Goal: Transaction & Acquisition: Obtain resource

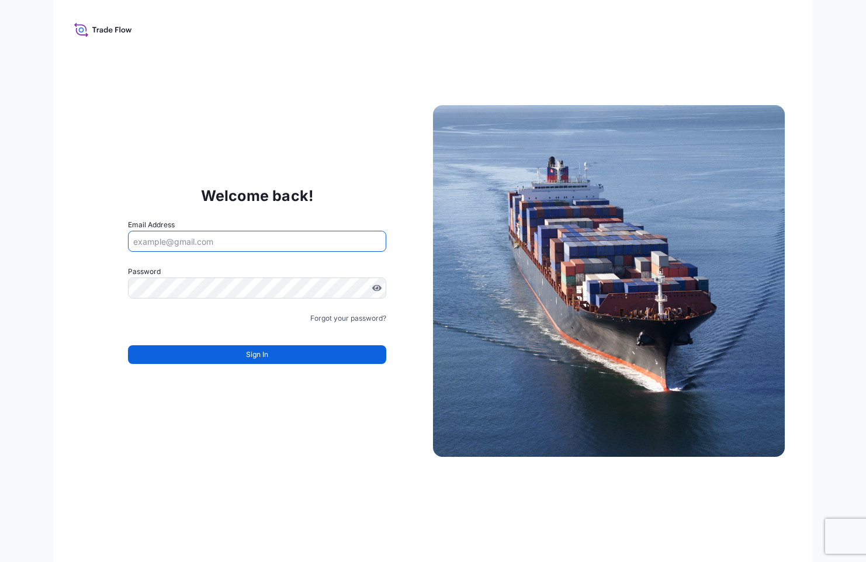
drag, startPoint x: 217, startPoint y: 247, endPoint x: 210, endPoint y: 196, distance: 51.3
click at [219, 247] on input "Email Address" at bounding box center [257, 241] width 258 height 21
type input "mariat@equinor.com"
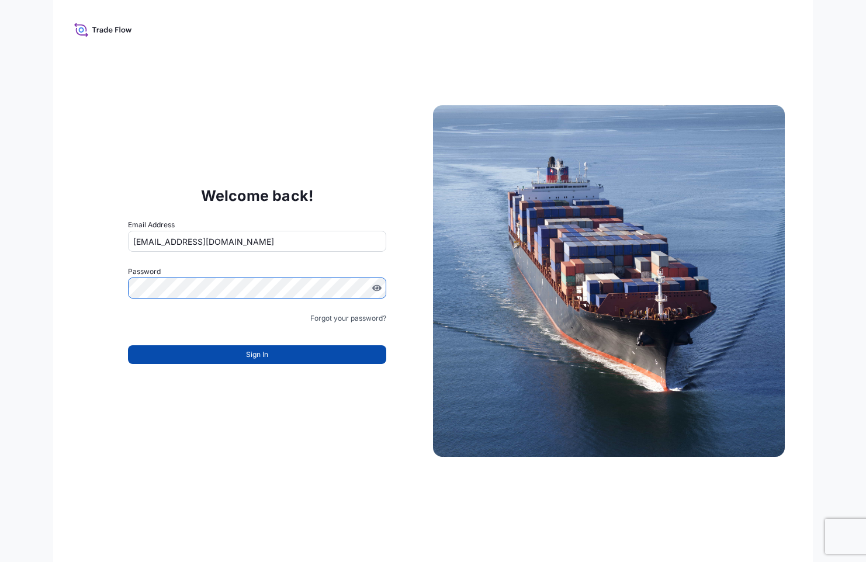
click at [304, 355] on button "Sign In" at bounding box center [257, 354] width 258 height 19
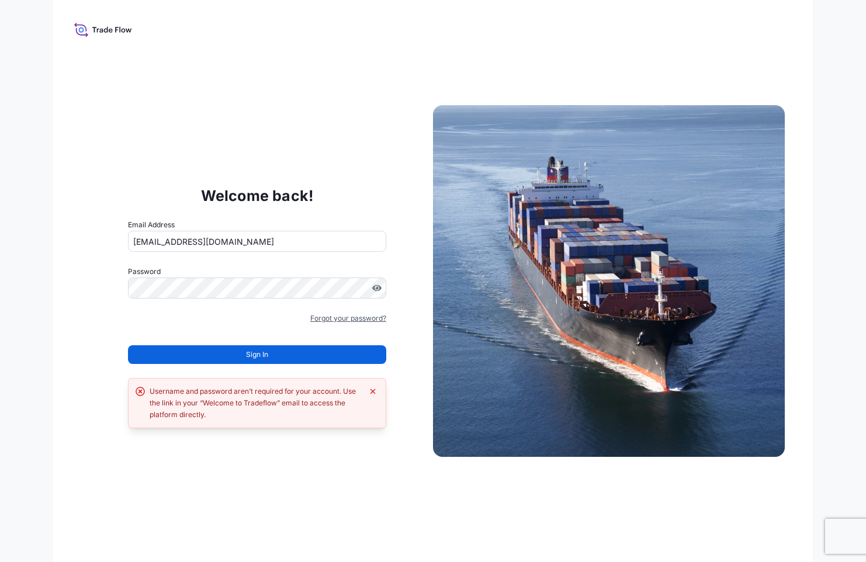
click at [352, 316] on link "Forgot your password?" at bounding box center [348, 319] width 76 height 12
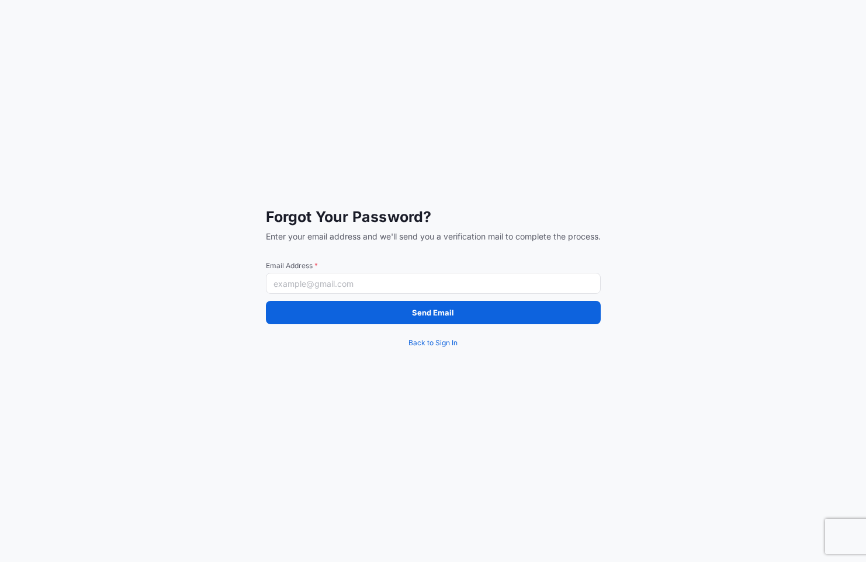
click at [369, 286] on input "Email Address *" at bounding box center [433, 283] width 335 height 21
type input "[EMAIL_ADDRESS][DOMAIN_NAME]"
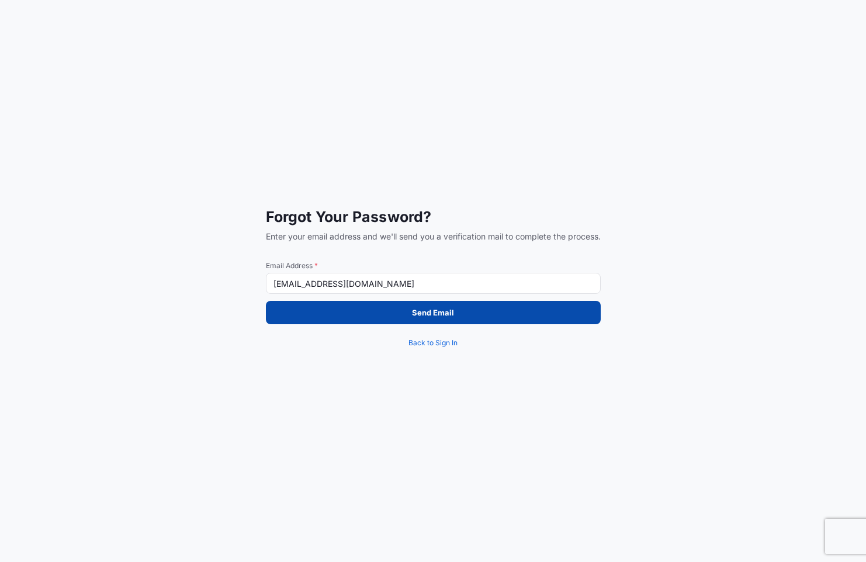
click at [460, 313] on button "Send Email" at bounding box center [433, 312] width 335 height 23
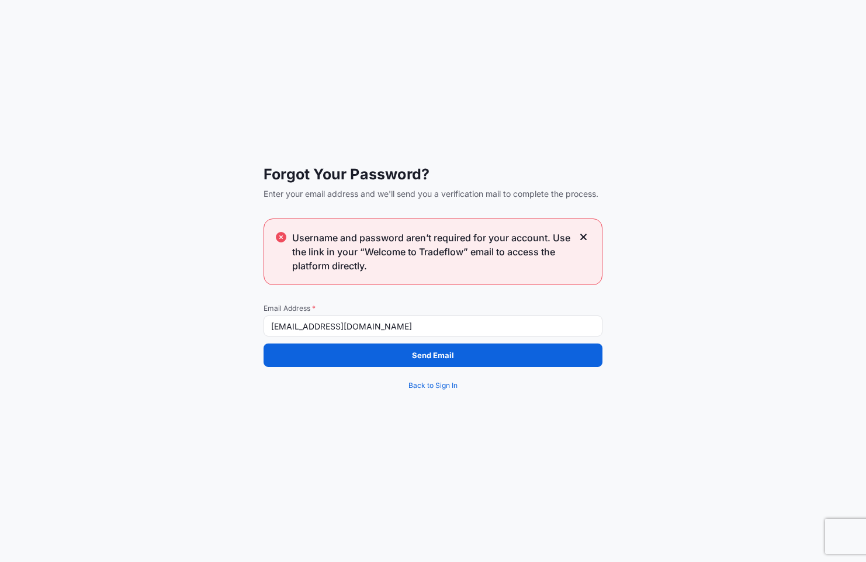
click at [585, 239] on icon at bounding box center [583, 237] width 6 height 6
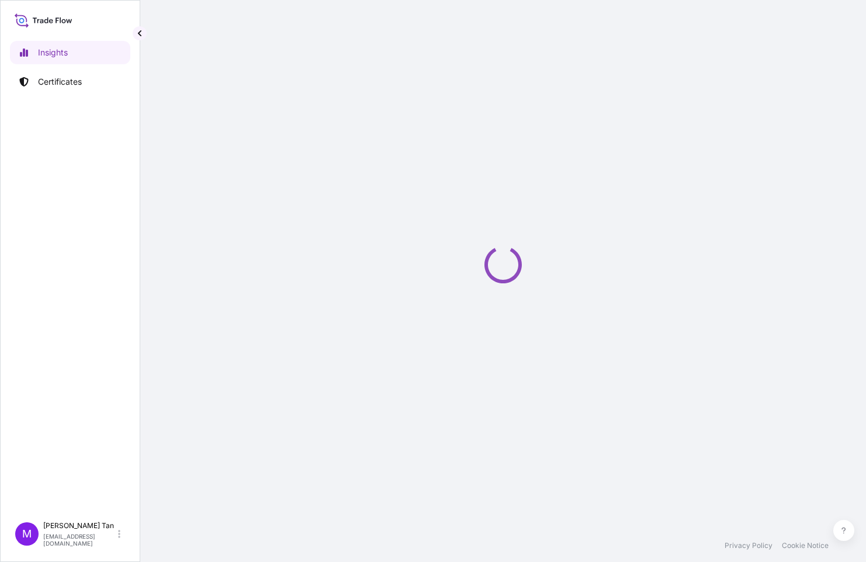
select select "2025"
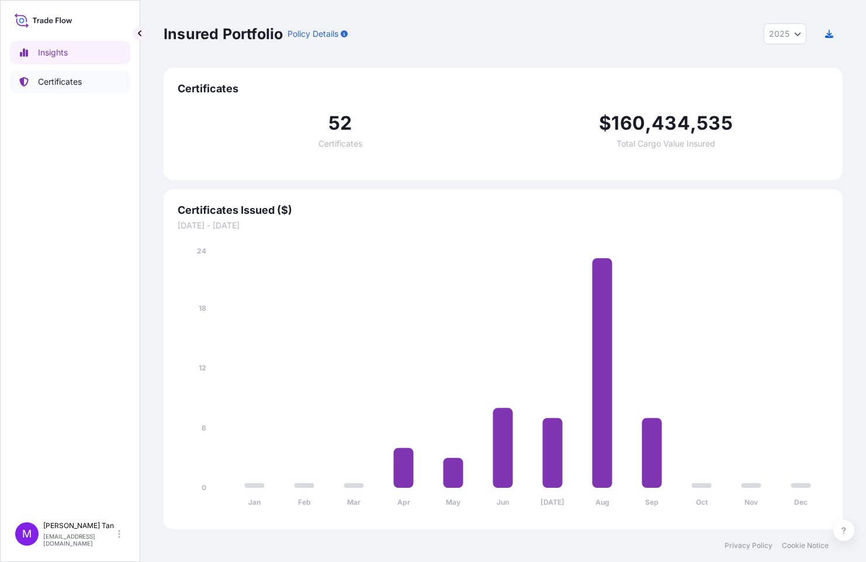
click at [56, 82] on p "Certificates" at bounding box center [60, 82] width 44 height 12
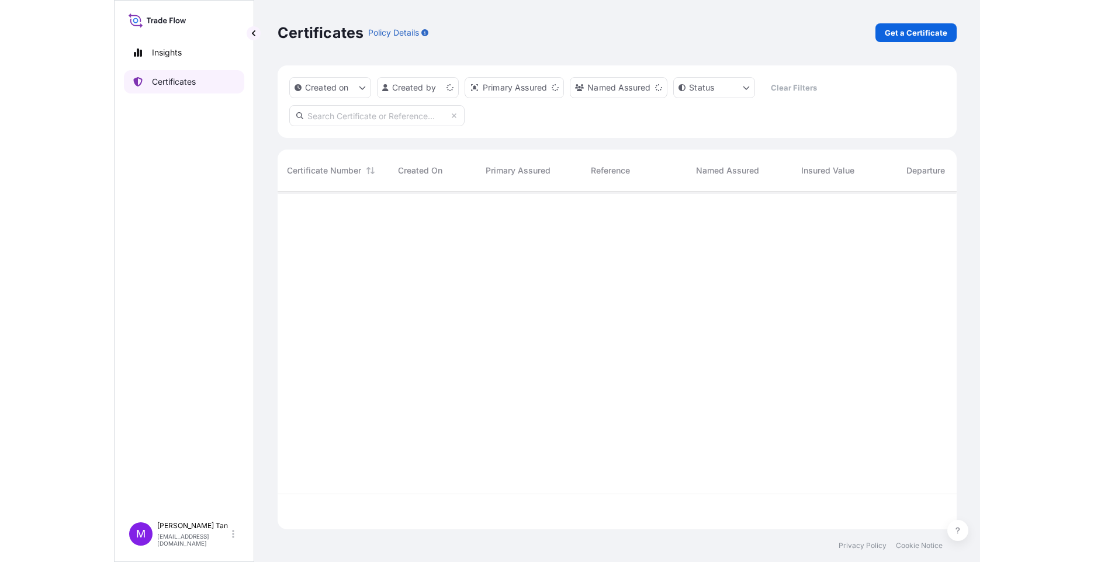
scroll to position [335, 670]
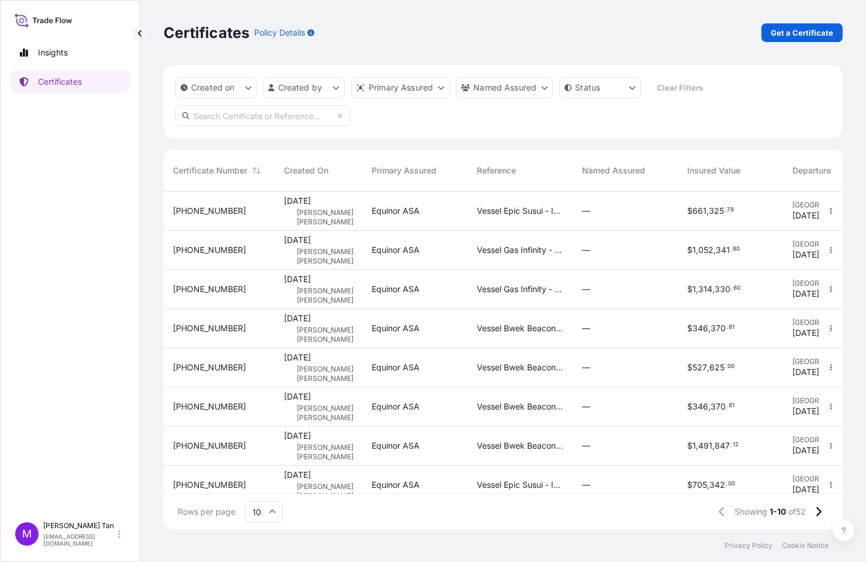
click at [194, 211] on span "[PHONE_NUMBER]" at bounding box center [209, 211] width 73 height 12
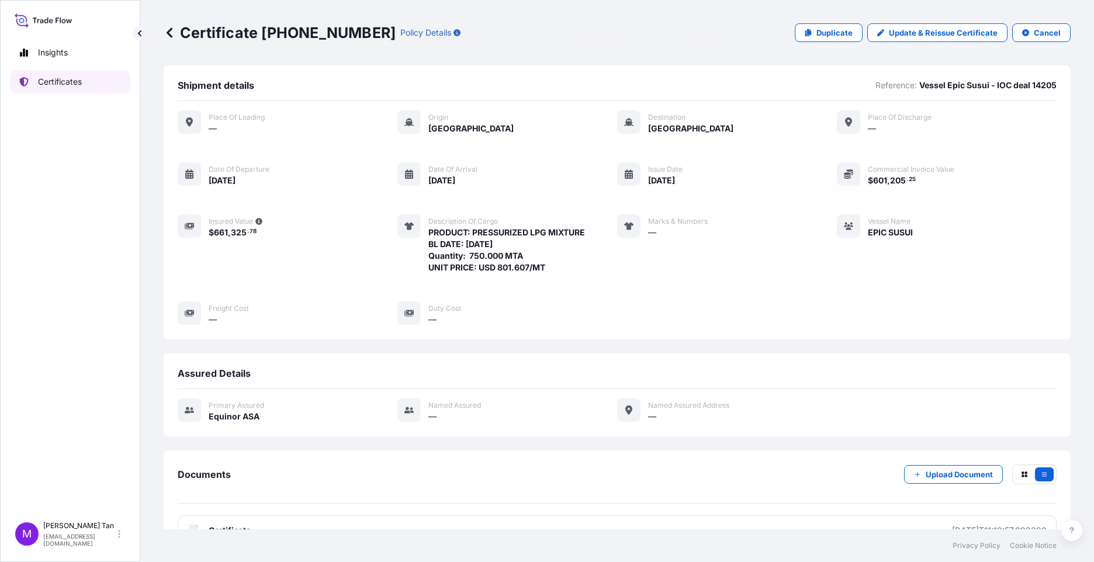
click at [43, 78] on p "Certificates" at bounding box center [60, 82] width 44 height 12
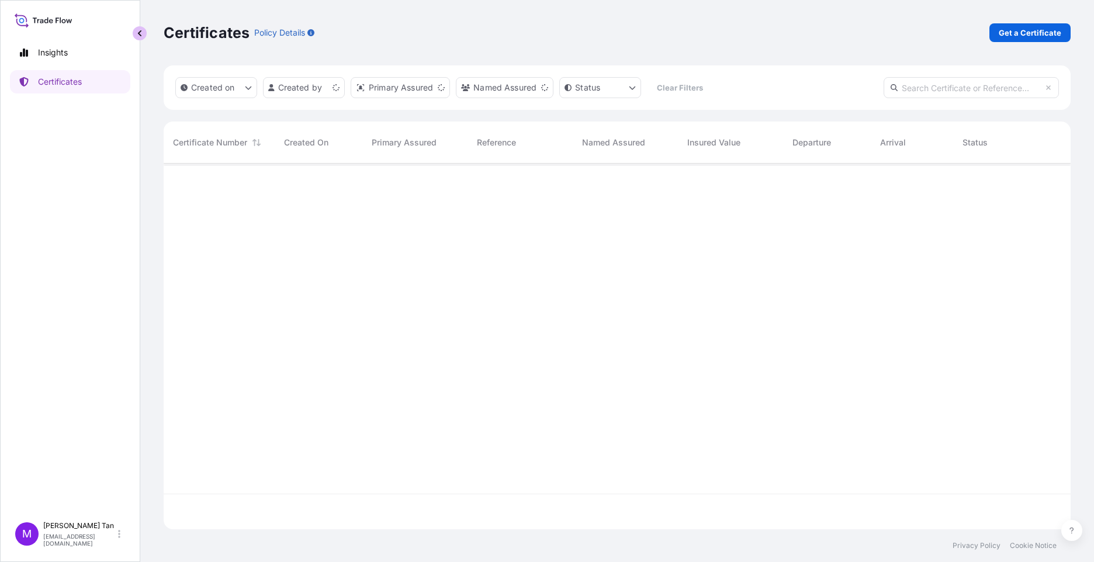
scroll to position [363, 898]
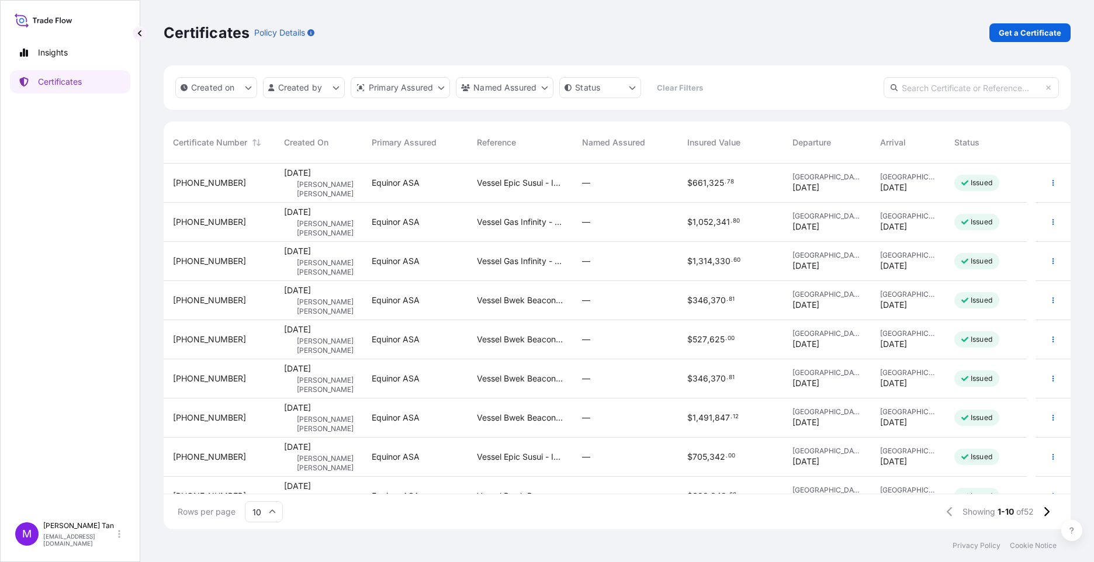
click at [186, 221] on span "[PHONE_NUMBER]" at bounding box center [209, 222] width 73 height 12
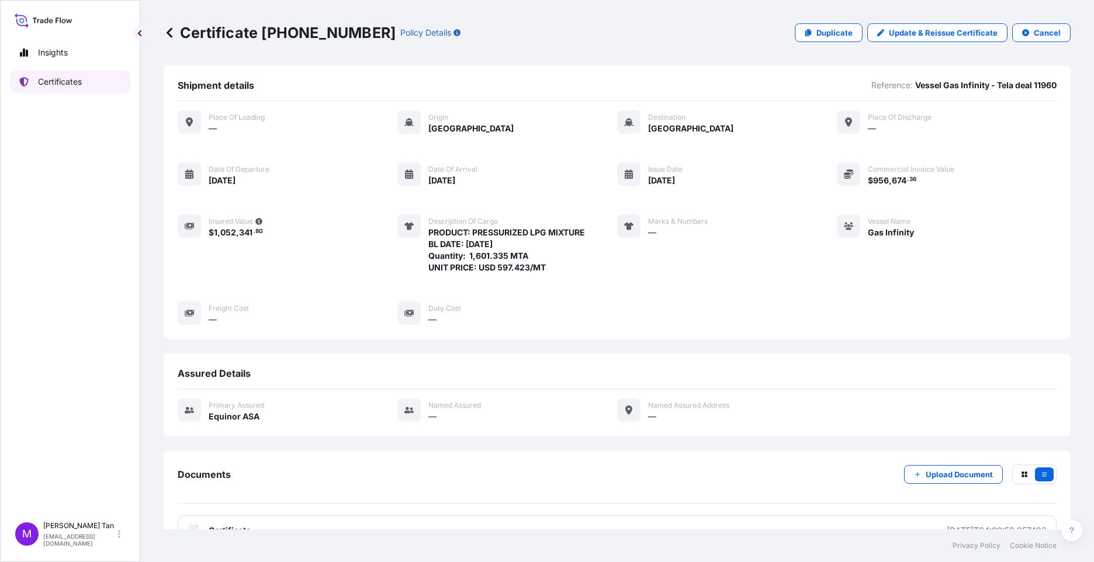
click at [50, 75] on link "Certificates" at bounding box center [70, 81] width 120 height 23
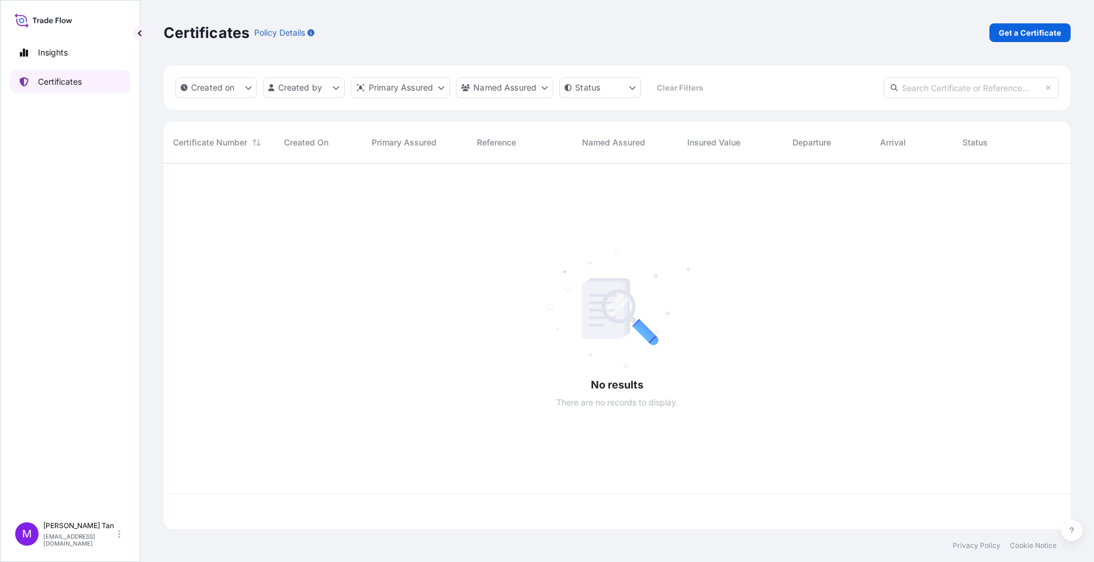
scroll to position [363, 898]
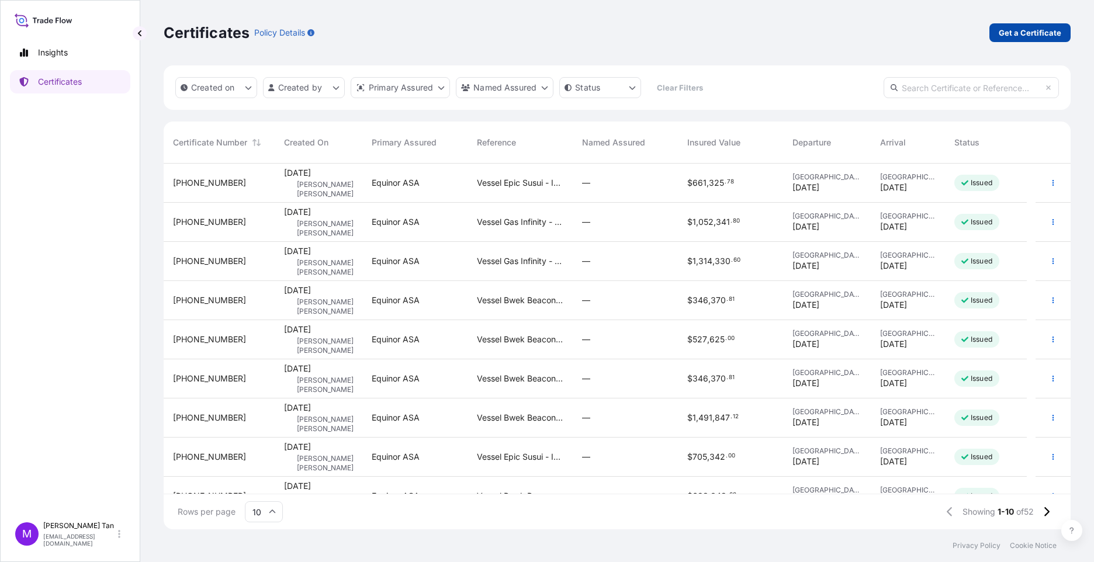
click at [865, 29] on p "Get a Certificate" at bounding box center [1029, 33] width 63 height 12
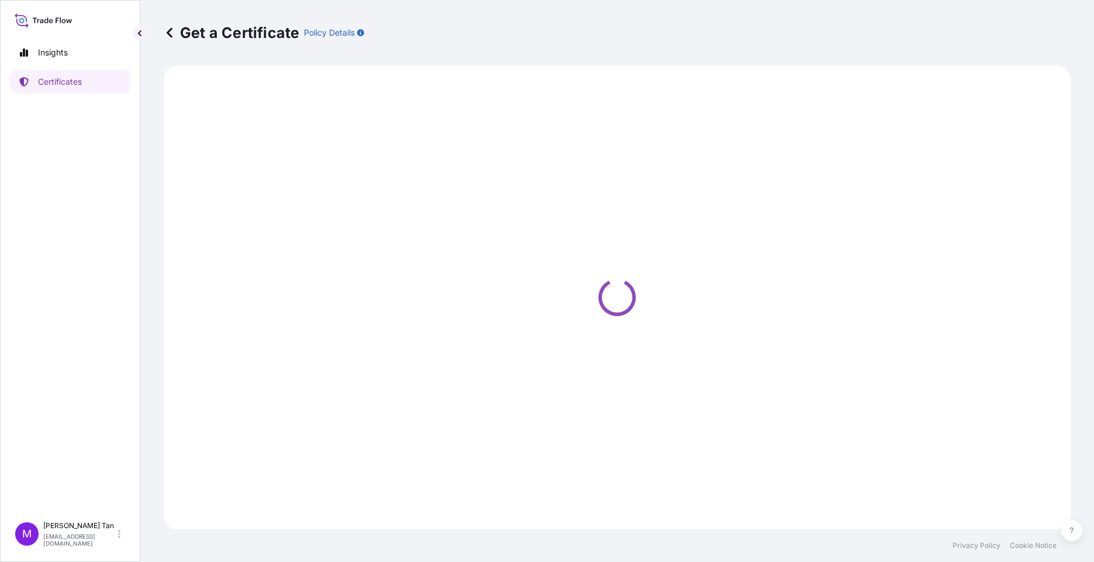
select select "Sea"
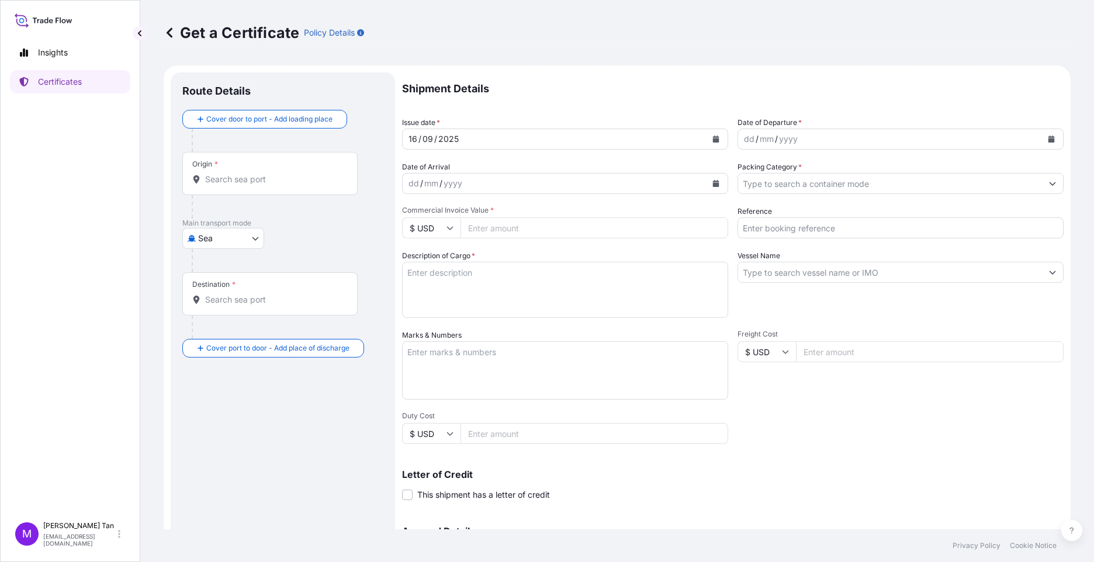
click at [240, 176] on input "Origin *" at bounding box center [274, 180] width 138 height 12
click at [258, 179] on input "Malaysi" at bounding box center [274, 180] width 138 height 12
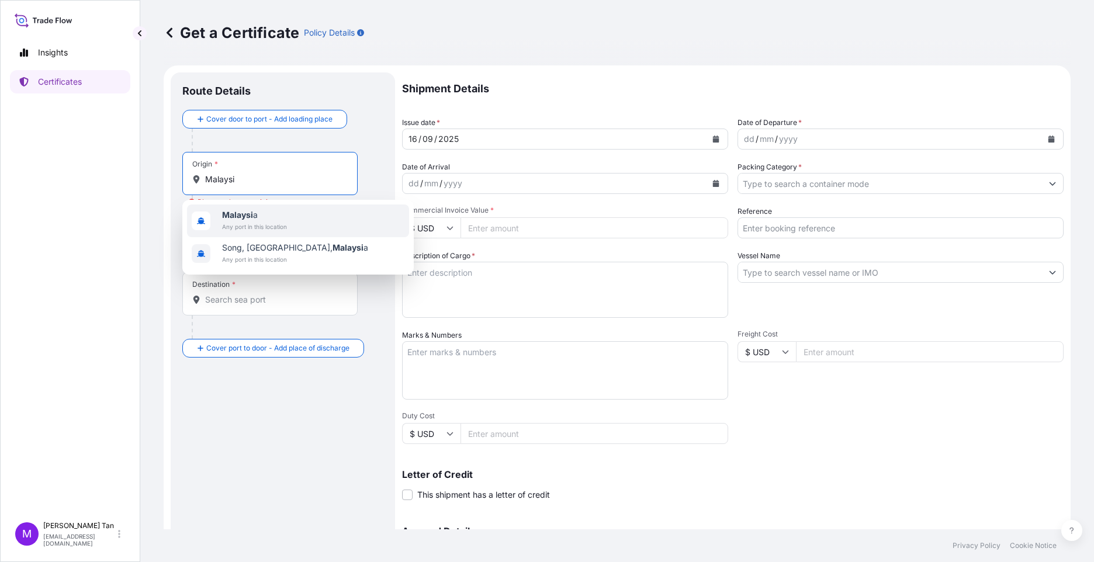
click at [247, 227] on span "Any port in this location" at bounding box center [254, 227] width 65 height 12
type input "[GEOGRAPHIC_DATA]"
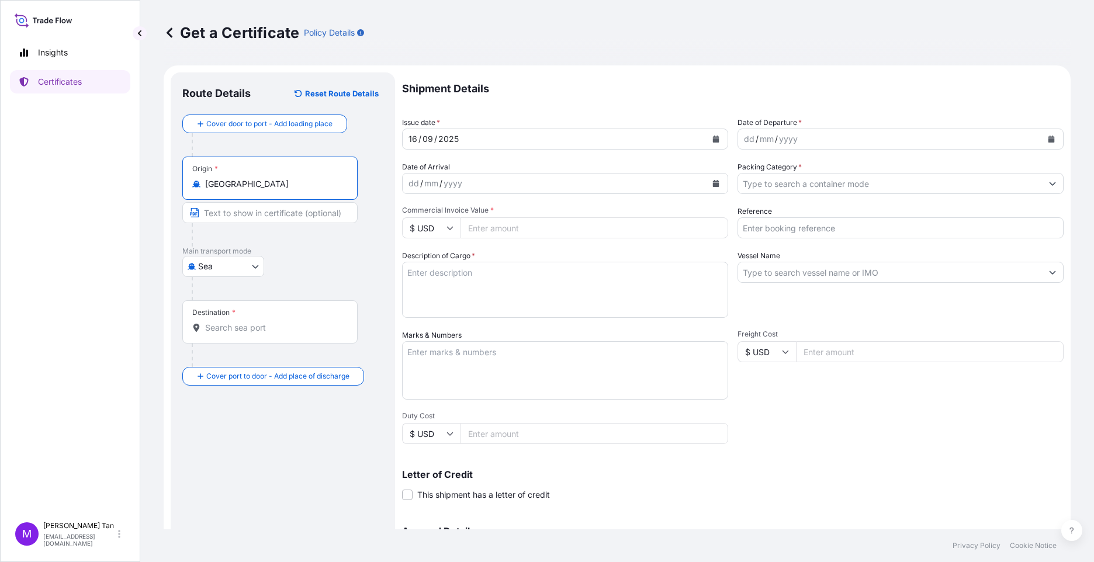
click at [248, 212] on input "Text to appear on certificate" at bounding box center [269, 212] width 175 height 21
click at [255, 267] on body "Insights Certificates M [PERSON_NAME] [PERSON_NAME][EMAIL_ADDRESS][DOMAIN_NAME]…" at bounding box center [547, 281] width 1094 height 562
click at [230, 341] on div "Sea" at bounding box center [223, 338] width 72 height 21
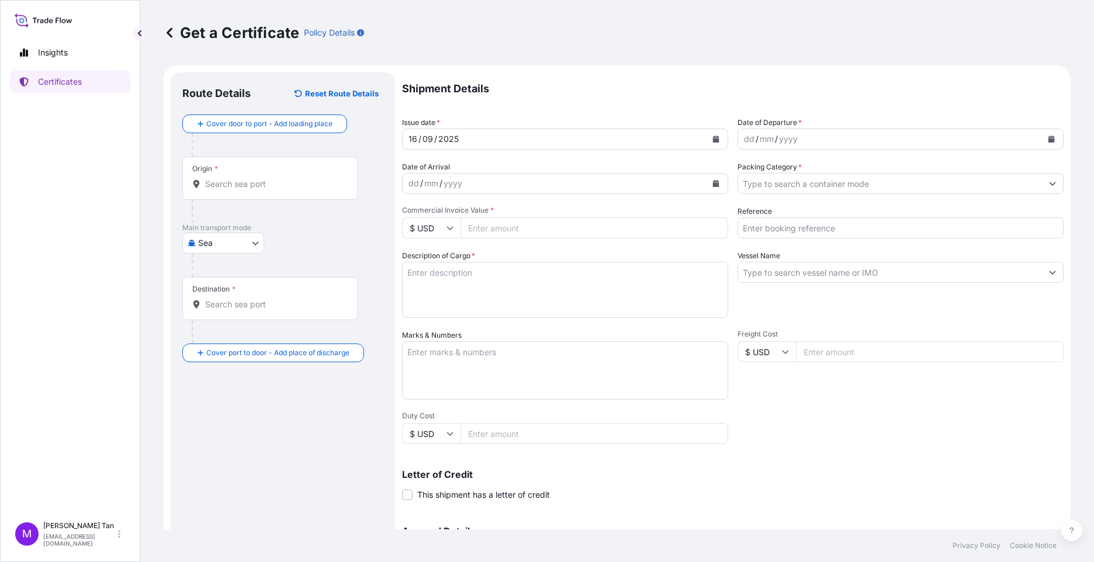
click at [263, 175] on div "Origin *" at bounding box center [269, 178] width 175 height 43
click at [263, 178] on input "Origin *" at bounding box center [274, 184] width 138 height 12
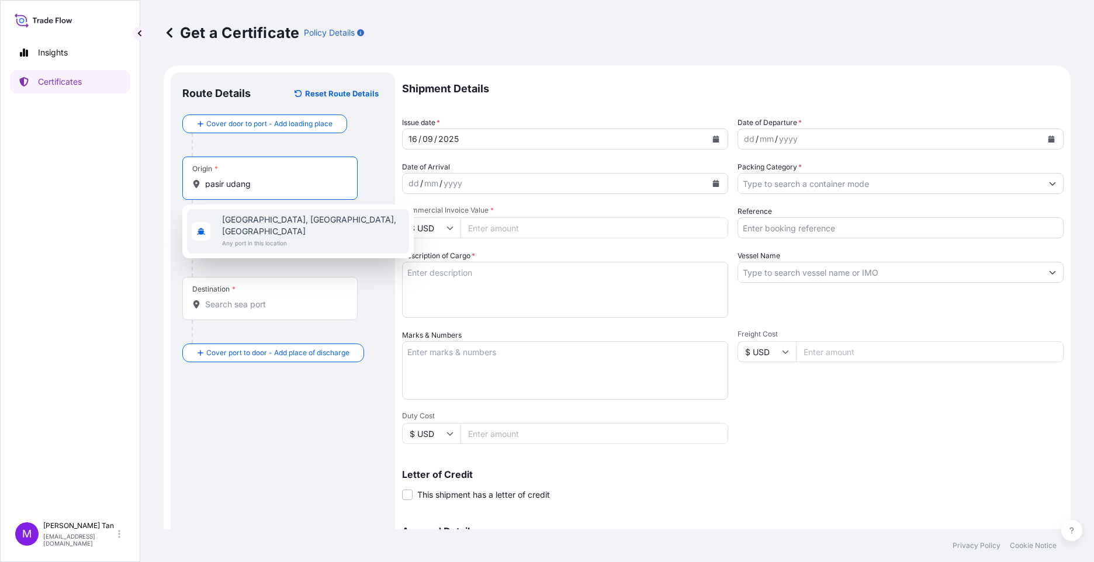
click at [290, 237] on span "Any port in this location" at bounding box center [313, 243] width 182 height 12
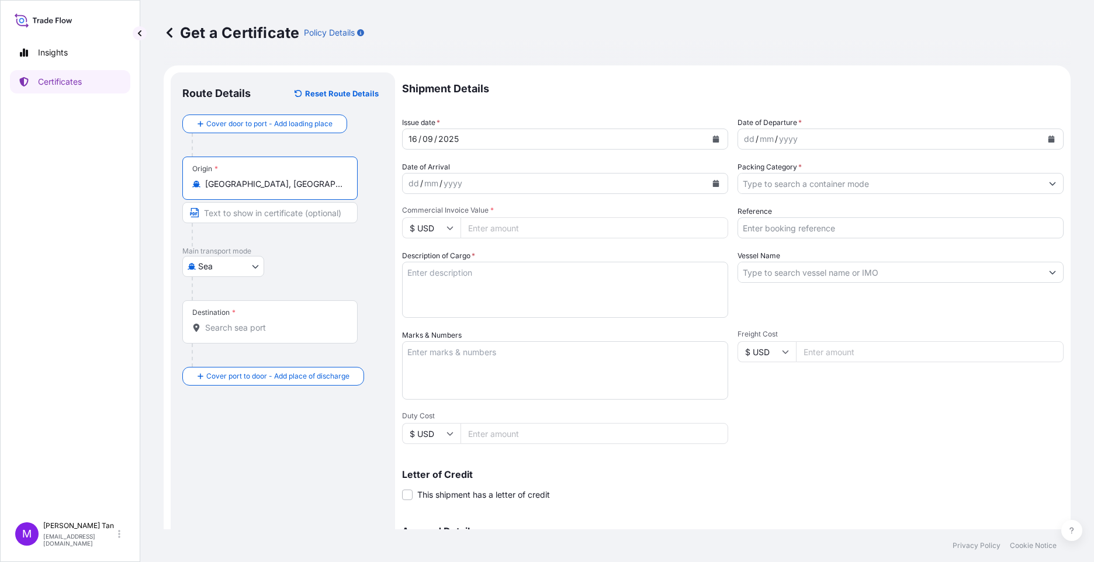
type input "[GEOGRAPHIC_DATA], [GEOGRAPHIC_DATA], [GEOGRAPHIC_DATA]"
click at [227, 210] on input "Text to appear on certificate" at bounding box center [269, 212] width 175 height 21
type input "pasir udang,"
click at [195, 211] on icon "button" at bounding box center [193, 212] width 9 height 9
drag, startPoint x: 272, startPoint y: 217, endPoint x: 203, endPoint y: 217, distance: 68.4
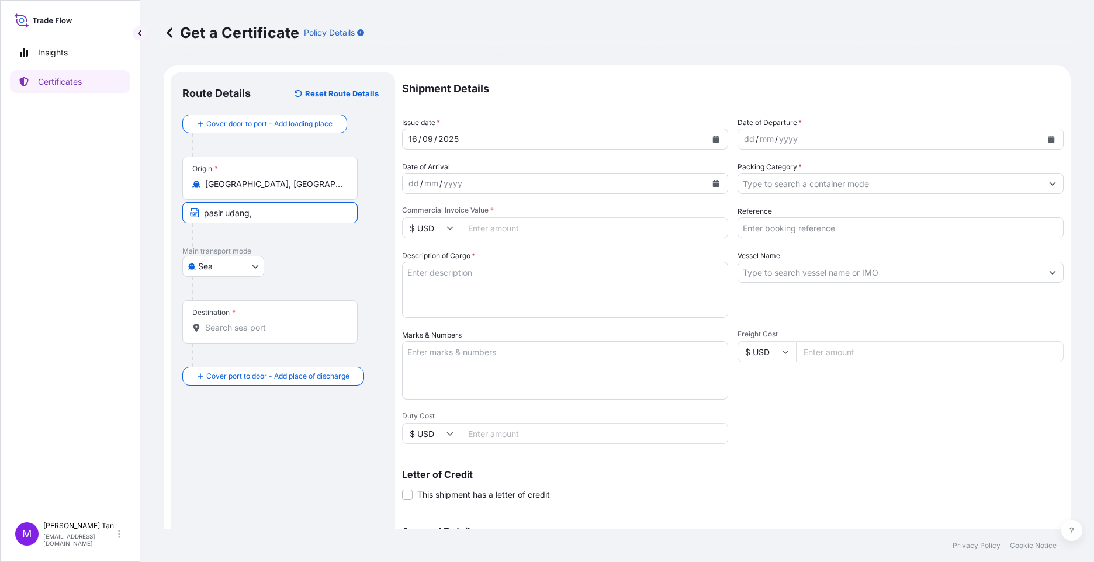
click at [203, 217] on input "pasir udang," at bounding box center [269, 212] width 175 height 21
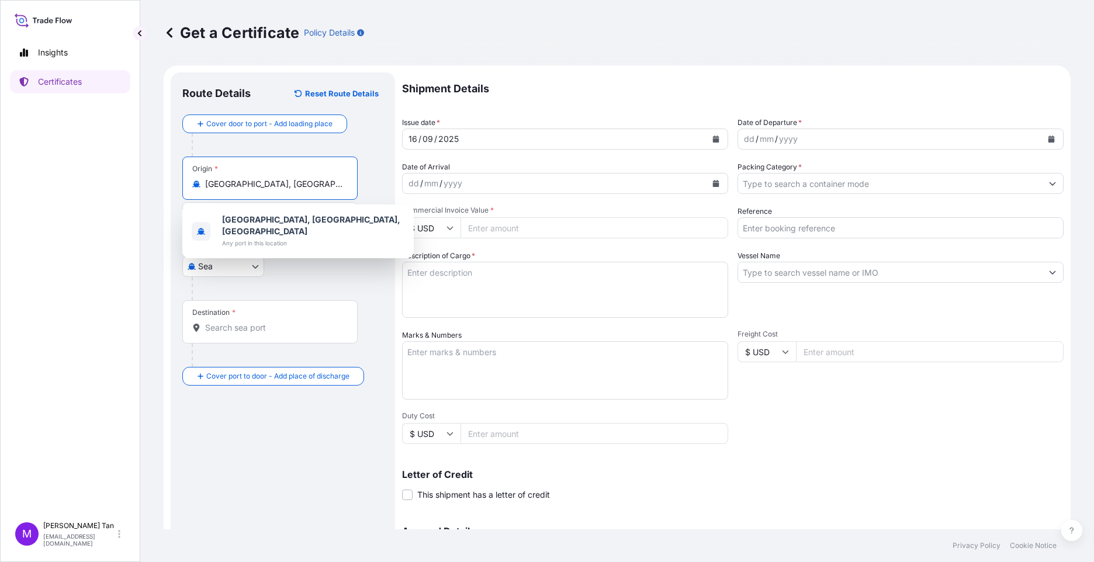
drag, startPoint x: 342, startPoint y: 187, endPoint x: 205, endPoint y: 182, distance: 137.4
click at [205, 182] on input "[GEOGRAPHIC_DATA], [GEOGRAPHIC_DATA], [GEOGRAPHIC_DATA]" at bounding box center [274, 184] width 138 height 12
click at [293, 273] on div "[GEOGRAPHIC_DATA]" at bounding box center [282, 266] width 201 height 21
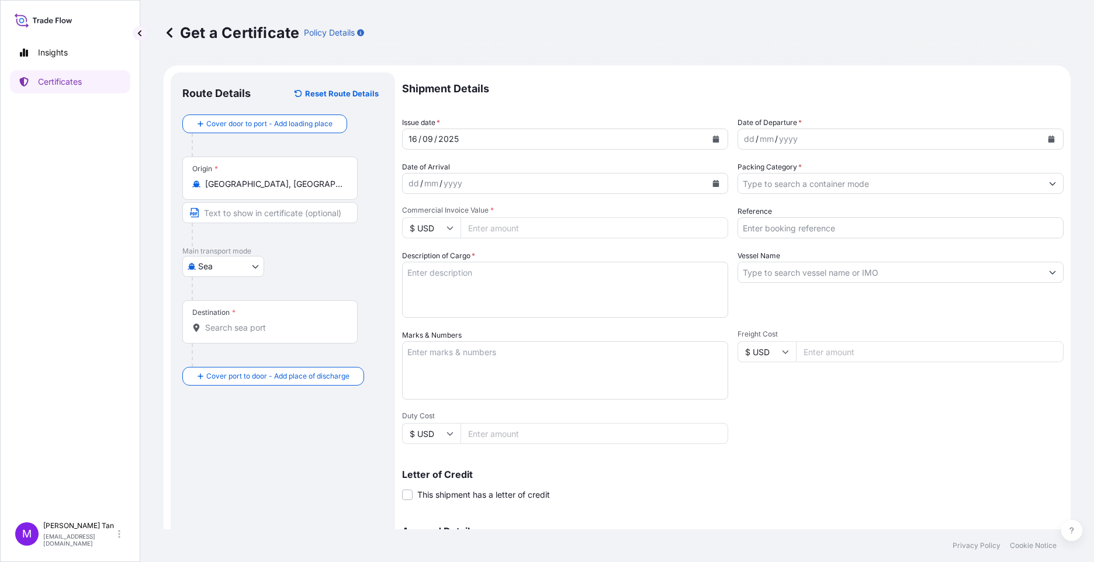
click at [226, 213] on input "Text to appear on certificate" at bounding box center [269, 212] width 175 height 21
paste input "[GEOGRAPHIC_DATA], [GEOGRAPHIC_DATA], [GEOGRAPHIC_DATA]"
type input "[GEOGRAPHIC_DATA], [GEOGRAPHIC_DATA], [GEOGRAPHIC_DATA]"
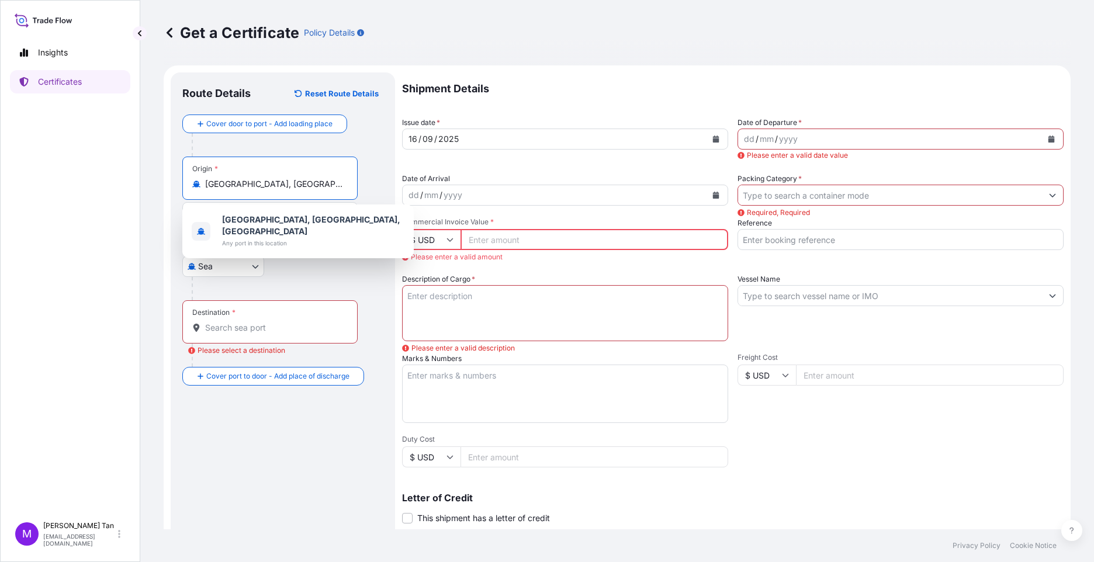
drag, startPoint x: 334, startPoint y: 185, endPoint x: 179, endPoint y: 168, distance: 155.7
click at [183, 183] on div "Origin * [GEOGRAPHIC_DATA], [GEOGRAPHIC_DATA], [GEOGRAPHIC_DATA]" at bounding box center [269, 178] width 175 height 43
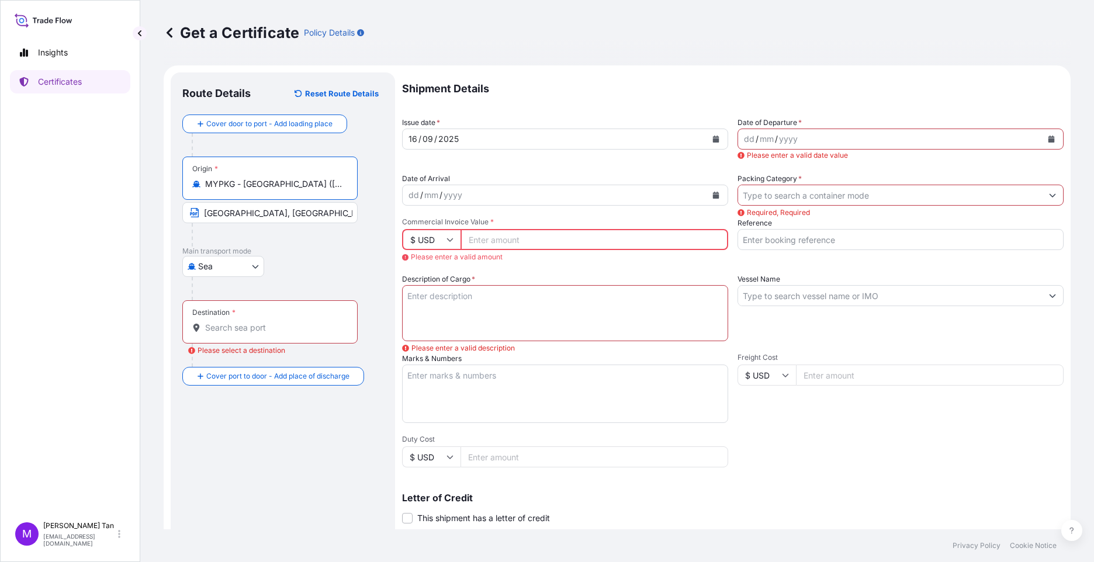
click at [249, 181] on input "MYPKG - [GEOGRAPHIC_DATA] ([GEOGRAPHIC_DATA]), [GEOGRAPHIC_DATA]" at bounding box center [274, 184] width 138 height 12
type input "MYPKG - [GEOGRAPHIC_DATA] ([GEOGRAPHIC_DATA]), [GEOGRAPHIC_DATA]"
click at [249, 324] on input "Destination * Please select a destination" at bounding box center [274, 328] width 138 height 12
drag, startPoint x: 355, startPoint y: 213, endPoint x: 156, endPoint y: 214, distance: 199.2
click at [156, 214] on div "Get a Certificate Policy Details Route Details Reset Route Details Cover door t…" at bounding box center [616, 264] width 953 height 529
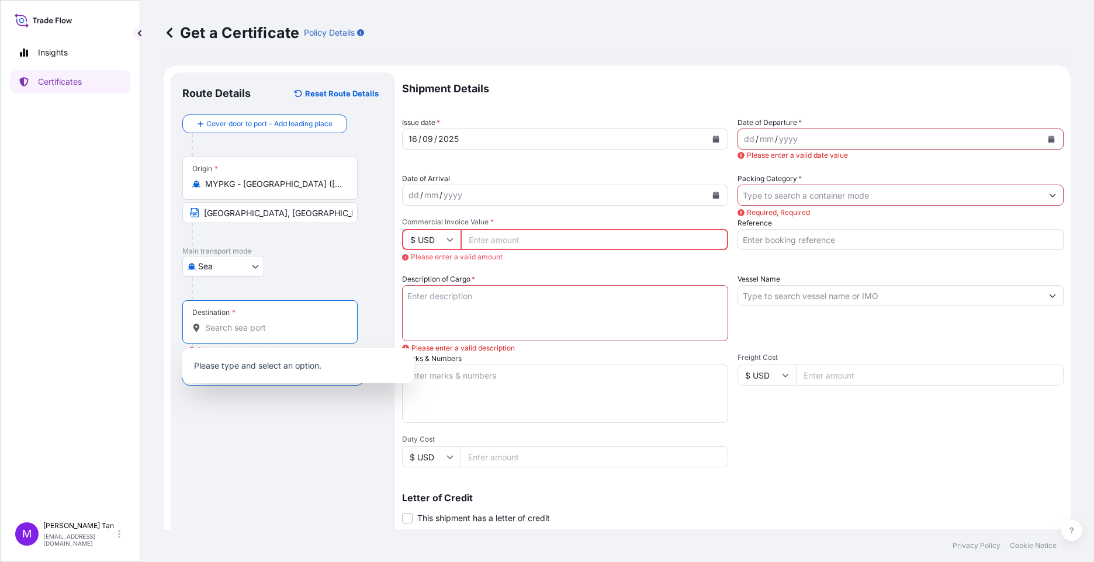
click at [223, 327] on input "Destination * Please select a destination" at bounding box center [274, 328] width 138 height 12
paste input "[GEOGRAPHIC_DATA], [GEOGRAPHIC_DATA], [GEOGRAPHIC_DATA]"
type input "[GEOGRAPHIC_DATA], [GEOGRAPHIC_DATA], [GEOGRAPHIC_DATA]"
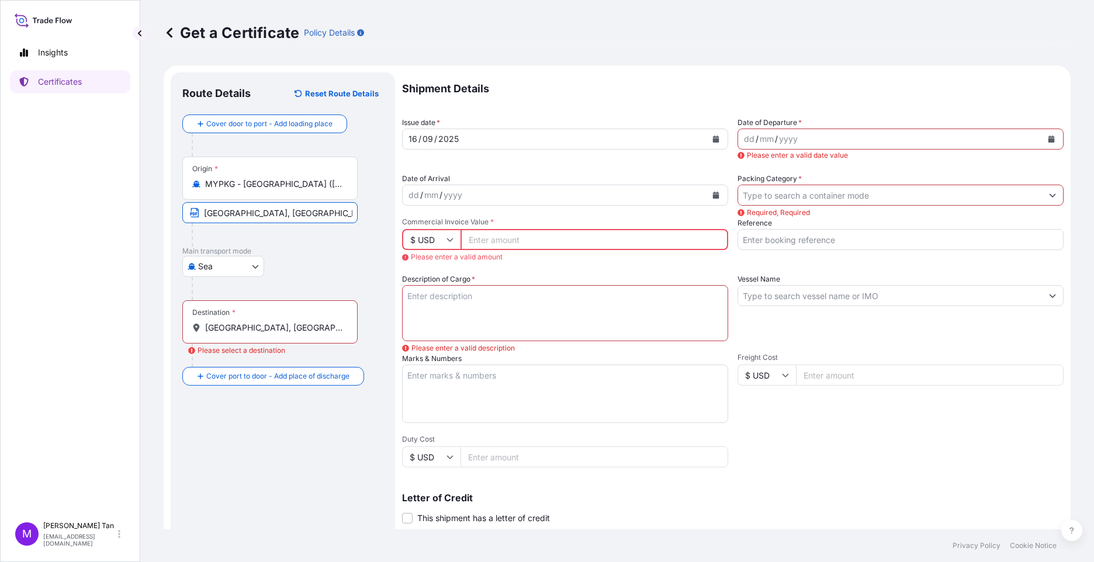
drag, startPoint x: 328, startPoint y: 214, endPoint x: 152, endPoint y: 209, distance: 175.9
click at [152, 209] on div "Get a Certificate Policy Details Route Details Reset Route Details Cover door t…" at bounding box center [616, 264] width 953 height 529
type input "ges klang terminal"
drag, startPoint x: 283, startPoint y: 214, endPoint x: 191, endPoint y: 217, distance: 92.3
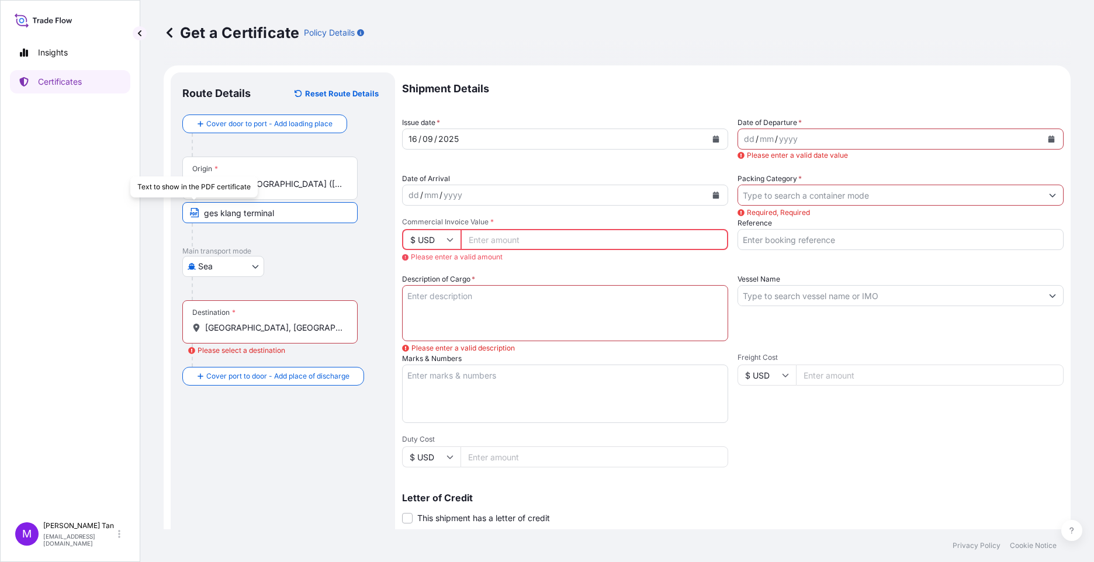
click at [191, 217] on span "ges klang terminal" at bounding box center [269, 212] width 175 height 21
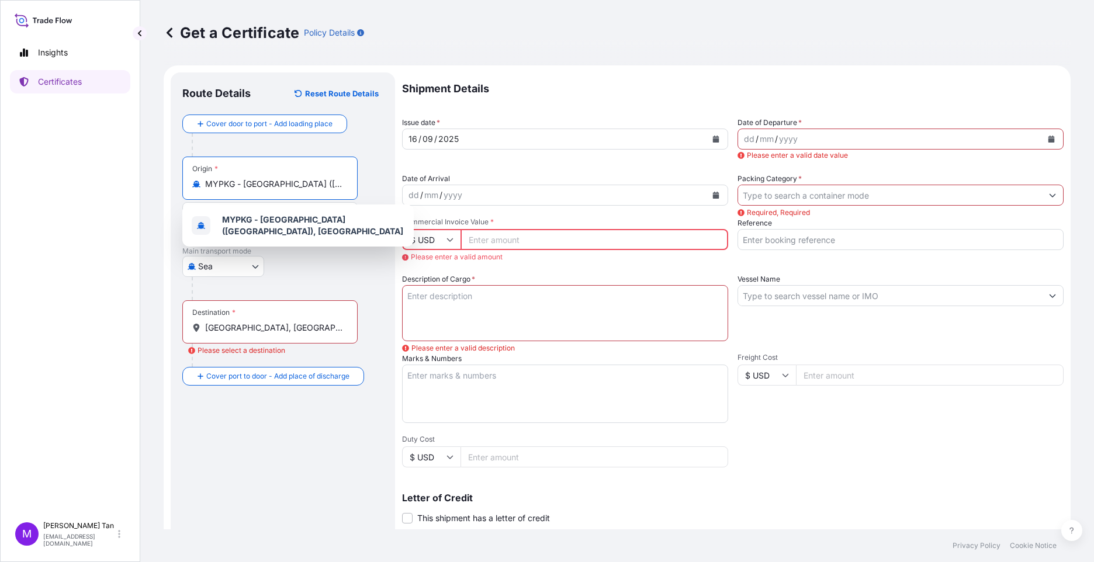
drag, startPoint x: 335, startPoint y: 185, endPoint x: 172, endPoint y: 182, distance: 163.6
click at [172, 182] on div "Route Details Reset Route Details Cover door to port - Add loading place Place …" at bounding box center [283, 384] width 224 height 625
click at [327, 275] on div "[GEOGRAPHIC_DATA]" at bounding box center [282, 266] width 201 height 21
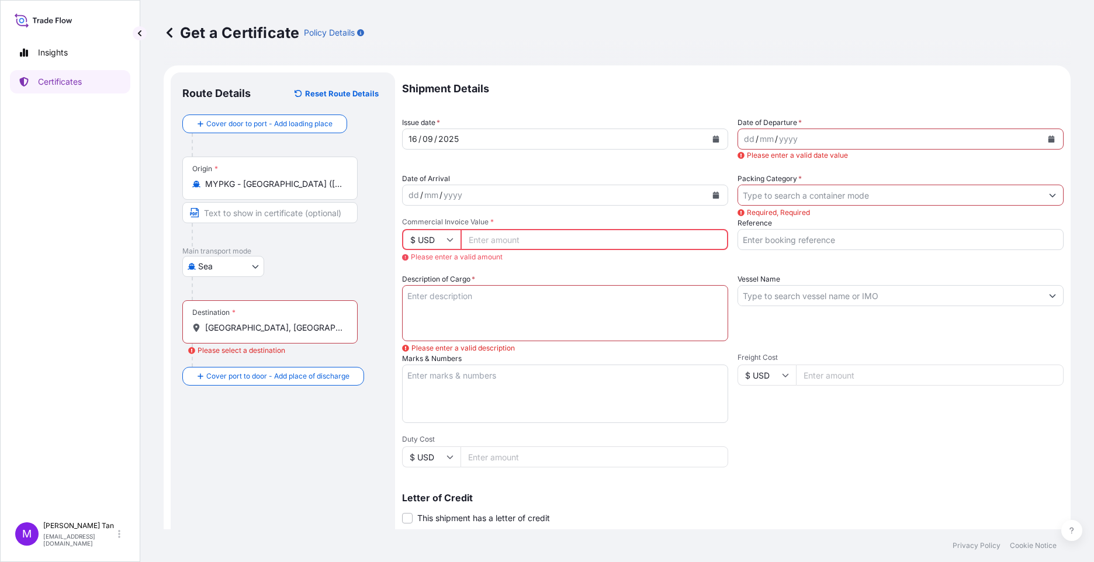
click at [240, 214] on input "Text to appear on certificate" at bounding box center [269, 212] width 175 height 21
paste input "MYPKG - [GEOGRAPHIC_DATA] (Pelabuhan K"
type input "MYPKG - [GEOGRAPHIC_DATA] (Pelabuhan K"
click at [249, 465] on div "Route Details Reset Route Details Cover door to port - Add loading place Place …" at bounding box center [282, 384] width 201 height 601
click at [282, 346] on div "Please select a destination" at bounding box center [236, 351] width 97 height 12
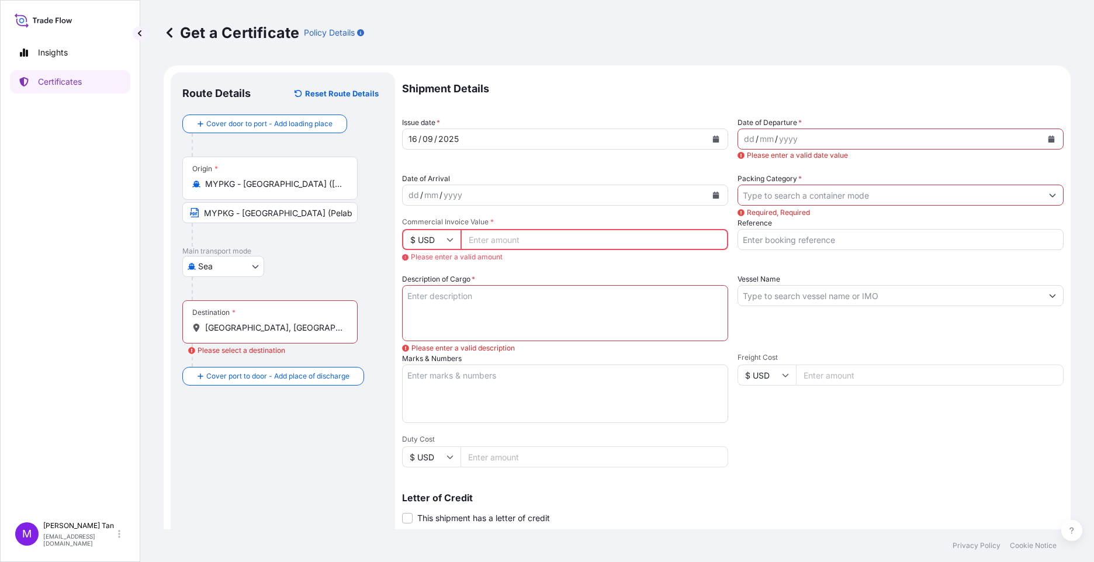
click at [282, 334] on input "[GEOGRAPHIC_DATA], [GEOGRAPHIC_DATA], [GEOGRAPHIC_DATA]" at bounding box center [274, 328] width 138 height 12
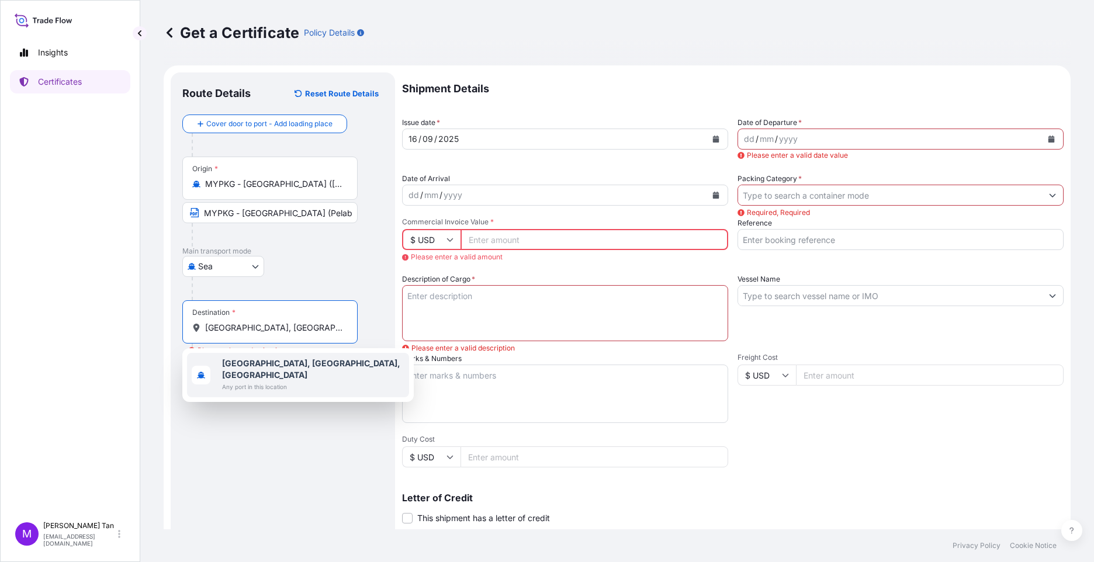
click at [283, 364] on b "[GEOGRAPHIC_DATA], [GEOGRAPHIC_DATA], [GEOGRAPHIC_DATA]" at bounding box center [311, 369] width 178 height 22
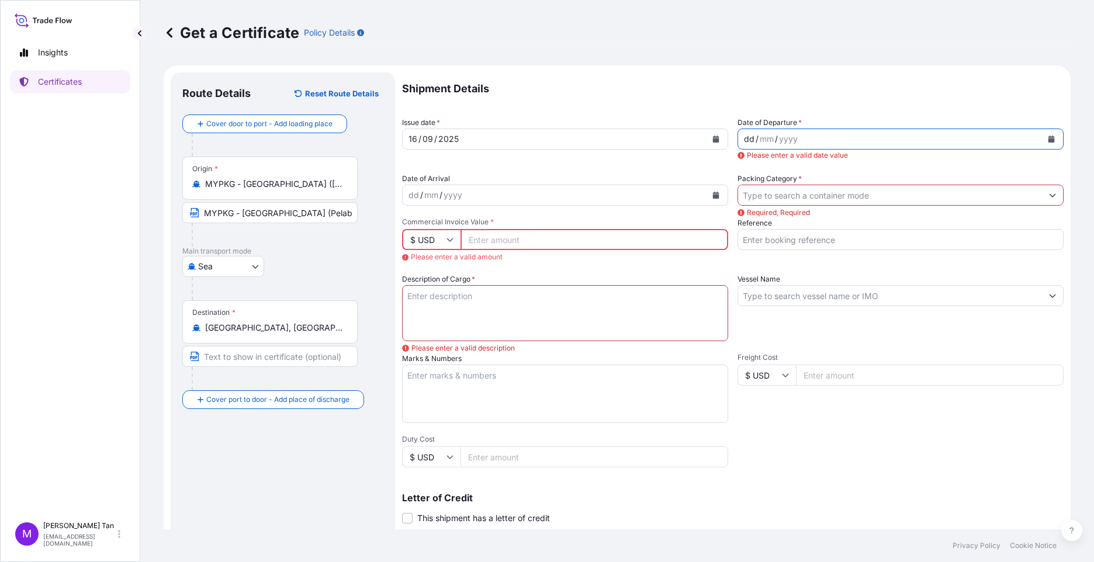
click at [820, 135] on div "dd / mm / yyyy" at bounding box center [890, 139] width 304 height 21
click at [865, 138] on icon "Calendar" at bounding box center [1051, 139] width 7 height 7
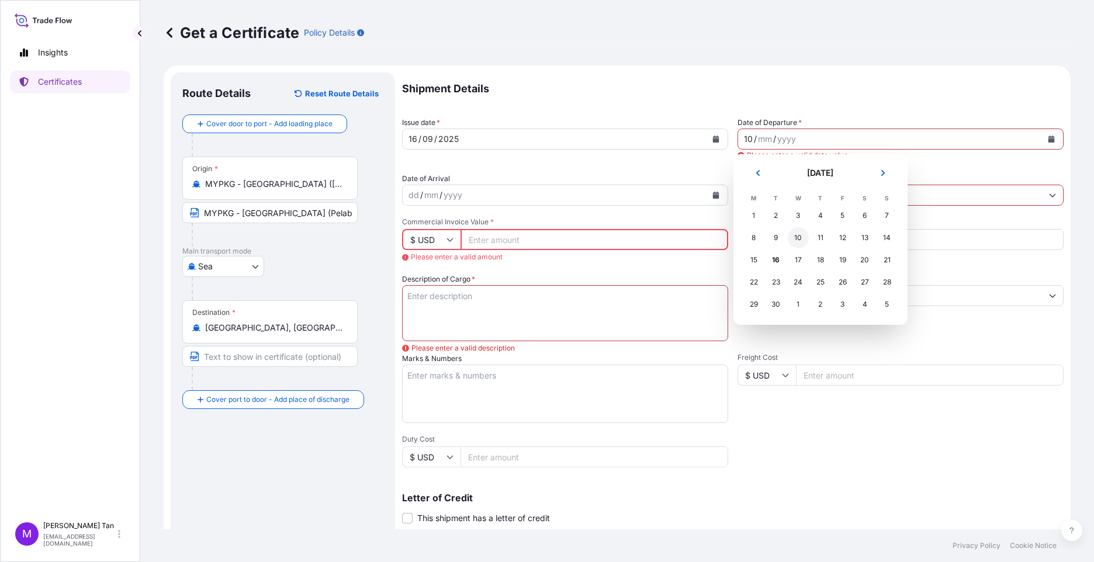
click at [799, 239] on div "10" at bounding box center [798, 237] width 21 height 21
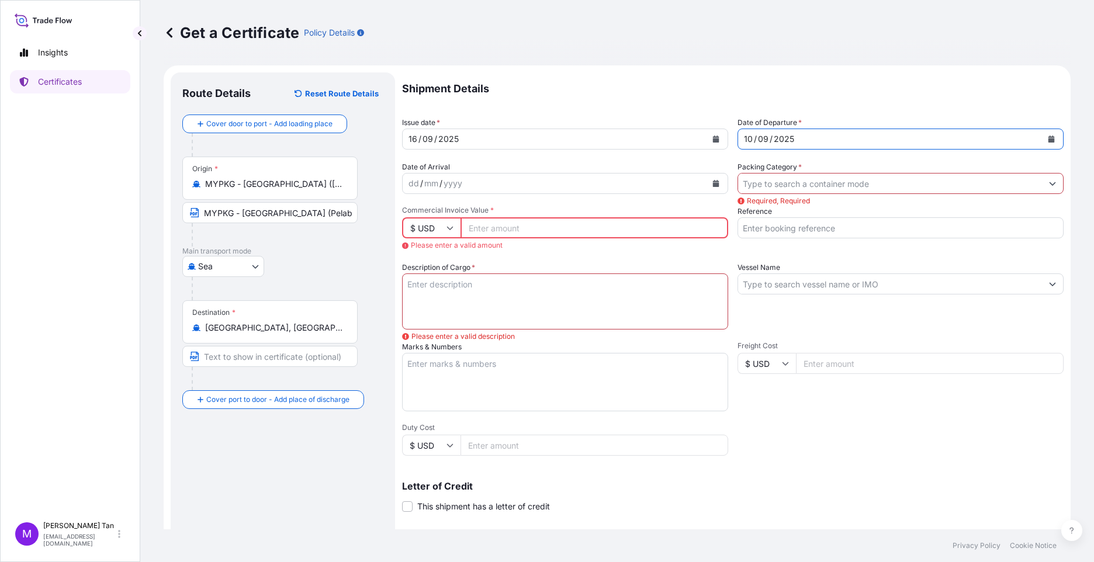
click at [713, 181] on icon "Calendar" at bounding box center [716, 183] width 6 height 7
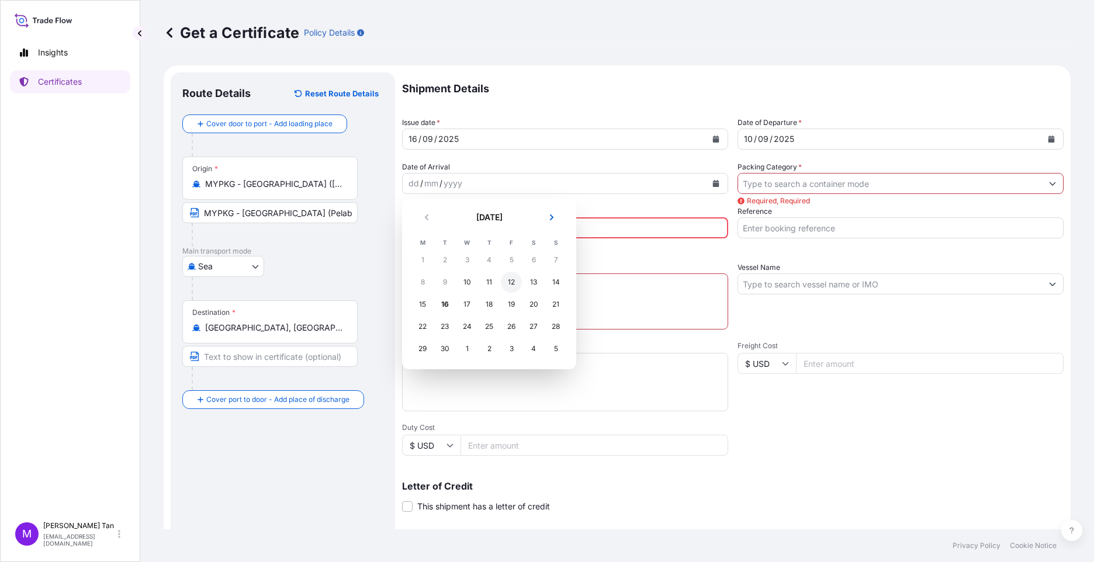
click at [512, 282] on div "12" at bounding box center [511, 282] width 21 height 21
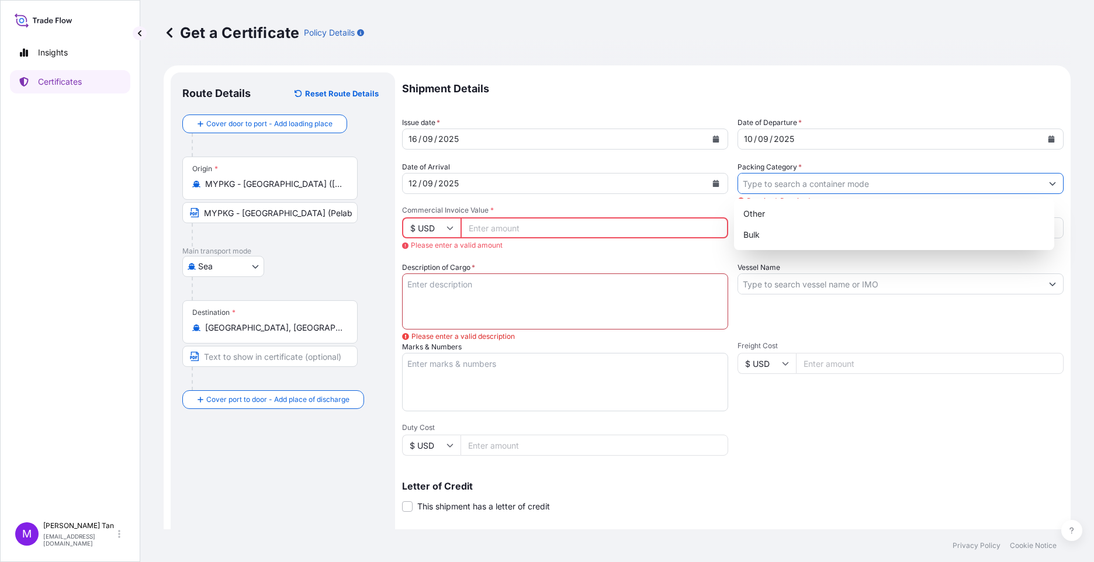
click at [865, 178] on input "Packing Category *" at bounding box center [890, 183] width 304 height 21
click at [764, 241] on div "Bulk" at bounding box center [893, 234] width 311 height 21
type input "Bulk"
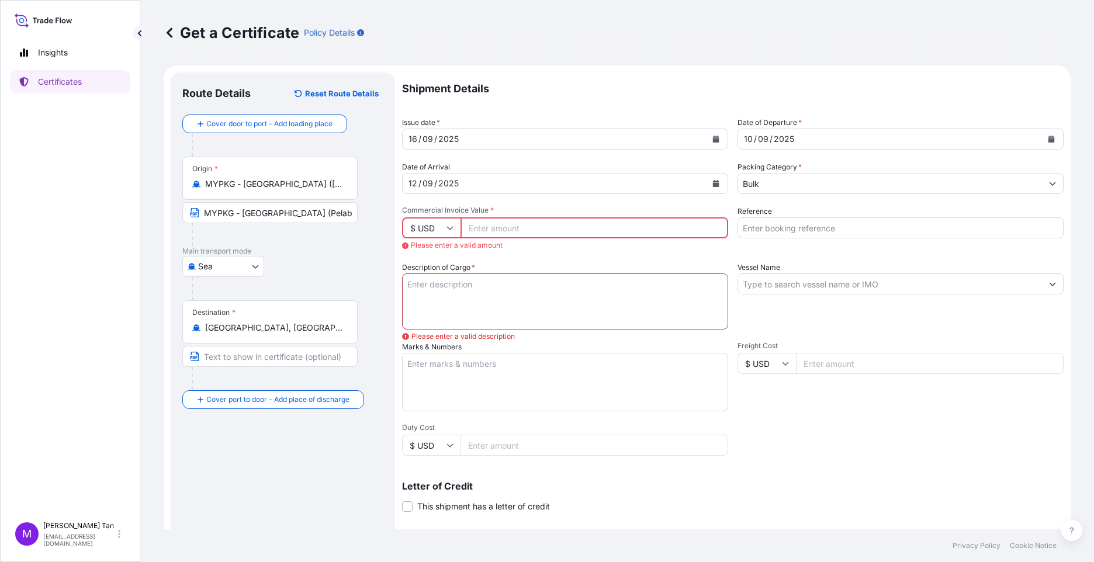
click at [633, 231] on input "Commercial Invoice Value *" at bounding box center [594, 227] width 268 height 21
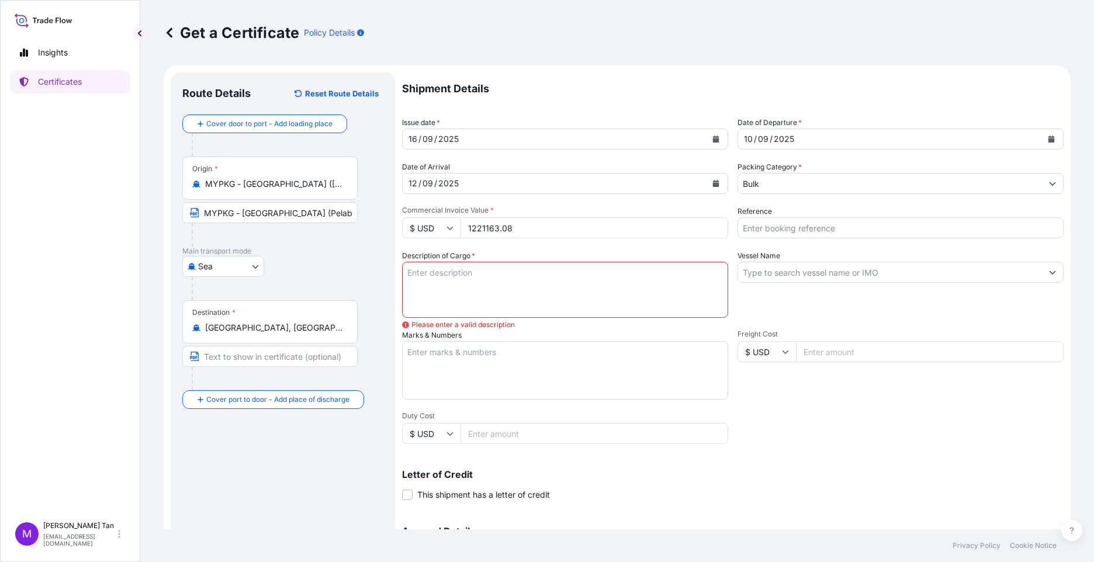
type input "1221163.08"
click at [587, 236] on input "1221163.08" at bounding box center [594, 227] width 268 height 21
drag, startPoint x: 828, startPoint y: 232, endPoint x: 833, endPoint y: 222, distance: 11.2
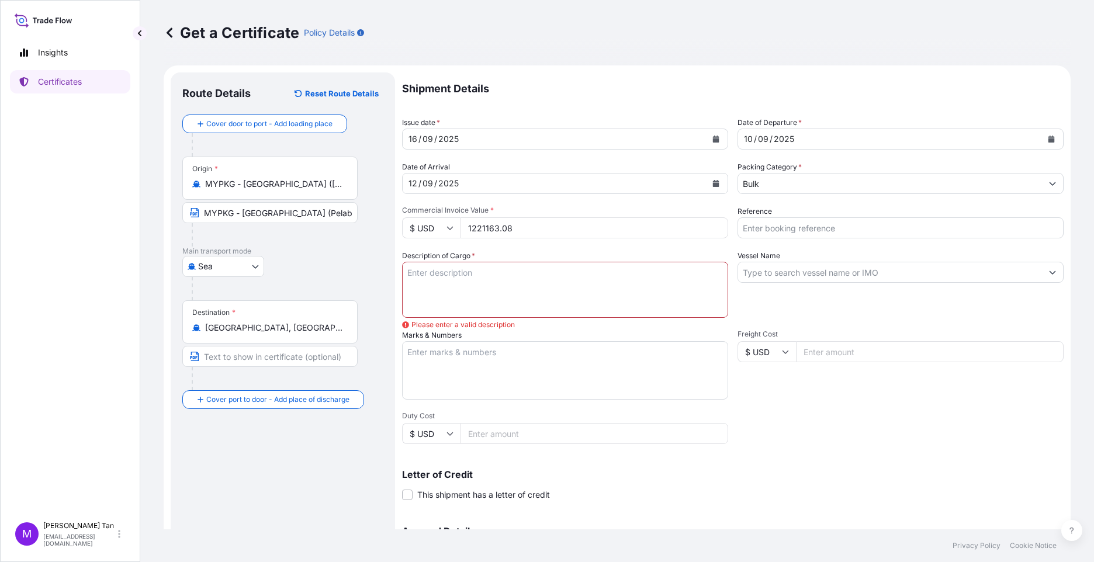
click at [829, 232] on input "Reference" at bounding box center [900, 227] width 326 height 21
drag, startPoint x: 765, startPoint y: 230, endPoint x: 703, endPoint y: 226, distance: 62.1
click at [705, 226] on div "Shipment Details Issue date * [DATE] Date of Departure * [DATE] Date of Arrival…" at bounding box center [732, 356] width 661 height 568
type input "e"
click at [865, 227] on input "Vessel Gas Infinity - NGC deal" at bounding box center [900, 227] width 326 height 21
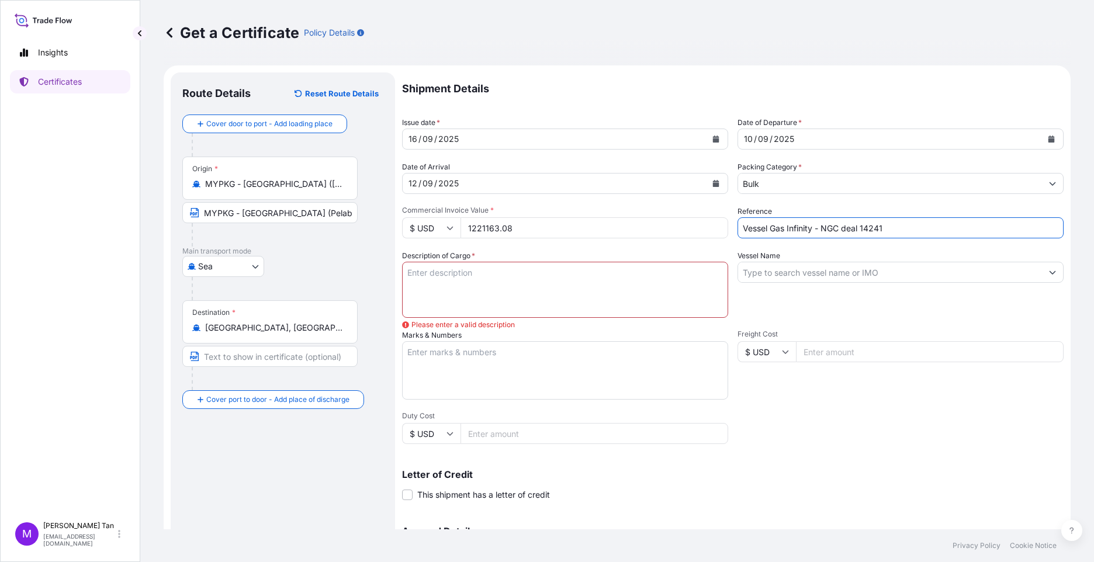
type input "Vessel Gas Infinity - NGC deal 14241"
click at [529, 289] on textarea "Description of Cargo *" at bounding box center [565, 290] width 326 height 56
drag, startPoint x: 407, startPoint y: 272, endPoint x: 412, endPoint y: 271, distance: 6.1
click at [408, 272] on textarea "Description of Cargo *" at bounding box center [565, 290] width 326 height 56
click at [490, 291] on textarea "PRODUCT : PRESSURIZED LPG MIXTURE BL : [DATE] QUANTITY : 2149." at bounding box center [565, 290] width 326 height 56
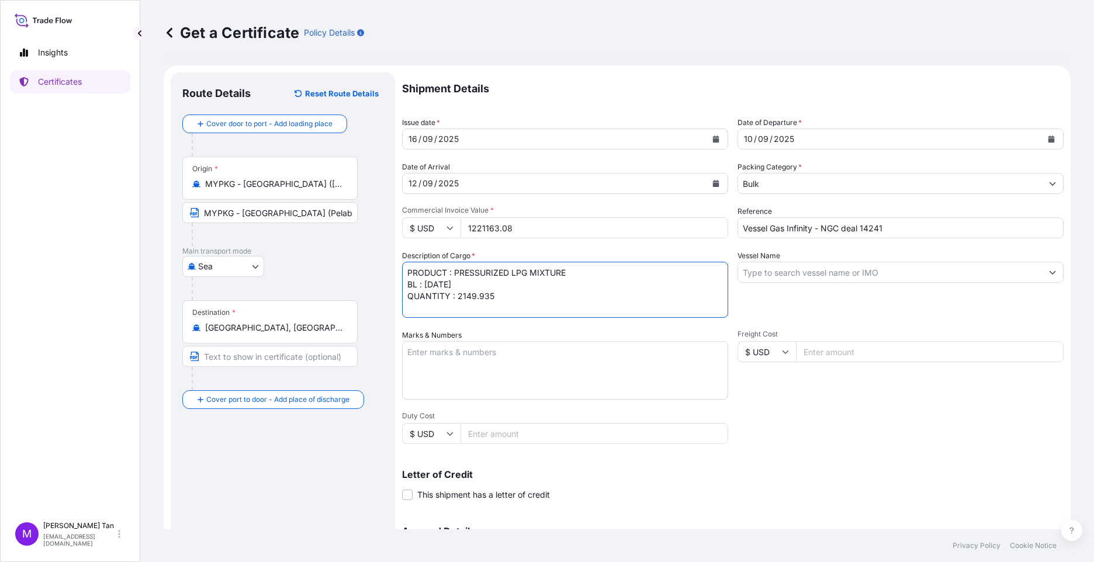
click at [511, 297] on textarea "PRODUCT : PRESSURIZED LPG MIXTURE BL : [DATE] QUANTITY : 2149.935" at bounding box center [565, 290] width 326 height 56
type textarea "PRODUCT : PRESSURIZED LPG MIXTURE BL : [DATE] QUANTITY : 2149.935 MTA UNIT PRIC…"
click at [470, 350] on textarea "Marks & Numbers" at bounding box center [565, 370] width 326 height 58
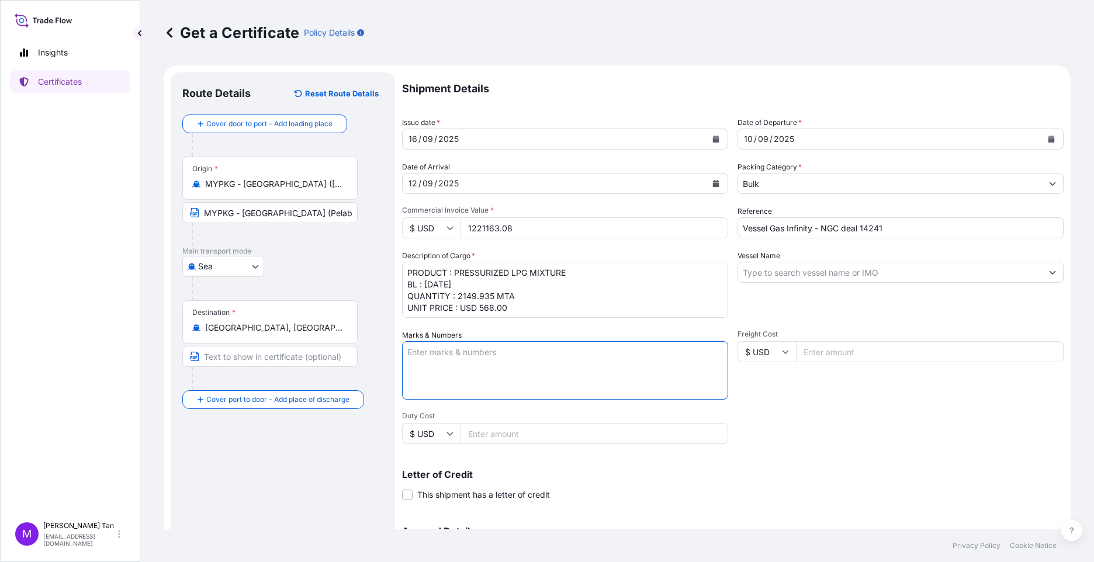
click at [837, 349] on input "Freight Cost" at bounding box center [930, 351] width 268 height 21
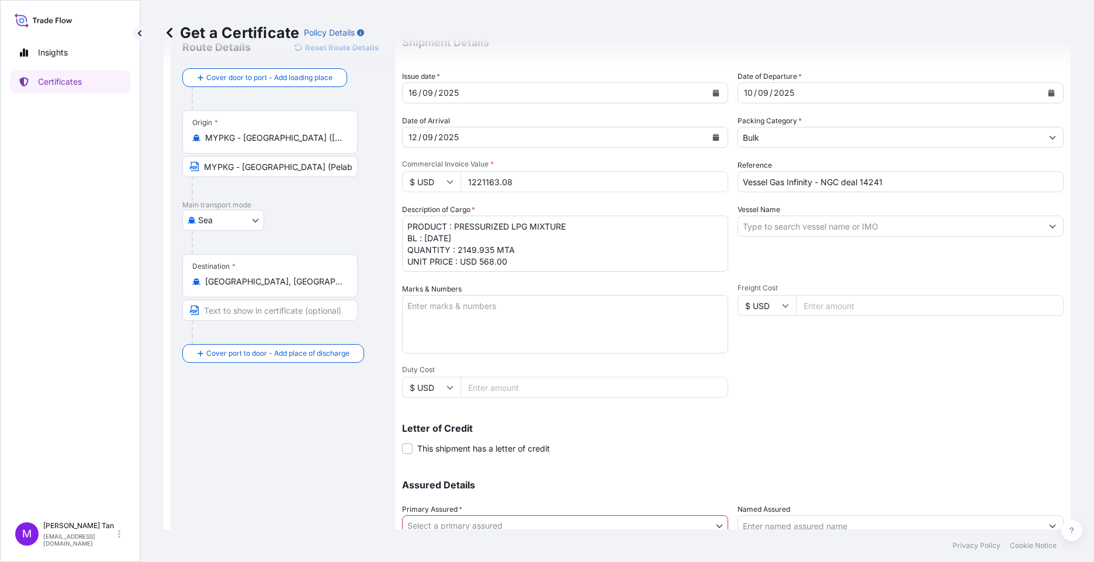
scroll to position [116, 0]
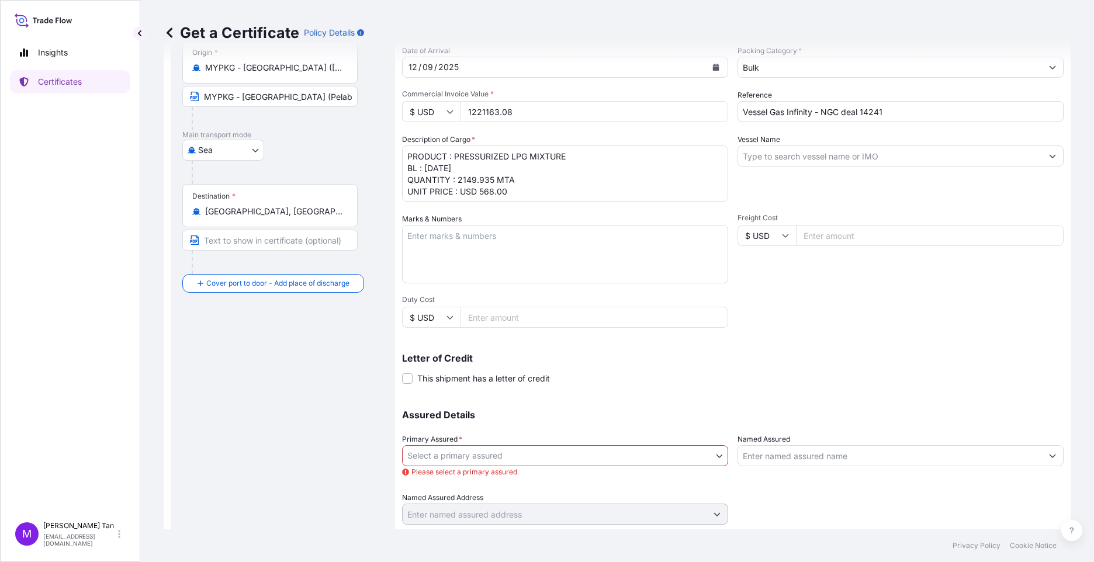
click at [715, 457] on body "Insights Certificates M [PERSON_NAME] [PERSON_NAME][EMAIL_ADDRESS][DOMAIN_NAME]…" at bounding box center [547, 281] width 1094 height 562
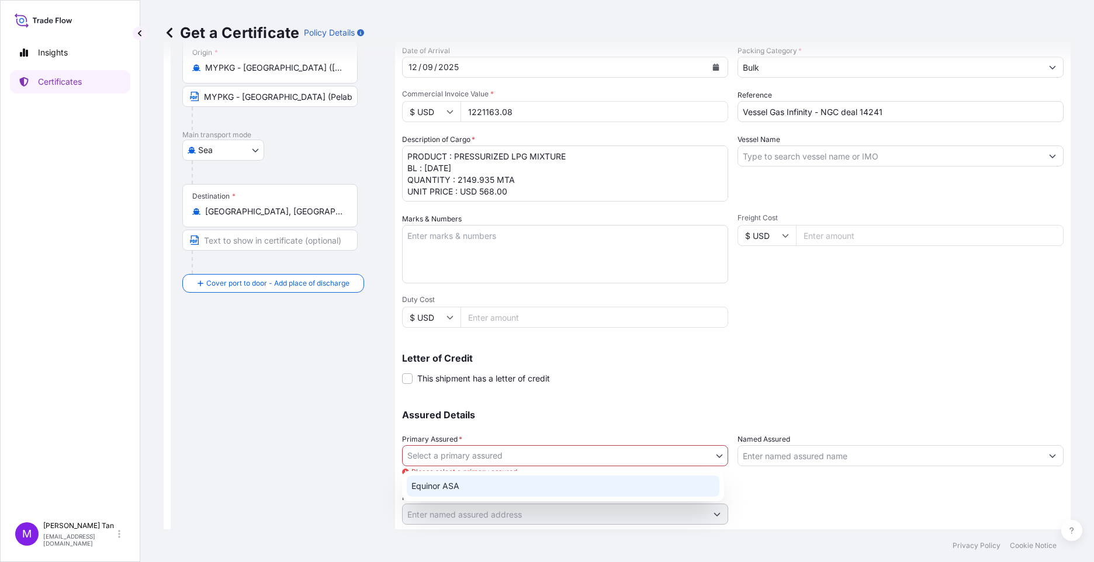
click at [514, 488] on div "Equinor ASA" at bounding box center [563, 486] width 313 height 21
select select "31491"
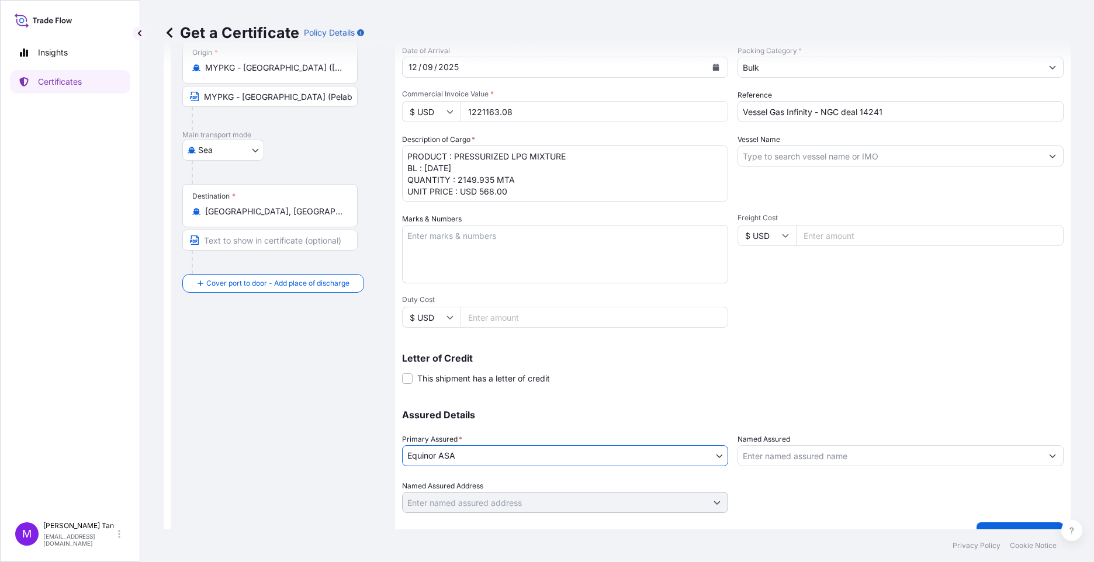
click at [865, 456] on icon "Show suggestions" at bounding box center [1052, 455] width 7 height 7
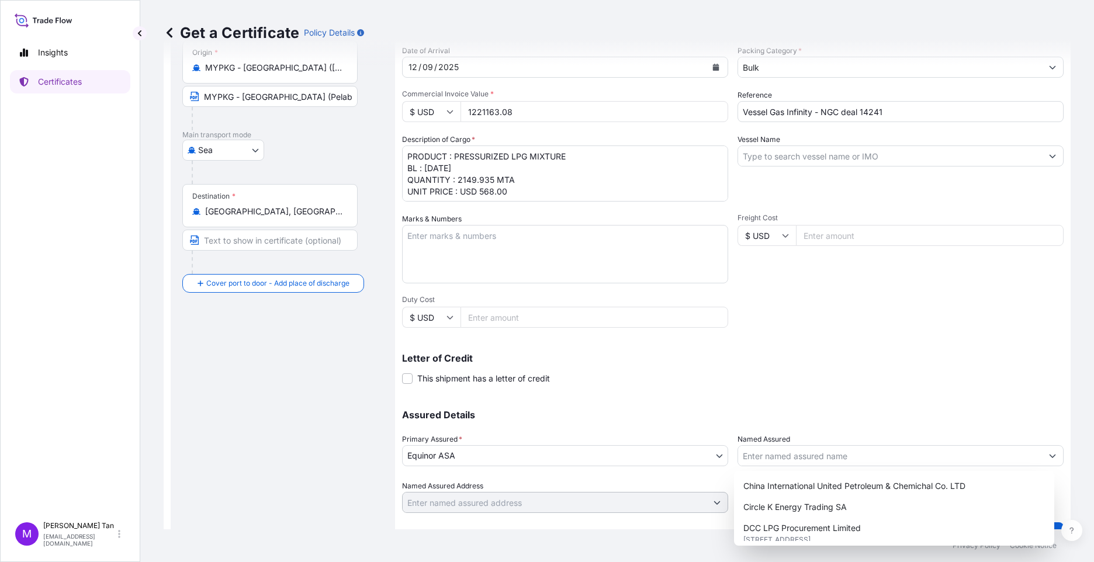
click at [865, 411] on p "Assured Details" at bounding box center [732, 414] width 661 height 9
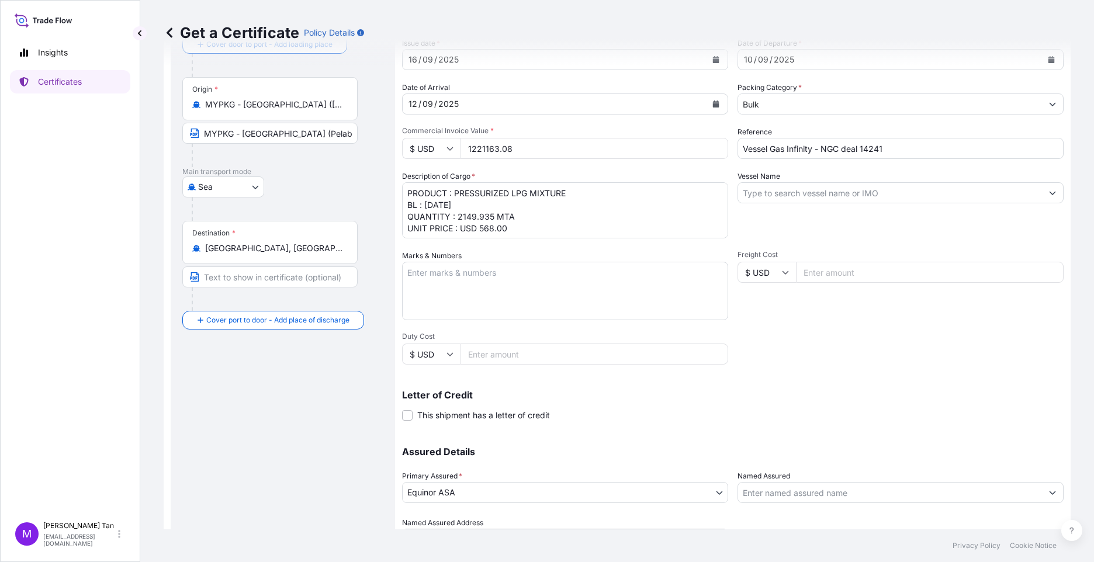
scroll to position [28, 0]
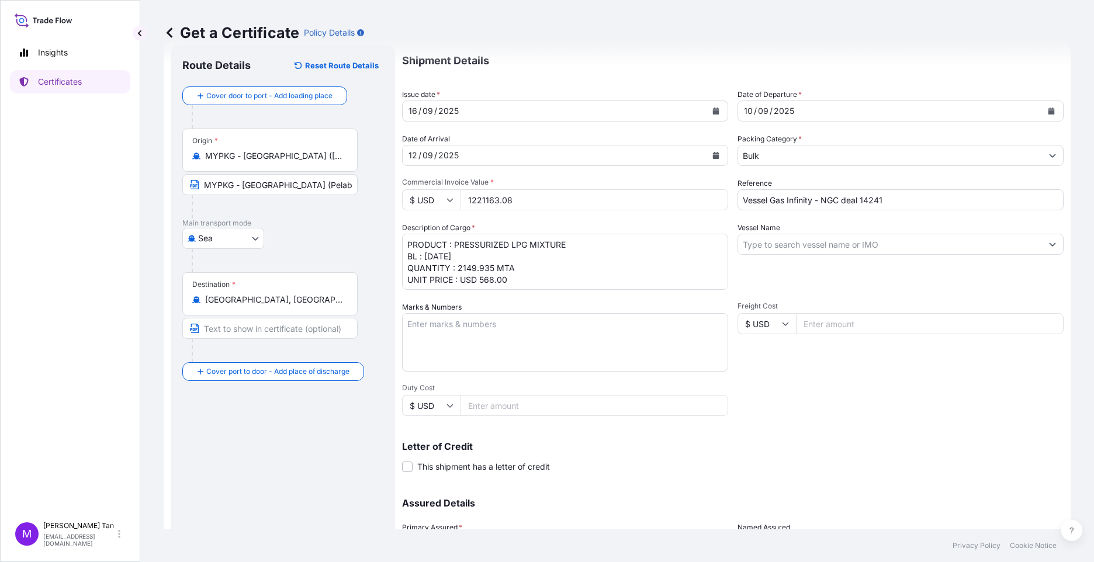
click at [865, 241] on input "Vessel Name" at bounding box center [890, 244] width 304 height 21
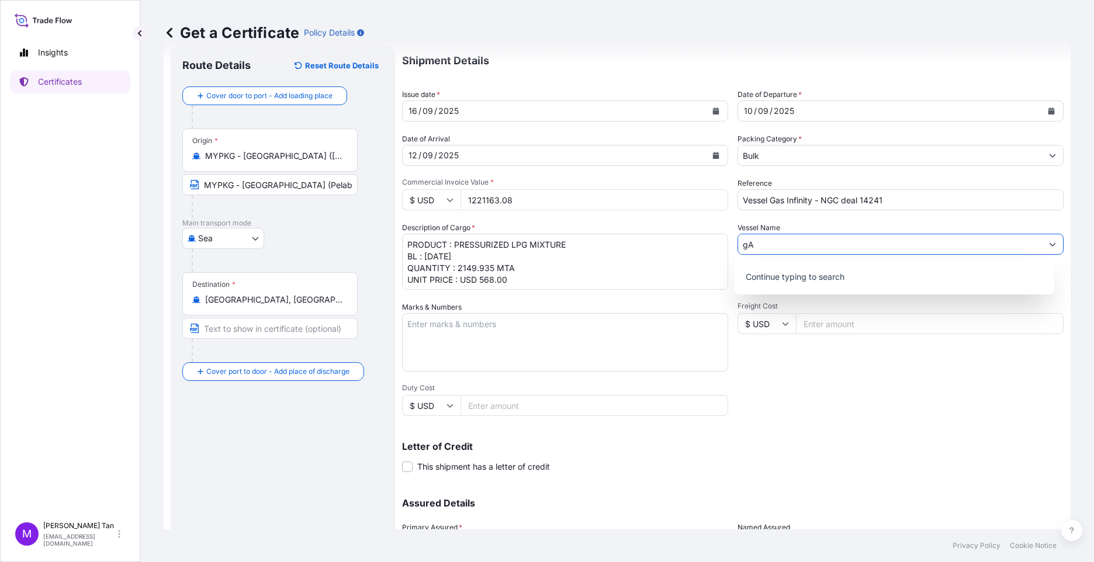
type input "g"
type input "Gas Infinity"
click at [865, 154] on icon "Show suggestions" at bounding box center [1052, 155] width 7 height 7
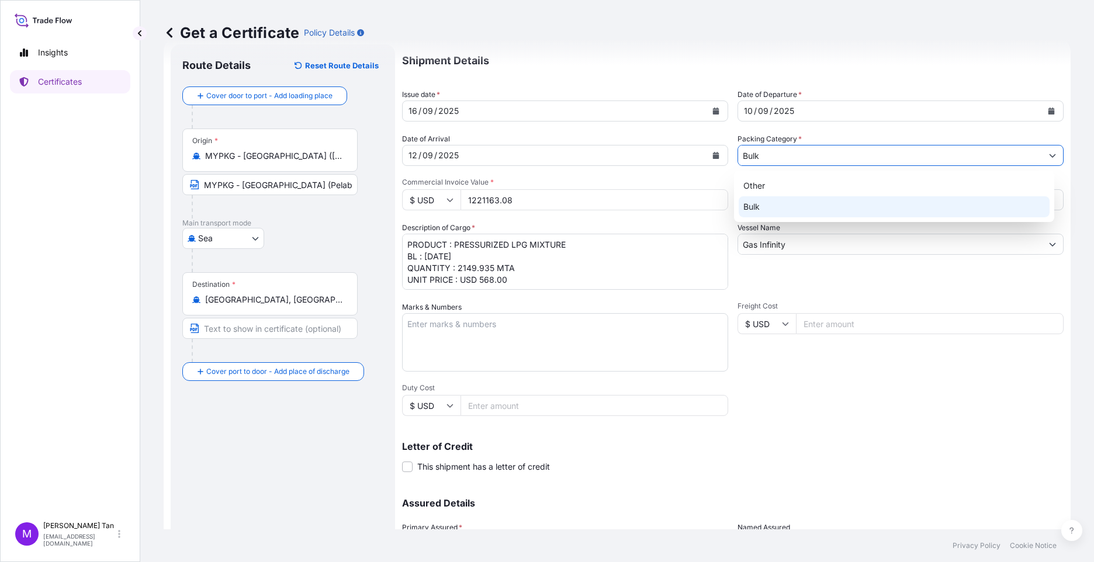
click at [757, 207] on div "Bulk" at bounding box center [893, 206] width 311 height 21
click at [865, 460] on div "Letter of Credit This shipment has a letter of credit Letter of credit * Letter…" at bounding box center [732, 457] width 661 height 31
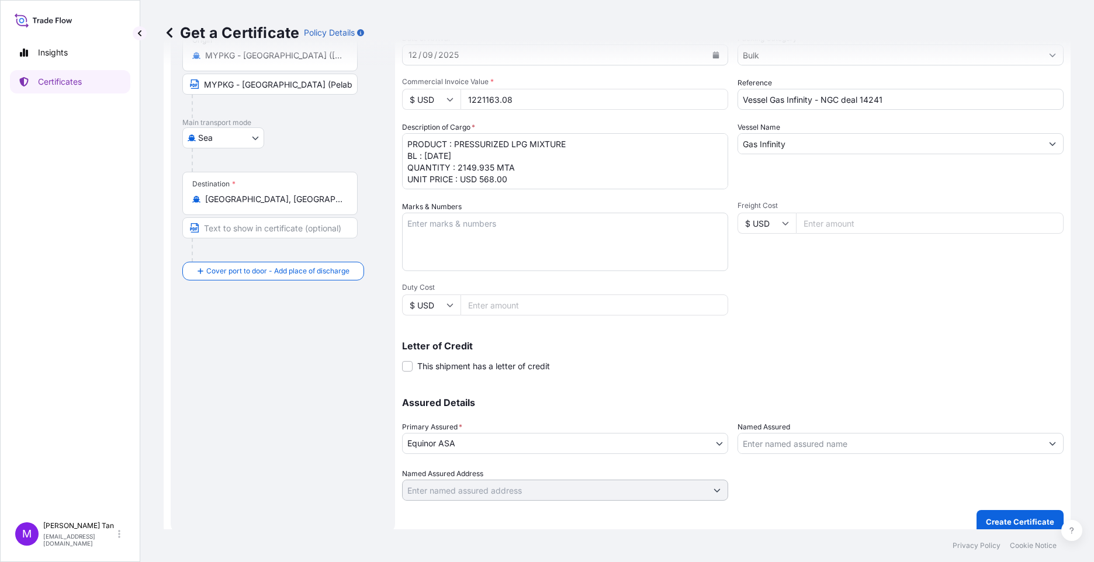
scroll to position [140, 0]
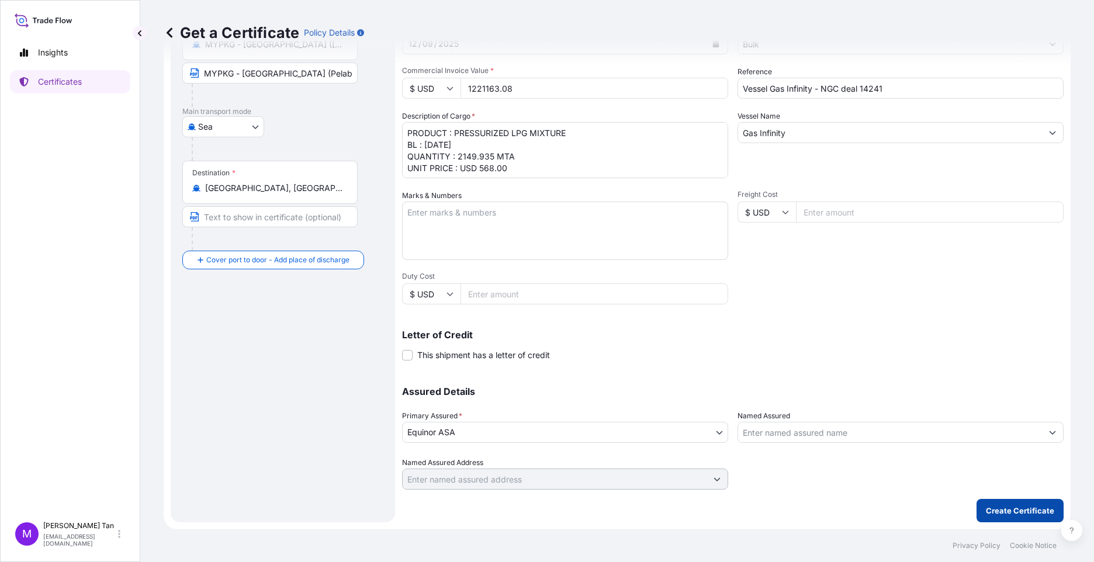
click at [865, 509] on p "Create Certificate" at bounding box center [1020, 511] width 68 height 12
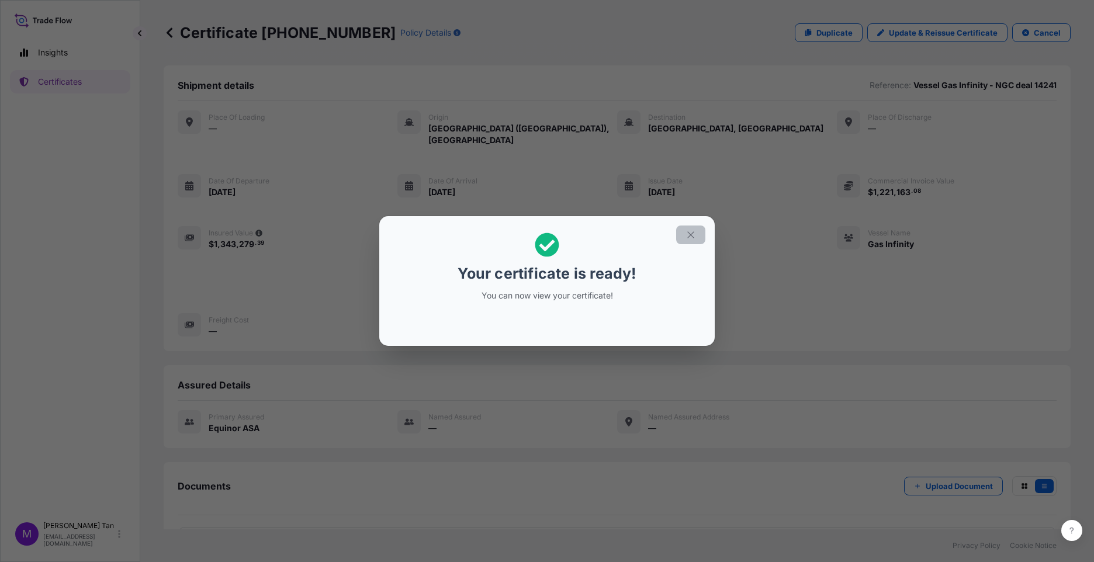
click at [690, 237] on icon "button" at bounding box center [690, 235] width 11 height 11
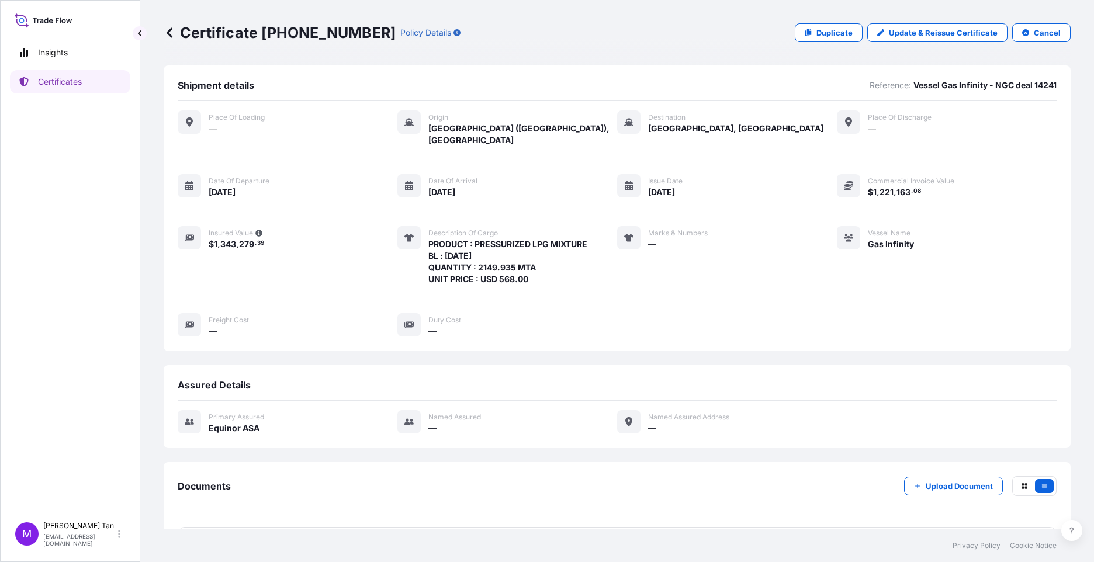
scroll to position [30, 0]
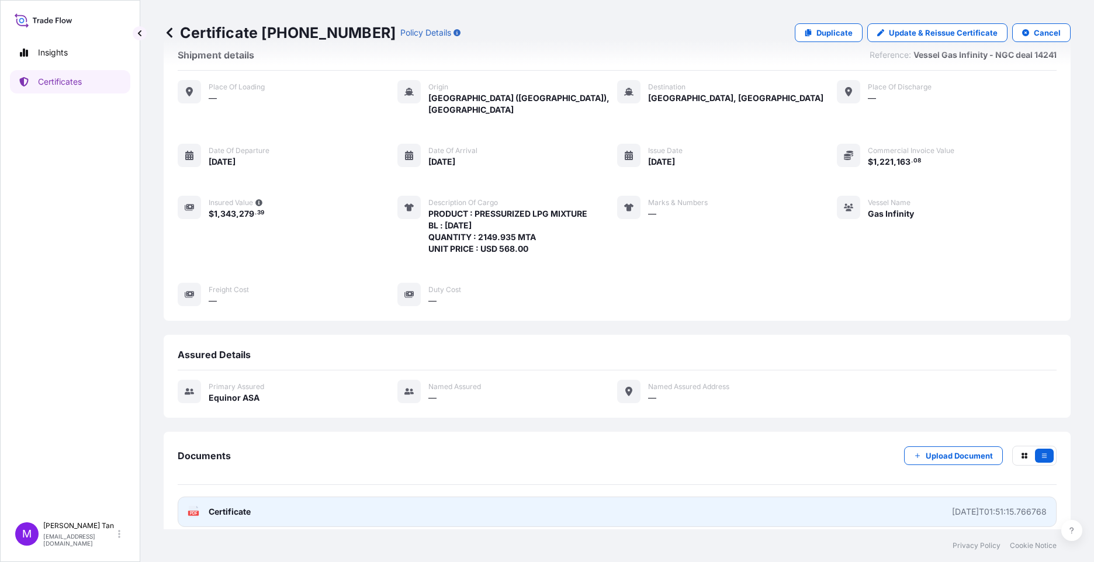
click at [228, 506] on span "Certificate" at bounding box center [230, 512] width 42 height 12
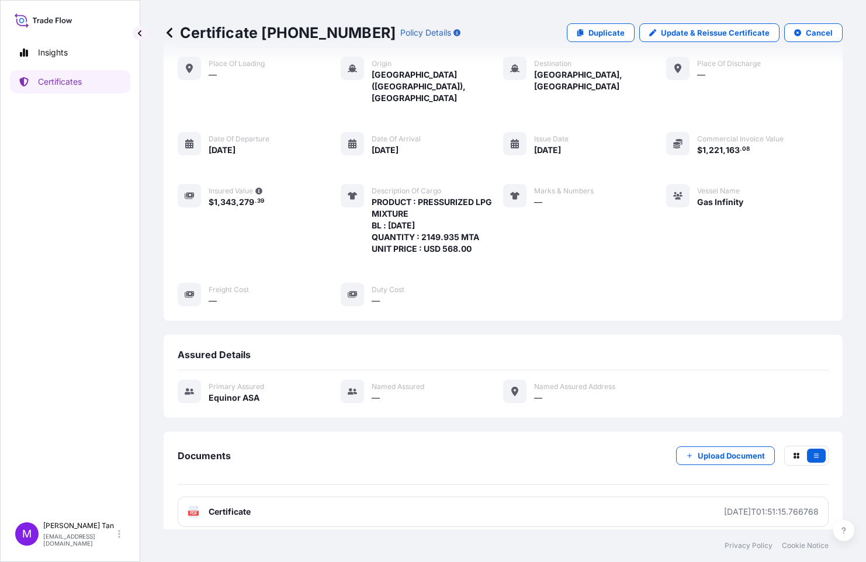
scroll to position [0, 0]
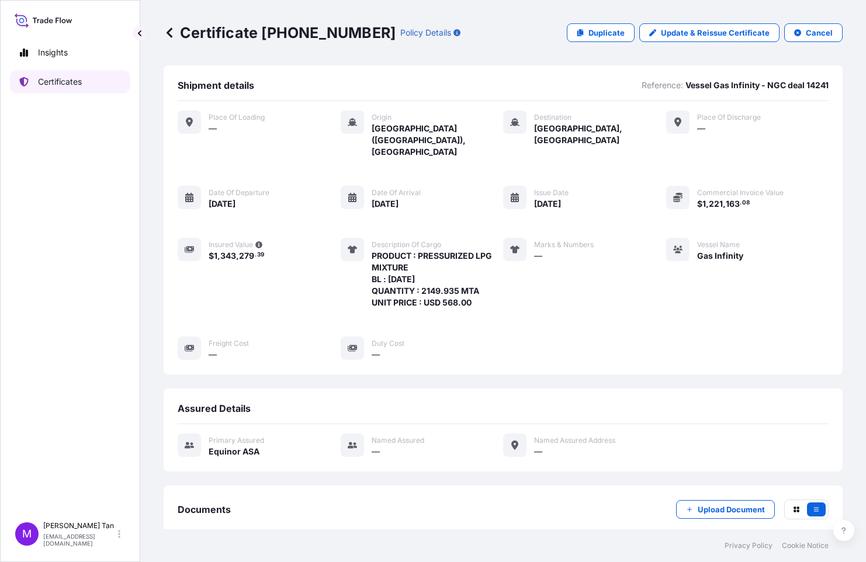
click at [44, 80] on p "Certificates" at bounding box center [60, 82] width 44 height 12
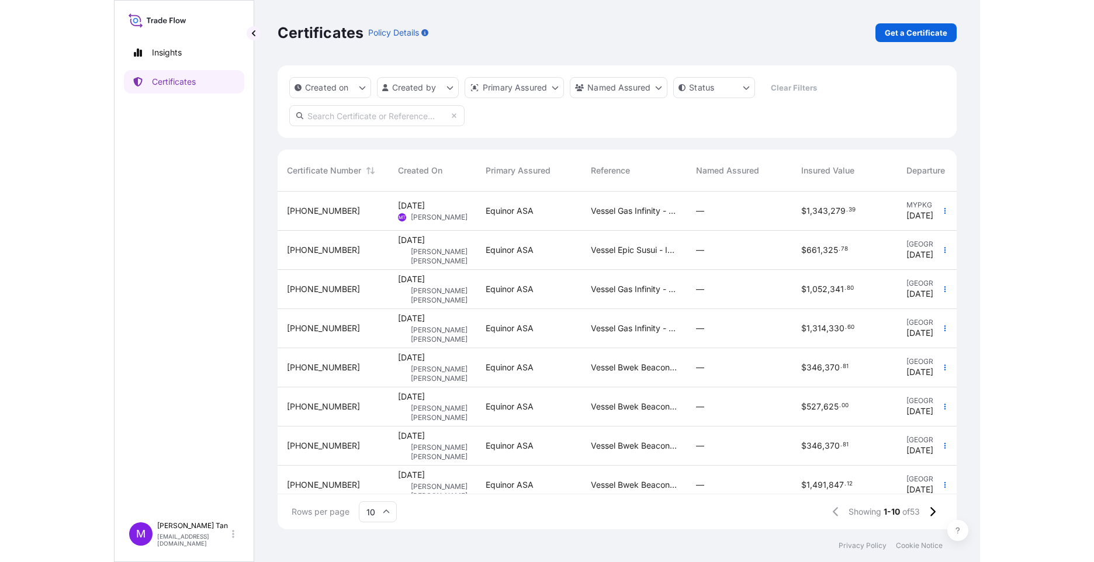
scroll to position [363, 898]
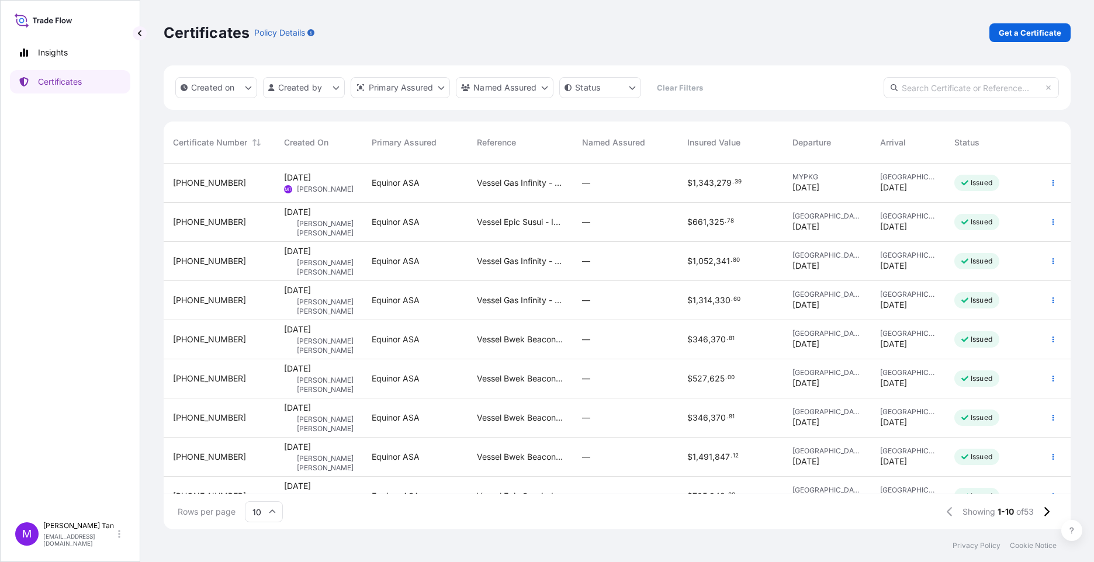
click at [192, 419] on span "[PHONE_NUMBER]" at bounding box center [209, 418] width 73 height 12
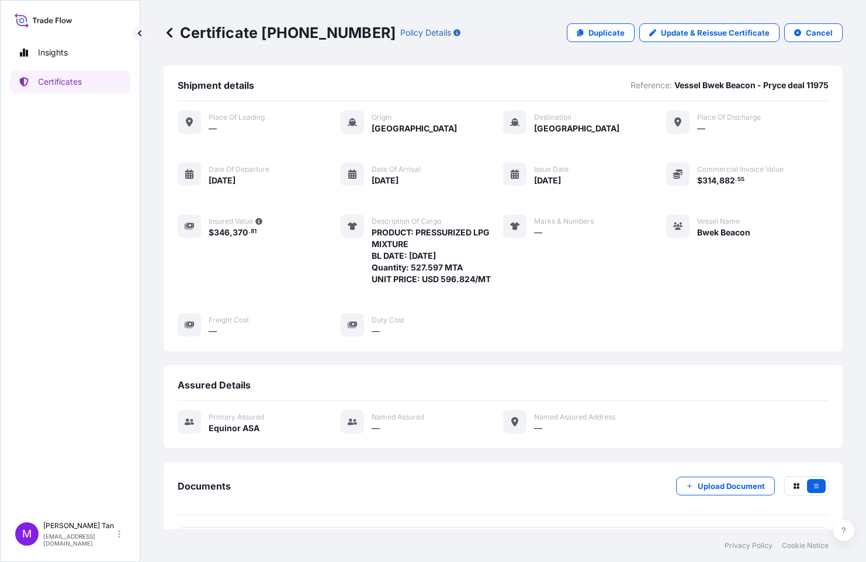
click at [167, 36] on icon at bounding box center [170, 33] width 12 height 12
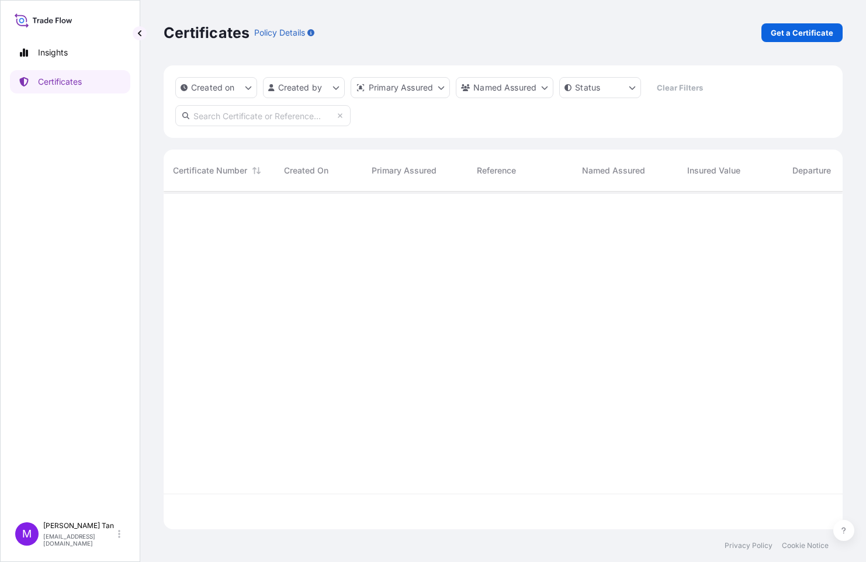
scroll to position [335, 670]
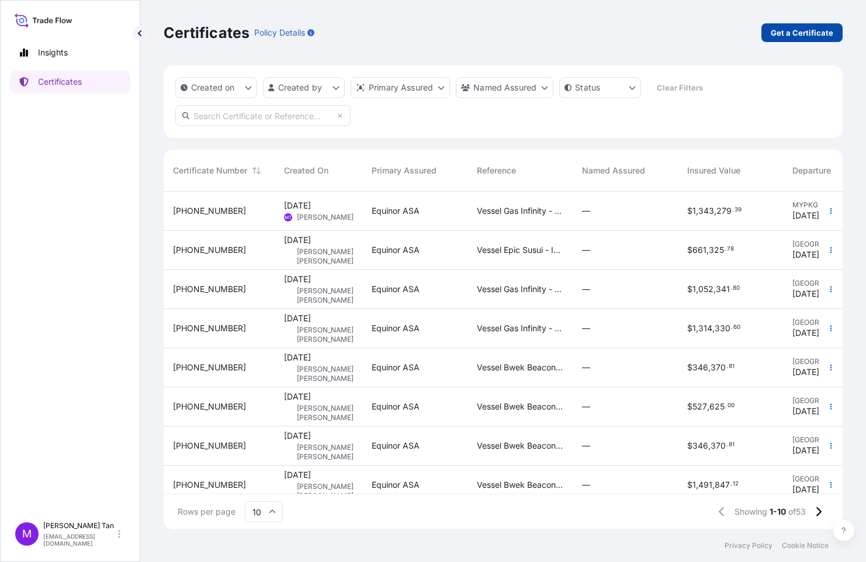
click at [806, 36] on p "Get a Certificate" at bounding box center [802, 33] width 63 height 12
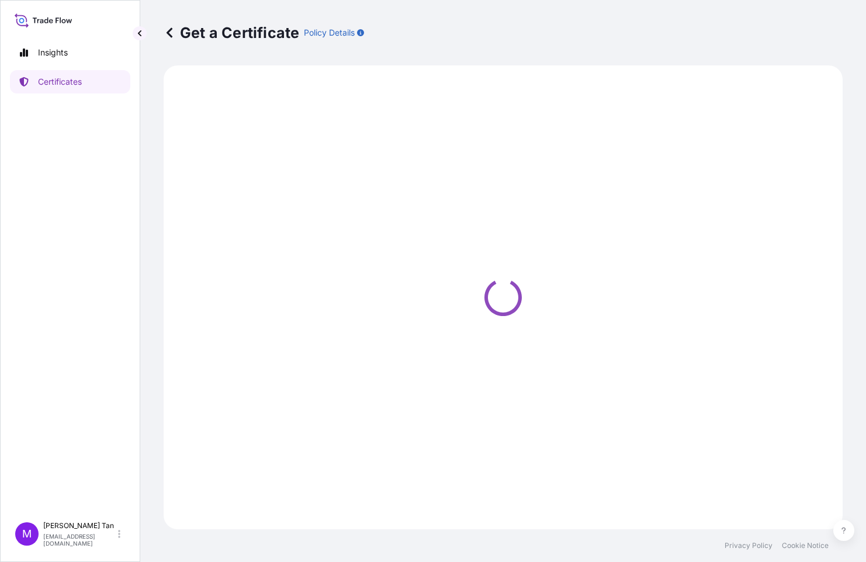
select select "Sea"
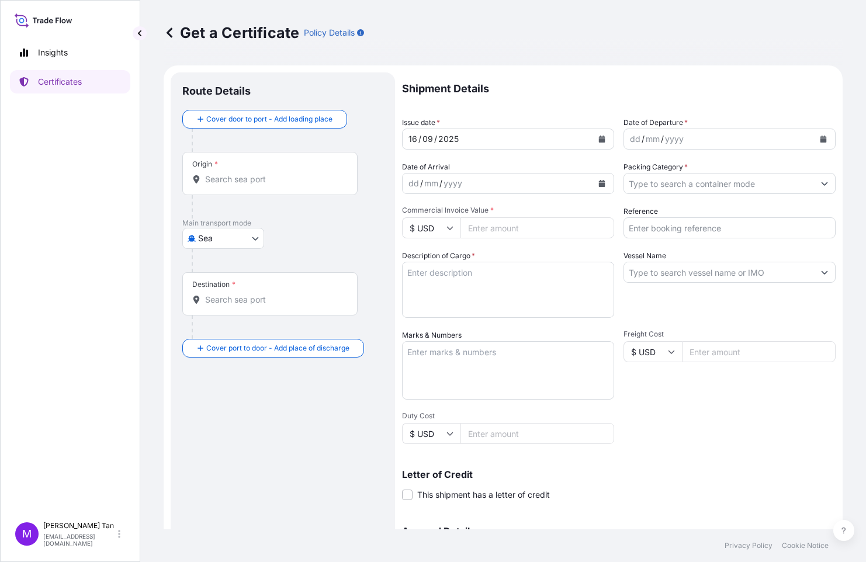
click at [222, 171] on div "Origin *" at bounding box center [269, 173] width 175 height 43
click at [222, 174] on input "Origin *" at bounding box center [274, 180] width 138 height 12
drag, startPoint x: 263, startPoint y: 181, endPoint x: 488, endPoint y: 141, distance: 228.5
click at [266, 180] on input "Origin * Please select an origin" at bounding box center [274, 180] width 138 height 12
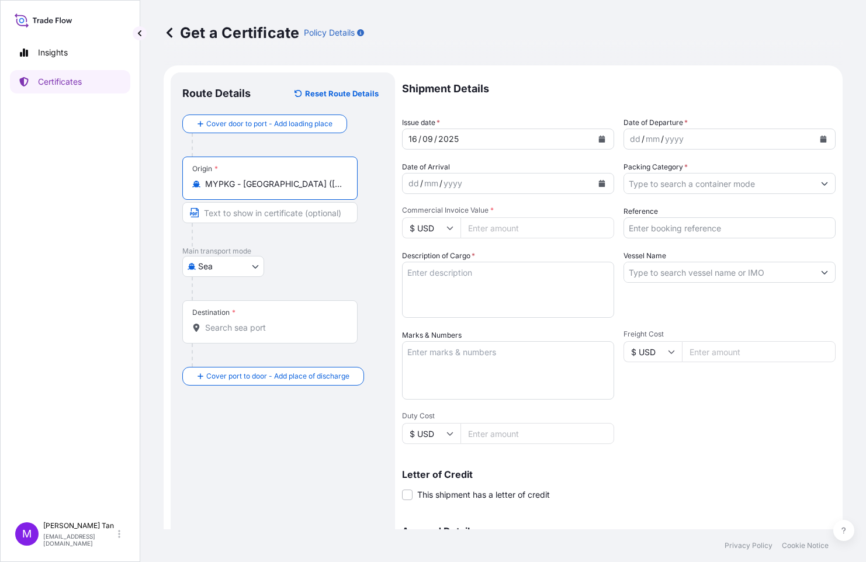
type input "MYPKG - [GEOGRAPHIC_DATA] ([GEOGRAPHIC_DATA]), [GEOGRAPHIC_DATA]"
drag, startPoint x: 349, startPoint y: 186, endPoint x: 210, endPoint y: 189, distance: 139.1
click at [210, 189] on div "Origin * MYPKG - [GEOGRAPHIC_DATA] ([GEOGRAPHIC_DATA]), [GEOGRAPHIC_DATA]" at bounding box center [269, 178] width 175 height 43
click at [210, 189] on input "MYPKG - [GEOGRAPHIC_DATA] ([GEOGRAPHIC_DATA]), [GEOGRAPHIC_DATA]" at bounding box center [274, 184] width 138 height 12
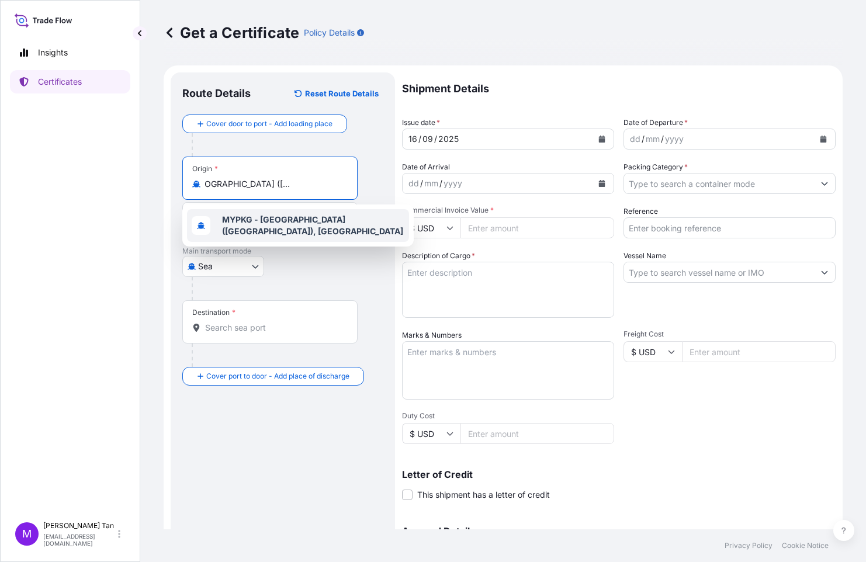
click at [254, 225] on span "MYPKG - [GEOGRAPHIC_DATA] ([GEOGRAPHIC_DATA]), [GEOGRAPHIC_DATA]" at bounding box center [313, 225] width 182 height 23
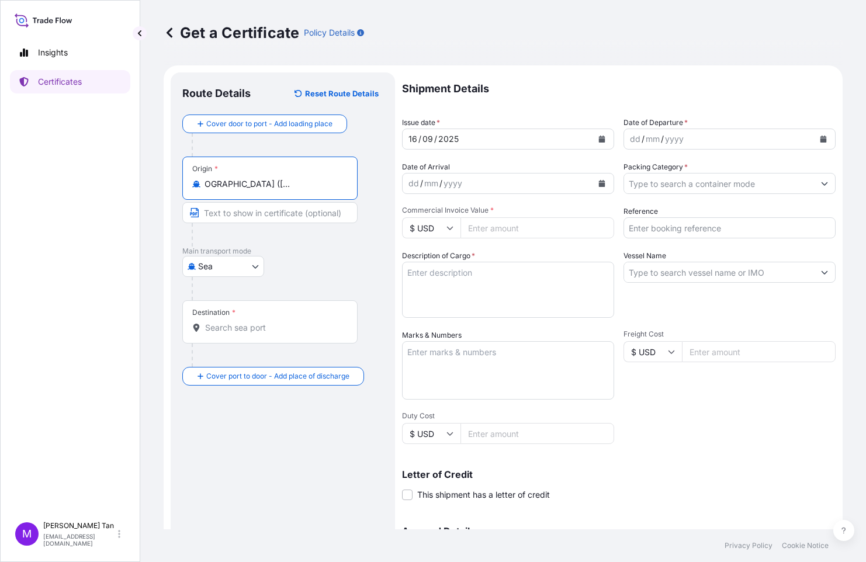
drag, startPoint x: 205, startPoint y: 187, endPoint x: 356, endPoint y: 196, distance: 151.6
click at [370, 192] on div "Origin * MYPKG - [GEOGRAPHIC_DATA] ([GEOGRAPHIC_DATA]), [GEOGRAPHIC_DATA]" at bounding box center [282, 202] width 201 height 90
click at [250, 217] on input "Text to appear on certificate" at bounding box center [269, 212] width 175 height 21
paste input "t Klang ([GEOGRAPHIC_DATA]), [GEOGRAPHIC_DATA]"
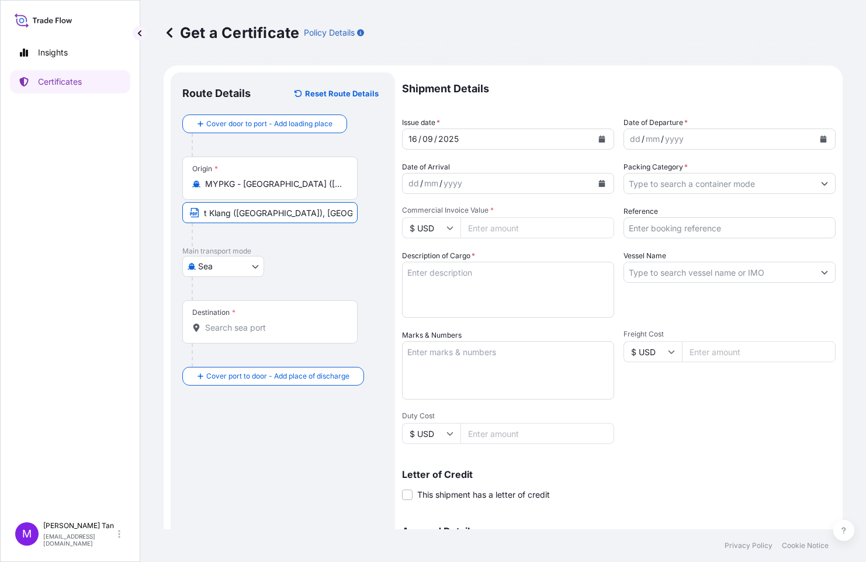
type input "t Klang ([GEOGRAPHIC_DATA]), [GEOGRAPHIC_DATA]"
click at [236, 311] on div "Destination *" at bounding box center [269, 321] width 175 height 43
click at [236, 322] on input "Destination *" at bounding box center [274, 328] width 138 height 12
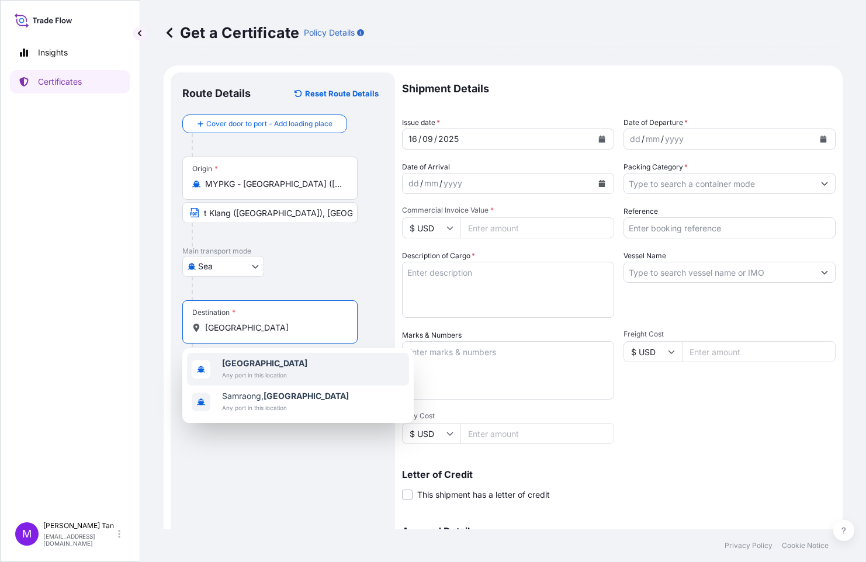
drag, startPoint x: 249, startPoint y: 328, endPoint x: 200, endPoint y: 328, distance: 48.5
click at [200, 328] on div "[GEOGRAPHIC_DATA]" at bounding box center [269, 328] width 155 height 12
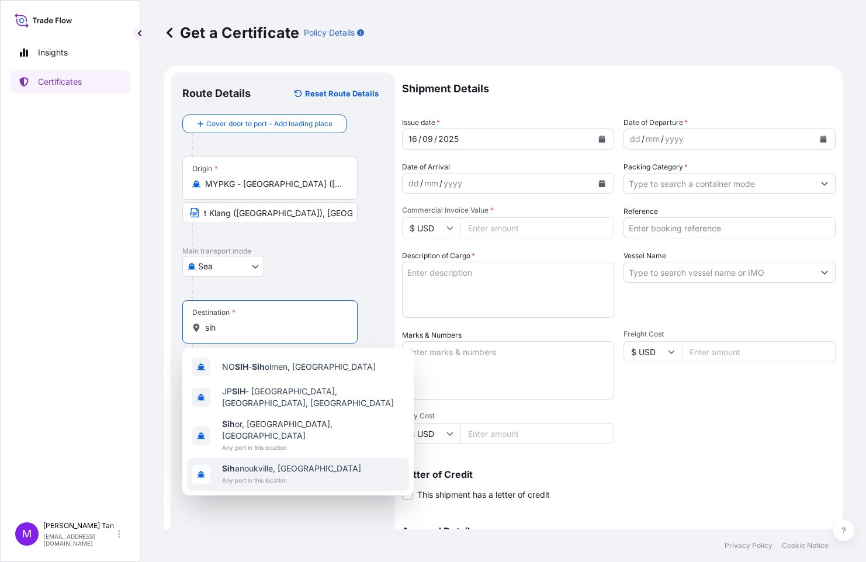
click at [289, 474] on span "Any port in this location" at bounding box center [291, 480] width 139 height 12
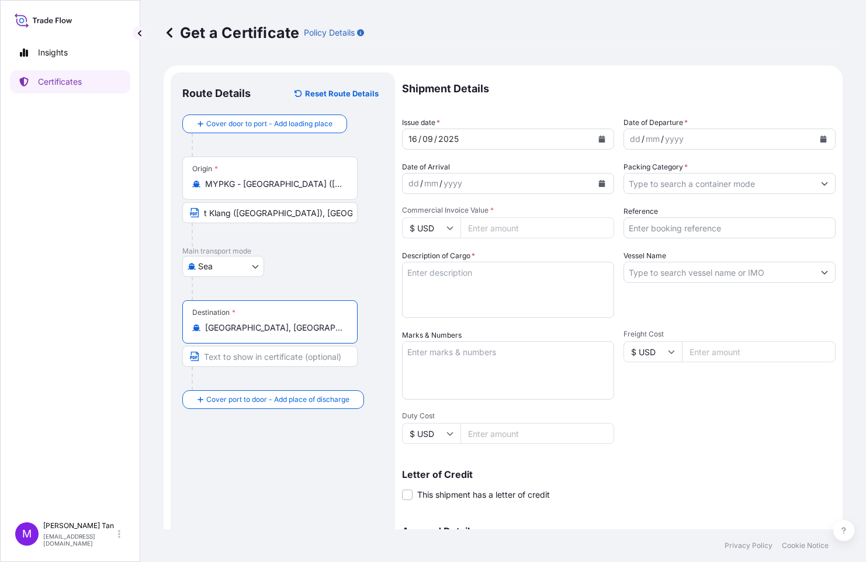
drag, startPoint x: 304, startPoint y: 328, endPoint x: 197, endPoint y: 322, distance: 107.1
click at [197, 322] on div "[GEOGRAPHIC_DATA], [GEOGRAPHIC_DATA]" at bounding box center [269, 328] width 155 height 12
type input "[GEOGRAPHIC_DATA], [GEOGRAPHIC_DATA]"
click at [258, 351] on input "Text to appear on certificate" at bounding box center [269, 356] width 175 height 21
paste input "[GEOGRAPHIC_DATA], [GEOGRAPHIC_DATA]"
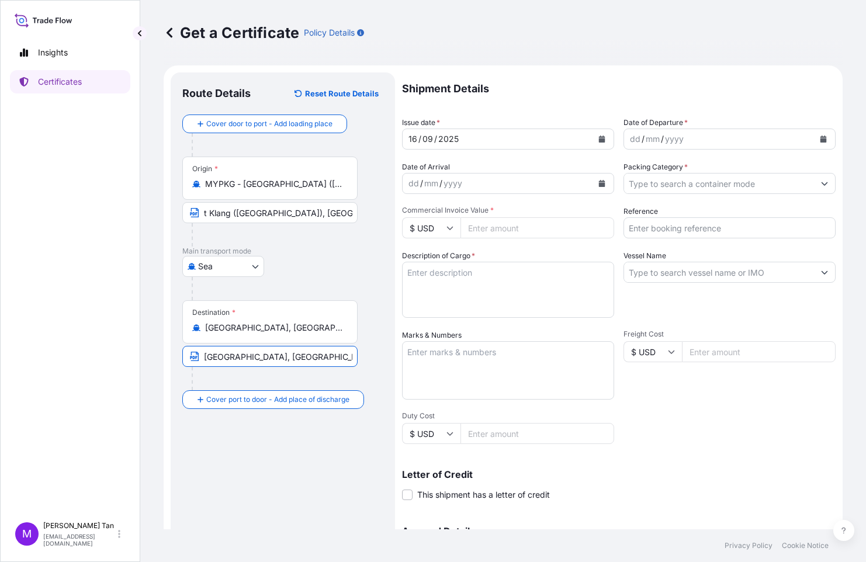
type input "[GEOGRAPHIC_DATA], [GEOGRAPHIC_DATA]"
click at [294, 492] on div "Route Details Reset Route Details Cover door to port - Add loading place Place …" at bounding box center [282, 367] width 201 height 566
click at [820, 137] on icon "Calendar" at bounding box center [823, 139] width 6 height 7
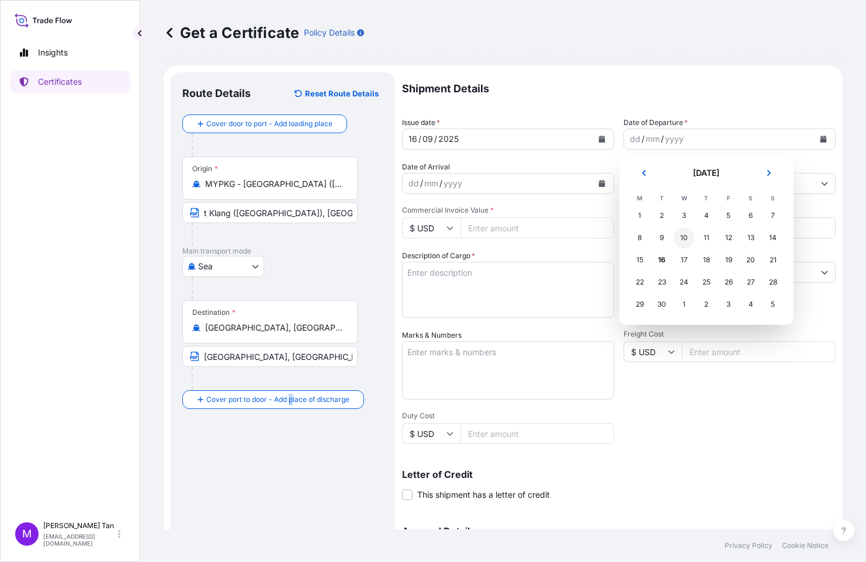
click at [681, 237] on div "10" at bounding box center [684, 237] width 21 height 21
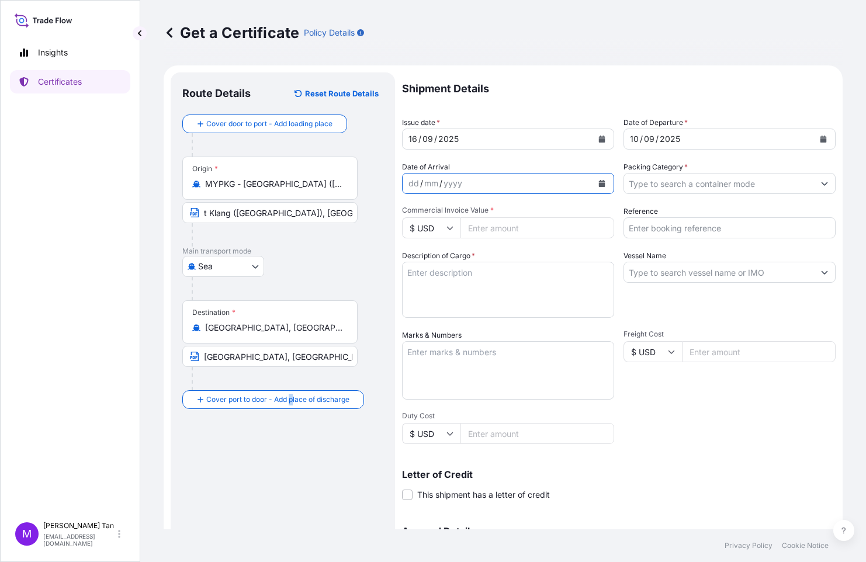
click at [599, 185] on icon "Calendar" at bounding box center [602, 183] width 6 height 7
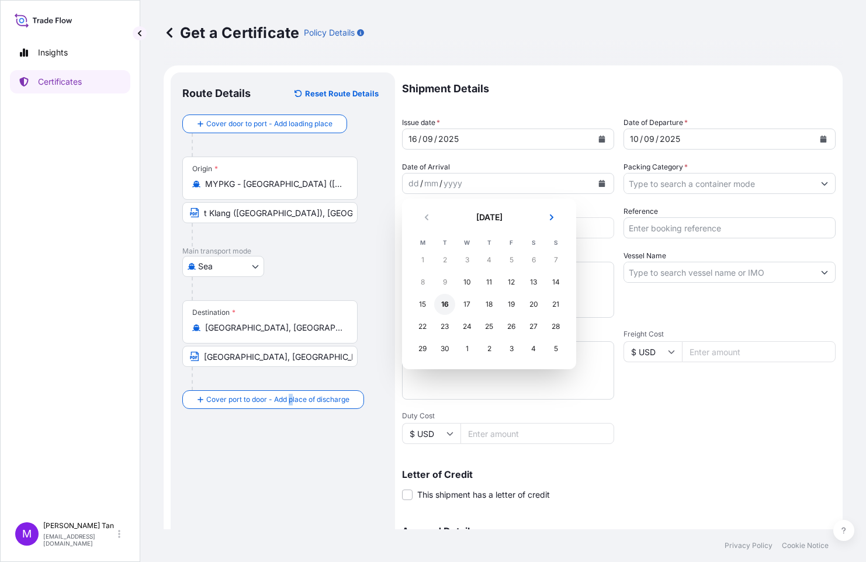
click at [444, 304] on div "16" at bounding box center [444, 304] width 21 height 21
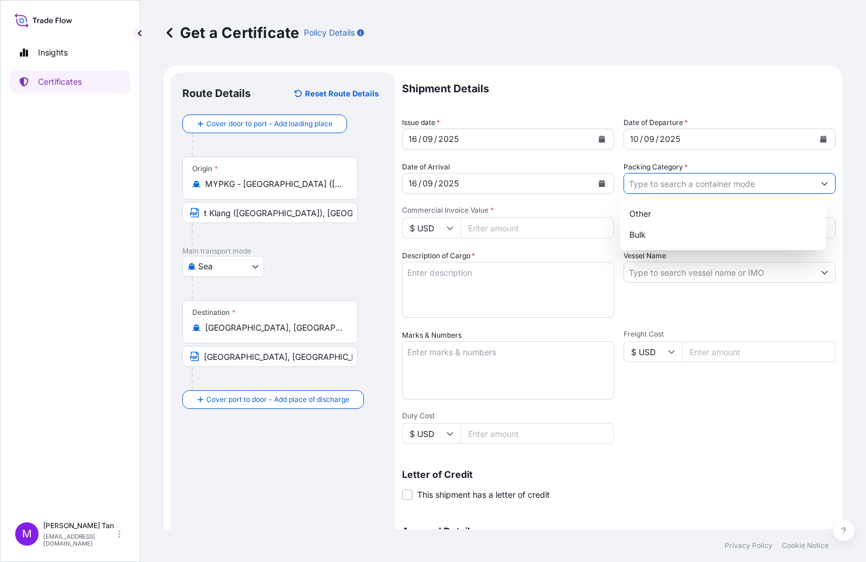
click at [751, 186] on input "Packing Category *" at bounding box center [719, 183] width 190 height 21
click at [665, 238] on div "Bulk" at bounding box center [723, 234] width 197 height 21
type input "Bulk"
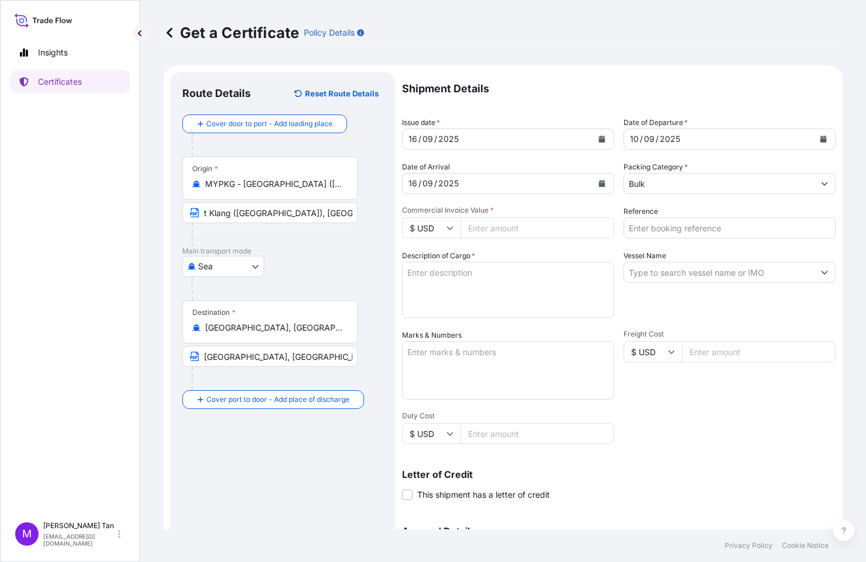
click at [499, 229] on input "Commercial Invoice Value *" at bounding box center [537, 227] width 154 height 21
type input "957267.20"
click at [709, 222] on input "Reference" at bounding box center [729, 227] width 212 height 21
type input "Vessel Gas Hope - Tela deal 14294"
click at [474, 273] on textarea "Description of Cargo *" at bounding box center [508, 290] width 212 height 56
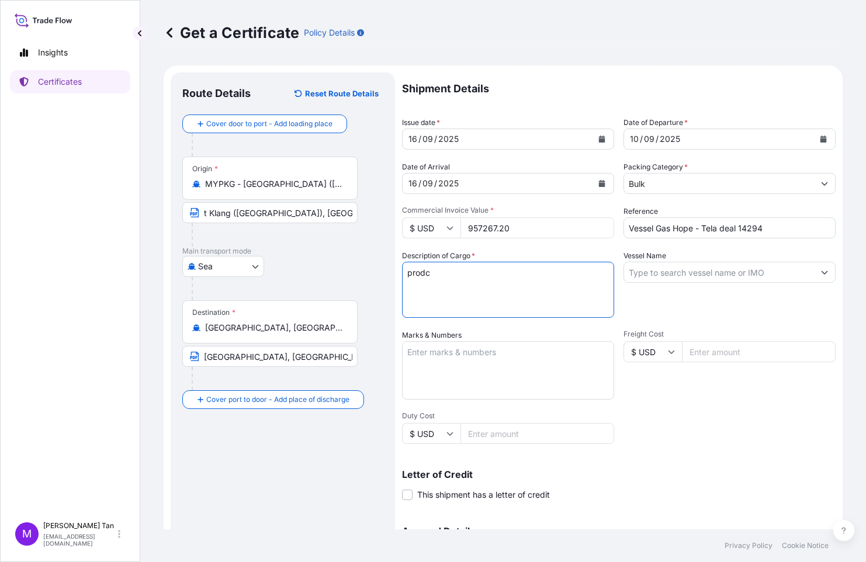
drag, startPoint x: 426, startPoint y: 272, endPoint x: 387, endPoint y: 276, distance: 39.4
click at [387, 276] on form "Route Details Reset Route Details Cover door to port - Add loading place Place …" at bounding box center [503, 367] width 679 height 604
click at [463, 285] on textarea "PRODUCT : PRESSURIZED LPG MIXTURE BL DATE :" at bounding box center [508, 290] width 212 height 56
type textarea "PRODUCT : PRESSURIZED LPG MIXTURE BL DATE : [DATE] QUANTITY : 1601.901 MTA"
click at [648, 273] on input "Vessel Name" at bounding box center [719, 272] width 190 height 21
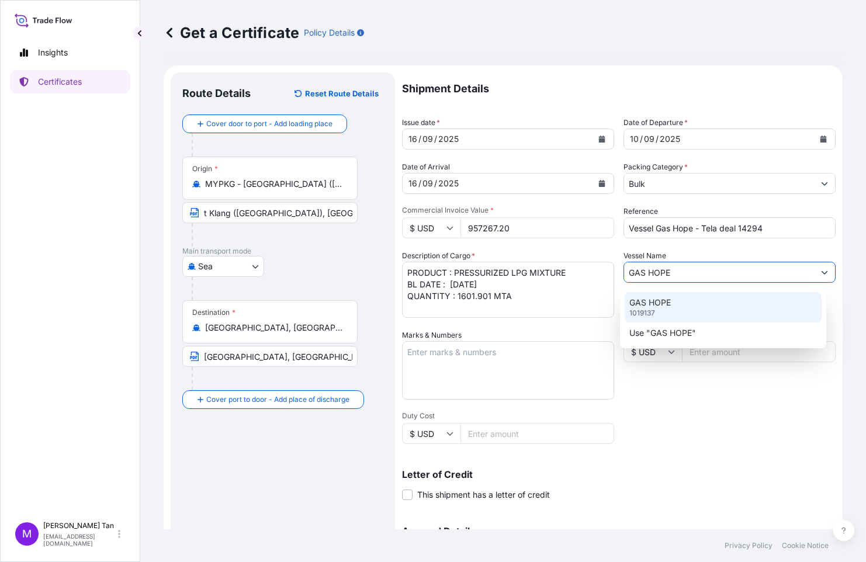
type input "GAS HOPE"
drag, startPoint x: 521, startPoint y: 366, endPoint x: 523, endPoint y: 350, distance: 15.9
click at [523, 366] on textarea "Marks & Numbers" at bounding box center [508, 370] width 212 height 58
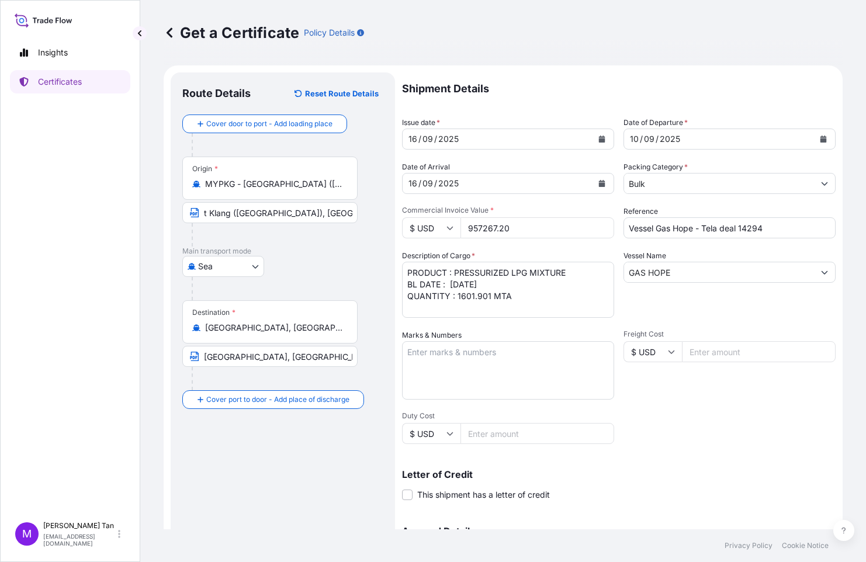
click at [537, 297] on textarea "PRODUCT : PRESSURIZED LPG MIXTURE BL DATE : [DATE] QUANTITY : 1601.901 MTA" at bounding box center [508, 290] width 212 height 56
click at [470, 309] on textarea "PRODUCT : PRESSURIZED LPG MIXTURE BL DATE : [DATE] QUANTITY : 1601.901 MTA UNIT…" at bounding box center [508, 290] width 212 height 56
click at [515, 307] on textarea "PRODUCT : PRESSURIZED LPG MIXTURE BL DATE : [DATE] QUANTITY : 1601.901 MTA UNIT…" at bounding box center [508, 290] width 212 height 56
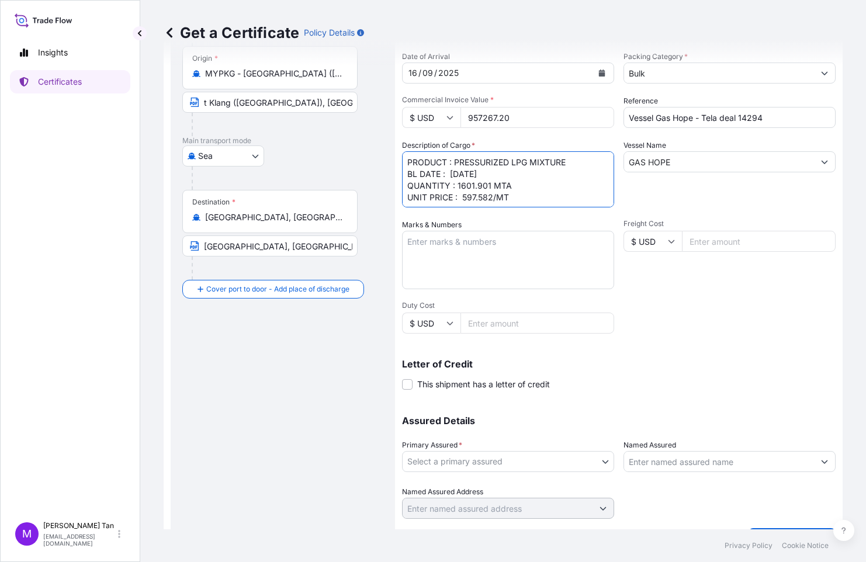
scroll to position [140, 0]
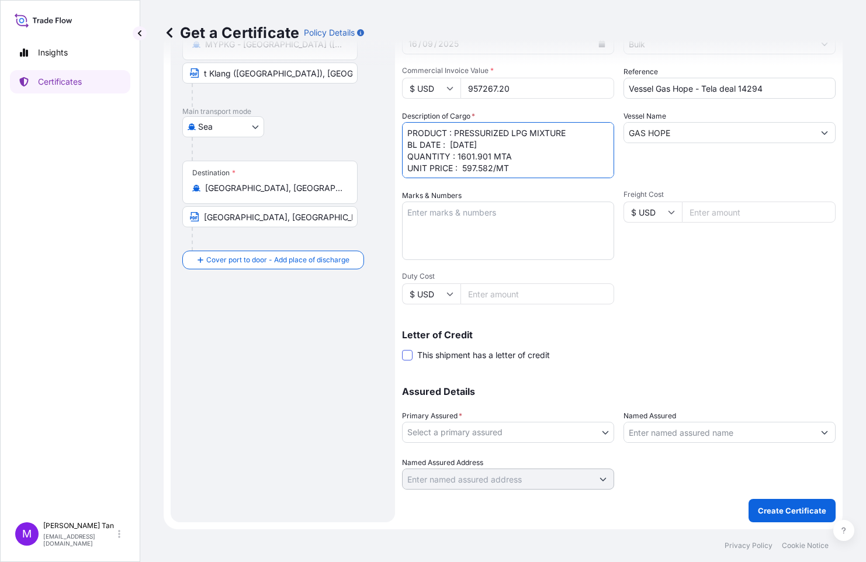
type textarea "PRODUCT : PRESSURIZED LPG MIXTURE BL DATE : [DATE] QUANTITY : 1601.901 MTA UNIT…"
click at [407, 355] on span at bounding box center [407, 355] width 11 height 11
click at [402, 349] on input "This shipment has a letter of credit" at bounding box center [402, 349] width 0 height 0
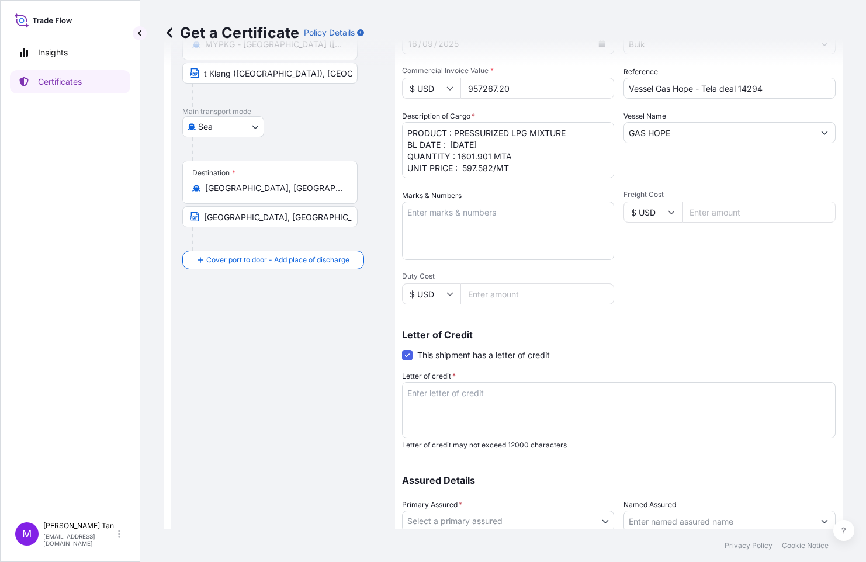
click at [433, 398] on textarea "Letter of credit *" at bounding box center [619, 410] width 434 height 56
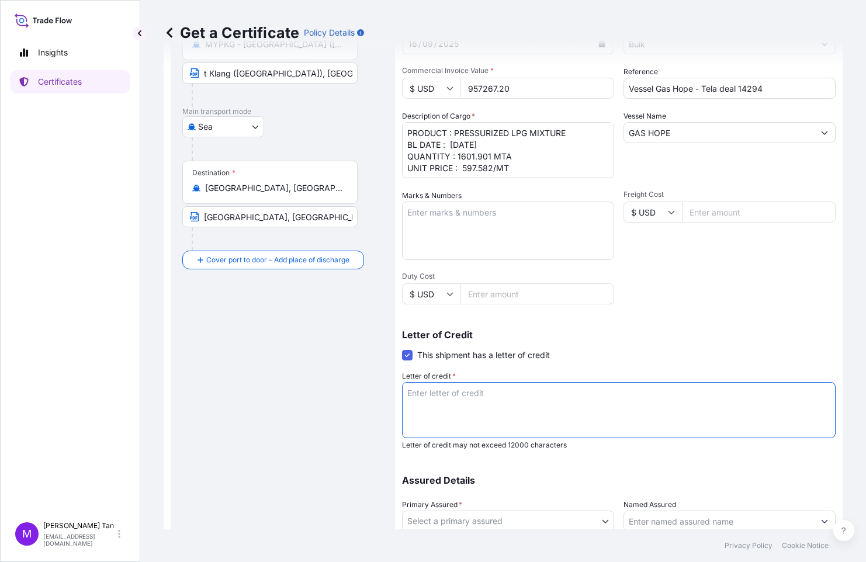
paste textarea "171102500214"
click at [408, 394] on textarea "171102500214" at bounding box center [619, 410] width 434 height 56
click at [551, 392] on textarea "LC REFERENCE : 171102500214" at bounding box center [619, 410] width 434 height 56
click at [405, 394] on textarea "LC REFERENCE : 171102500214" at bounding box center [619, 410] width 434 height 56
click at [547, 394] on textarea "LC REFERENCE : 171102500214" at bounding box center [619, 410] width 434 height 56
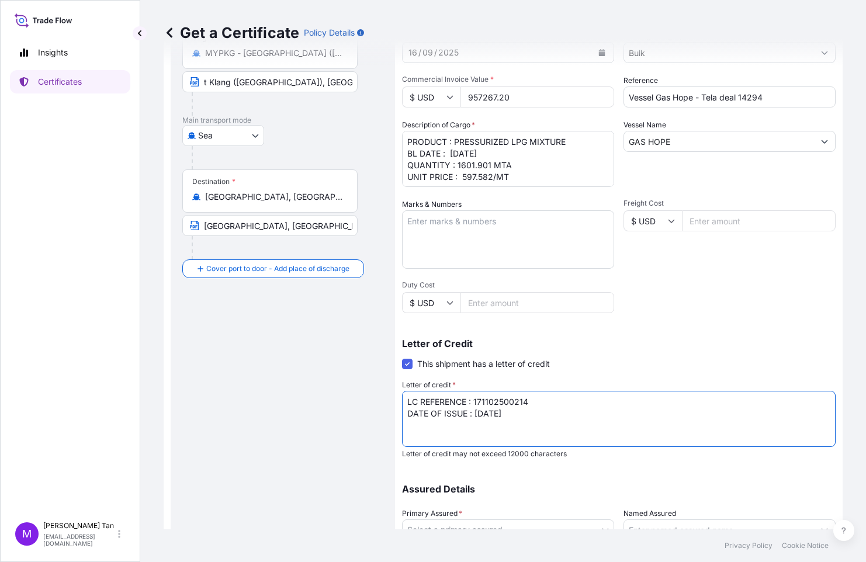
scroll to position [228, 0]
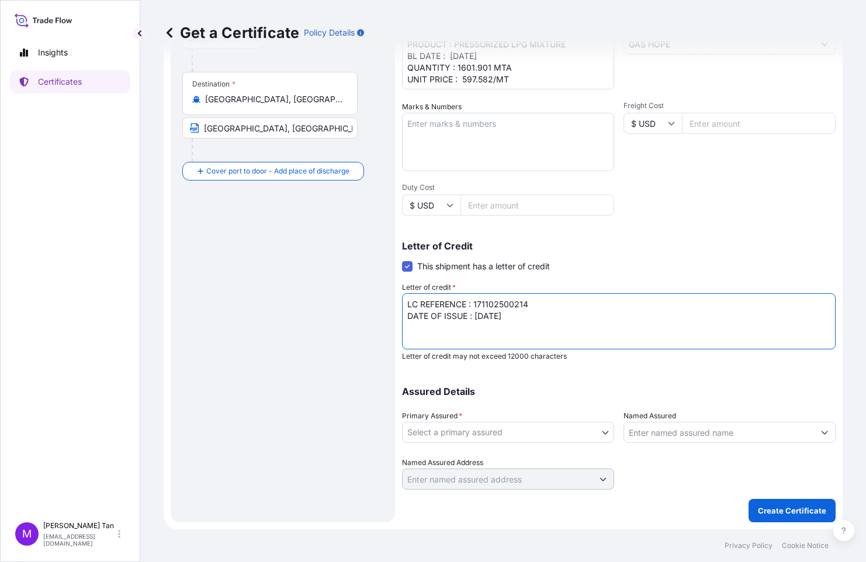
type textarea "LC REFERENCE : 171102500214 DATE OF ISSUE : [DATE]"
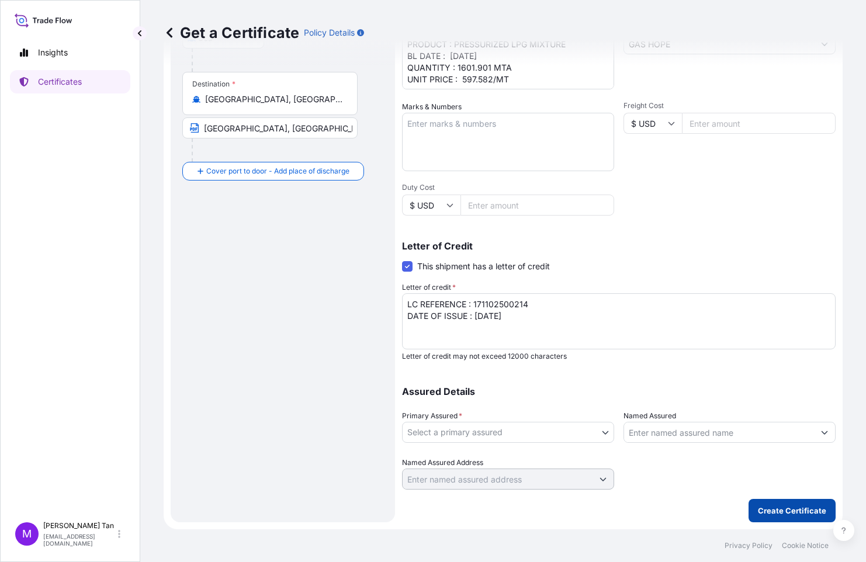
click at [781, 508] on p "Create Certificate" at bounding box center [792, 511] width 68 height 12
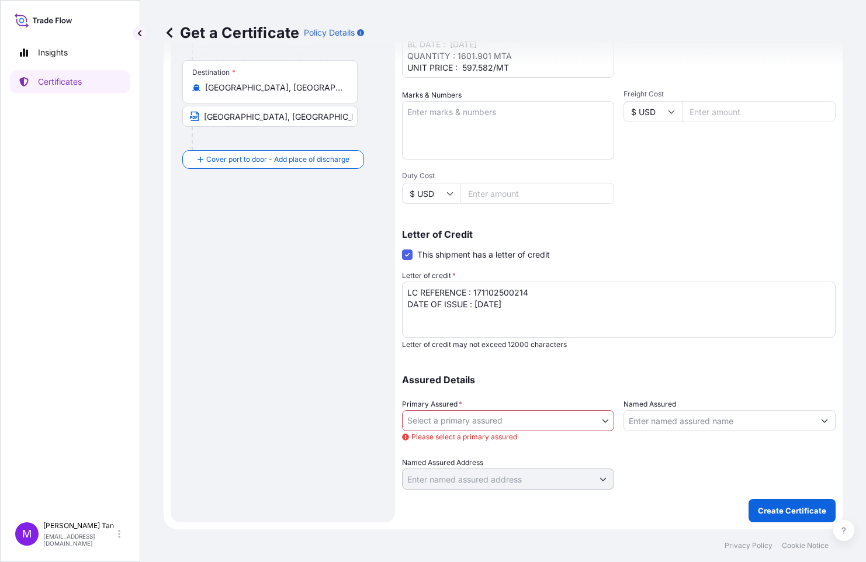
scroll to position [0, 0]
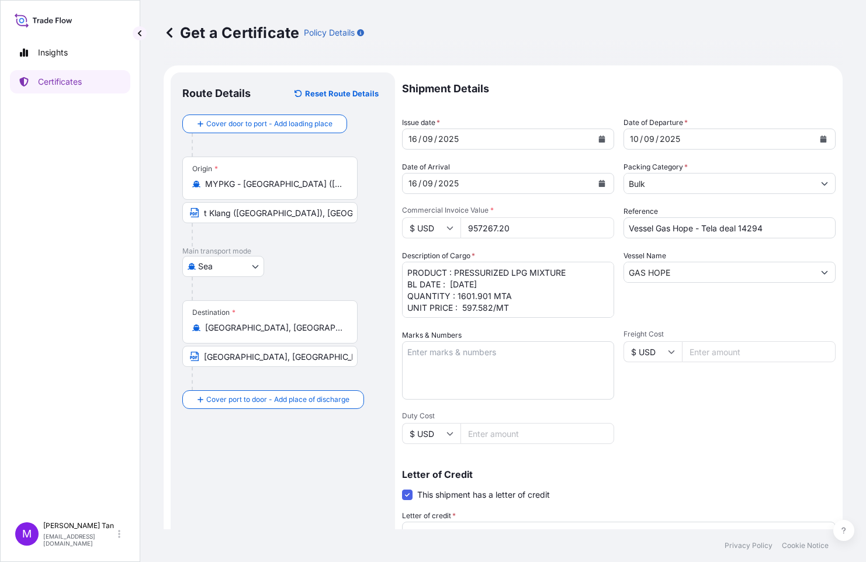
click at [169, 33] on icon at bounding box center [170, 33] width 12 height 12
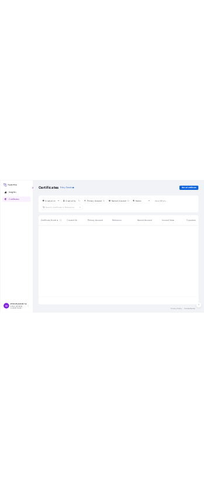
scroll to position [335, 670]
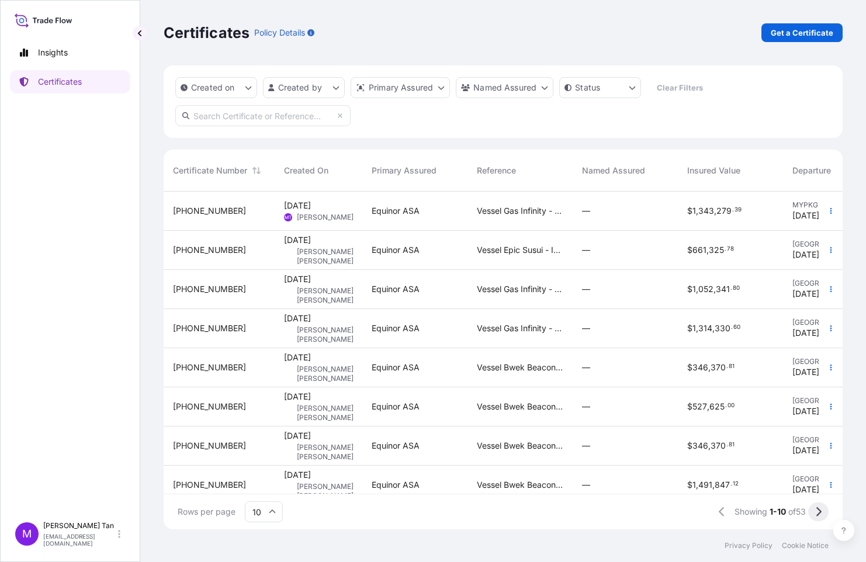
click at [817, 511] on icon at bounding box center [818, 512] width 6 height 11
drag, startPoint x: 16, startPoint y: 94, endPoint x: 5, endPoint y: 98, distance: 12.2
click at [16, 94] on div "Insights Certificates" at bounding box center [70, 273] width 120 height 486
click at [713, 515] on icon at bounding box center [715, 511] width 5 height 9
click at [810, 31] on p "Get a Certificate" at bounding box center [802, 33] width 63 height 12
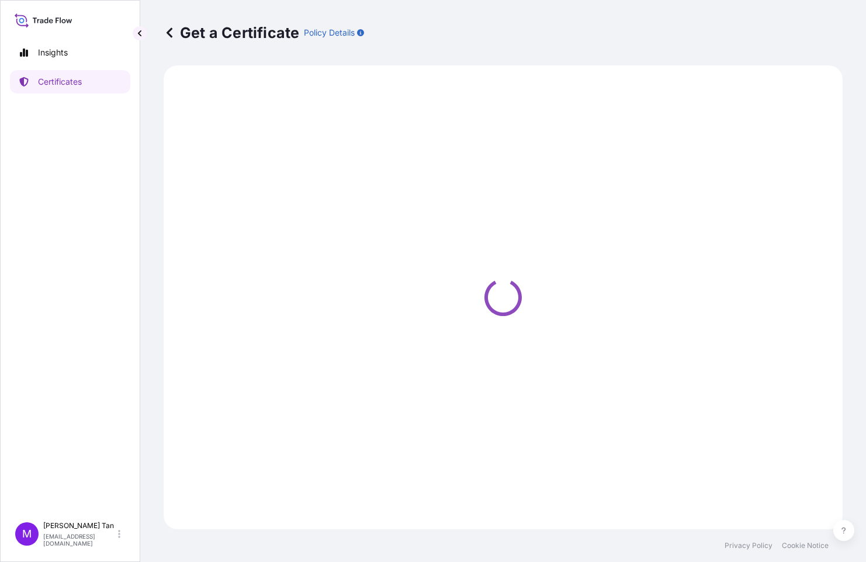
select select "Sea"
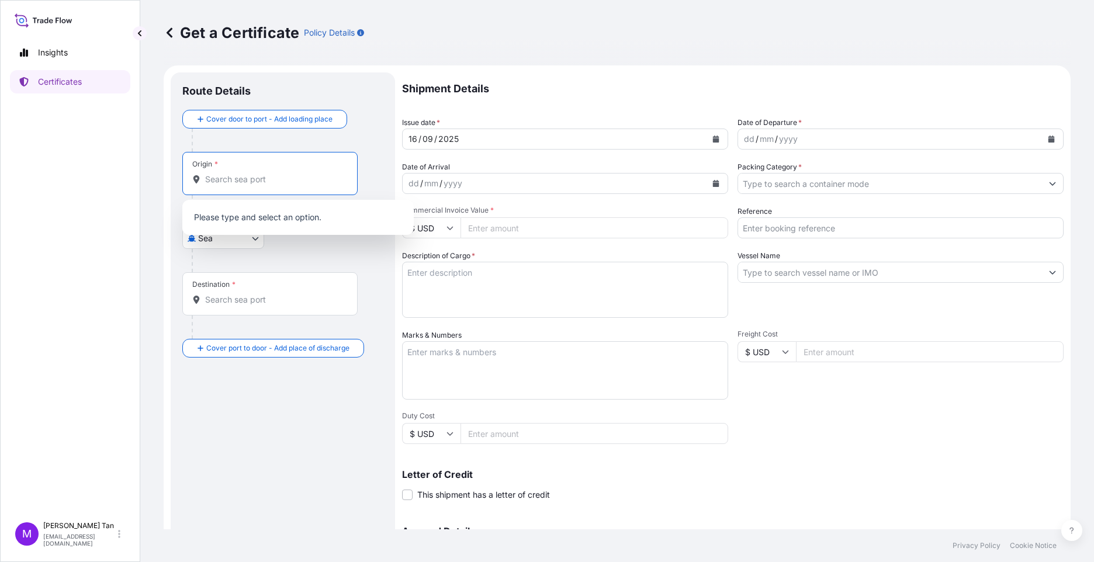
click at [235, 176] on input "Origin *" at bounding box center [274, 180] width 138 height 12
click at [241, 164] on div "Origin *" at bounding box center [269, 173] width 175 height 43
click at [241, 174] on input "Origin *" at bounding box center [274, 180] width 138 height 12
type input "o"
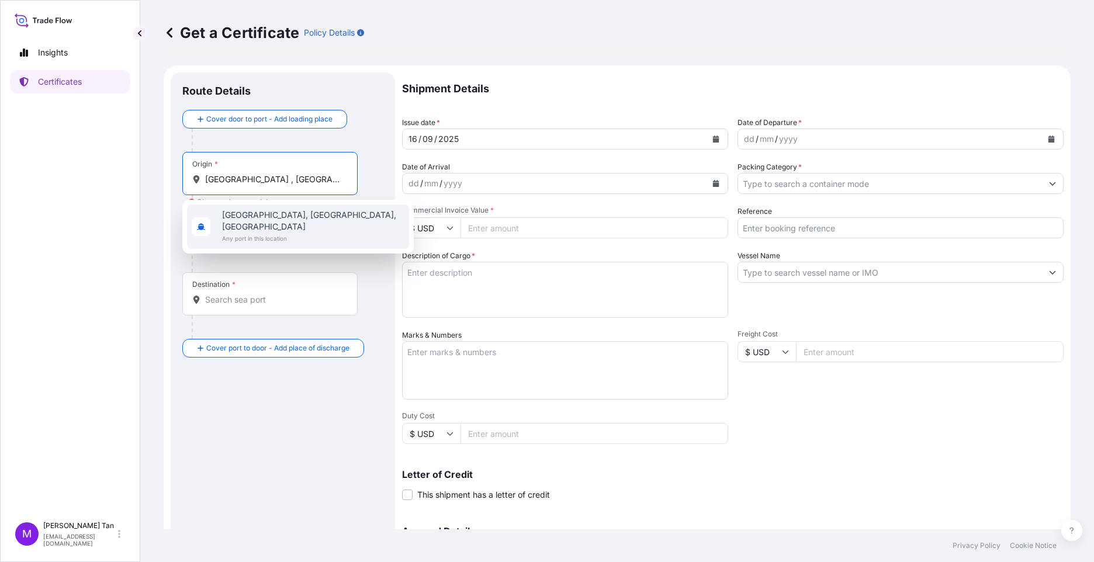
click at [289, 216] on span "[GEOGRAPHIC_DATA], [GEOGRAPHIC_DATA], [GEOGRAPHIC_DATA]" at bounding box center [313, 220] width 182 height 23
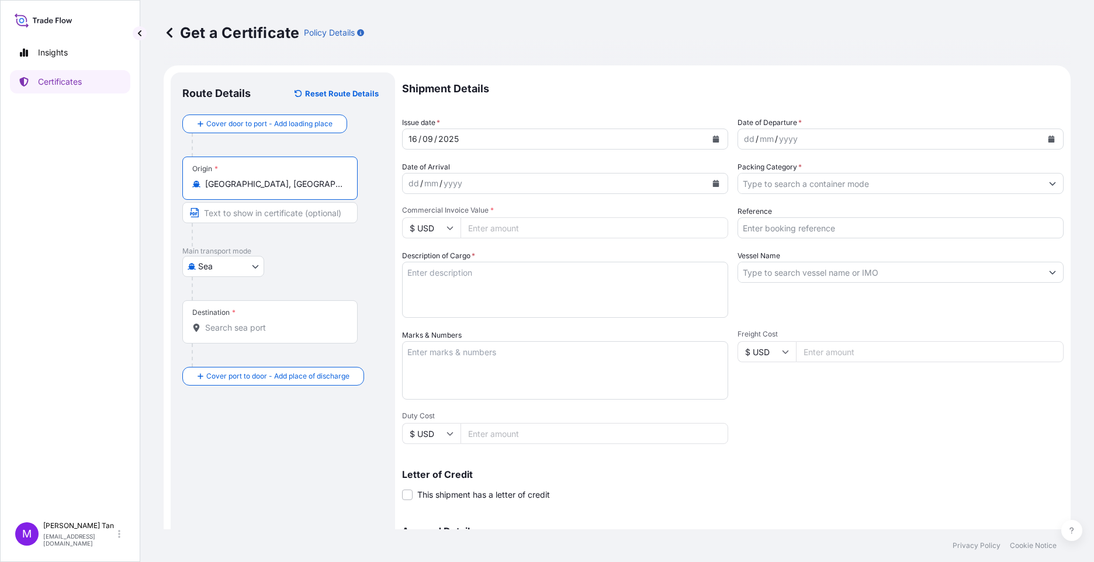
drag, startPoint x: 324, startPoint y: 185, endPoint x: 209, endPoint y: 183, distance: 115.1
click at [209, 183] on input "[GEOGRAPHIC_DATA], [GEOGRAPHIC_DATA], [GEOGRAPHIC_DATA]" at bounding box center [274, 184] width 138 height 12
type input "[GEOGRAPHIC_DATA], [GEOGRAPHIC_DATA], [GEOGRAPHIC_DATA]"
click at [283, 171] on div "Origin * [GEOGRAPHIC_DATA], [GEOGRAPHIC_DATA], [GEOGRAPHIC_DATA]" at bounding box center [269, 178] width 175 height 43
click at [283, 178] on input "[GEOGRAPHIC_DATA], [GEOGRAPHIC_DATA], [GEOGRAPHIC_DATA]" at bounding box center [274, 184] width 138 height 12
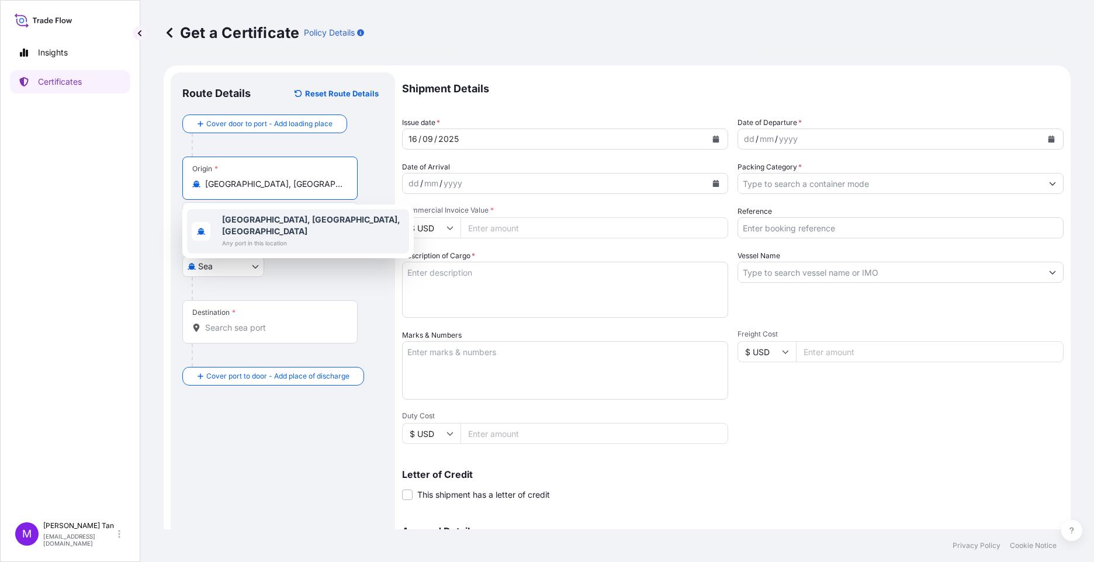
click at [259, 220] on b "[GEOGRAPHIC_DATA], [GEOGRAPHIC_DATA], [GEOGRAPHIC_DATA]" at bounding box center [311, 225] width 178 height 22
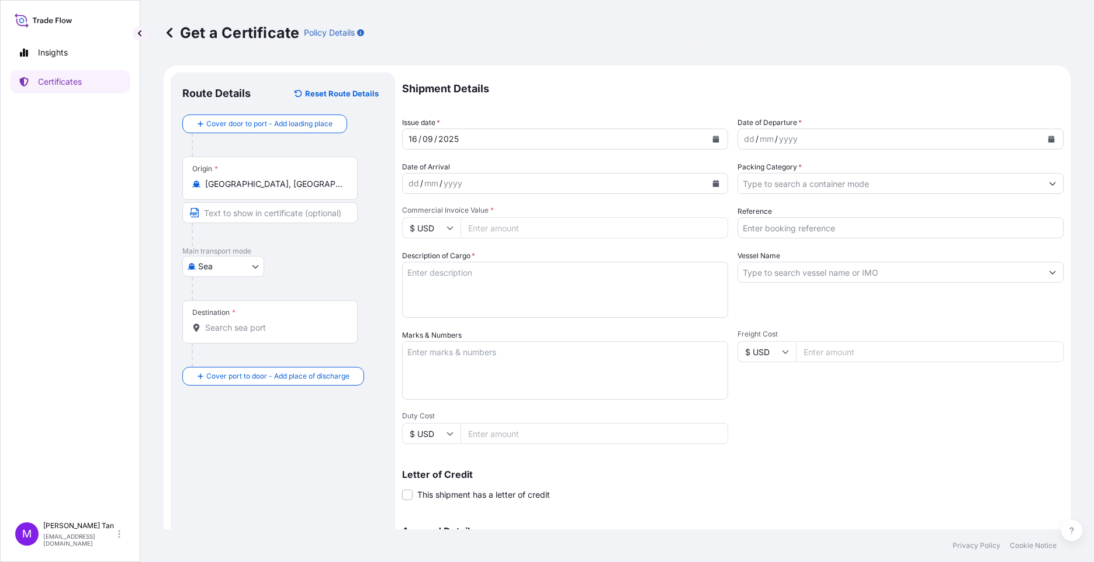
drag, startPoint x: 204, startPoint y: 180, endPoint x: 320, endPoint y: 185, distance: 115.2
click at [320, 185] on div "[GEOGRAPHIC_DATA], [GEOGRAPHIC_DATA], [GEOGRAPHIC_DATA]" at bounding box center [269, 184] width 155 height 12
click at [320, 185] on input "[GEOGRAPHIC_DATA], [GEOGRAPHIC_DATA], [GEOGRAPHIC_DATA]" at bounding box center [274, 184] width 138 height 12
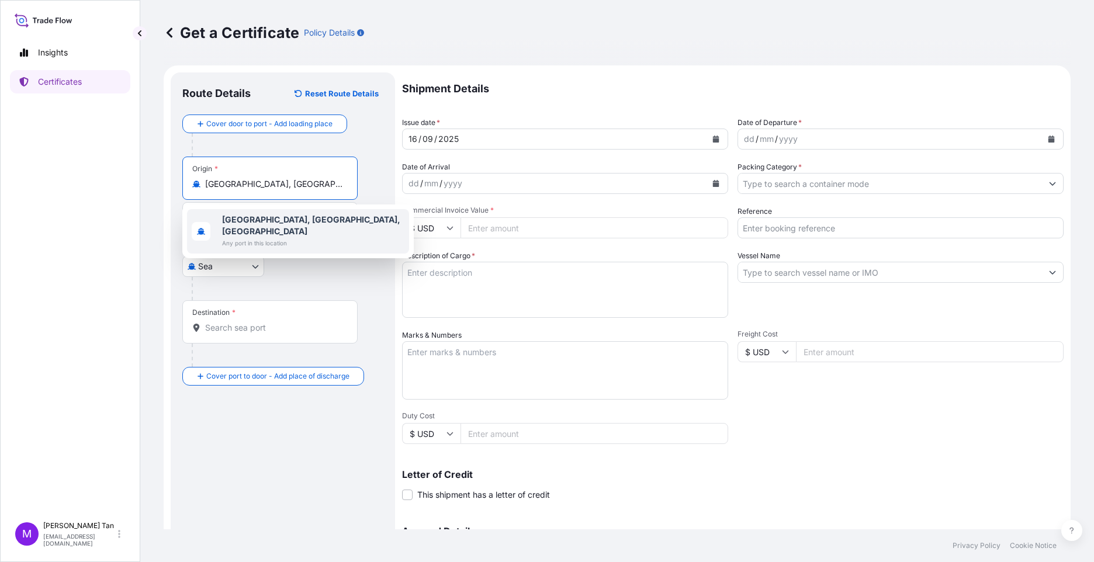
click at [343, 219] on b "[GEOGRAPHIC_DATA], [GEOGRAPHIC_DATA], [GEOGRAPHIC_DATA]" at bounding box center [311, 225] width 178 height 22
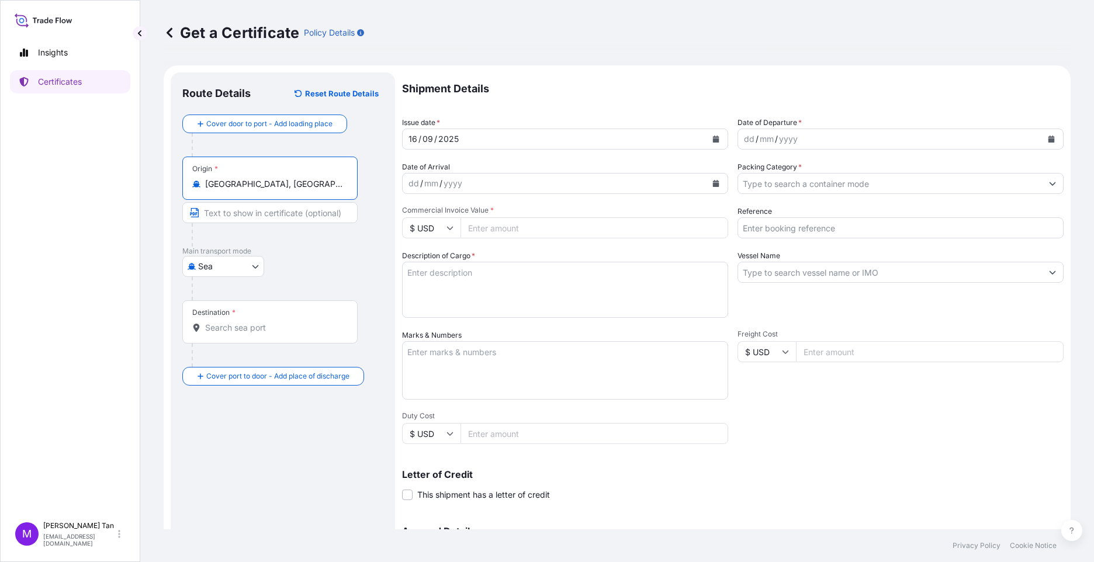
click at [262, 213] on input "Text to appear on certificate" at bounding box center [269, 212] width 175 height 21
type input "t Klang ([GEOGRAPHIC_DATA]), [GEOGRAPHIC_DATA]"
click at [321, 213] on input "t Klang ([GEOGRAPHIC_DATA]), [GEOGRAPHIC_DATA]" at bounding box center [269, 212] width 175 height 21
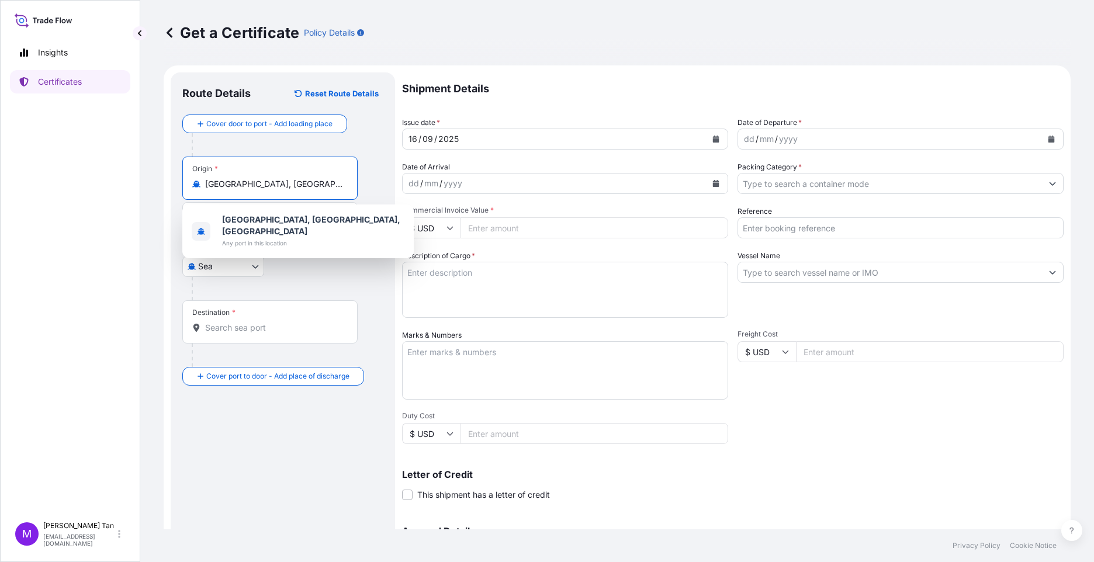
drag, startPoint x: 334, startPoint y: 186, endPoint x: 178, endPoint y: 186, distance: 156.6
click at [178, 186] on div "Route Details Reset Route Details Cover door to port - Add loading place Place …" at bounding box center [283, 367] width 224 height 590
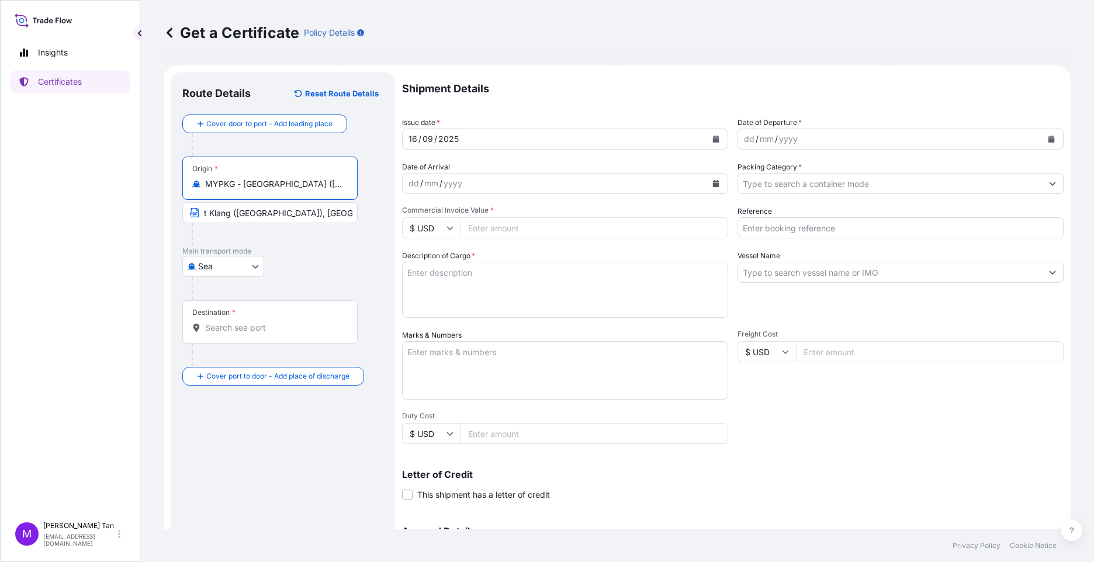
type input "MYPKG - [GEOGRAPHIC_DATA] ([GEOGRAPHIC_DATA]), [GEOGRAPHIC_DATA]"
click at [370, 268] on div "[GEOGRAPHIC_DATA]" at bounding box center [282, 266] width 201 height 21
click at [242, 310] on div "Destination *" at bounding box center [269, 321] width 175 height 43
click at [242, 322] on input "Destination *" at bounding box center [274, 328] width 138 height 12
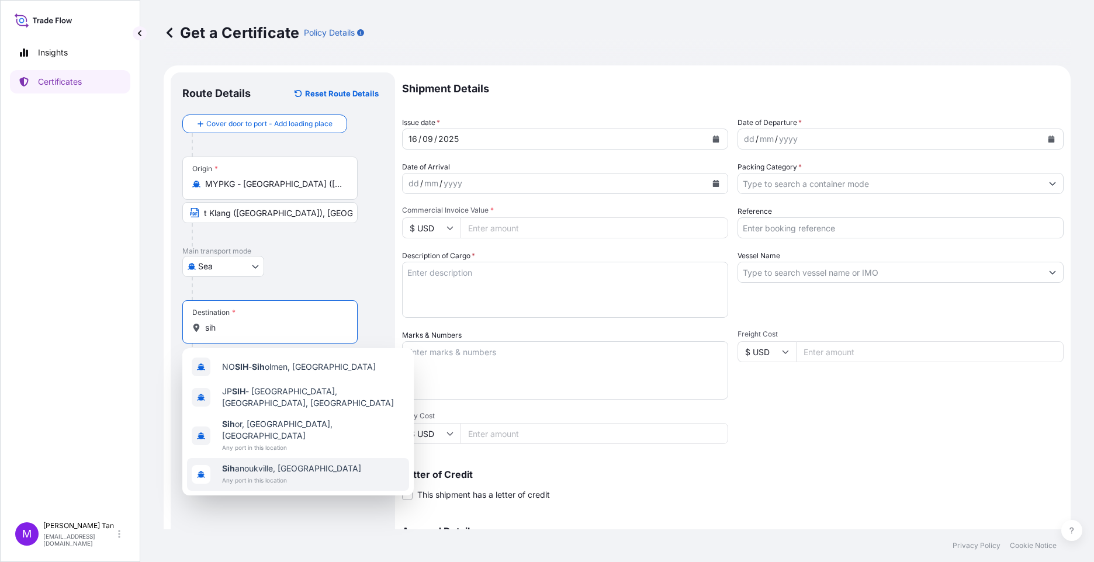
click at [292, 474] on span "Any port in this location" at bounding box center [291, 480] width 139 height 12
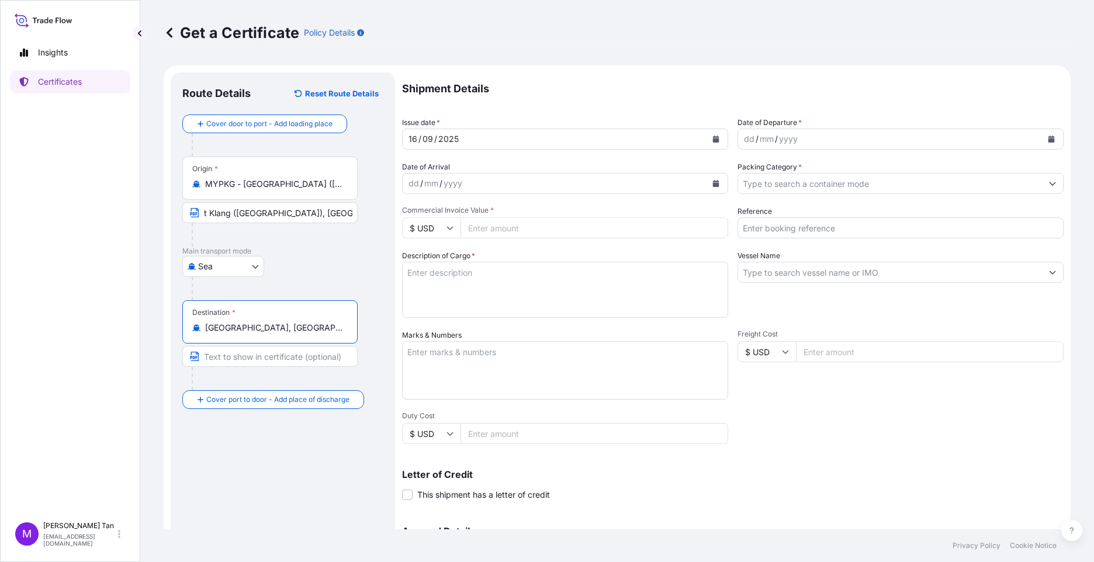
type input "[GEOGRAPHIC_DATA], [GEOGRAPHIC_DATA]"
click at [814, 138] on div "dd / mm / yyyy" at bounding box center [890, 139] width 304 height 21
click at [865, 138] on icon "Calendar" at bounding box center [1051, 139] width 6 height 7
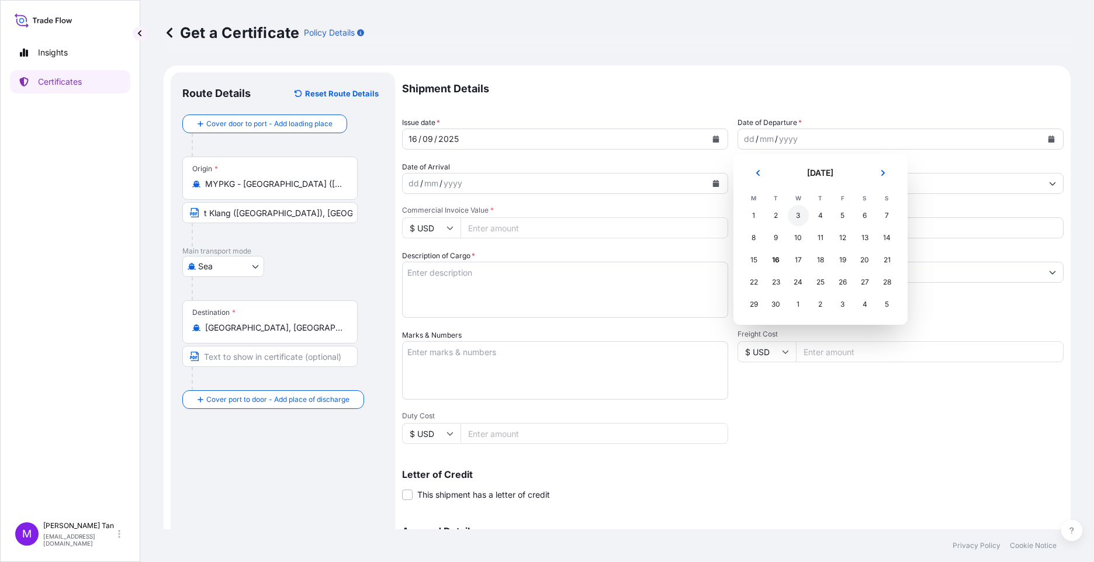
click at [802, 220] on div "3" at bounding box center [798, 215] width 21 height 21
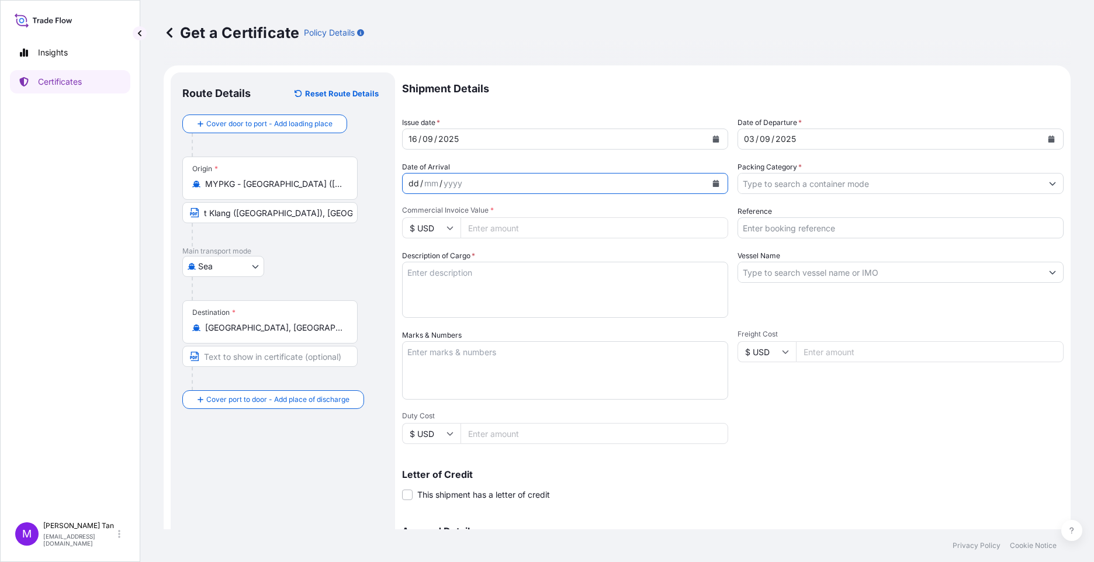
click at [473, 182] on div "dd / mm / yyyy" at bounding box center [555, 183] width 304 height 21
click at [713, 186] on icon "Calendar" at bounding box center [716, 183] width 6 height 7
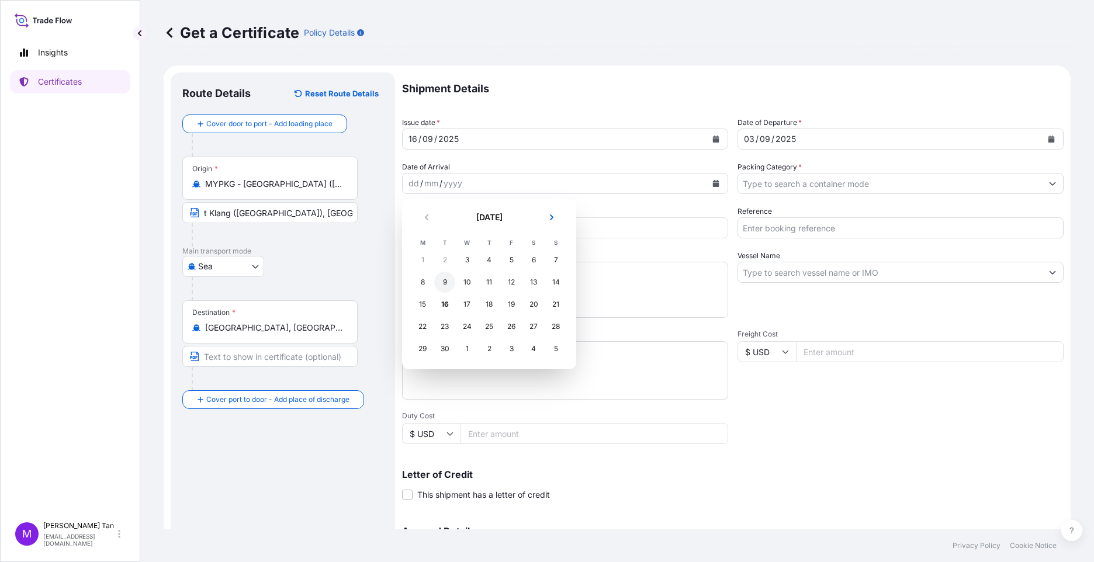
click at [446, 282] on div "9" at bounding box center [444, 282] width 21 height 21
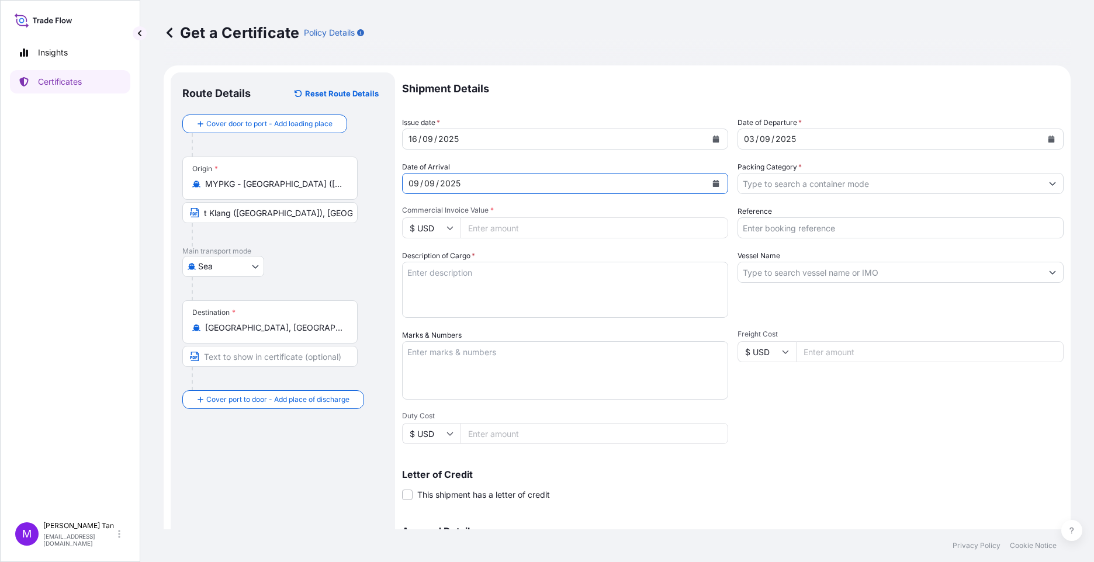
click at [861, 185] on input "Packing Category *" at bounding box center [890, 183] width 304 height 21
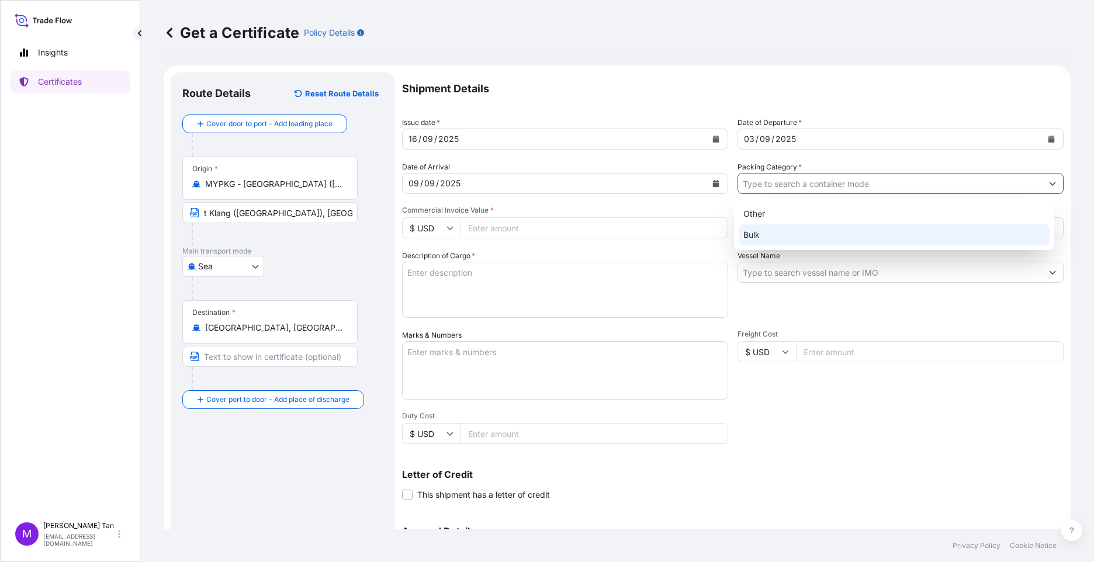
click at [761, 235] on div "Bulk" at bounding box center [893, 234] width 311 height 21
type input "Bulk"
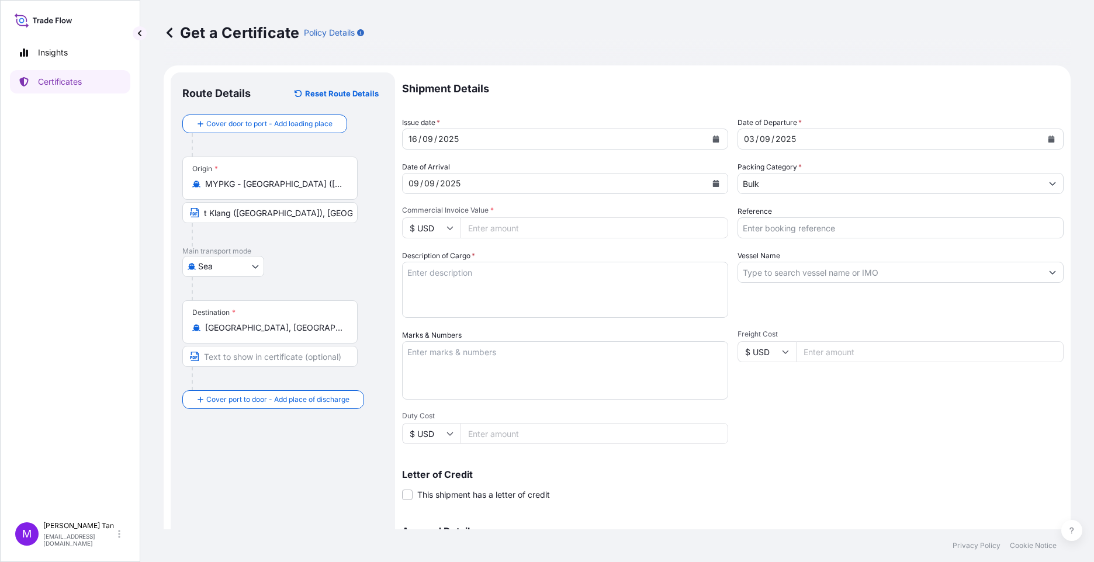
drag, startPoint x: 529, startPoint y: 226, endPoint x: 525, endPoint y: 206, distance: 20.9
click at [529, 226] on input "Commercial Invoice Value *" at bounding box center [594, 227] width 268 height 21
type input "499820.44"
click at [780, 221] on input "Reference" at bounding box center [900, 227] width 326 height 21
type input "Vessel Gas Hope - Tela deal 14294"
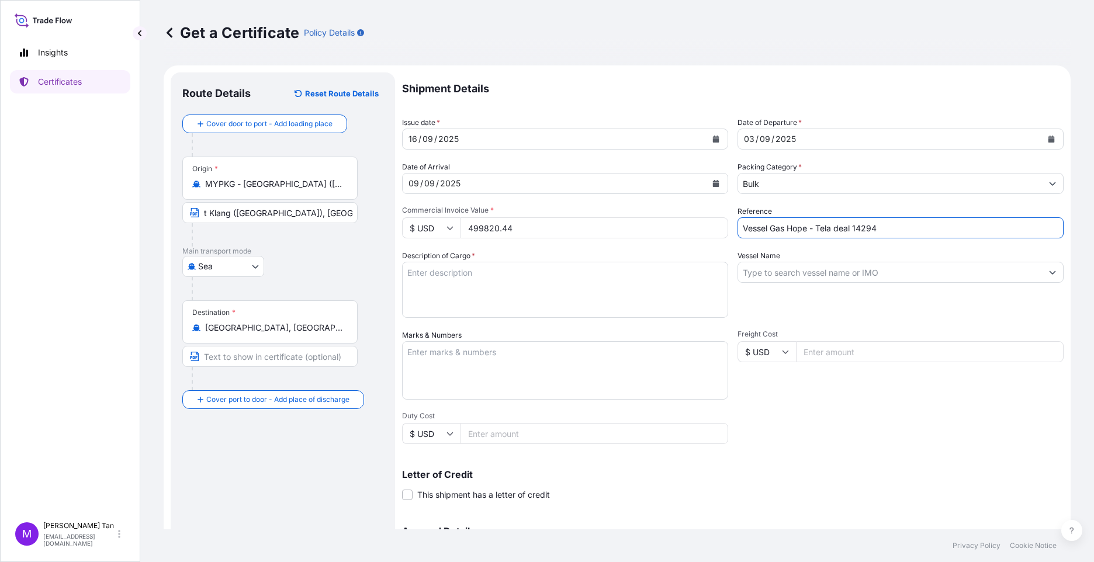
type input "[GEOGRAPHIC_DATA], [GEOGRAPHIC_DATA]"
drag, startPoint x: 767, startPoint y: 229, endPoint x: 804, endPoint y: 225, distance: 37.0
click at [804, 225] on input "Vessel Gas Hope - Tela deal 14294" at bounding box center [900, 227] width 326 height 21
drag, startPoint x: 825, startPoint y: 228, endPoint x: 883, endPoint y: 216, distance: 59.1
click at [865, 224] on input "Vessel VIS - Tela deal 14294" at bounding box center [900, 227] width 326 height 21
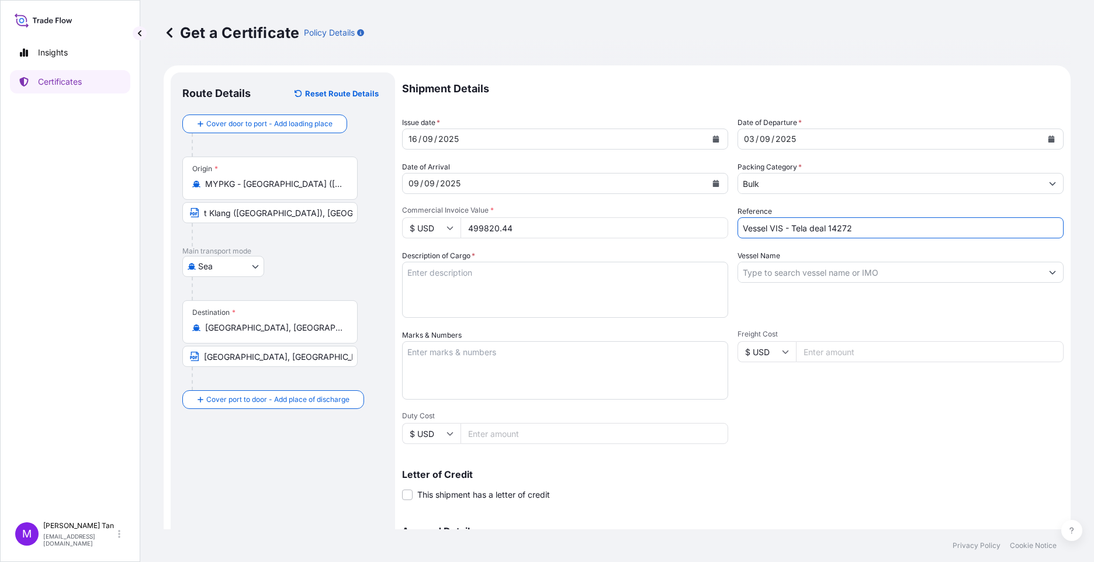
type input "Vessel VIS - Tela deal 14272"
click at [841, 273] on input "Vessel Name" at bounding box center [890, 272] width 304 height 21
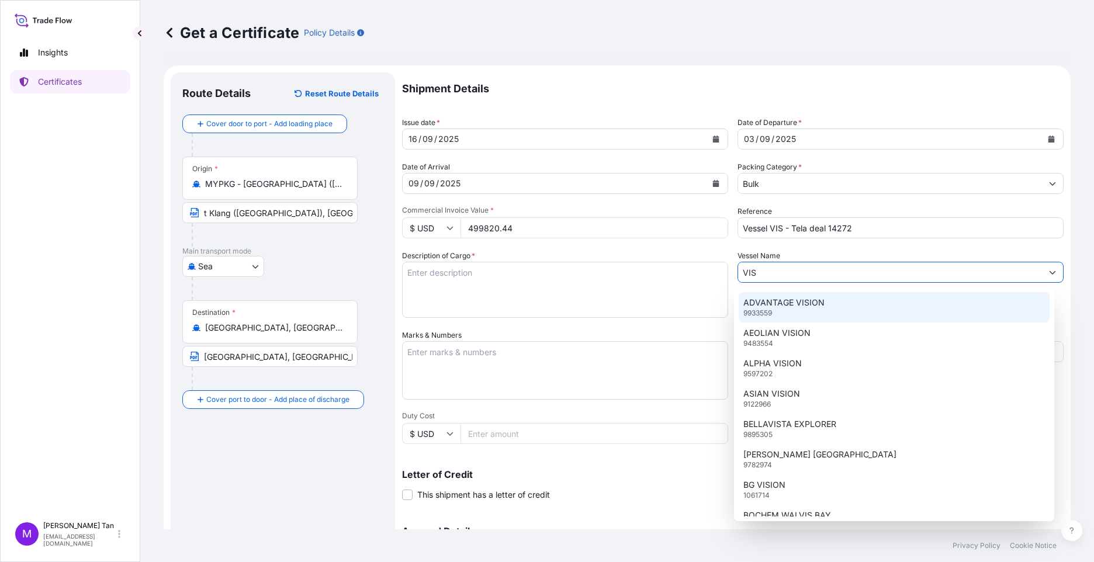
type input "VIS"
click at [469, 271] on textarea "Description of Cargo *" at bounding box center [565, 290] width 326 height 56
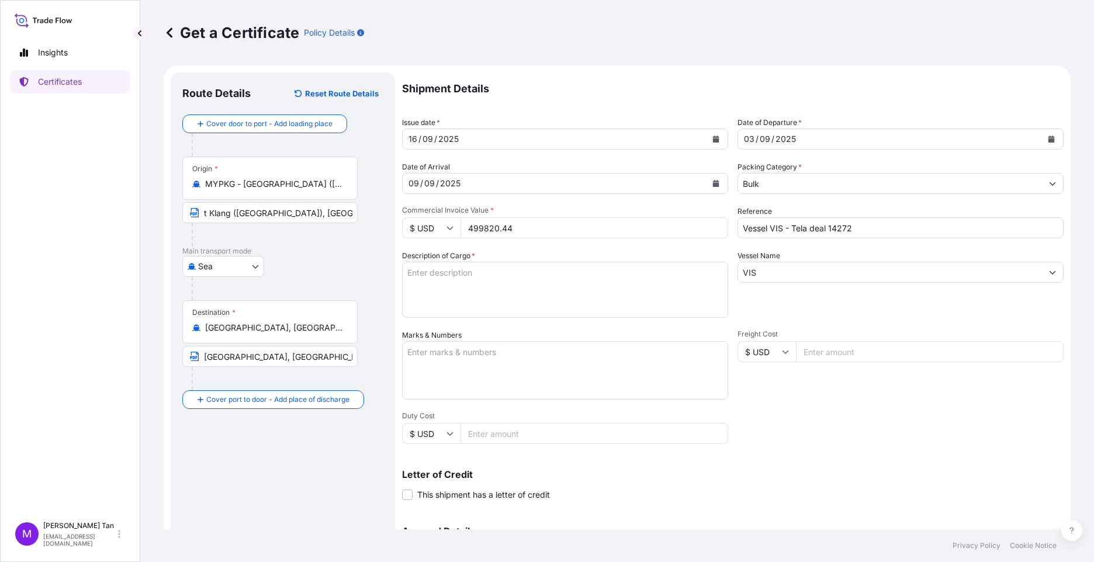
drag, startPoint x: 474, startPoint y: 287, endPoint x: 474, endPoint y: 278, distance: 8.8
click at [474, 287] on textarea "Description of Cargo *" at bounding box center [565, 290] width 326 height 56
paste textarea "PRESSURIZED LPG MIXTURE"
click at [408, 272] on textarea "PRESSURIZED LPG MIXTURE" at bounding box center [565, 290] width 326 height 56
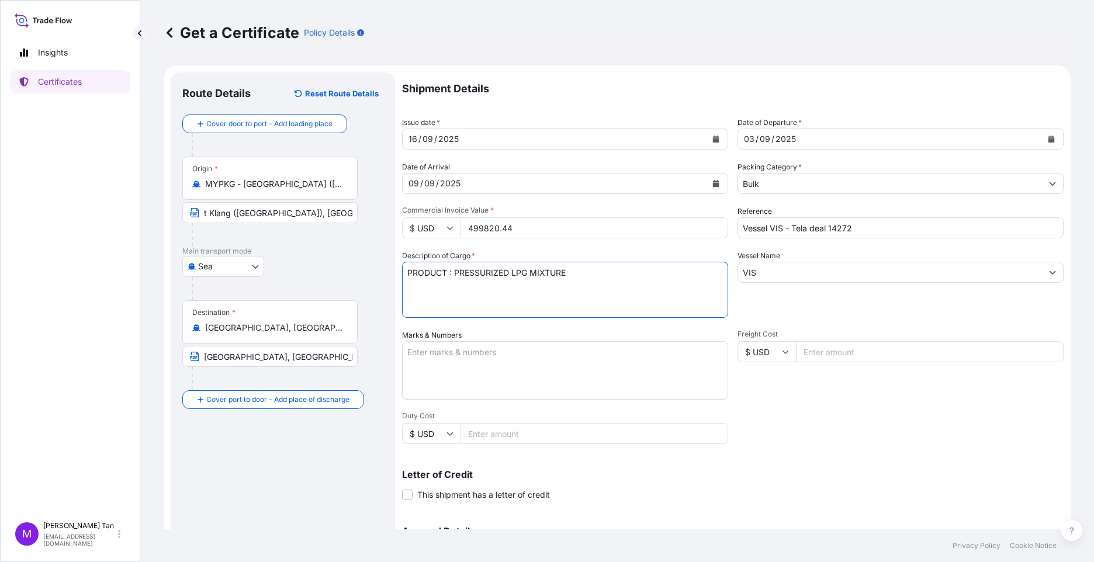
click at [574, 269] on textarea "PRODUCT : PRESSURIZED LPG MIXTURE" at bounding box center [565, 290] width 326 height 56
type textarea "PRODUCT : PRESSURIZED LPG MIXTURE BL DATE : [DATE] QUANTITY : 835.415 MTA UNIT …"
click at [556, 369] on textarea "Marks & Numbers" at bounding box center [565, 370] width 326 height 58
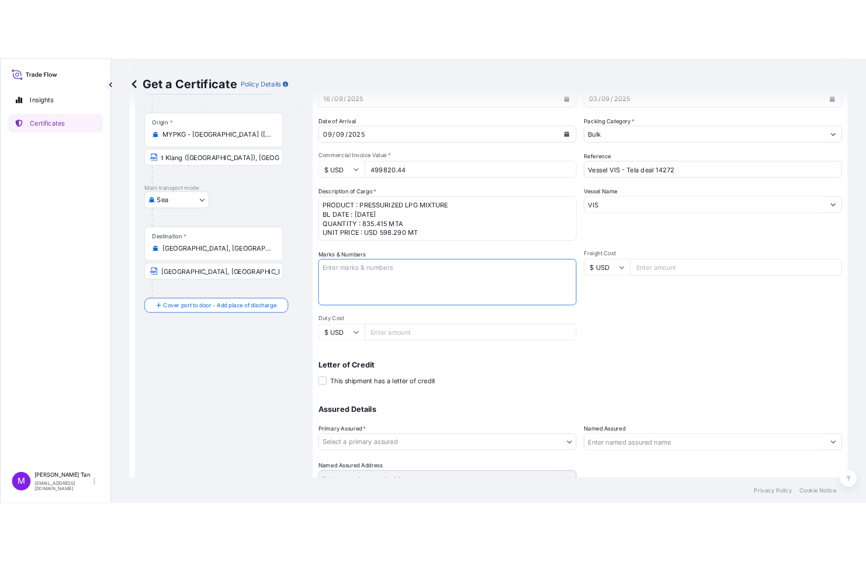
scroll to position [140, 0]
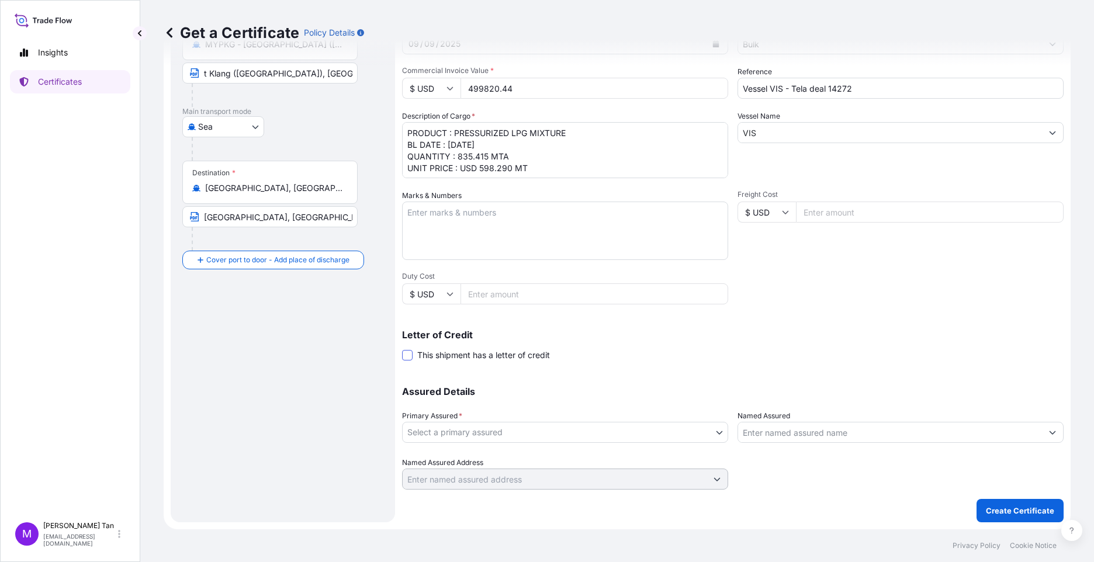
click at [406, 353] on span at bounding box center [407, 355] width 11 height 11
click at [402, 349] on input "This shipment has a letter of credit" at bounding box center [402, 349] width 0 height 0
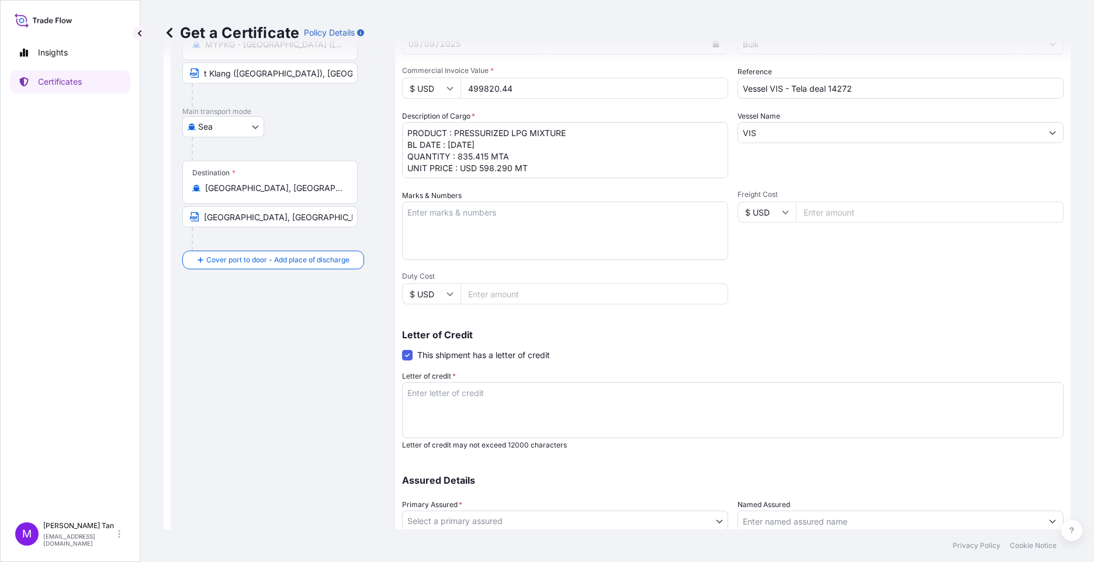
click at [420, 394] on textarea "Letter of credit *" at bounding box center [732, 410] width 661 height 56
click at [502, 393] on textarea "LC REFERENCE NO :" at bounding box center [732, 410] width 661 height 56
paste textarea "171102500211"
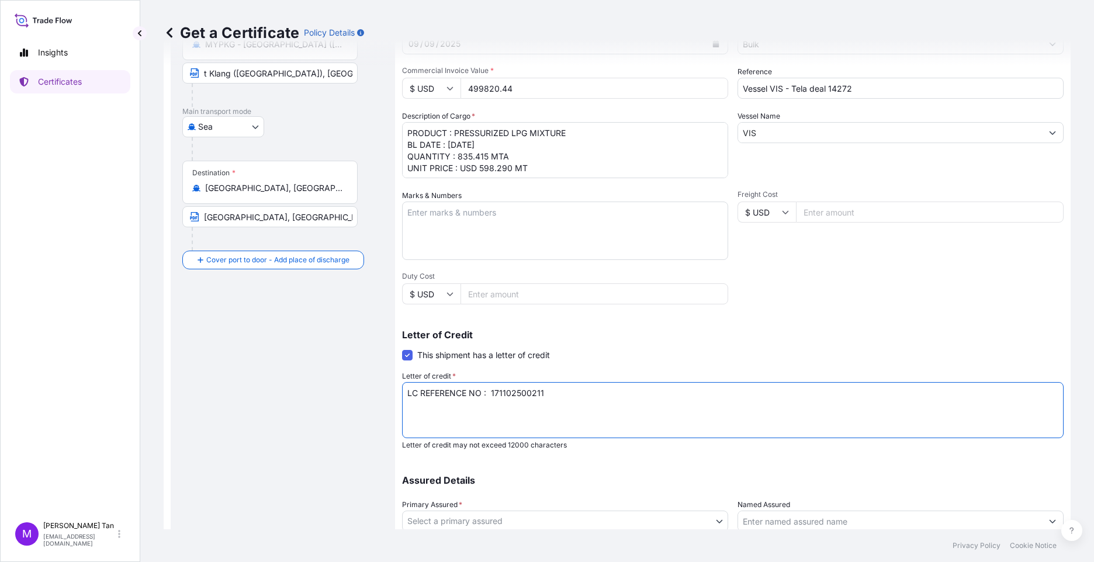
paste textarea "171102500211"
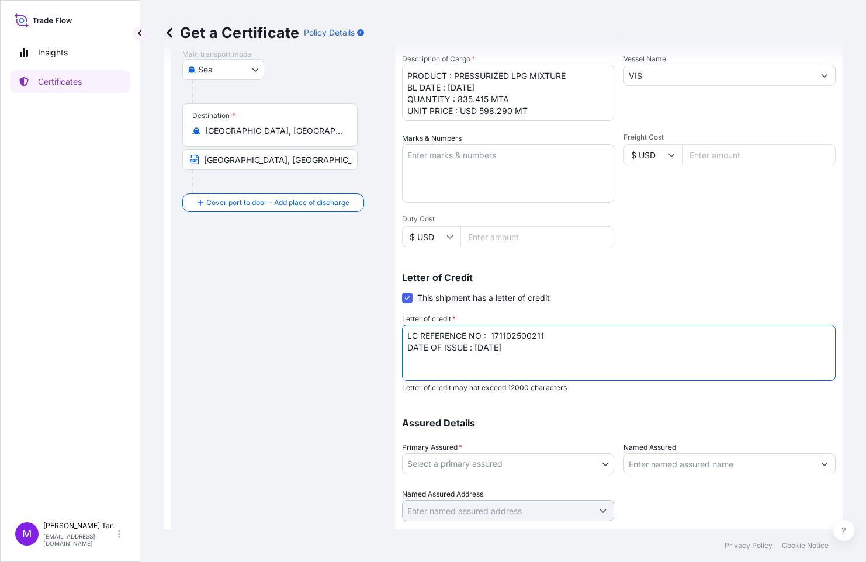
scroll to position [228, 0]
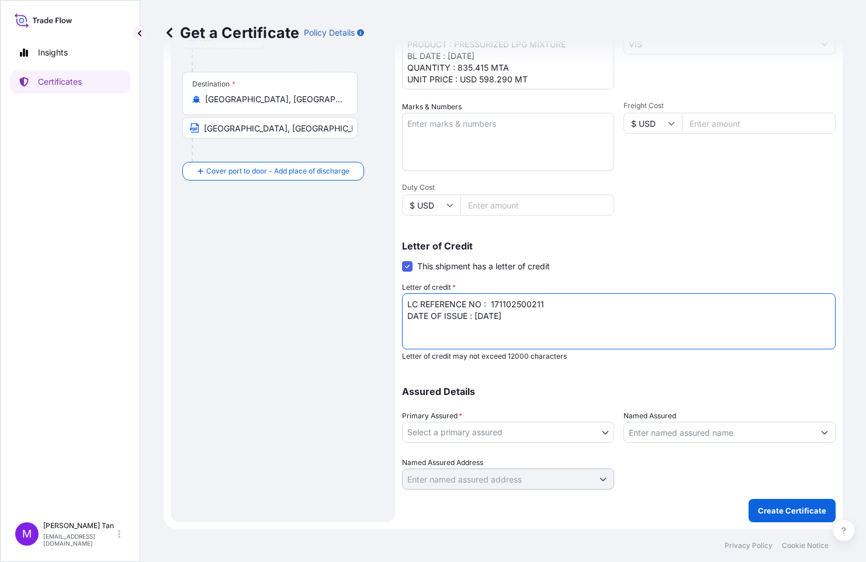
type textarea "LC REFERENCE NO : 171102500211 DATE OF ISSUE : [DATE]"
click at [602, 431] on body "Insights Certificates M [PERSON_NAME] [PERSON_NAME][EMAIL_ADDRESS][DOMAIN_NAME]…" at bounding box center [433, 281] width 866 height 562
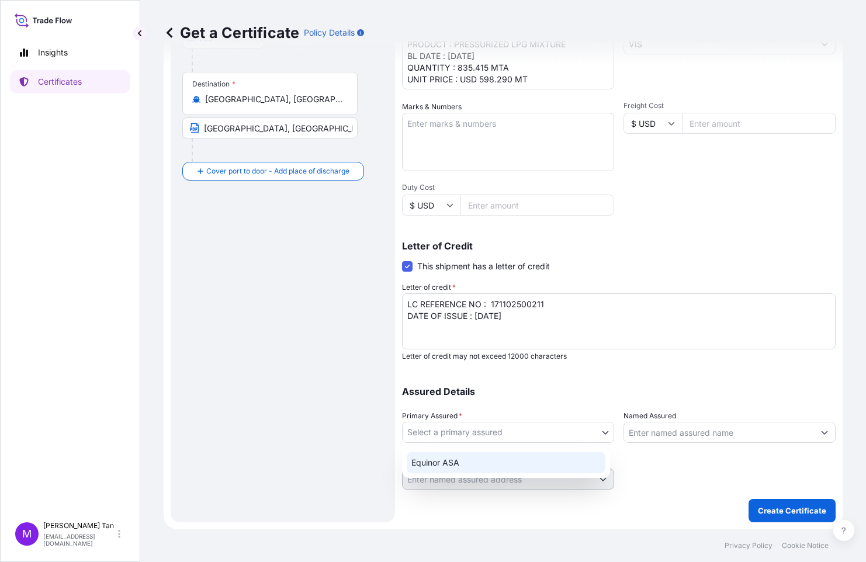
click at [453, 463] on div "Equinor ASA" at bounding box center [506, 462] width 199 height 21
select select "31491"
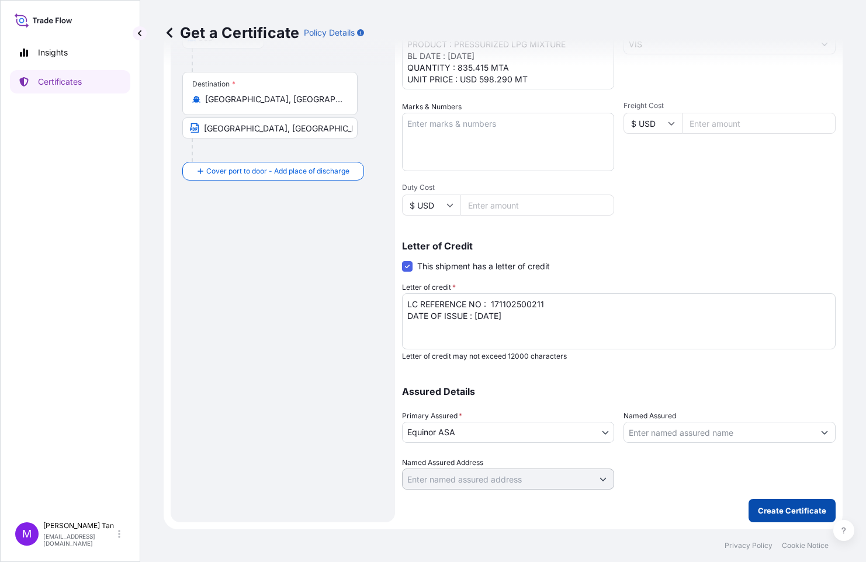
click at [787, 512] on p "Create Certificate" at bounding box center [792, 511] width 68 height 12
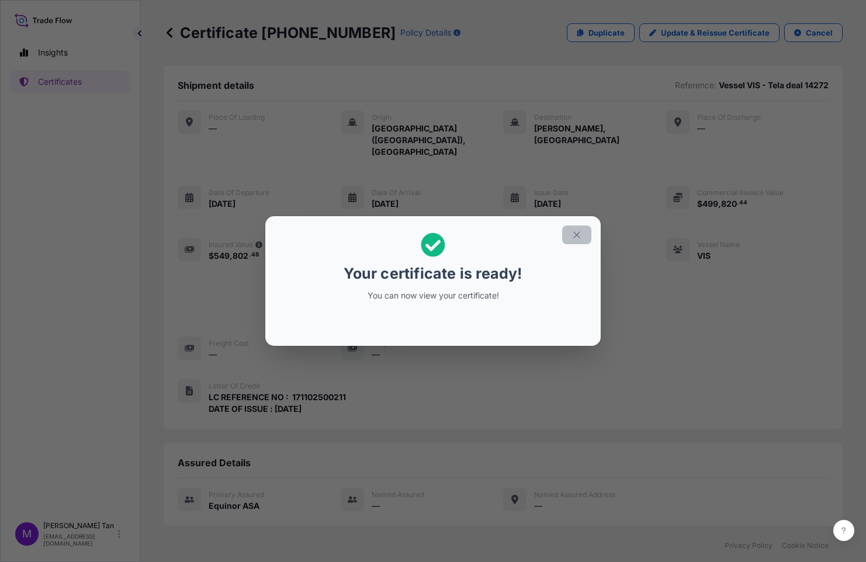
click at [574, 234] on icon "button" at bounding box center [576, 235] width 11 height 11
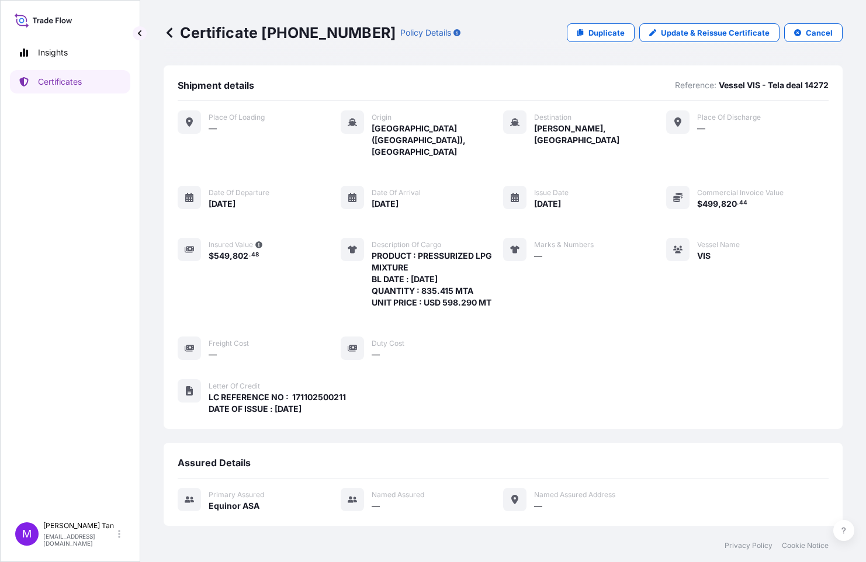
scroll to position [108, 0]
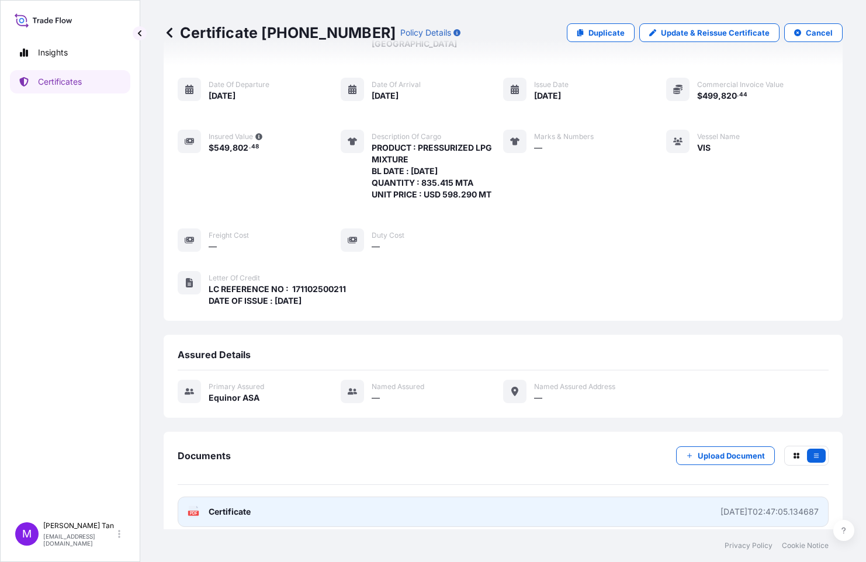
click at [230, 506] on span "Certificate" at bounding box center [230, 512] width 42 height 12
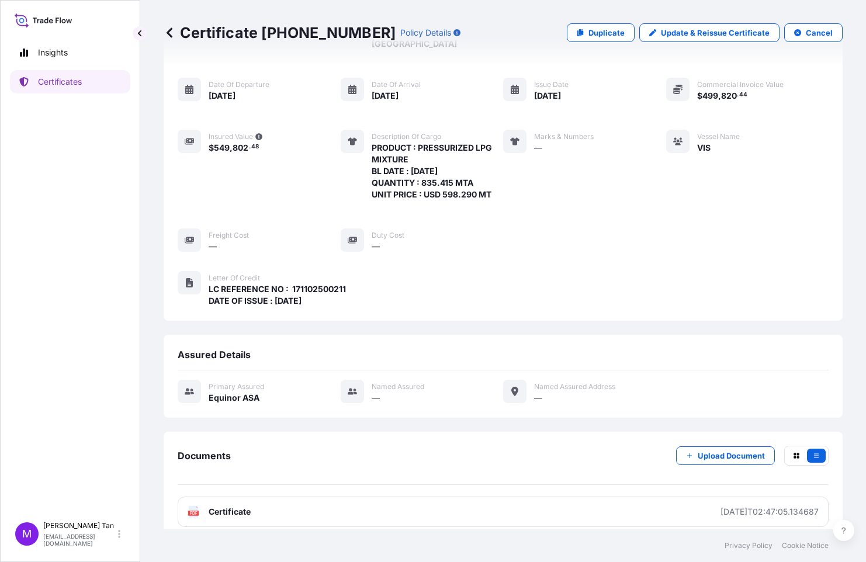
click at [186, 85] on icon at bounding box center [189, 89] width 8 height 9
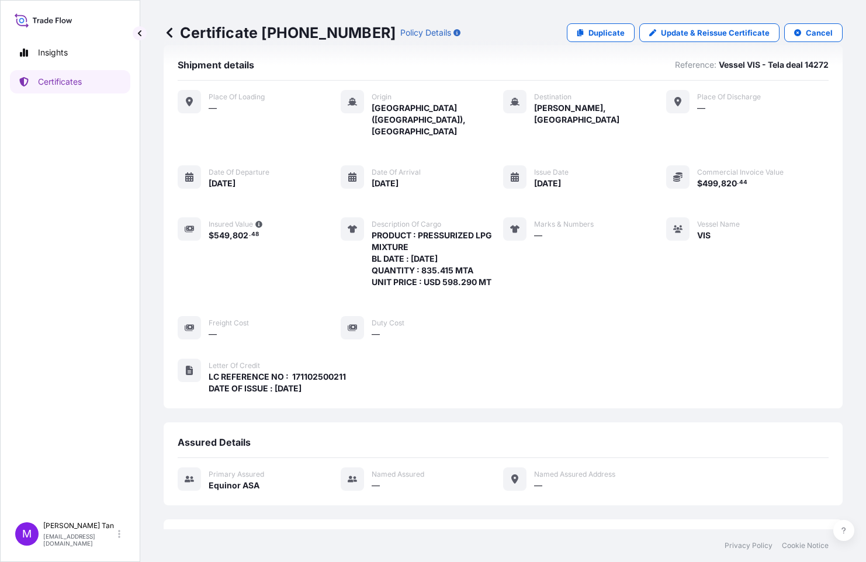
scroll to position [0, 0]
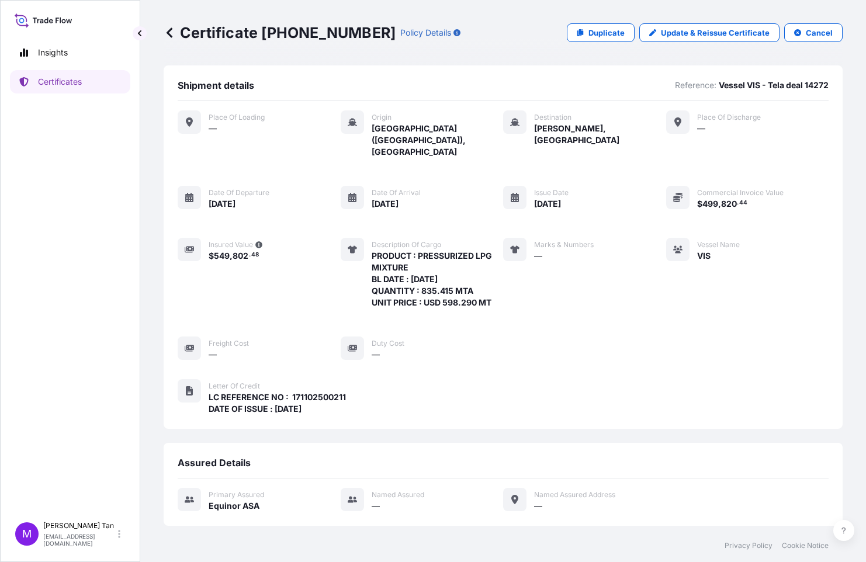
click at [432, 130] on span "[GEOGRAPHIC_DATA] ([GEOGRAPHIC_DATA]), [GEOGRAPHIC_DATA]" at bounding box center [438, 140] width 132 height 35
click at [354, 119] on icon at bounding box center [352, 121] width 9 height 9
click at [369, 60] on div "Insights Certificates M [PERSON_NAME] [PERSON_NAME][EMAIL_ADDRESS][DOMAIN_NAME]…" at bounding box center [433, 281] width 866 height 562
click at [63, 78] on p "Certificates" at bounding box center [60, 82] width 44 height 12
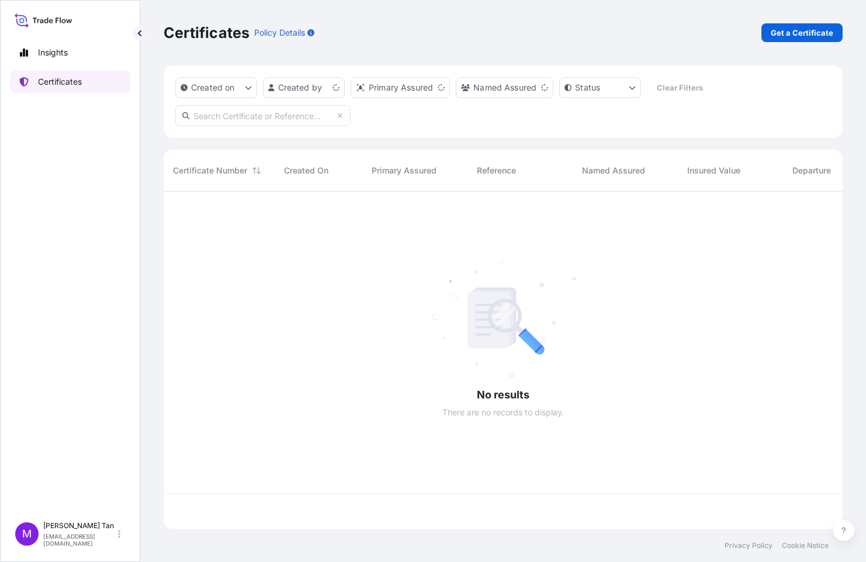
scroll to position [335, 670]
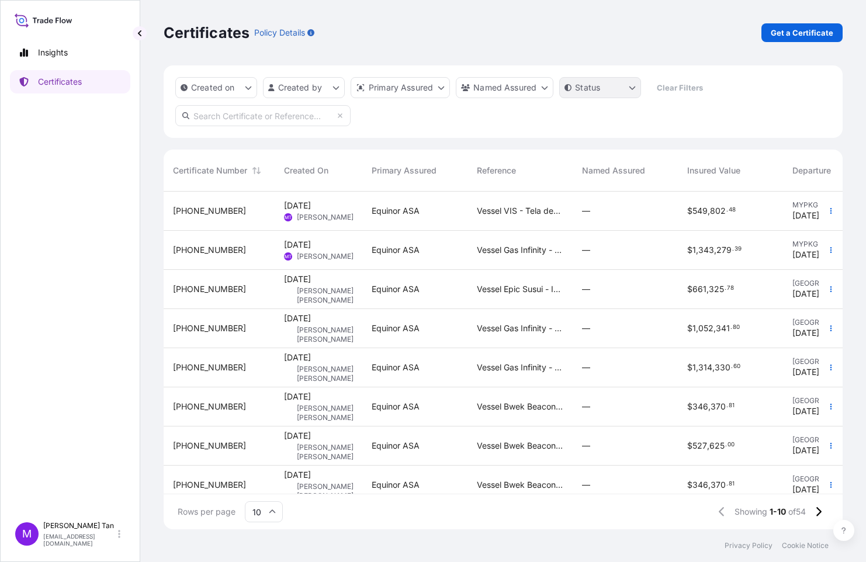
click at [630, 88] on html "Insights Certificates M [PERSON_NAME] [PERSON_NAME][EMAIL_ADDRESS][DOMAIN_NAME]…" at bounding box center [433, 281] width 866 height 562
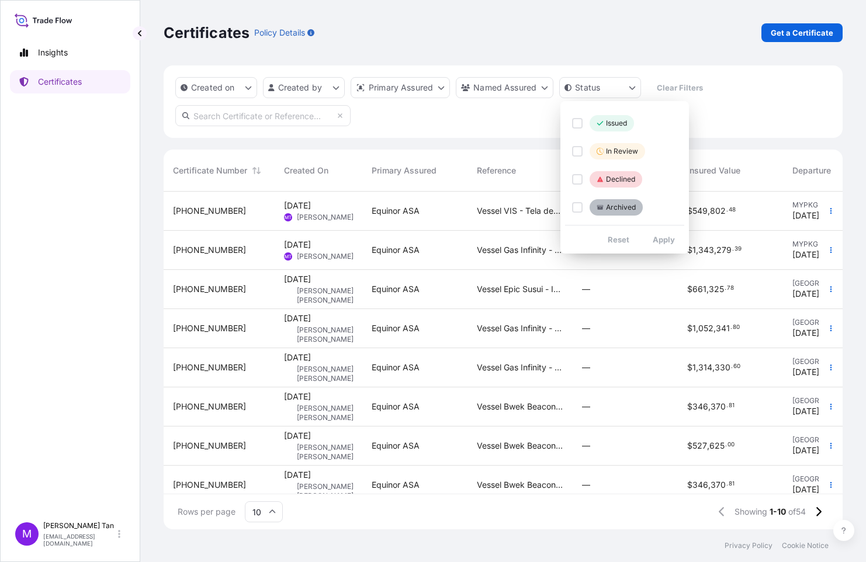
click at [733, 119] on html "Insights Certificates M [PERSON_NAME] [PERSON_NAME][EMAIL_ADDRESS][DOMAIN_NAME]…" at bounding box center [433, 281] width 866 height 562
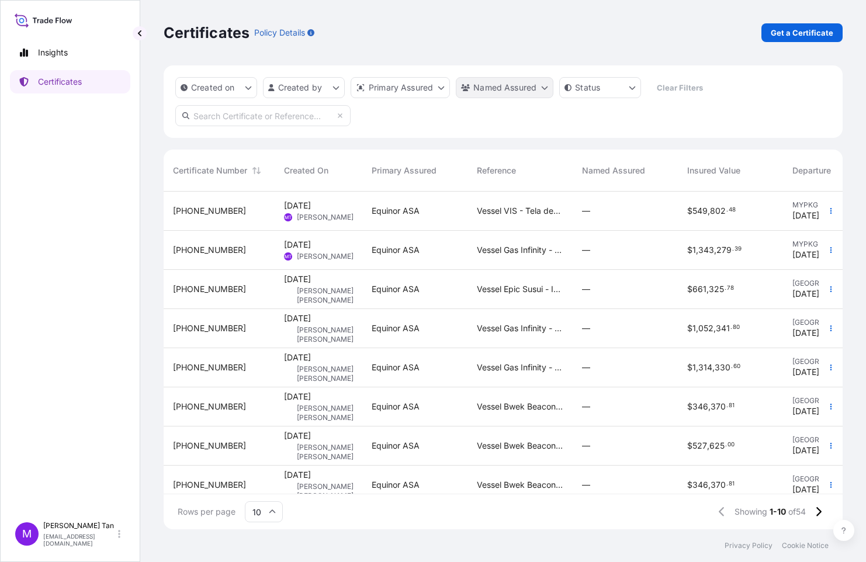
click at [546, 88] on html "Insights Certificates M [PERSON_NAME] [PERSON_NAME][EMAIL_ADDRESS][DOMAIN_NAME]…" at bounding box center [433, 281] width 866 height 562
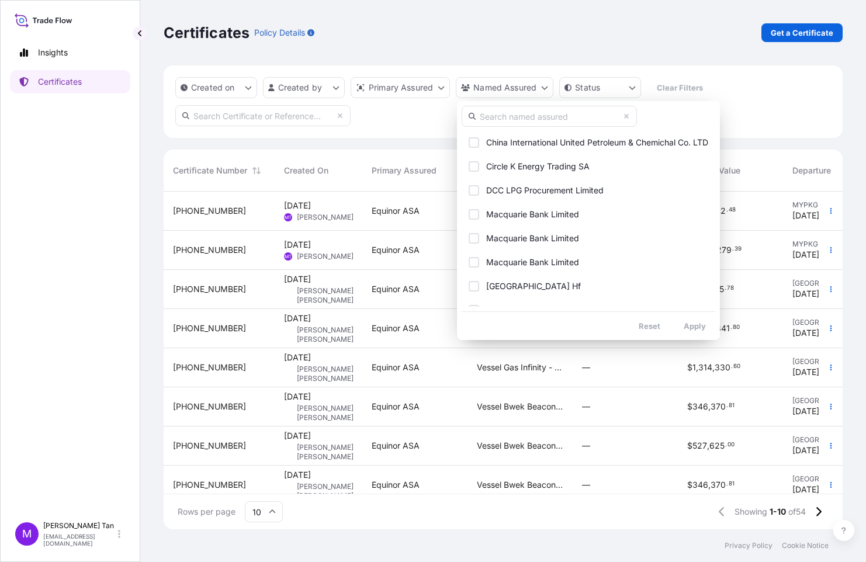
click at [788, 117] on html "Insights Certificates M [PERSON_NAME] [PERSON_NAME][EMAIL_ADDRESS][DOMAIN_NAME]…" at bounding box center [433, 281] width 866 height 562
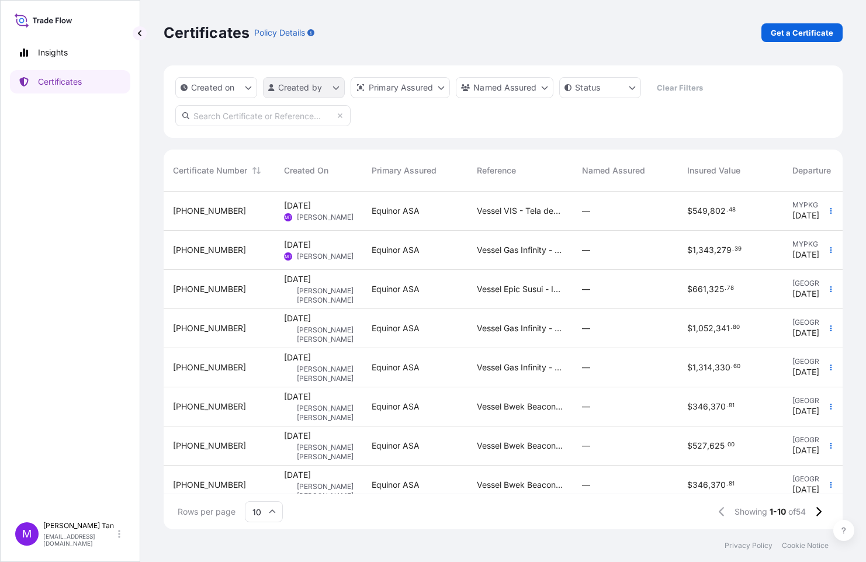
click at [330, 86] on html "Insights Certificates M [PERSON_NAME] [PERSON_NAME][EMAIL_ADDRESS][DOMAIN_NAME]…" at bounding box center [433, 281] width 866 height 562
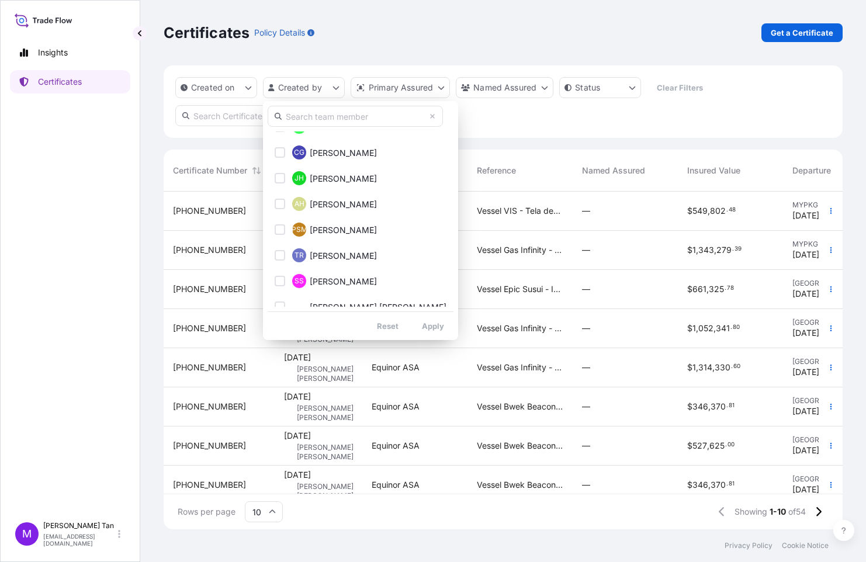
scroll to position [0, 0]
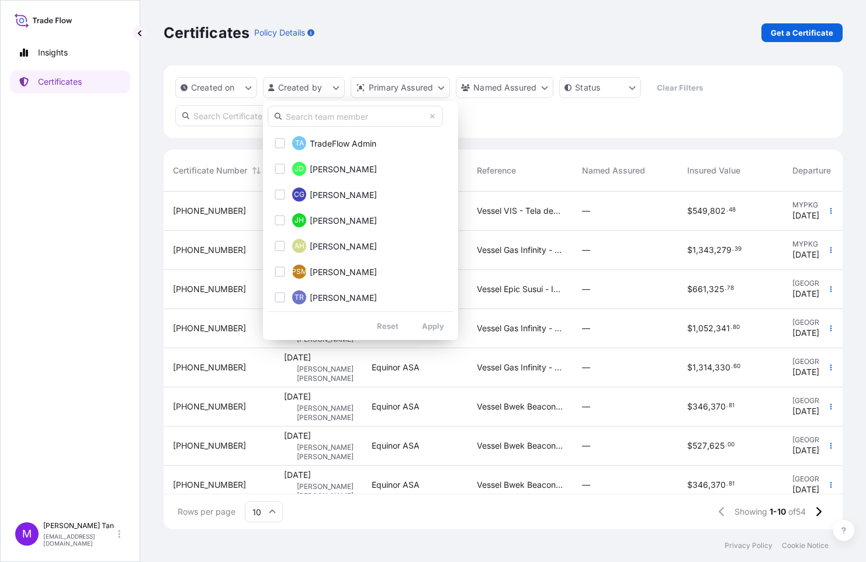
click at [571, 120] on html "Insights Certificates M [PERSON_NAME] [PERSON_NAME][EMAIL_ADDRESS][DOMAIN_NAME]…" at bounding box center [433, 281] width 866 height 562
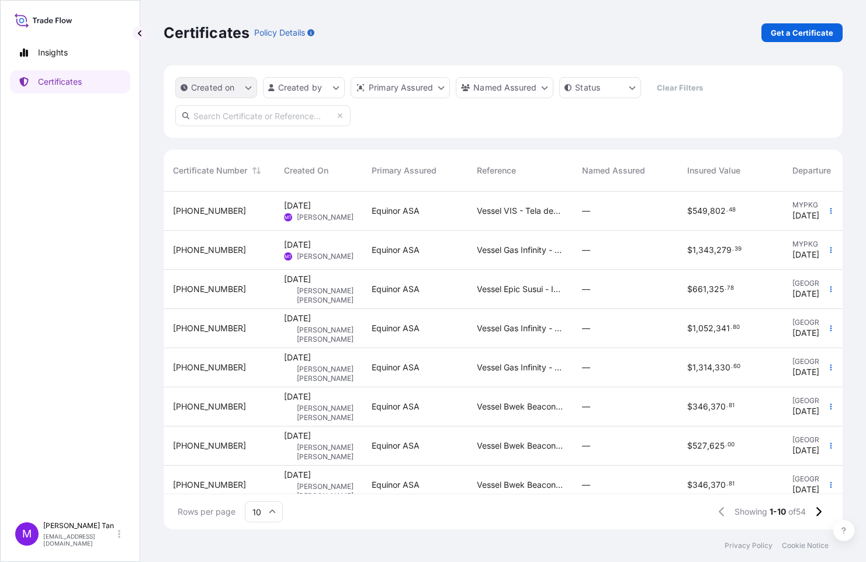
click at [242, 87] on button "Created on" at bounding box center [216, 87] width 82 height 21
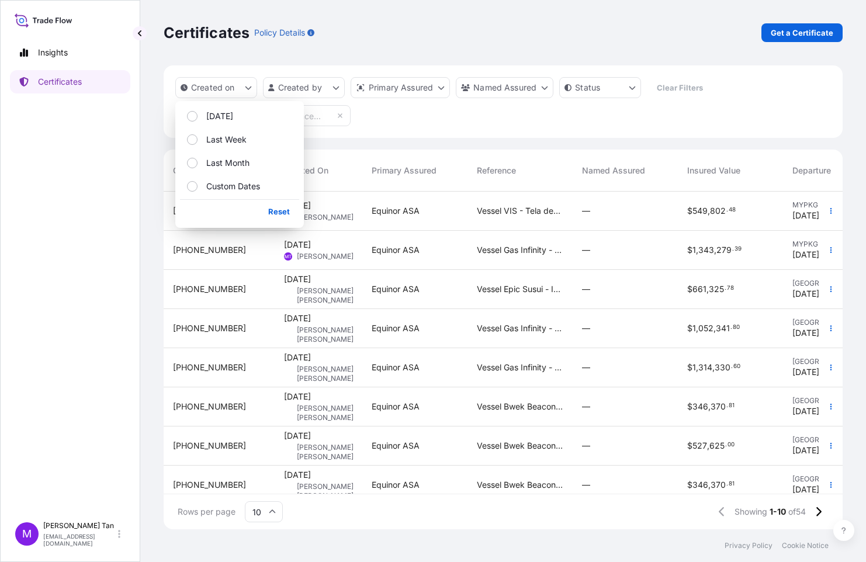
click at [519, 125] on div "Created on Created by Primary Assured Named Assured Status Clear Filters" at bounding box center [503, 101] width 679 height 72
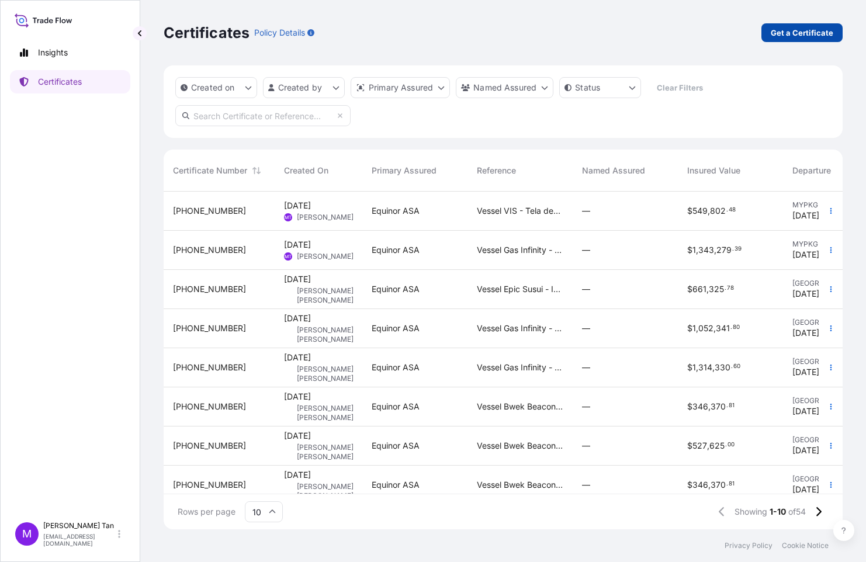
click at [826, 34] on p "Get a Certificate" at bounding box center [802, 33] width 63 height 12
select select "Sea"
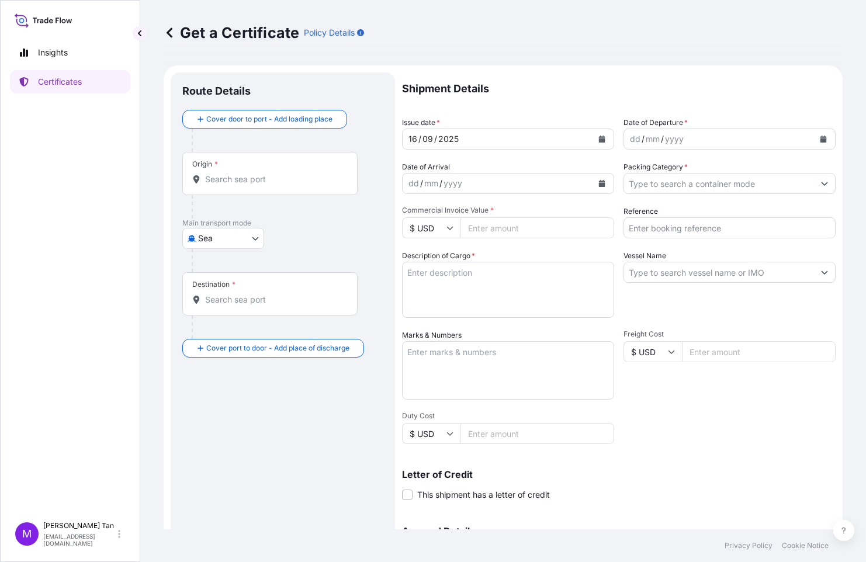
click at [275, 168] on div "Origin *" at bounding box center [269, 173] width 175 height 43
click at [275, 174] on input "Origin *" at bounding box center [274, 180] width 138 height 12
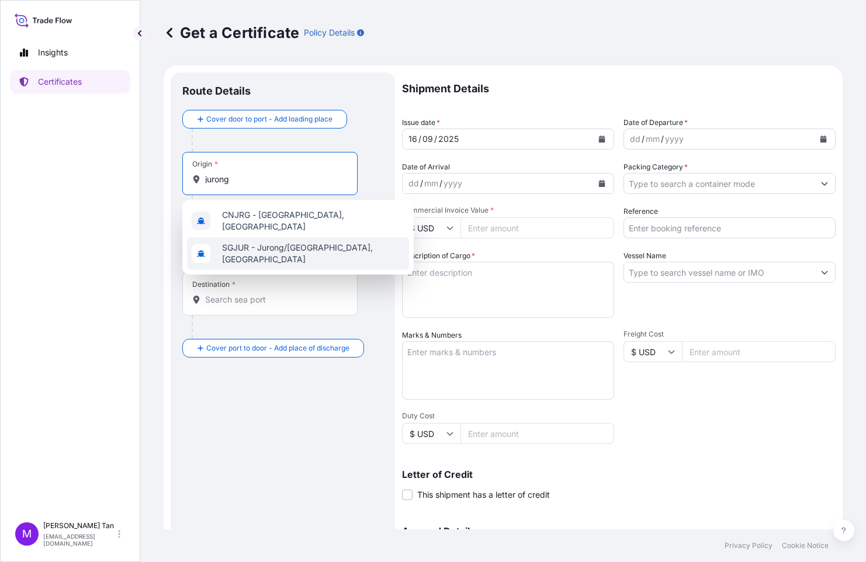
click at [249, 248] on span "SGJUR - Jurong/[GEOGRAPHIC_DATA], [GEOGRAPHIC_DATA]" at bounding box center [313, 253] width 182 height 23
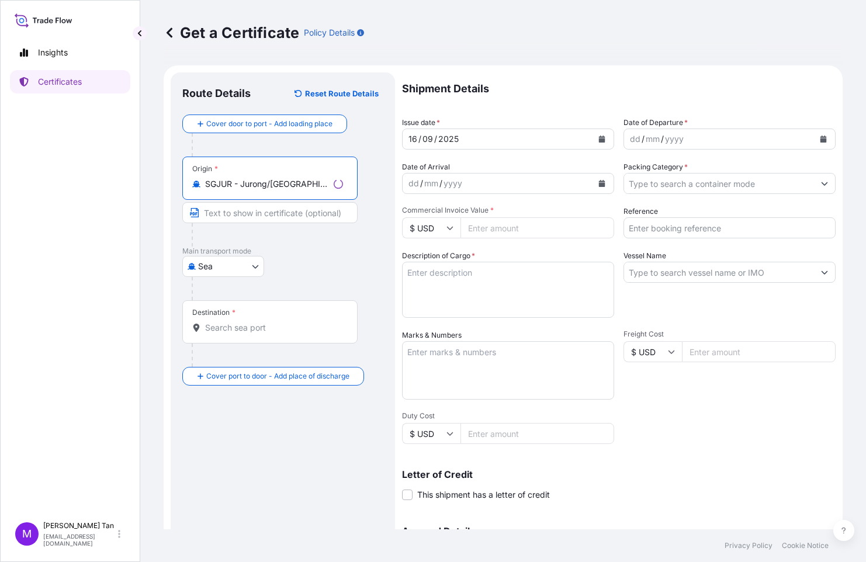
type input "SGJUR - Jurong/[GEOGRAPHIC_DATA], [GEOGRAPHIC_DATA]"
click at [241, 216] on input "Text to appear on certificate" at bounding box center [269, 212] width 175 height 21
drag, startPoint x: 380, startPoint y: 192, endPoint x: 356, endPoint y: 168, distance: 34.3
click at [380, 192] on div "Origin * SGJUR - [GEOGRAPHIC_DATA]/[GEOGRAPHIC_DATA], [GEOGRAPHIC_DATA]" at bounding box center [282, 202] width 201 height 90
click at [231, 212] on input "Text to appear on certificate" at bounding box center [269, 212] width 175 height 21
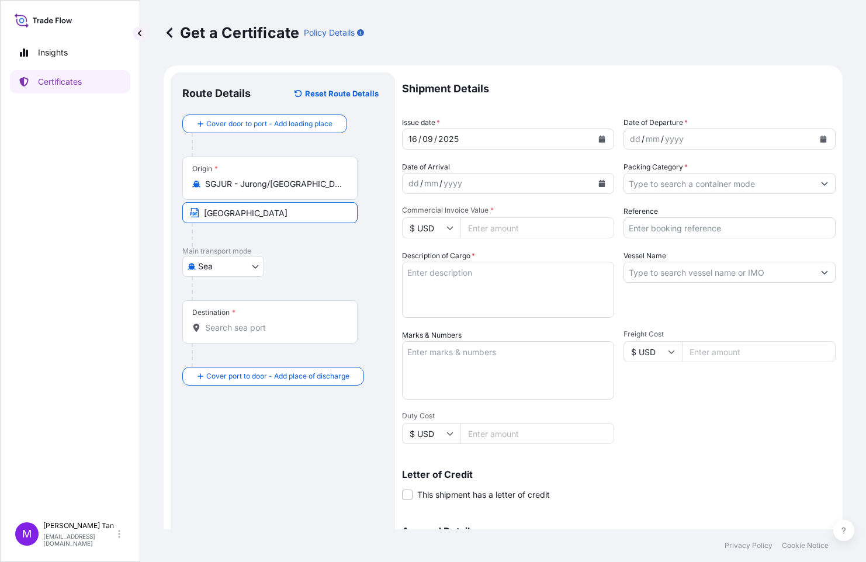
type input "[GEOGRAPHIC_DATA]"
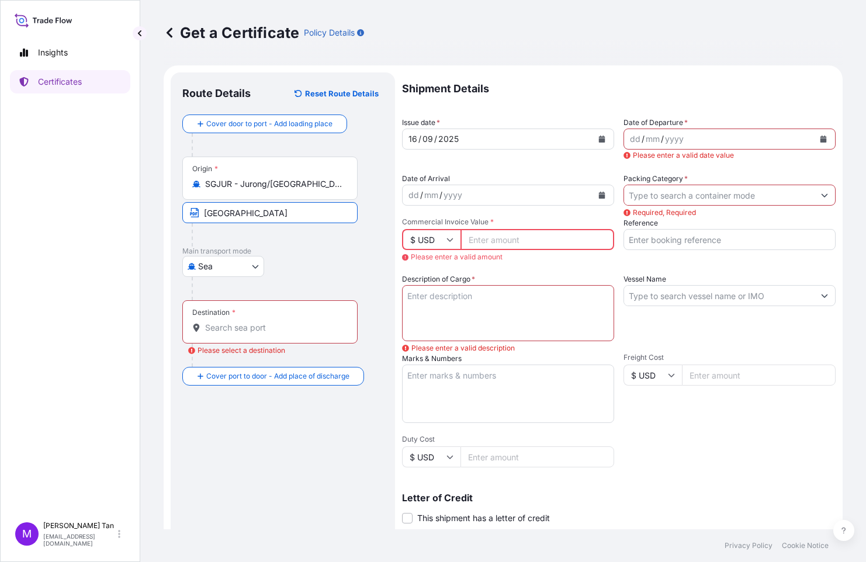
drag, startPoint x: 260, startPoint y: 219, endPoint x: 137, endPoint y: 224, distance: 123.4
click at [151, 225] on div "Get a Certificate Policy Details Route Details Reset Route Details Cover door t…" at bounding box center [503, 264] width 726 height 529
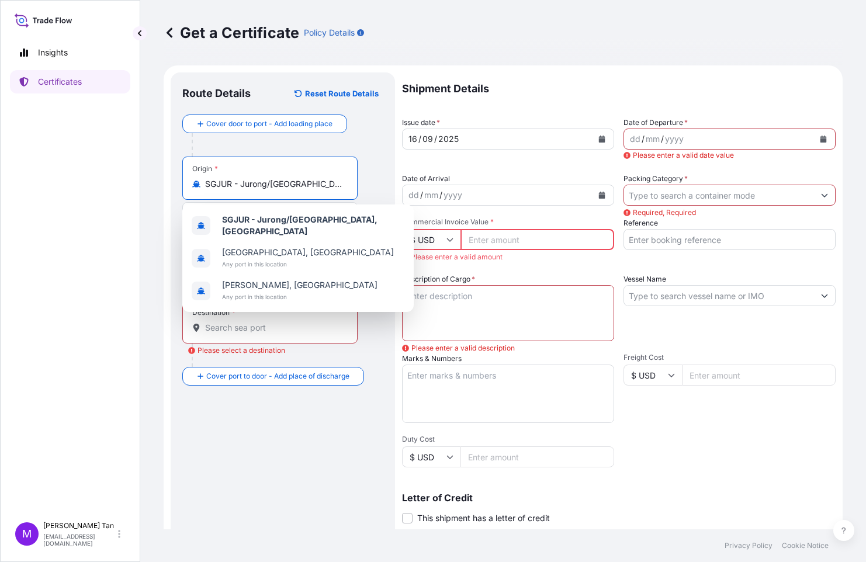
drag, startPoint x: 339, startPoint y: 179, endPoint x: 175, endPoint y: 182, distance: 164.8
click at [175, 182] on div "Route Details Reset Route Details Cover door to port - Add loading place Place …" at bounding box center [283, 384] width 224 height 625
click at [382, 334] on div "Destination * Please select a destination" at bounding box center [282, 333] width 201 height 67
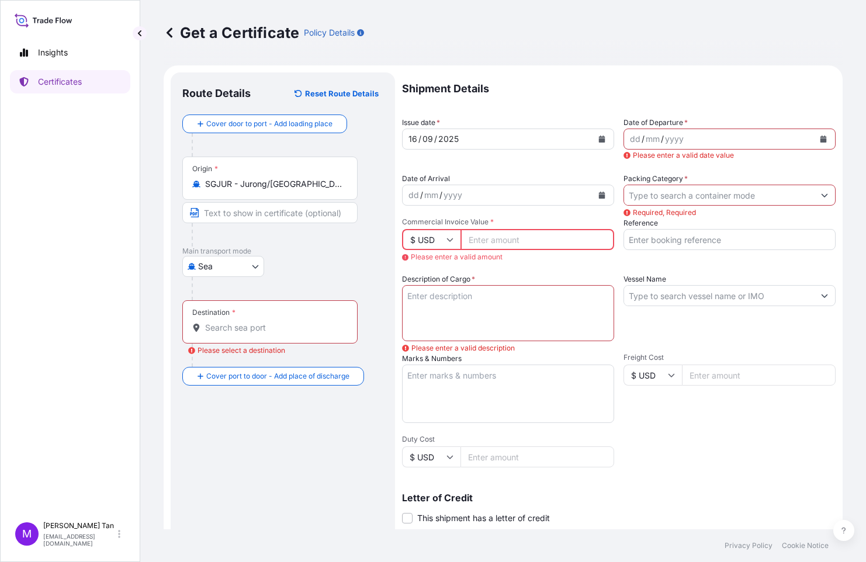
drag, startPoint x: 247, startPoint y: 211, endPoint x: 230, endPoint y: 205, distance: 18.1
click at [247, 211] on input "Text to appear on certificate" at bounding box center [269, 212] width 175 height 21
paste input "SGJUR - Jurong/[GEOGRAPHIC_DATA], [GEOGRAPHIC_DATA]"
type input "SGJUR - Jurong/[GEOGRAPHIC_DATA], [GEOGRAPHIC_DATA]"
drag, startPoint x: 226, startPoint y: 307, endPoint x: 231, endPoint y: 315, distance: 10.2
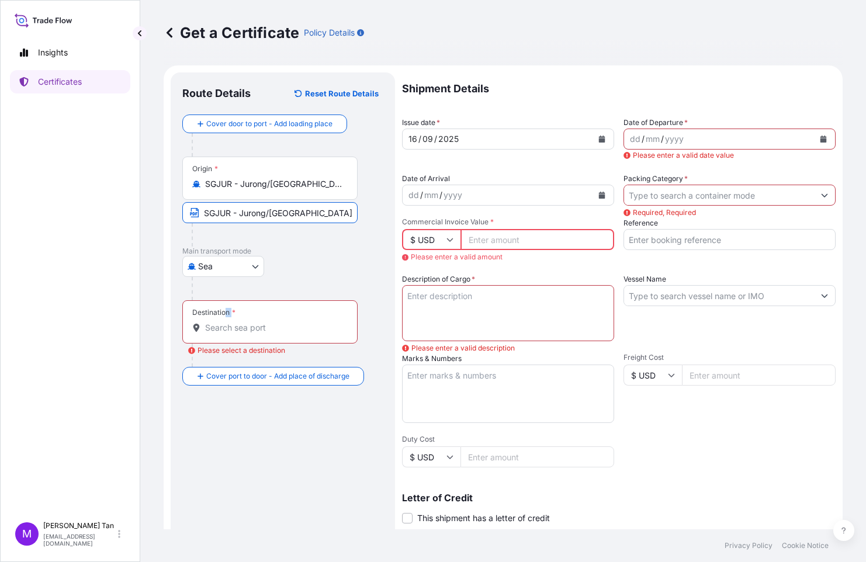
click at [231, 315] on div "Destination *" at bounding box center [269, 321] width 175 height 43
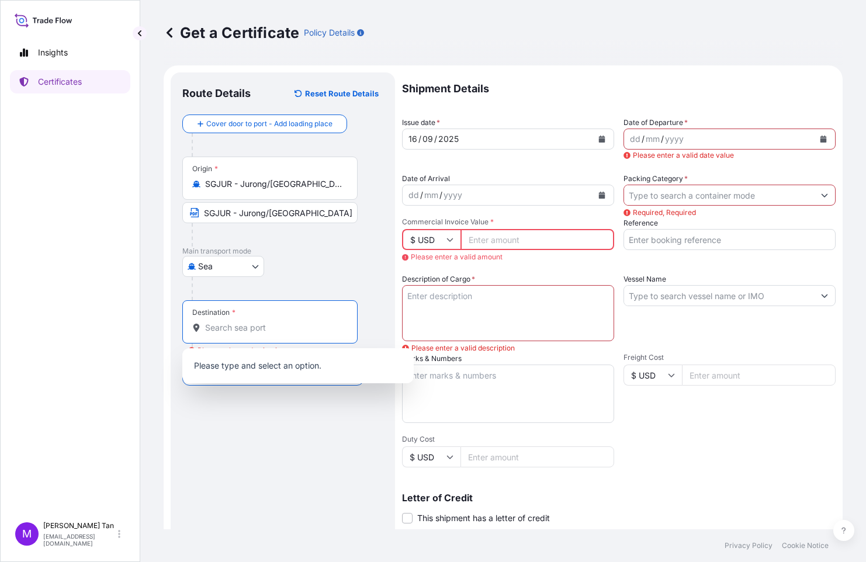
click at [255, 328] on input "Destination * Please select a destination" at bounding box center [274, 328] width 138 height 12
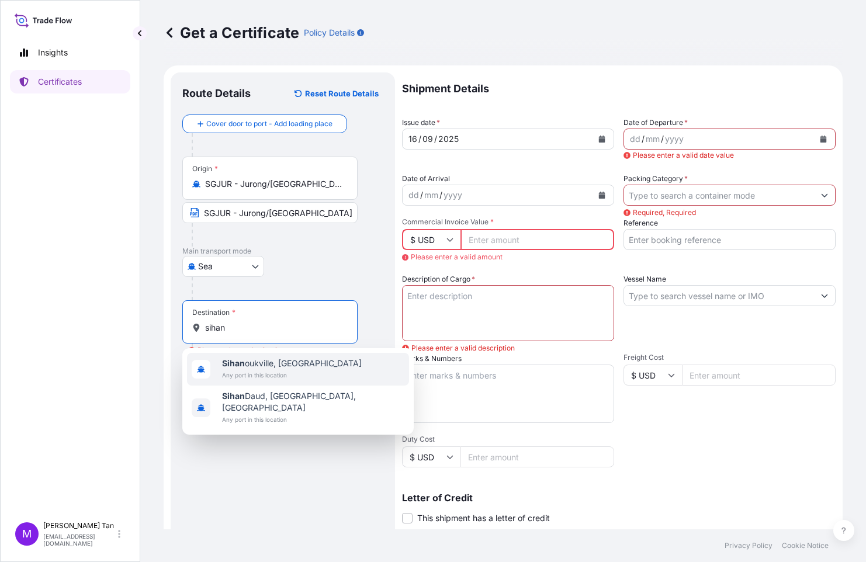
click at [249, 369] on span "Sihan oukville, [GEOGRAPHIC_DATA]" at bounding box center [292, 364] width 140 height 12
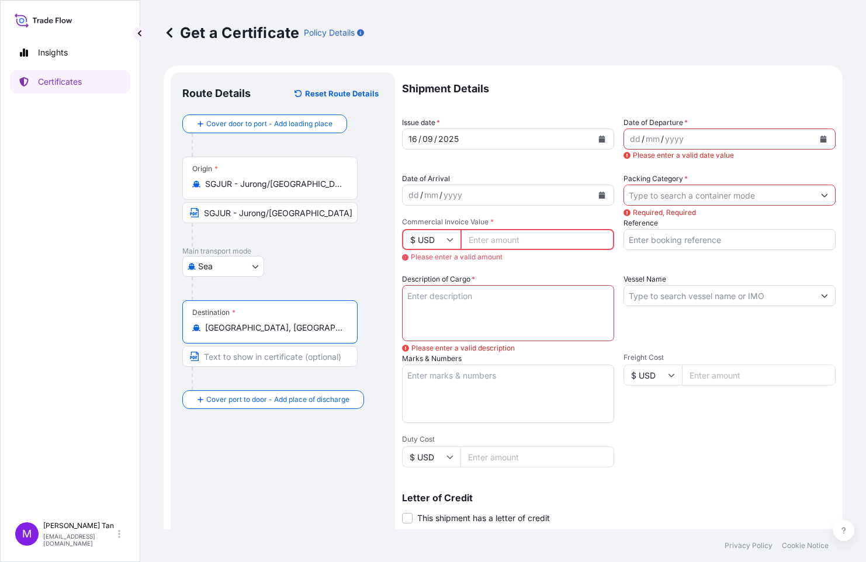
type input "[GEOGRAPHIC_DATA], [GEOGRAPHIC_DATA]"
click at [820, 139] on icon "Calendar" at bounding box center [823, 139] width 6 height 7
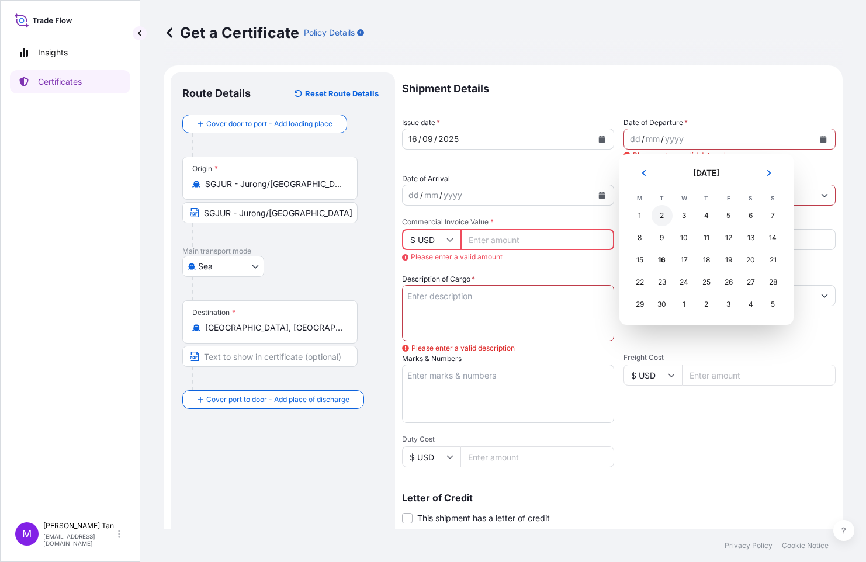
click at [668, 214] on div "2" at bounding box center [661, 215] width 21 height 21
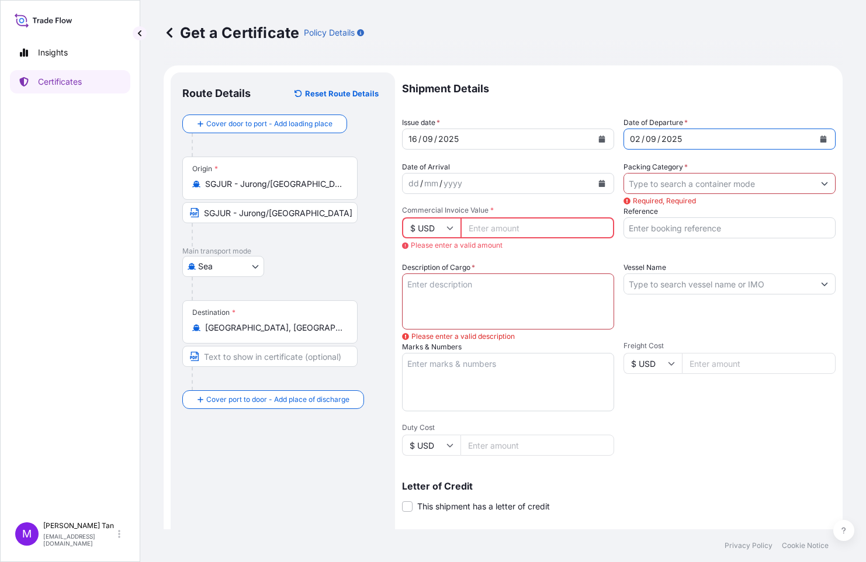
click at [599, 183] on icon "Calendar" at bounding box center [602, 183] width 6 height 7
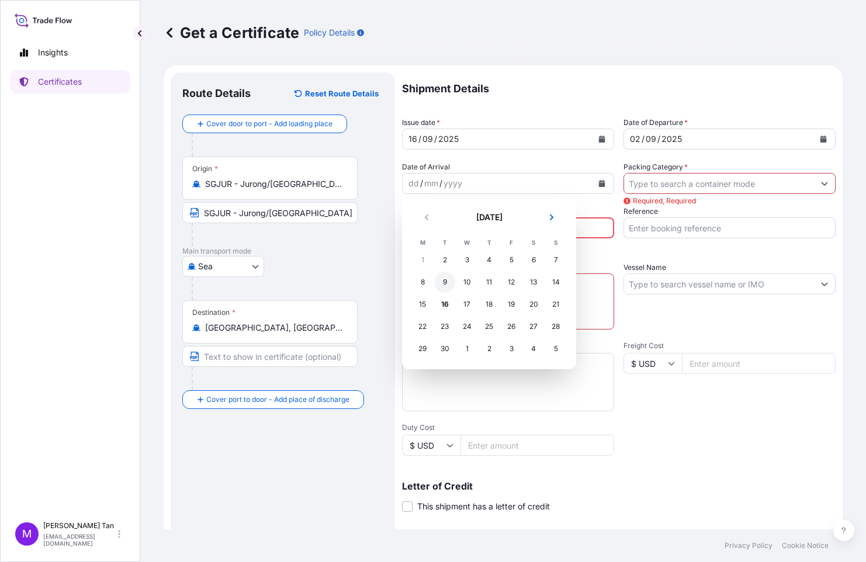
click at [445, 285] on div "9" at bounding box center [444, 282] width 21 height 21
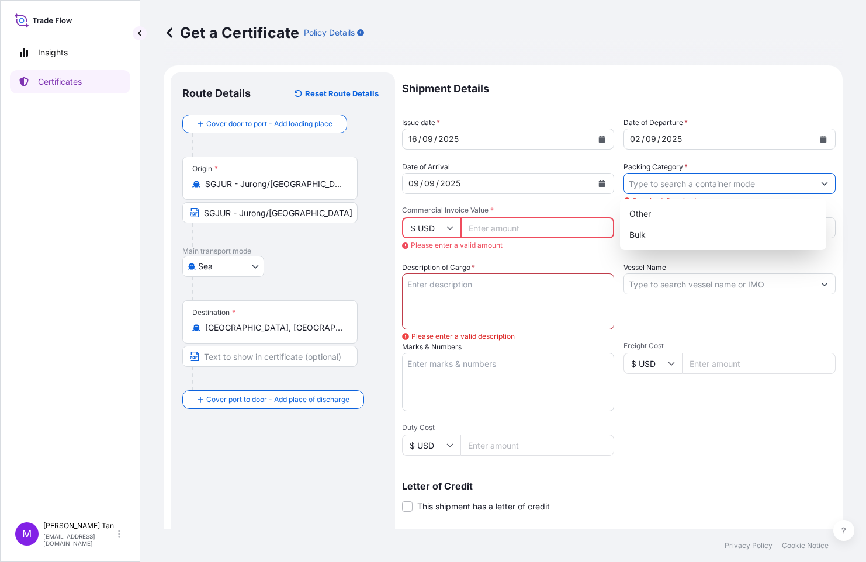
click at [751, 186] on input "Packing Category *" at bounding box center [719, 183] width 190 height 21
click at [642, 240] on div "Bulk" at bounding box center [723, 234] width 197 height 21
type input "Bulk"
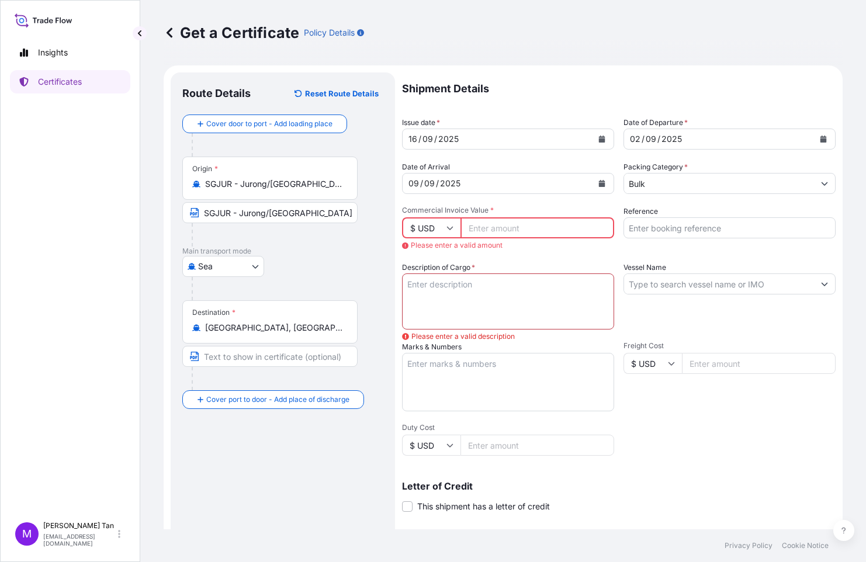
drag, startPoint x: 501, startPoint y: 226, endPoint x: 795, endPoint y: 252, distance: 295.6
click at [501, 226] on input "Commercial Invoice Value *" at bounding box center [537, 227] width 154 height 21
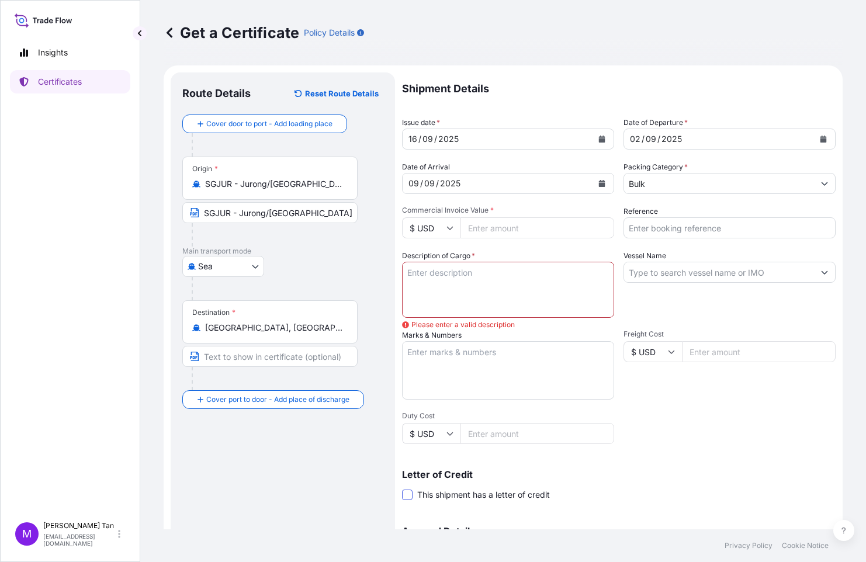
click at [407, 497] on span at bounding box center [407, 495] width 11 height 11
click at [402, 488] on input "This shipment has a letter of credit" at bounding box center [402, 488] width 0 height 0
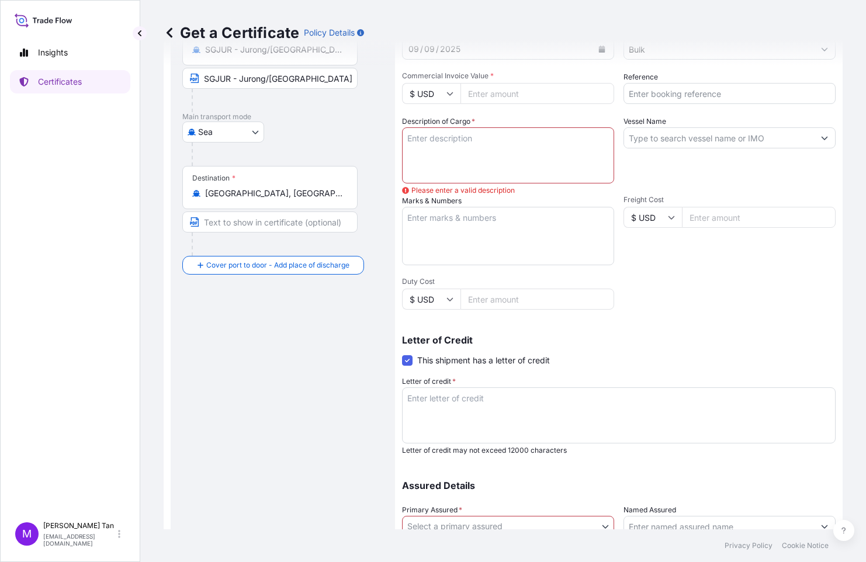
scroll to position [137, 0]
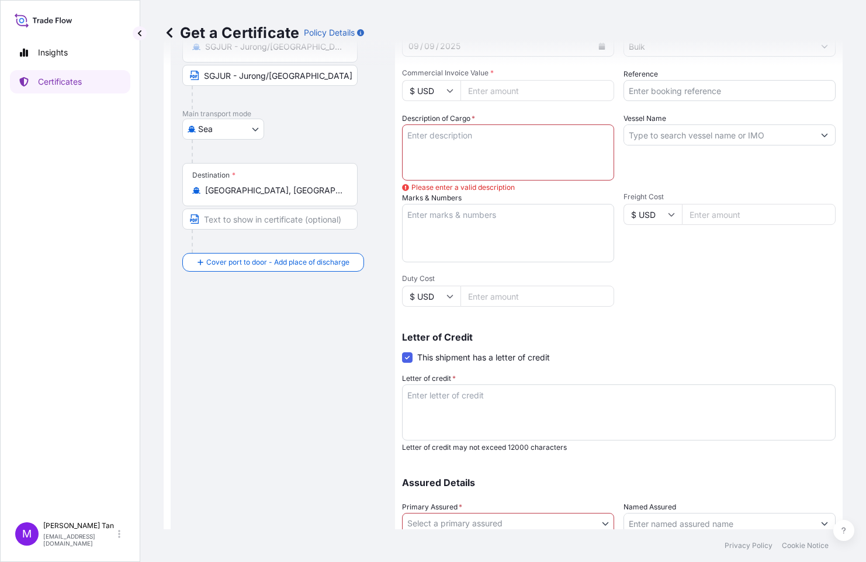
click at [517, 400] on textarea "Letter of credit *" at bounding box center [619, 412] width 434 height 56
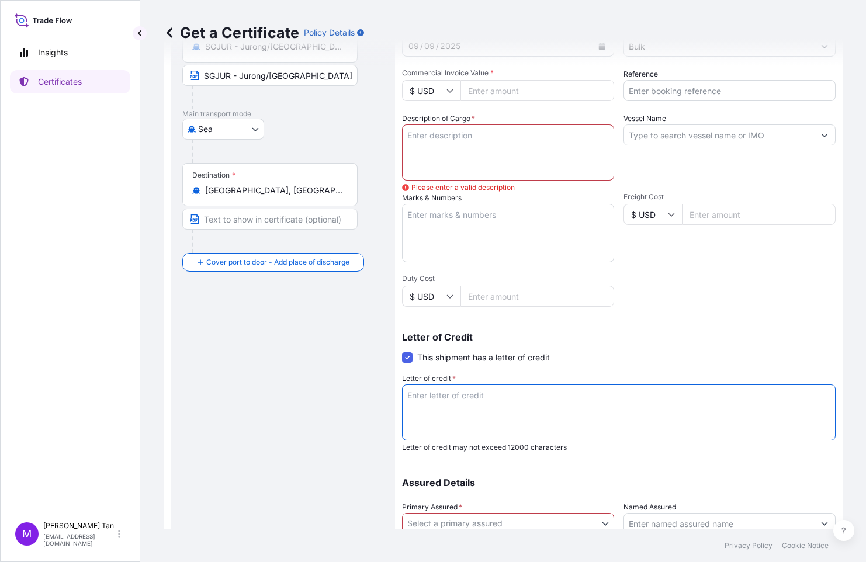
paste textarea "171102500211"
click at [405, 394] on textarea "171102500211" at bounding box center [619, 412] width 434 height 56
click at [564, 397] on textarea "LC REFERENCE : 171102500211" at bounding box center [619, 412] width 434 height 56
type textarea "LC REFERENCE : 171102500211 ISSUE DATE"
click at [505, 136] on textarea "Description of Cargo *" at bounding box center [508, 152] width 212 height 56
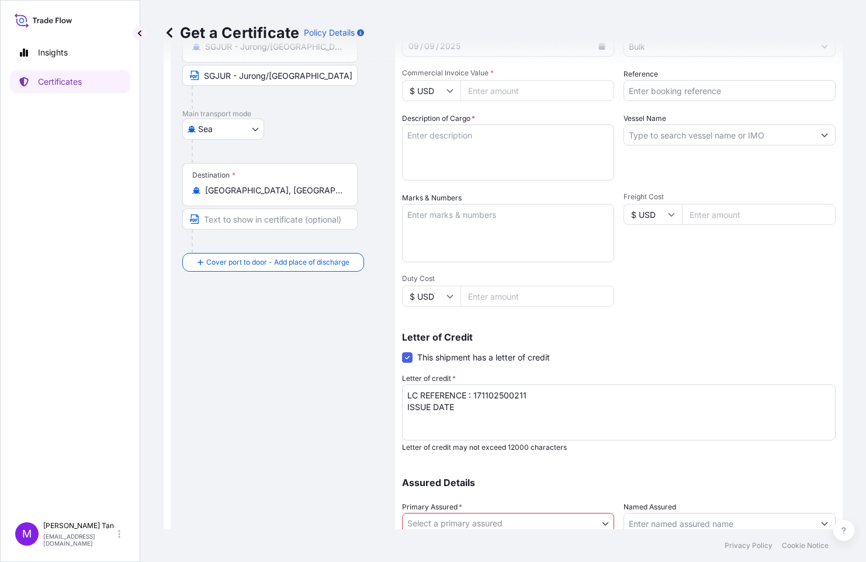
click at [708, 91] on input "Reference" at bounding box center [729, 90] width 212 height 21
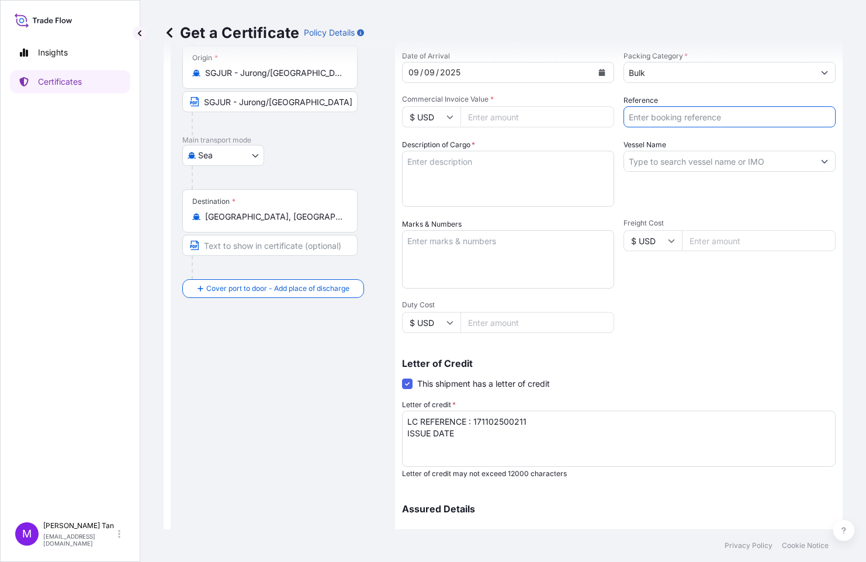
scroll to position [40, 0]
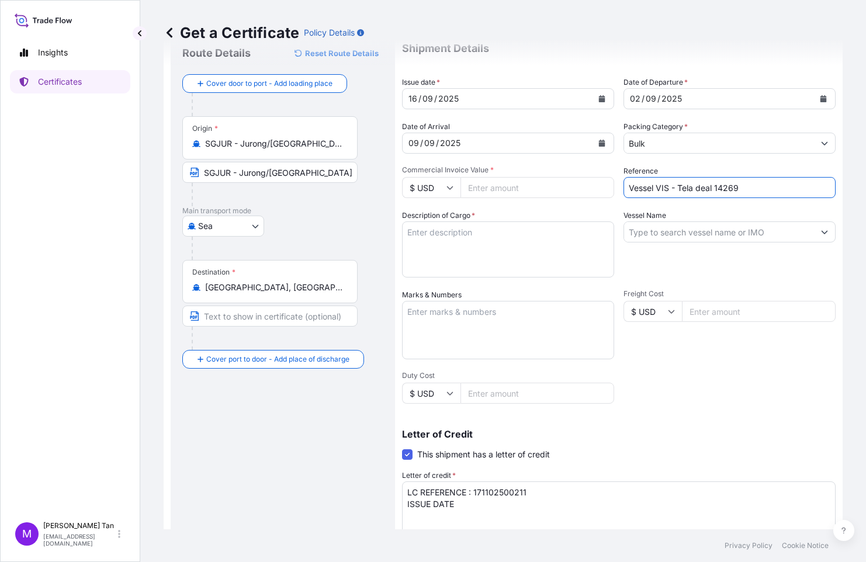
type input "Vessel VIS - Tela deal 14269"
click at [482, 237] on textarea "Description of Cargo *" at bounding box center [508, 249] width 212 height 56
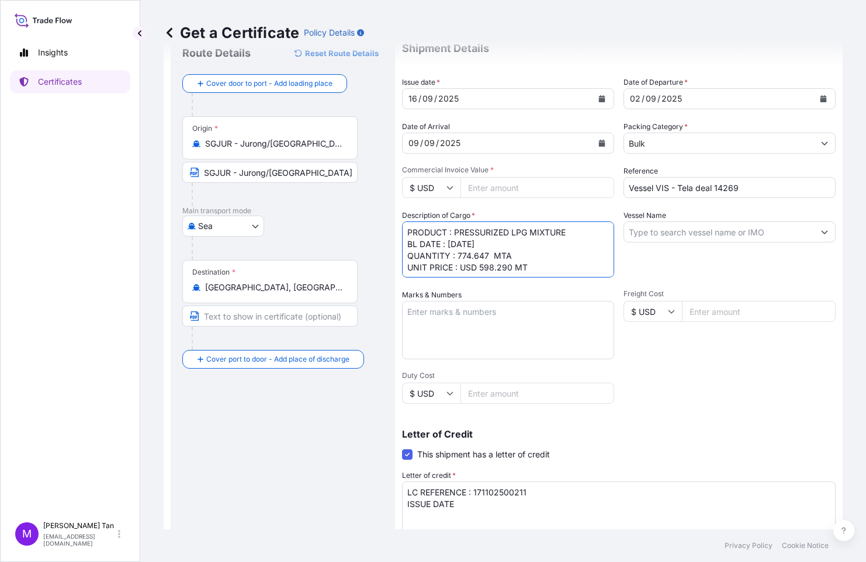
type textarea "PRODUCT : PRESSURIZED LPG MIXTURE BL DATE : [DATE] QUANTITY : 774.647 MTA UNIT …"
drag, startPoint x: 542, startPoint y: 189, endPoint x: 401, endPoint y: 149, distance: 145.7
click at [539, 183] on input "Commercial Invoice Value *" at bounding box center [537, 187] width 154 height 21
type input "463463.55"
click at [704, 231] on input "Vessel Name" at bounding box center [719, 231] width 190 height 21
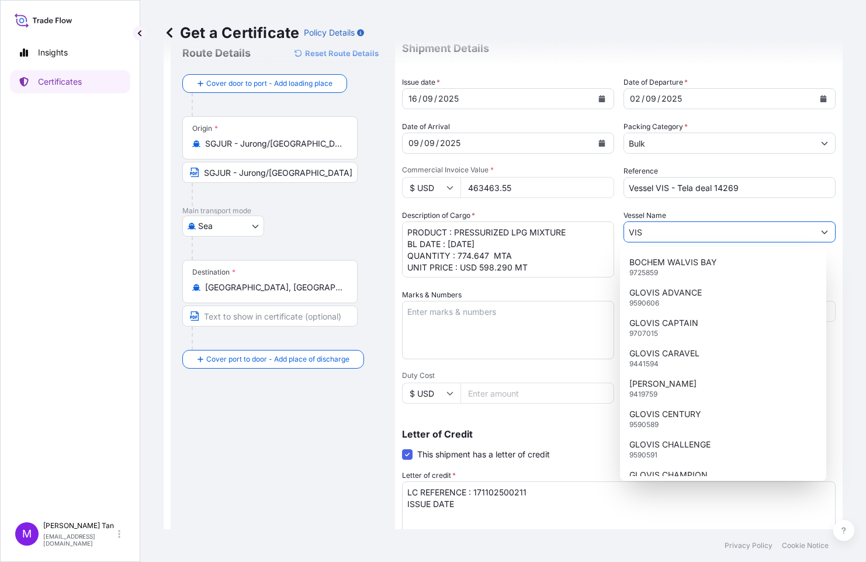
type input "VIS"
click at [506, 319] on textarea "Marks & Numbers" at bounding box center [508, 330] width 212 height 58
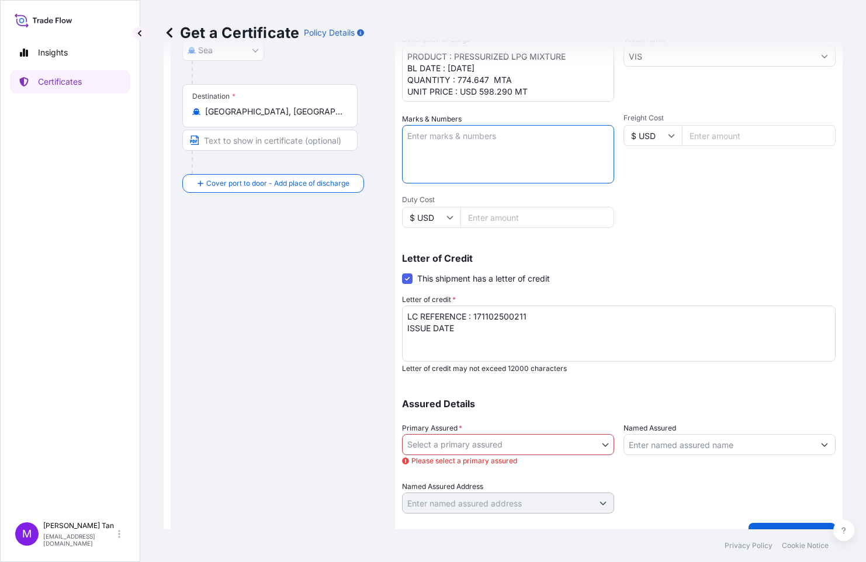
scroll to position [240, 0]
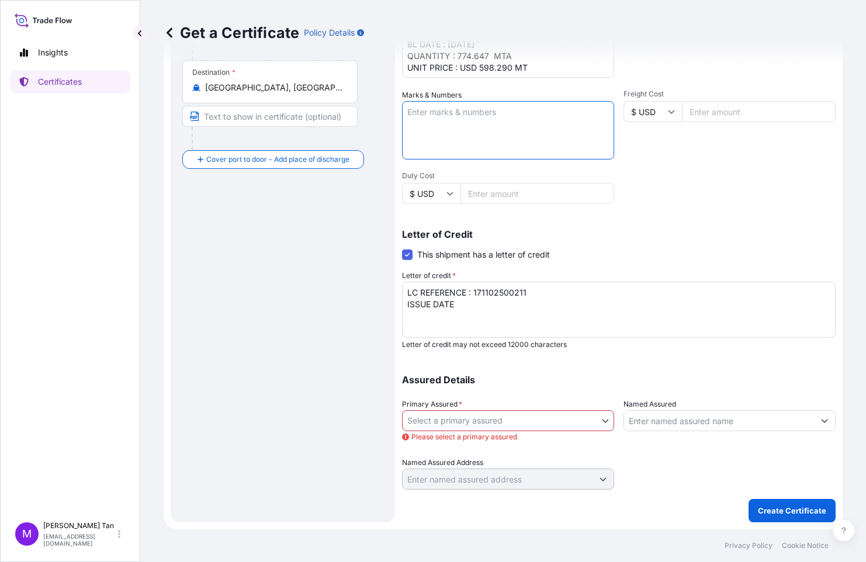
click at [473, 306] on textarea "LC REFERENCE : 171102500211 ISSUE DATE" at bounding box center [619, 310] width 434 height 56
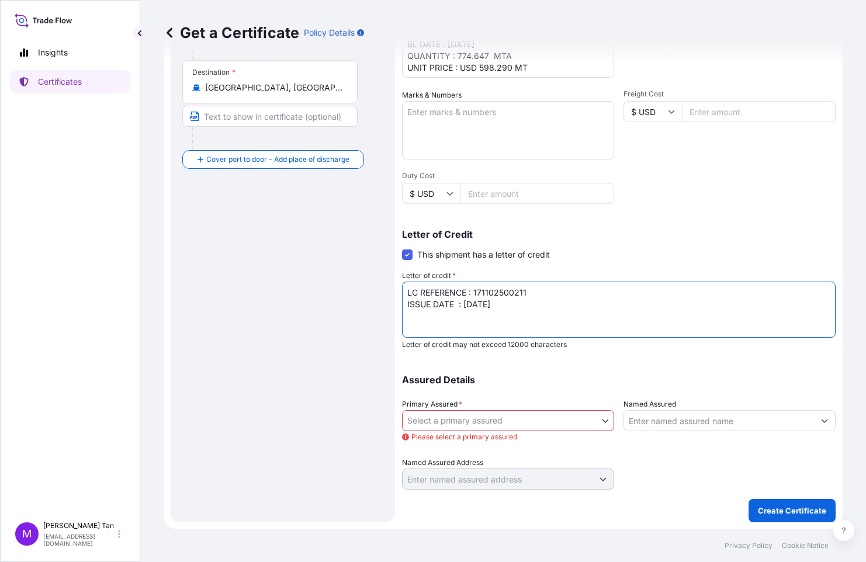
type textarea "LC REFERENCE : 171102500211 ISSUE DATE : [DATE]"
click at [602, 417] on body "Insights Certificates M [PERSON_NAME] [PERSON_NAME][EMAIL_ADDRESS][DOMAIN_NAME]…" at bounding box center [433, 281] width 866 height 562
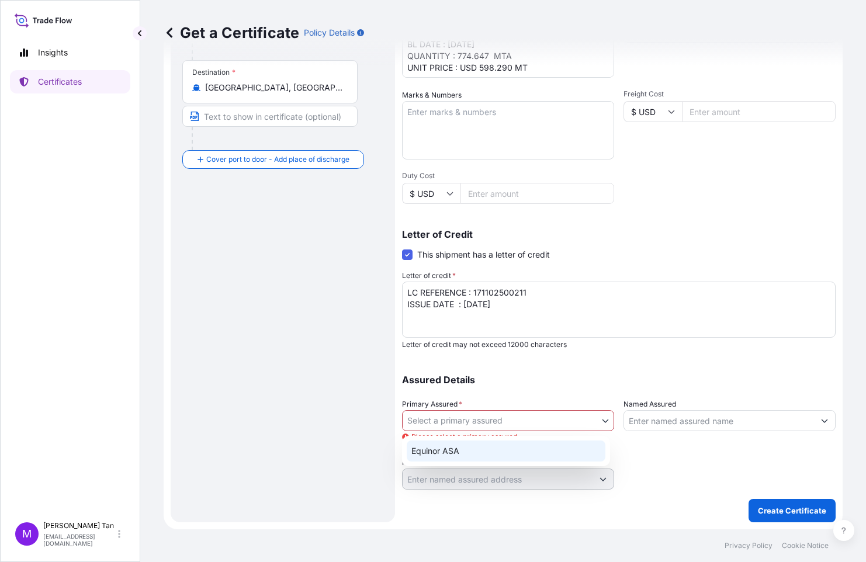
click at [431, 455] on div "Equinor ASA" at bounding box center [506, 451] width 199 height 21
select select "31491"
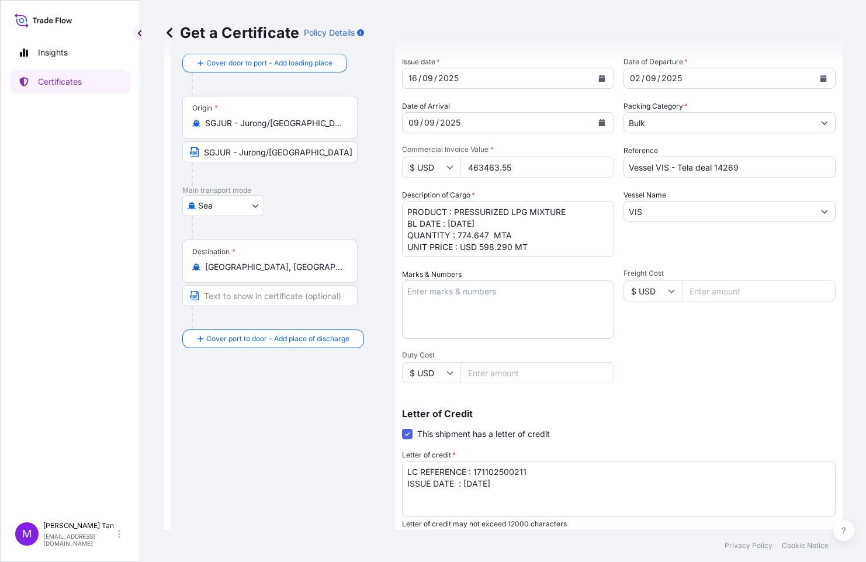
scroll to position [60, 0]
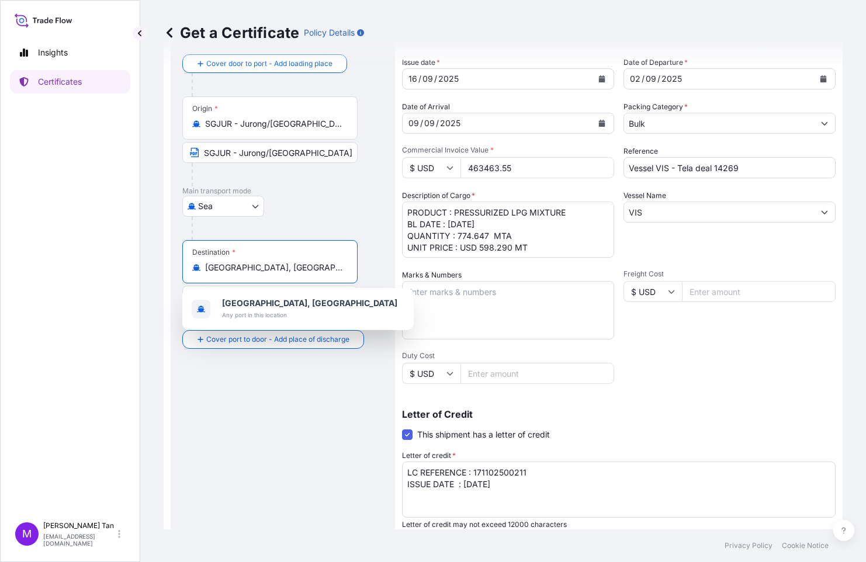
drag, startPoint x: 230, startPoint y: 263, endPoint x: 198, endPoint y: 265, distance: 31.6
click at [198, 265] on div "[GEOGRAPHIC_DATA], [GEOGRAPHIC_DATA]" at bounding box center [269, 268] width 155 height 12
click at [280, 384] on div "Route Details Reset Route Details Cover door to port - Add loading place Place …" at bounding box center [282, 351] width 201 height 655
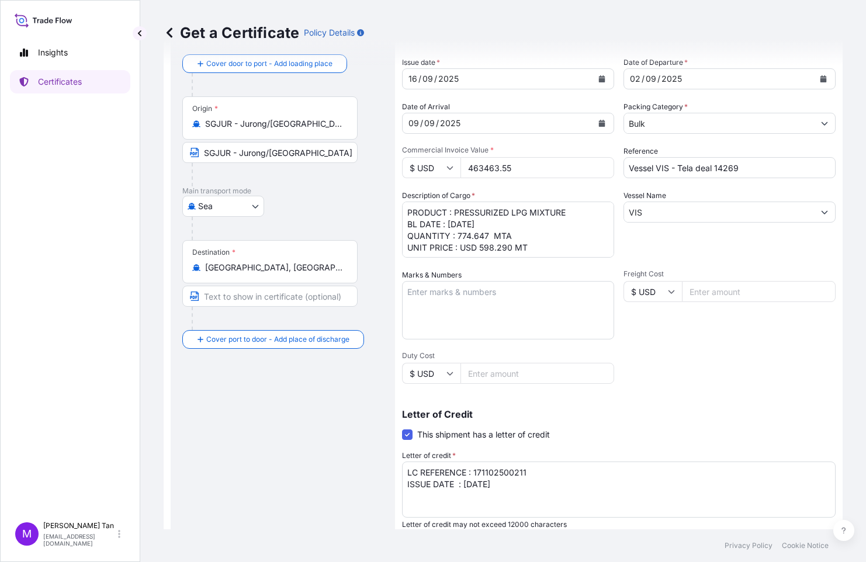
click at [267, 296] on input "Text to appear on certificate" at bounding box center [269, 296] width 175 height 21
paste input "[GEOGRAPHIC_DATA], [GEOGRAPHIC_DATA]"
type input "[GEOGRAPHIC_DATA], [GEOGRAPHIC_DATA]"
click at [223, 434] on div "Route Details Reset Route Details Cover door to port - Add loading place Place …" at bounding box center [282, 351] width 201 height 655
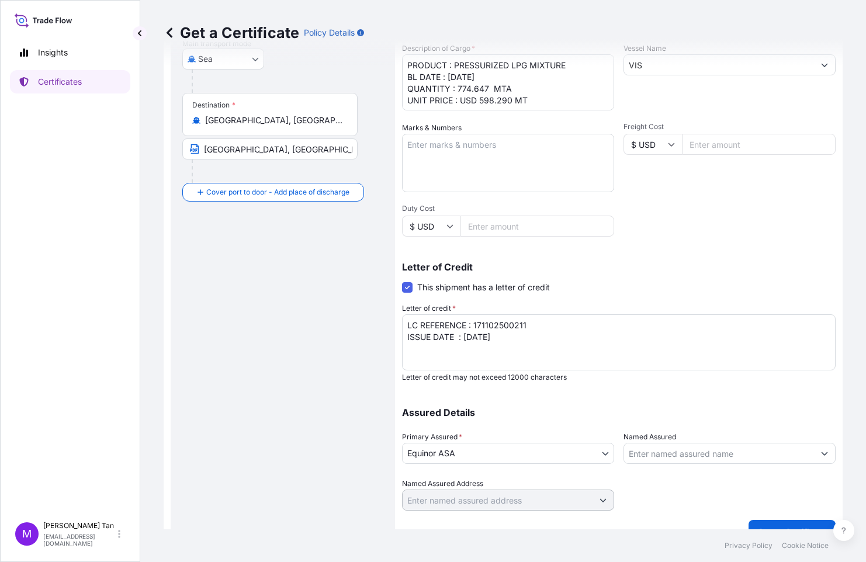
scroll to position [228, 0]
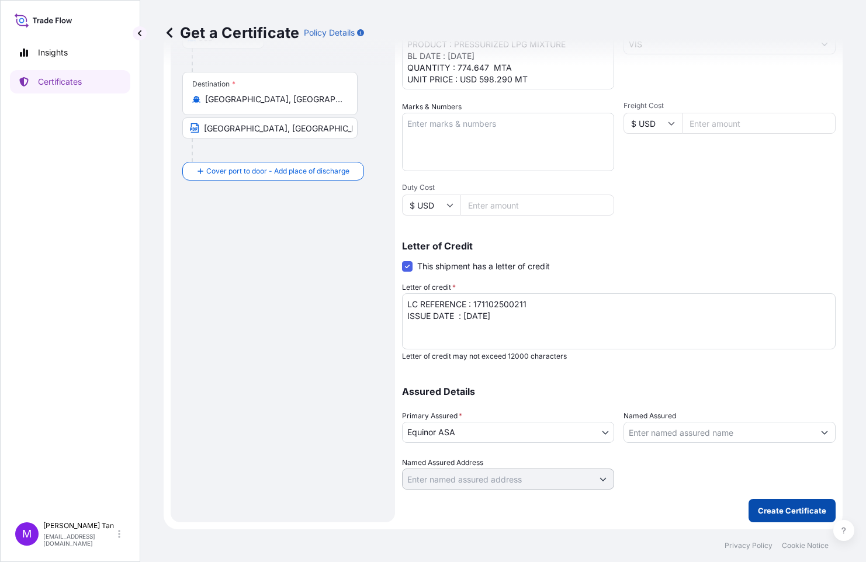
click at [785, 508] on p "Create Certificate" at bounding box center [792, 511] width 68 height 12
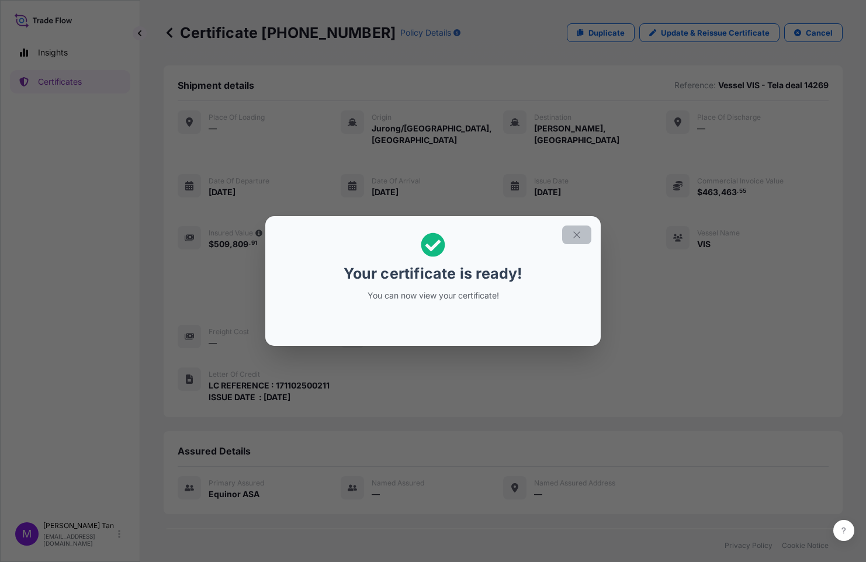
click at [575, 231] on icon "button" at bounding box center [576, 235] width 11 height 11
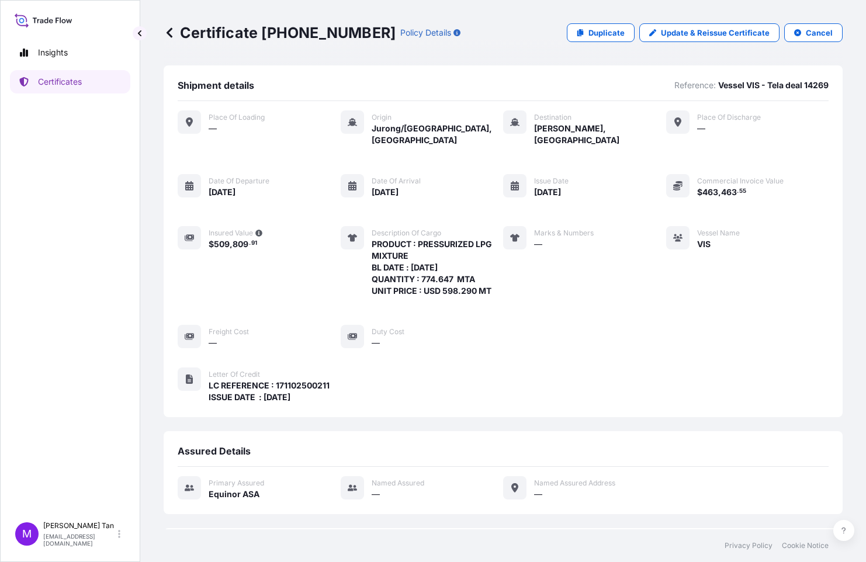
scroll to position [96, 0]
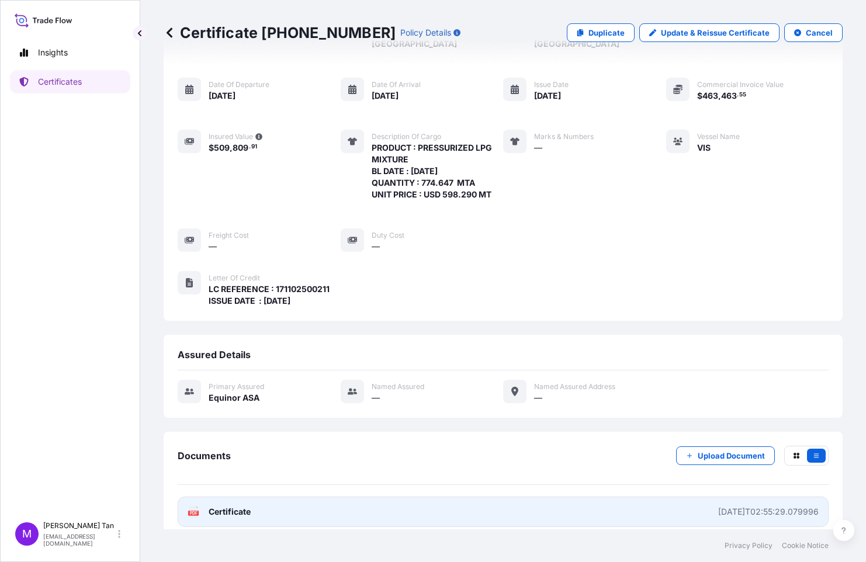
click at [226, 506] on span "Certificate" at bounding box center [230, 512] width 42 height 12
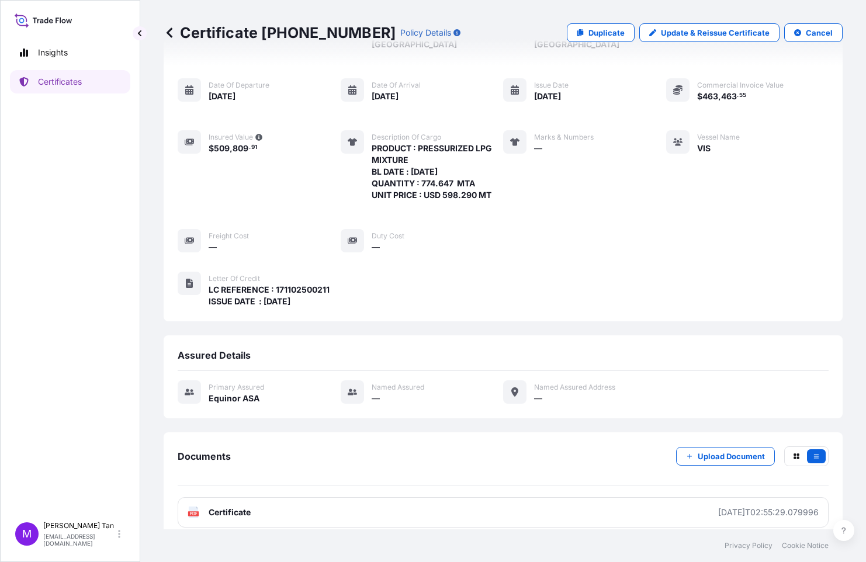
scroll to position [0, 0]
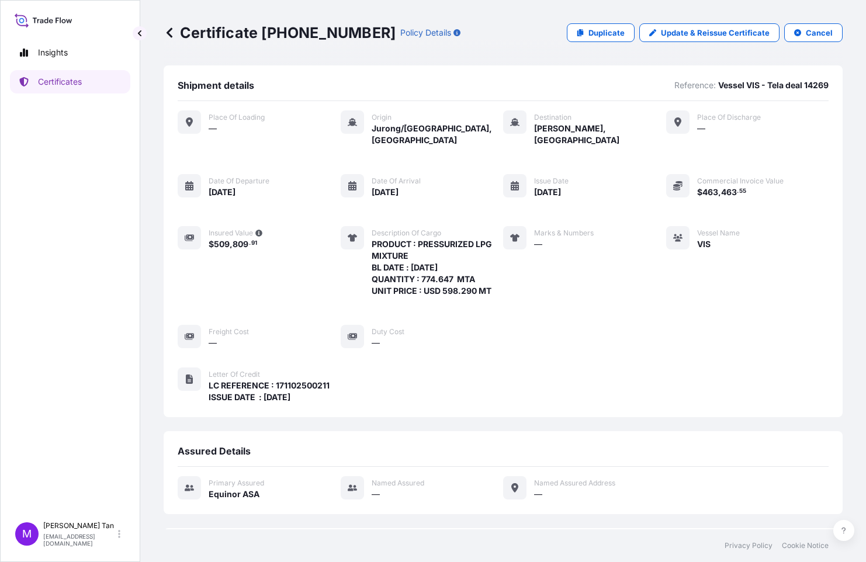
click at [166, 30] on icon at bounding box center [170, 33] width 12 height 12
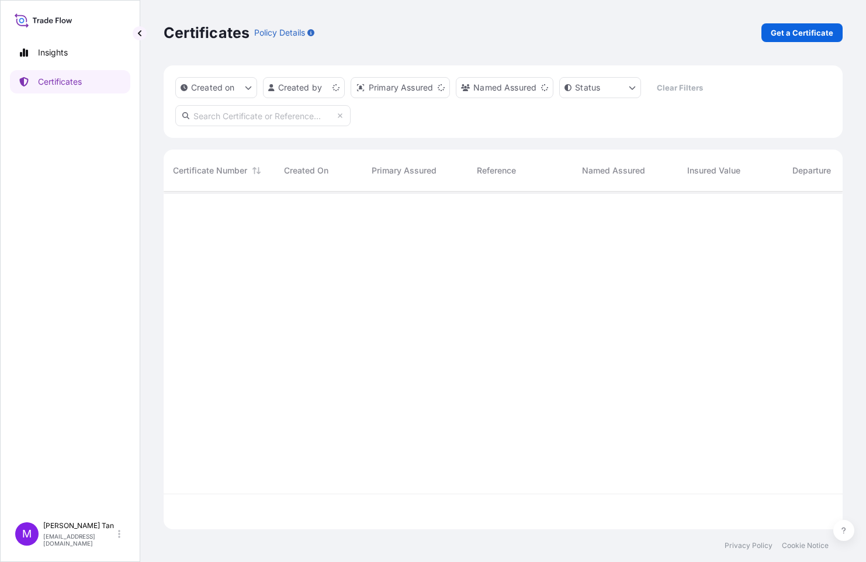
scroll to position [335, 670]
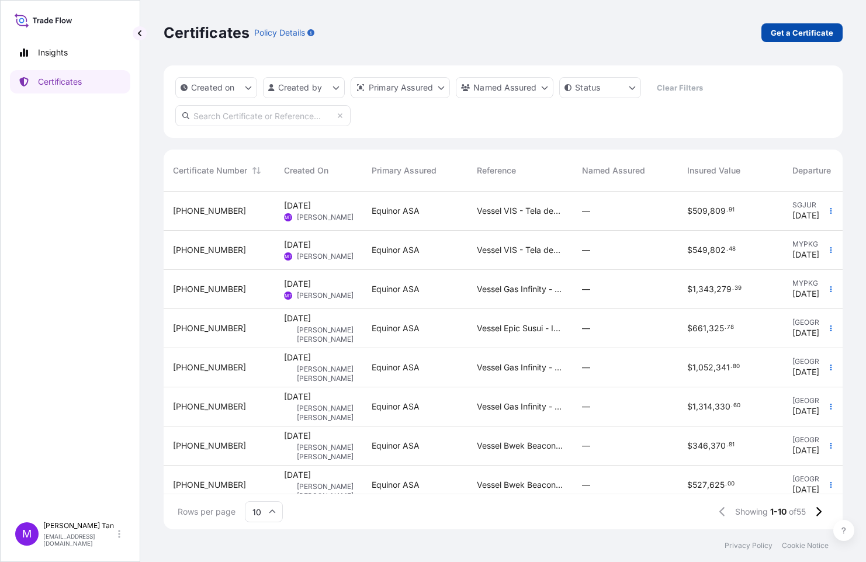
click at [824, 29] on p "Get a Certificate" at bounding box center [802, 33] width 63 height 12
select select "Sea"
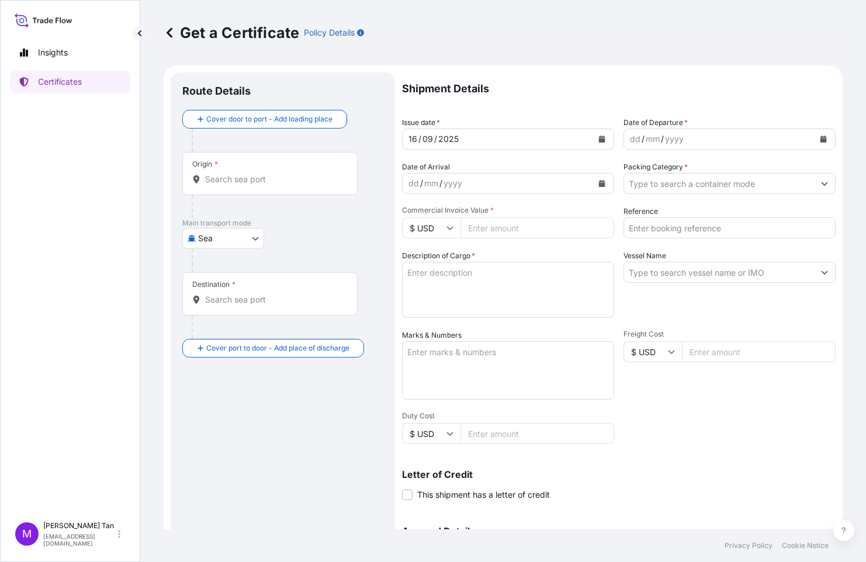
click at [261, 165] on div "Origin *" at bounding box center [269, 173] width 175 height 43
click at [261, 174] on input "Origin *" at bounding box center [274, 180] width 138 height 12
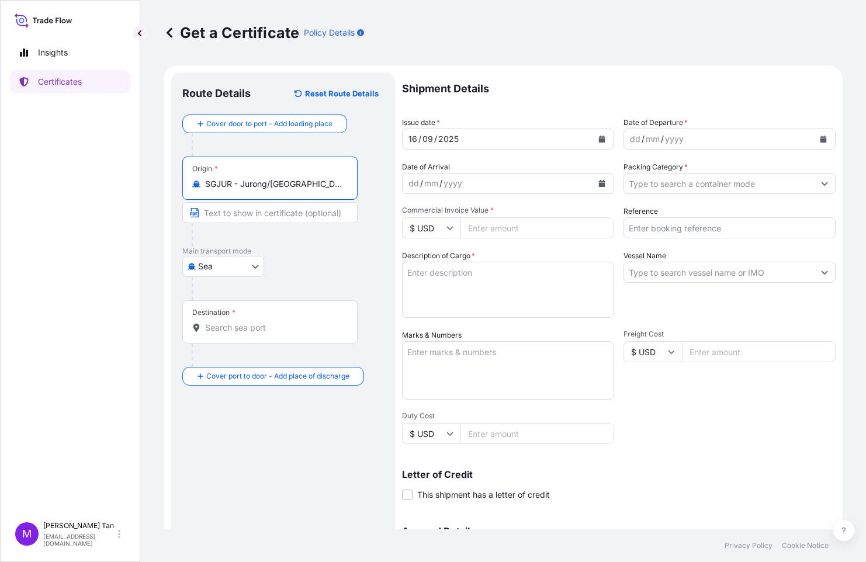
type input "SGJUR - Jurong/[GEOGRAPHIC_DATA], [GEOGRAPHIC_DATA]"
drag, startPoint x: 348, startPoint y: 182, endPoint x: 190, endPoint y: 179, distance: 157.8
click at [190, 179] on div "Origin * SGJUR - [GEOGRAPHIC_DATA]/[GEOGRAPHIC_DATA], [GEOGRAPHIC_DATA]" at bounding box center [269, 178] width 175 height 43
copy icon
click at [266, 211] on input "Text to appear on certificate" at bounding box center [269, 212] width 175 height 21
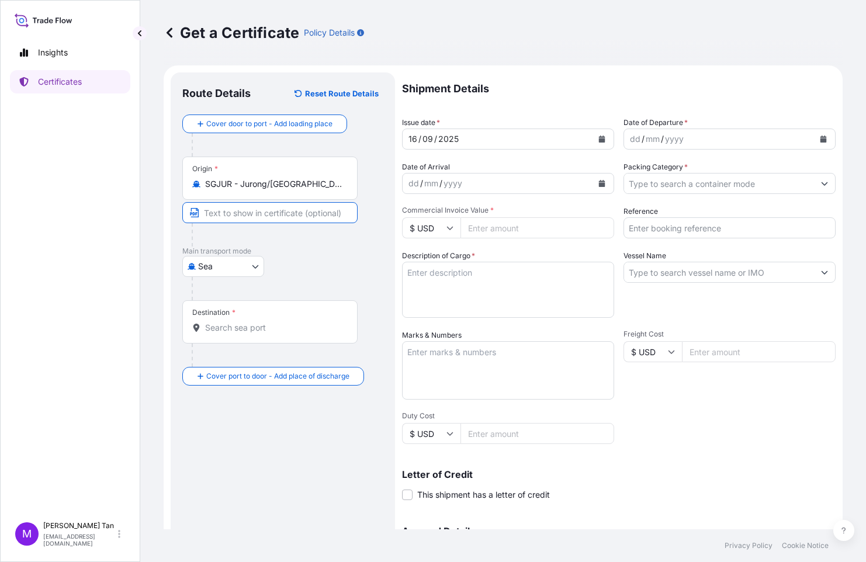
paste input "SGJUR - Jurong/[GEOGRAPHIC_DATA], [GEOGRAPHIC_DATA]"
type input "SGJUR - Jurong/[GEOGRAPHIC_DATA], [GEOGRAPHIC_DATA]"
click at [227, 321] on div "Destination *" at bounding box center [269, 321] width 175 height 43
click at [227, 322] on input "Destination *" at bounding box center [274, 328] width 138 height 12
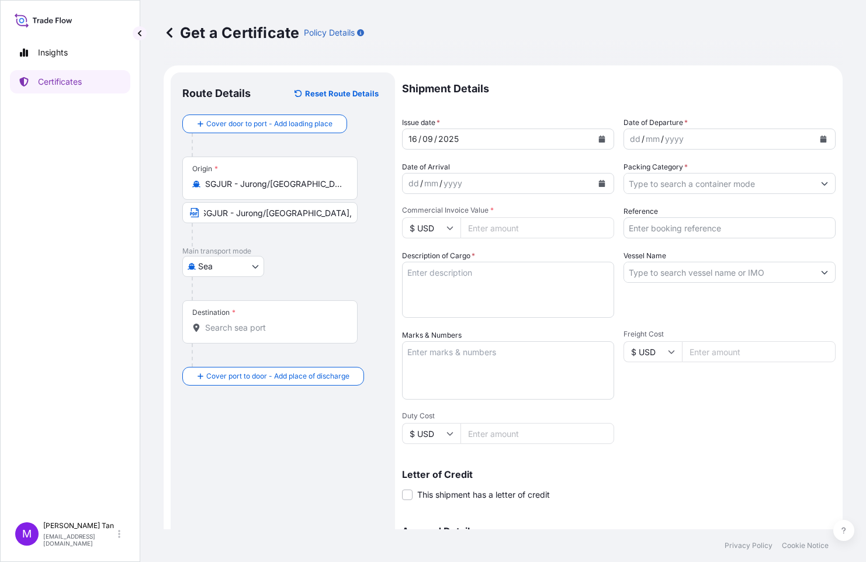
scroll to position [0, 0]
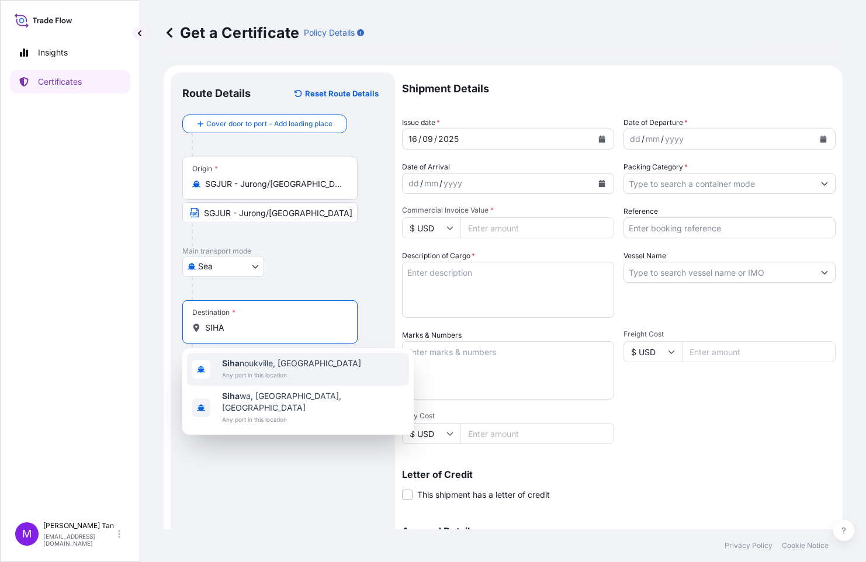
click at [242, 367] on span "[PERSON_NAME], [GEOGRAPHIC_DATA]" at bounding box center [291, 364] width 139 height 12
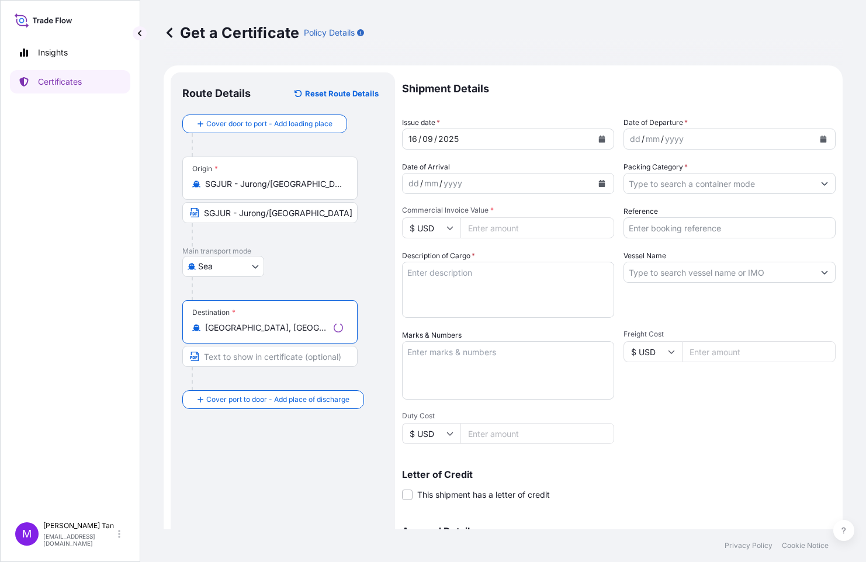
drag, startPoint x: 314, startPoint y: 327, endPoint x: 203, endPoint y: 331, distance: 111.7
click at [203, 331] on div "[GEOGRAPHIC_DATA], [GEOGRAPHIC_DATA]" at bounding box center [269, 328] width 155 height 12
type input "[GEOGRAPHIC_DATA], [GEOGRAPHIC_DATA]"
click at [252, 356] on input "Text to appear on certificate" at bounding box center [269, 356] width 175 height 21
paste input "[GEOGRAPHIC_DATA], [GEOGRAPHIC_DATA]"
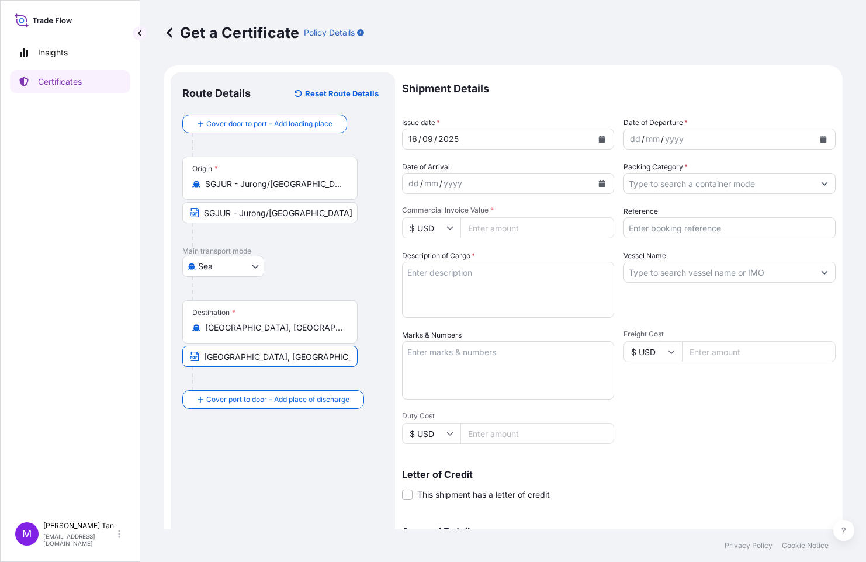
type input "[GEOGRAPHIC_DATA], [GEOGRAPHIC_DATA]"
click at [192, 457] on div "Route Details Reset Route Details Cover door to port - Add loading place Place …" at bounding box center [282, 367] width 201 height 566
click at [820, 140] on icon "Calendar" at bounding box center [823, 139] width 6 height 7
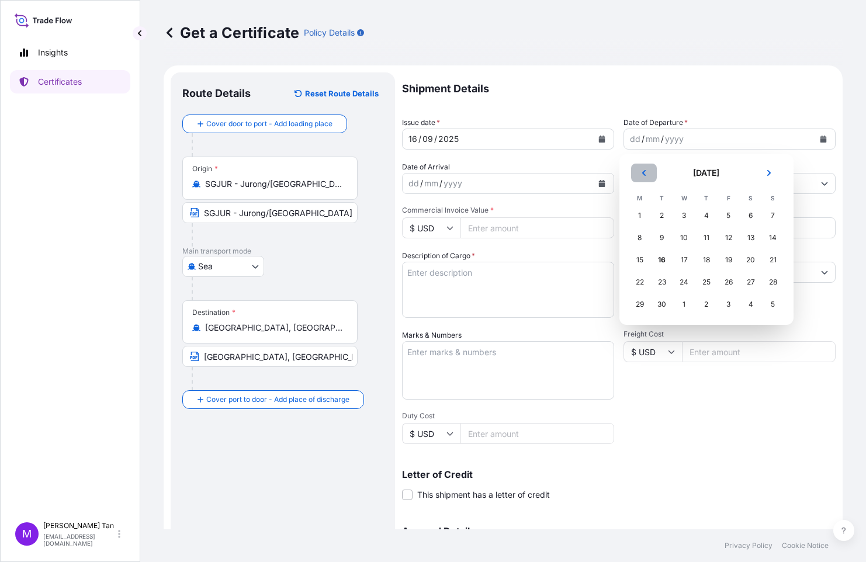
click at [646, 169] on button "Previous" at bounding box center [644, 173] width 26 height 19
click at [751, 303] on div "30" at bounding box center [750, 304] width 21 height 21
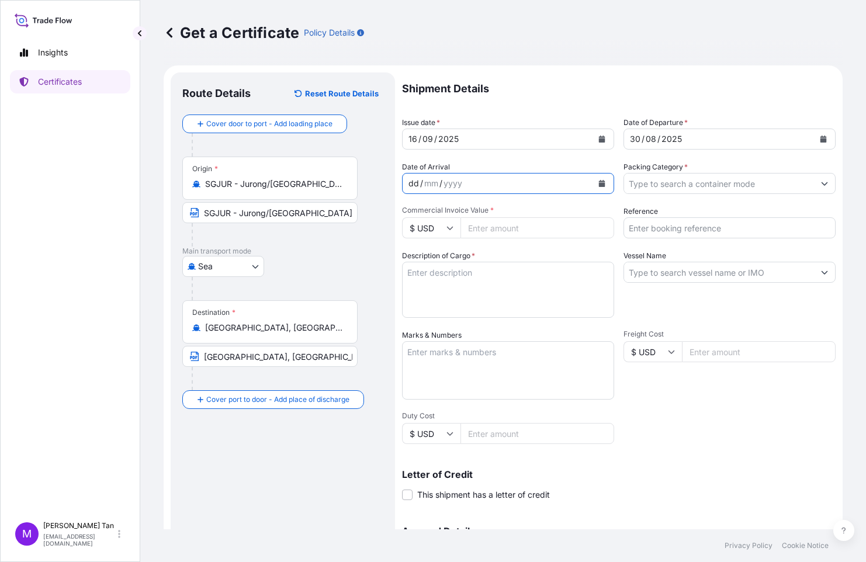
click at [514, 180] on div "dd / mm / yyyy" at bounding box center [498, 183] width 190 height 21
click at [600, 182] on icon "Calendar" at bounding box center [602, 183] width 6 height 7
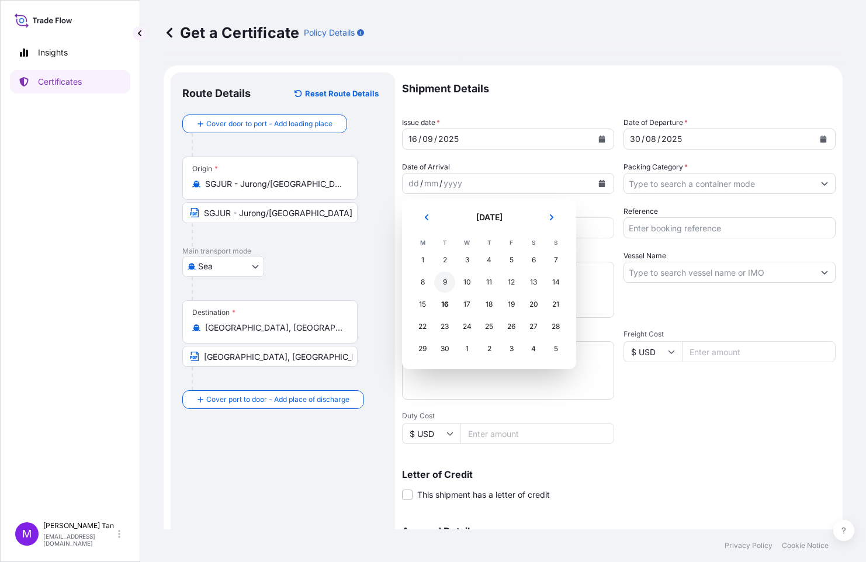
click at [442, 282] on div "9" at bounding box center [444, 282] width 21 height 21
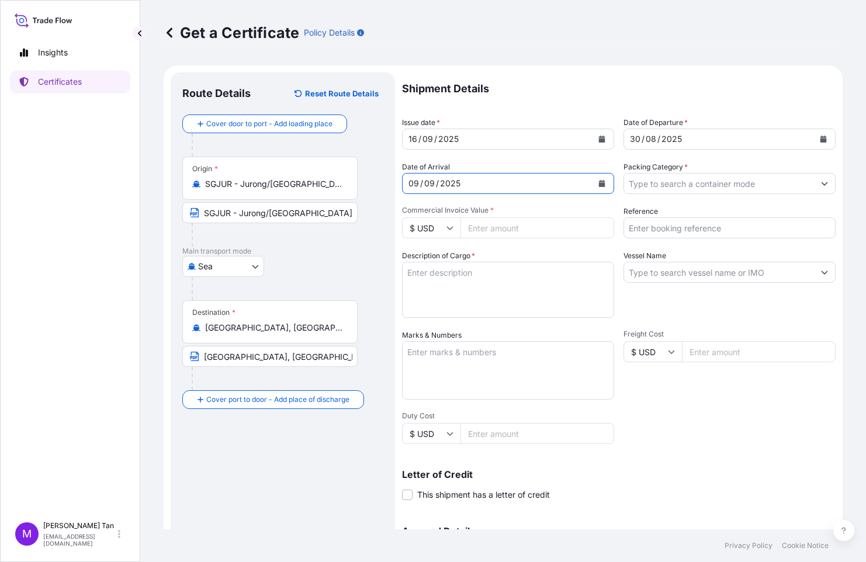
click at [821, 182] on icon "Show suggestions" at bounding box center [824, 184] width 6 height 4
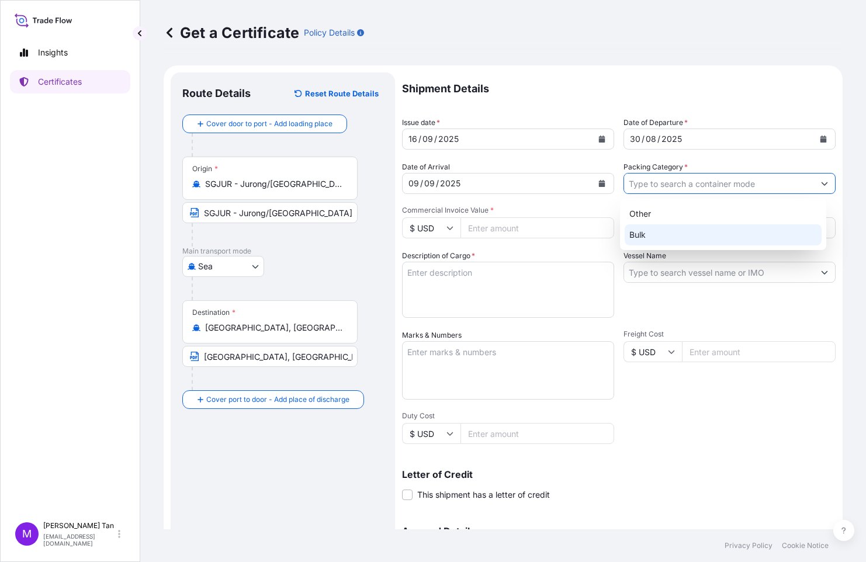
click at [666, 235] on div "Bulk" at bounding box center [723, 234] width 197 height 21
type input "Bulk"
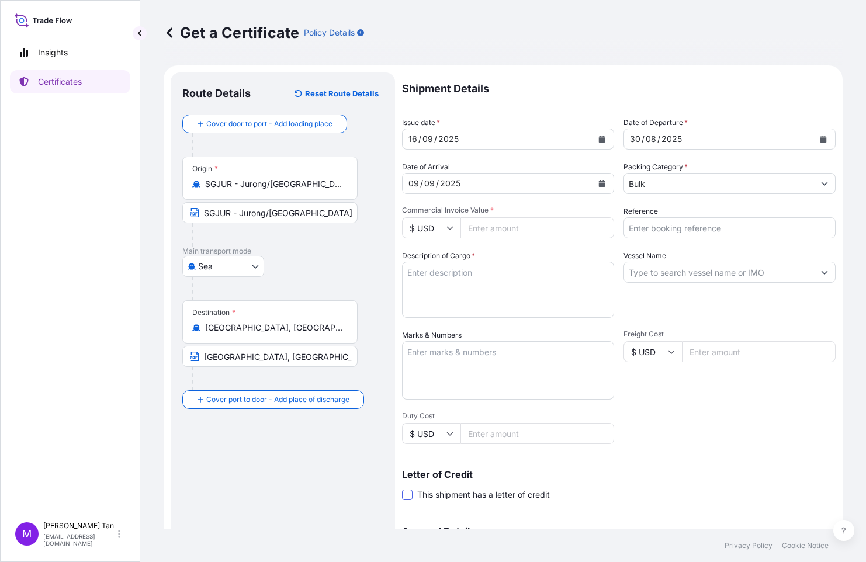
click at [403, 494] on span at bounding box center [407, 495] width 11 height 11
click at [402, 488] on input "This shipment has a letter of credit" at bounding box center [402, 488] width 0 height 0
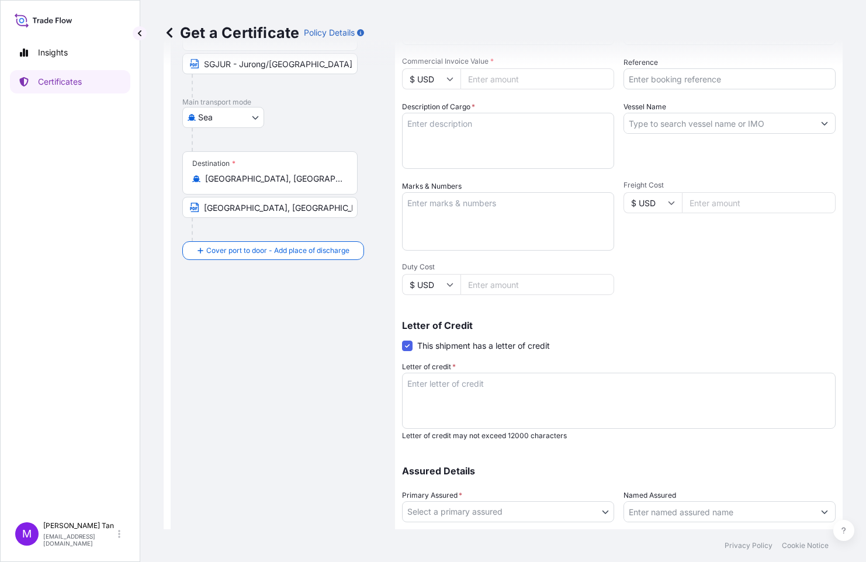
scroll to position [152, 0]
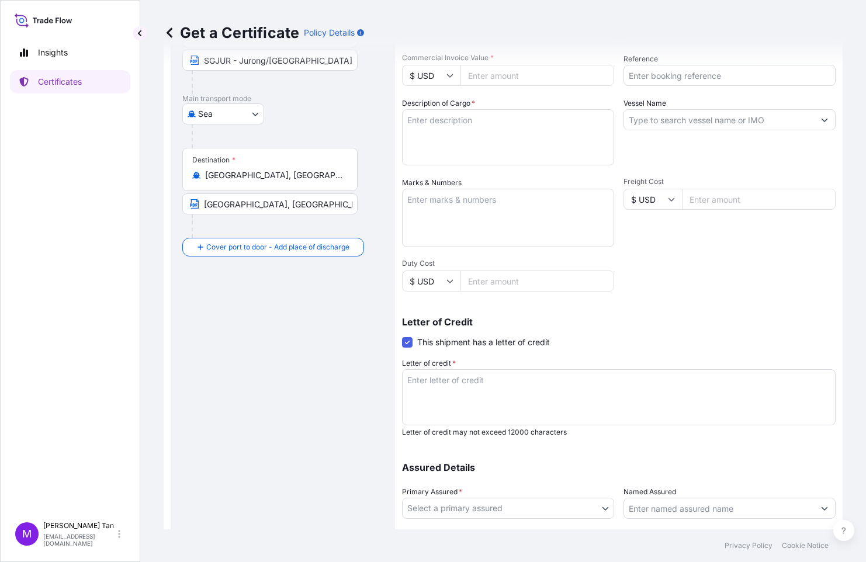
drag, startPoint x: 442, startPoint y: 377, endPoint x: 430, endPoint y: 354, distance: 25.6
click at [442, 377] on textarea "Letter of credit *" at bounding box center [619, 397] width 434 height 56
click at [505, 382] on textarea "LC REFERENCE :" at bounding box center [619, 397] width 434 height 56
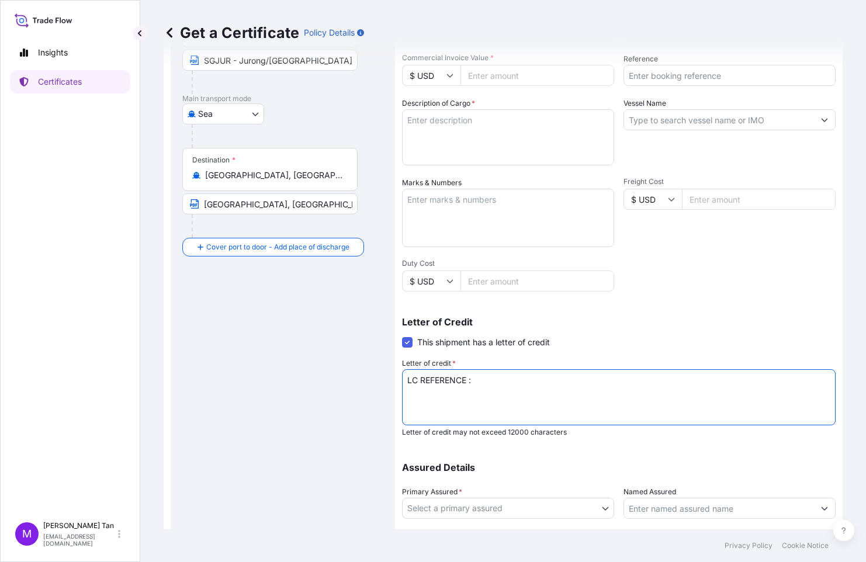
paste textarea "171102500211"
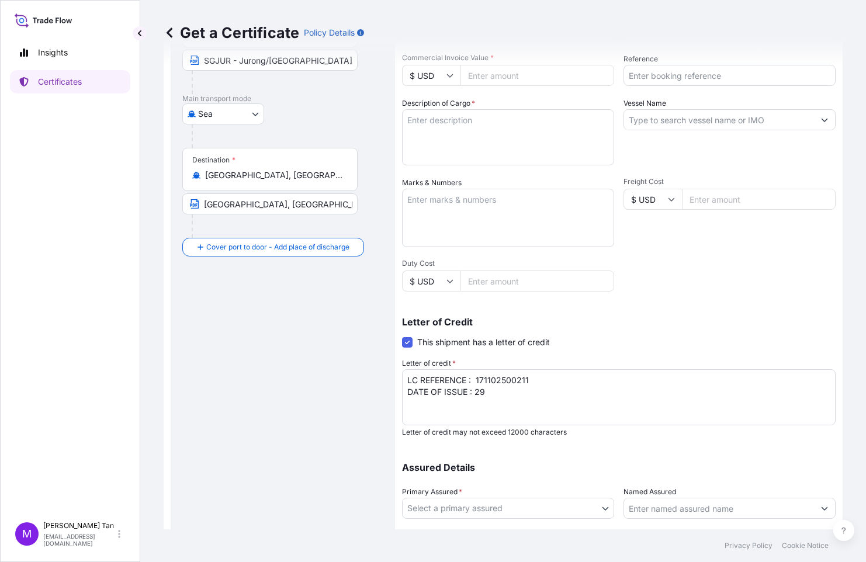
drag, startPoint x: 492, startPoint y: 392, endPoint x: 460, endPoint y: 358, distance: 46.3
click at [493, 392] on textarea "LC REFERENCE : 171102500211 DATE OF ISSUE : 29" at bounding box center [619, 397] width 434 height 56
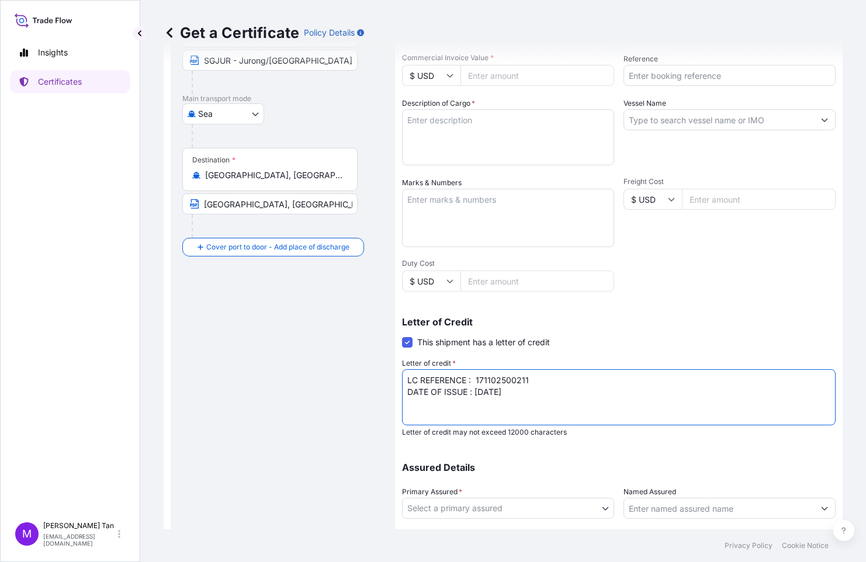
type textarea "LC REFERENCE : 171102500211 DATE OF ISSUE : [DATE]"
click at [597, 507] on body "Insights Certificates M [PERSON_NAME] [PERSON_NAME][EMAIL_ADDRESS][DOMAIN_NAME]…" at bounding box center [433, 281] width 866 height 562
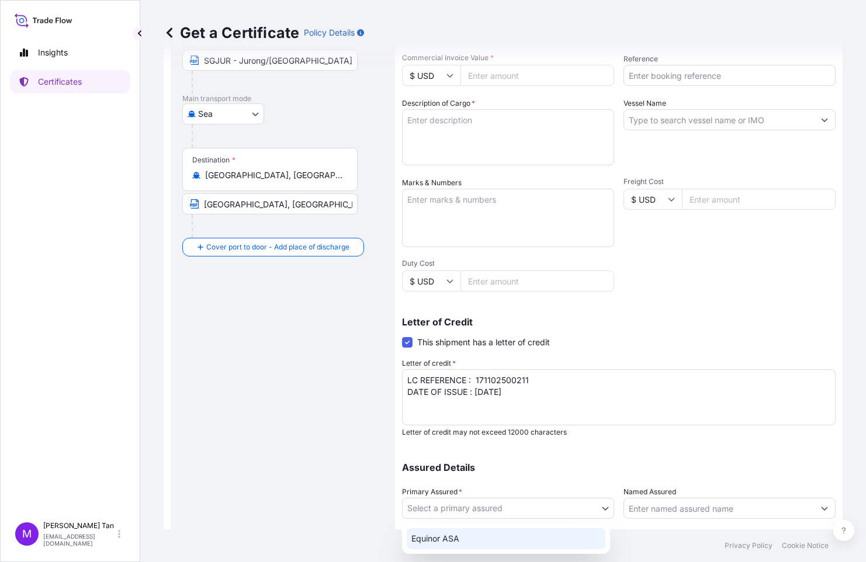
click at [470, 538] on div "Equinor ASA" at bounding box center [506, 538] width 199 height 21
select select "31491"
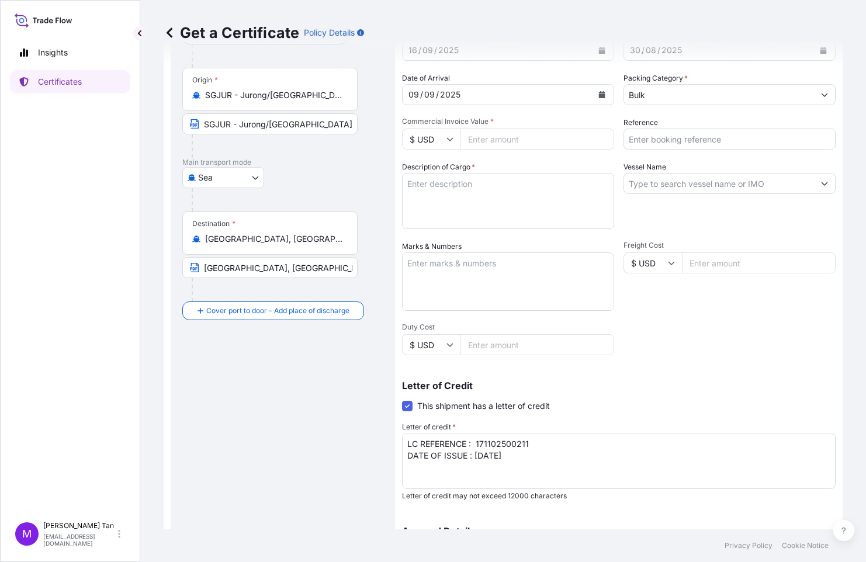
scroll to position [0, 0]
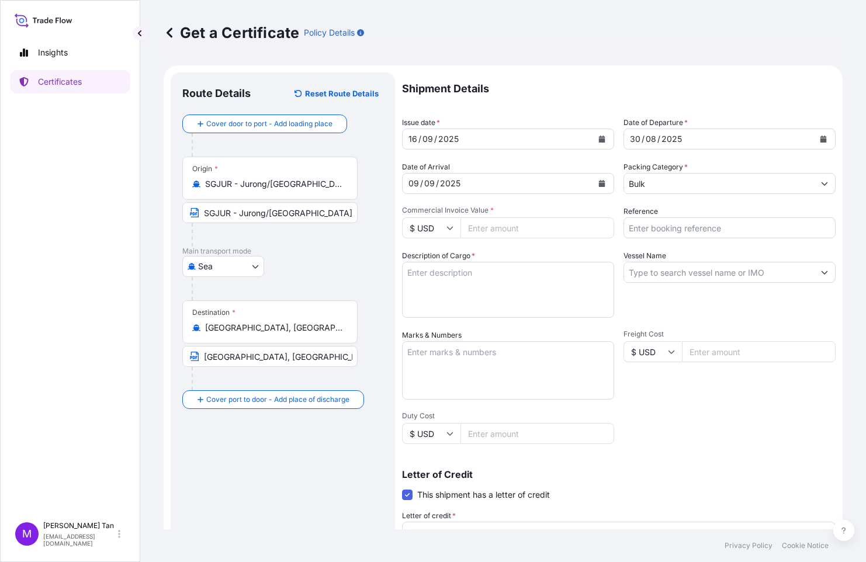
click at [493, 227] on input "Commercial Invoice Value *" at bounding box center [537, 227] width 154 height 21
type input "301596.19"
click at [431, 270] on textarea "Description of Cargo *" at bounding box center [508, 290] width 212 height 56
type textarea "PRODUCT :"
click at [724, 230] on input "Reference" at bounding box center [729, 227] width 212 height 21
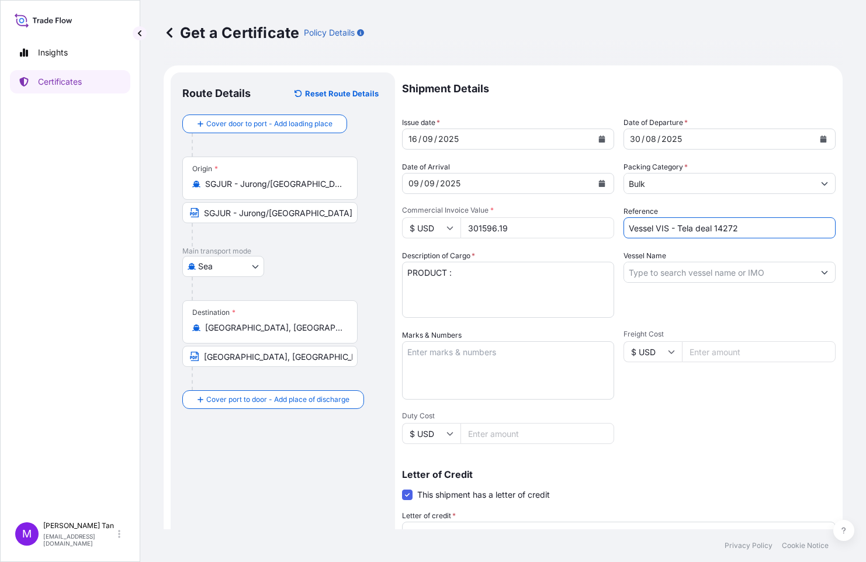
drag, startPoint x: 715, startPoint y: 228, endPoint x: 761, endPoint y: 225, distance: 45.7
click at [761, 225] on input "Vessel VIS - Tela deal 14272" at bounding box center [729, 227] width 212 height 21
type input "Vessel VIS - Tela deal 15212"
click at [467, 269] on textarea "PRODUCT :" at bounding box center [508, 290] width 212 height 56
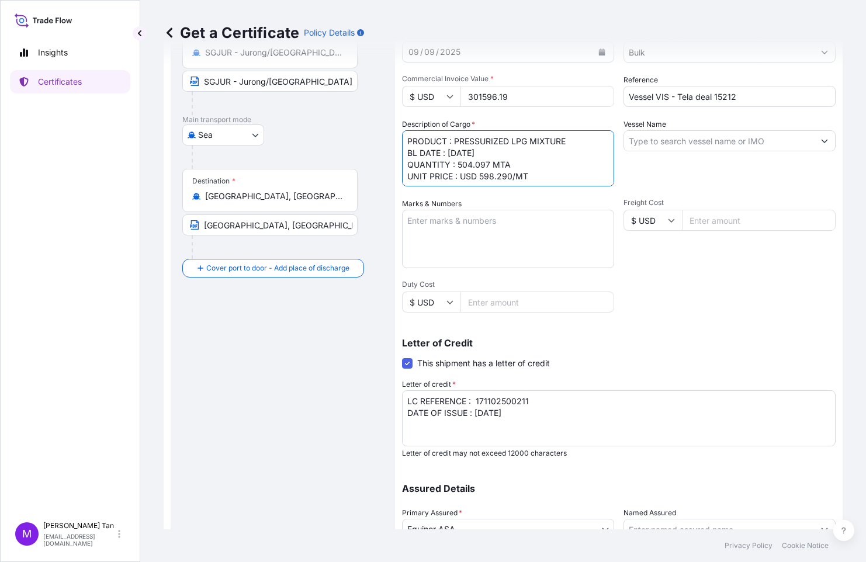
scroll to position [228, 0]
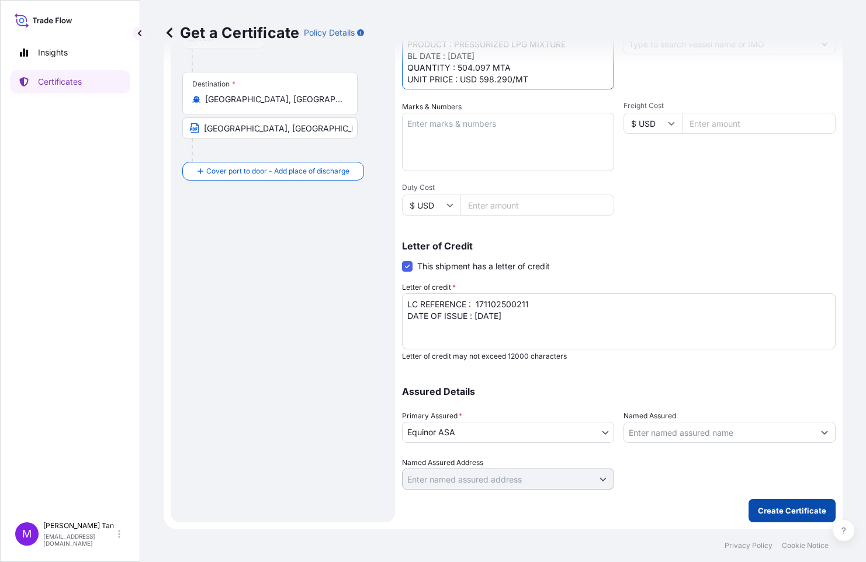
type textarea "PRODUCT : PRESSURIZED LPG MIXTURE BL DATE : [DATE] QUANTITY : 504.097 MTA UNIT …"
click at [805, 505] on p "Create Certificate" at bounding box center [792, 511] width 68 height 12
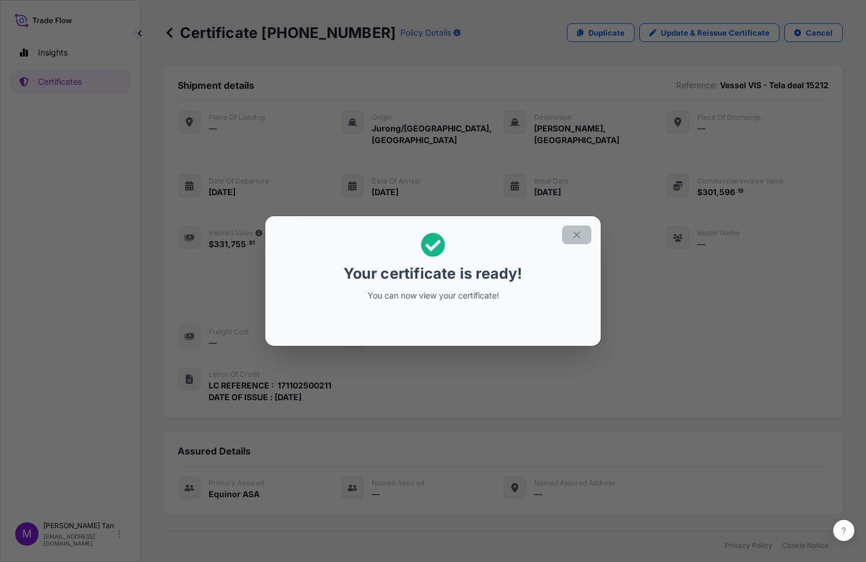
click at [577, 235] on icon "button" at bounding box center [576, 234] width 6 height 6
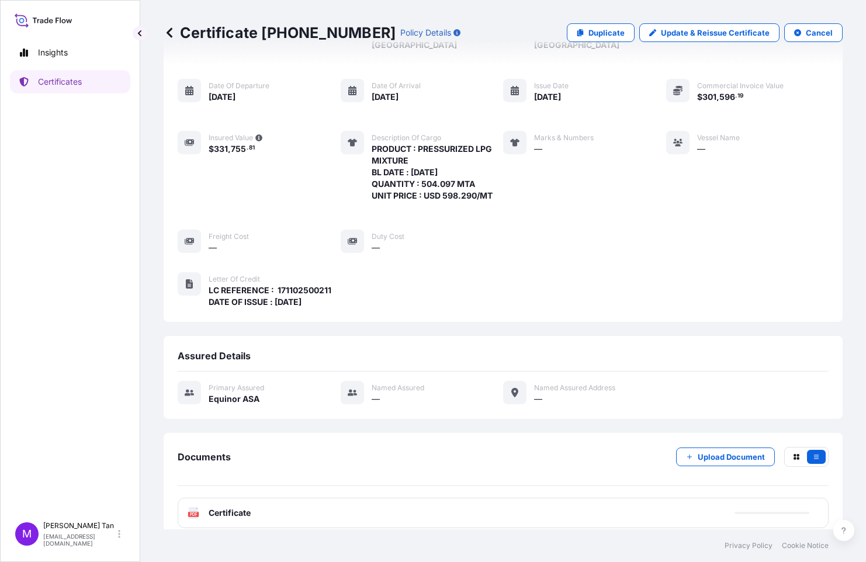
scroll to position [96, 0]
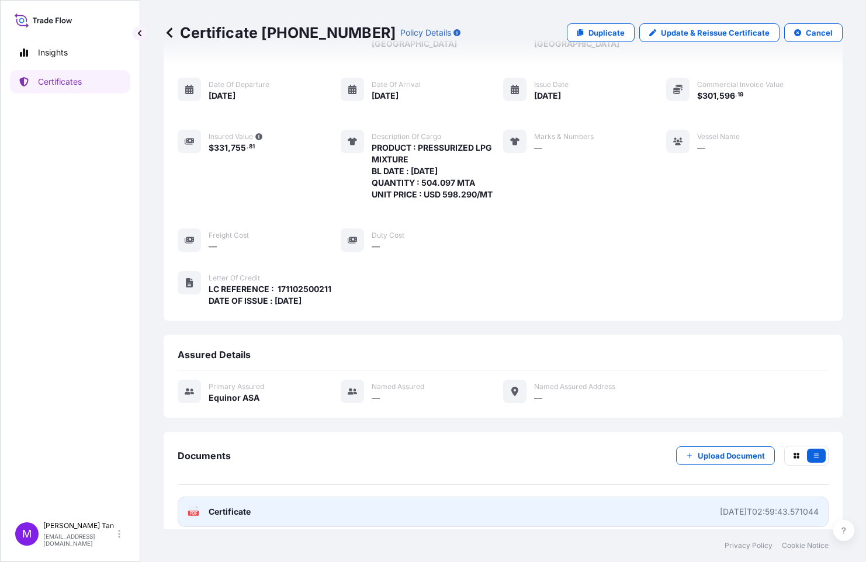
click at [228, 506] on span "Certificate" at bounding box center [230, 512] width 42 height 12
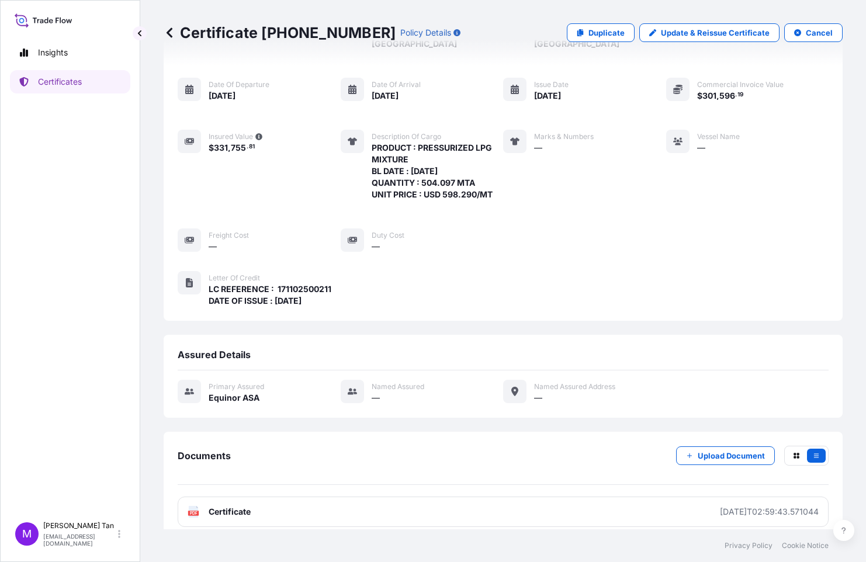
click at [168, 34] on icon at bounding box center [170, 32] width 6 height 10
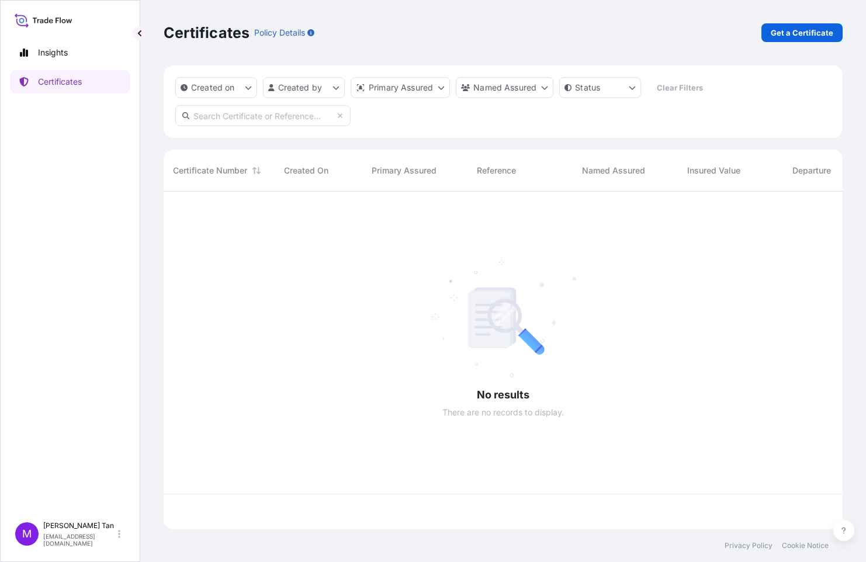
scroll to position [335, 670]
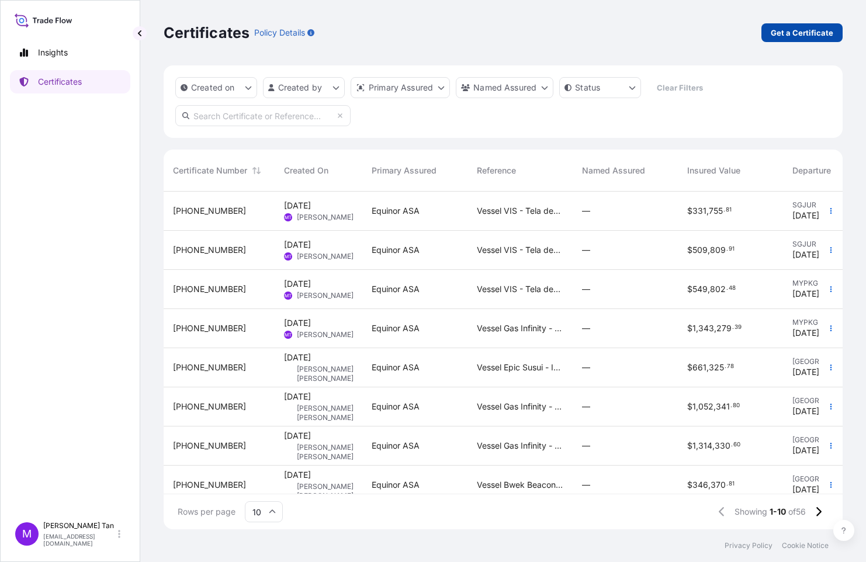
click at [802, 27] on p "Get a Certificate" at bounding box center [802, 33] width 63 height 12
select select "Sea"
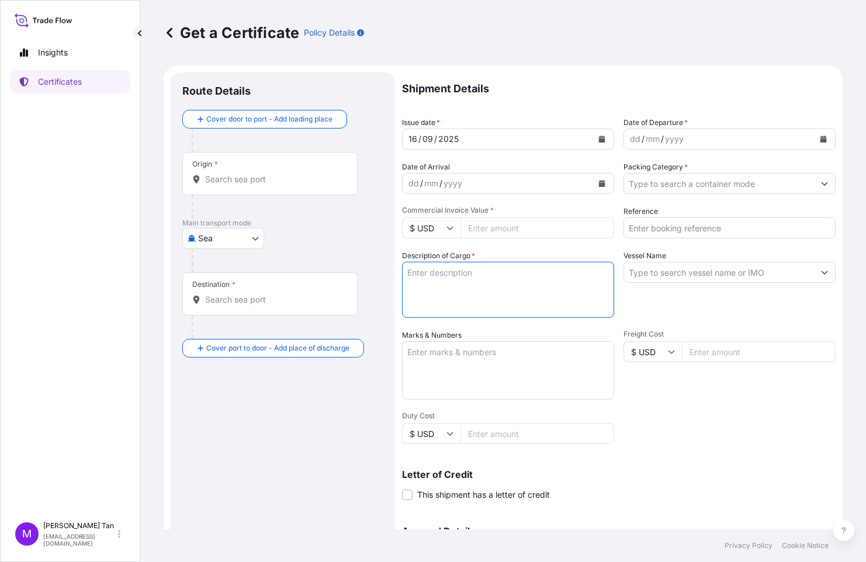
drag, startPoint x: 480, startPoint y: 275, endPoint x: 482, endPoint y: 269, distance: 6.1
click at [480, 275] on textarea "Description of Cargo *" at bounding box center [508, 290] width 212 height 56
drag, startPoint x: 496, startPoint y: 275, endPoint x: 462, endPoint y: 265, distance: 35.3
click at [497, 275] on textarea "PRODUCT : PRESSUR" at bounding box center [508, 290] width 212 height 56
type textarea "PRODUCT : PRESSURIZED LPG MIXTURE BL DATE"
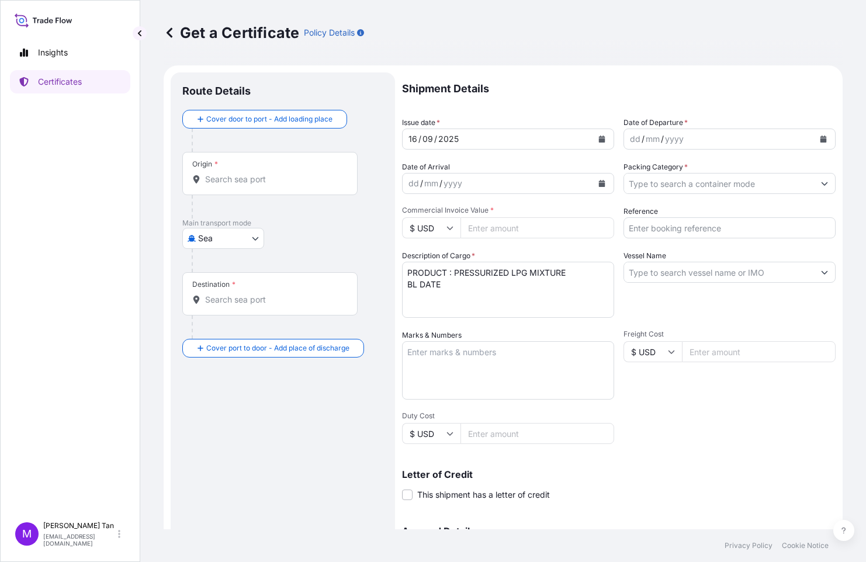
click at [820, 138] on icon "Calendar" at bounding box center [823, 139] width 7 height 7
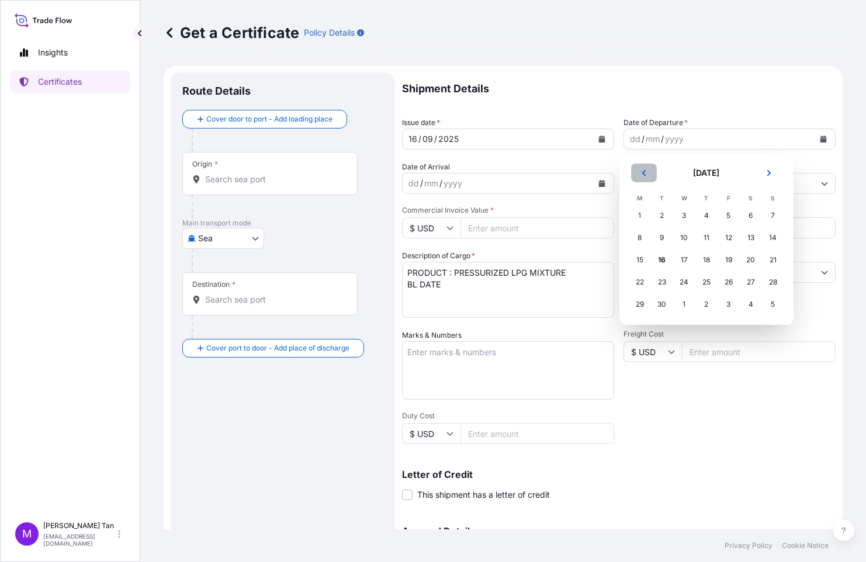
click at [641, 174] on icon "Previous" at bounding box center [643, 172] width 7 height 7
click at [677, 211] on div "30" at bounding box center [684, 215] width 21 height 21
click at [686, 216] on div "30" at bounding box center [684, 215] width 21 height 21
click at [683, 217] on div "30" at bounding box center [684, 215] width 21 height 21
click at [683, 214] on div "30" at bounding box center [684, 215] width 21 height 21
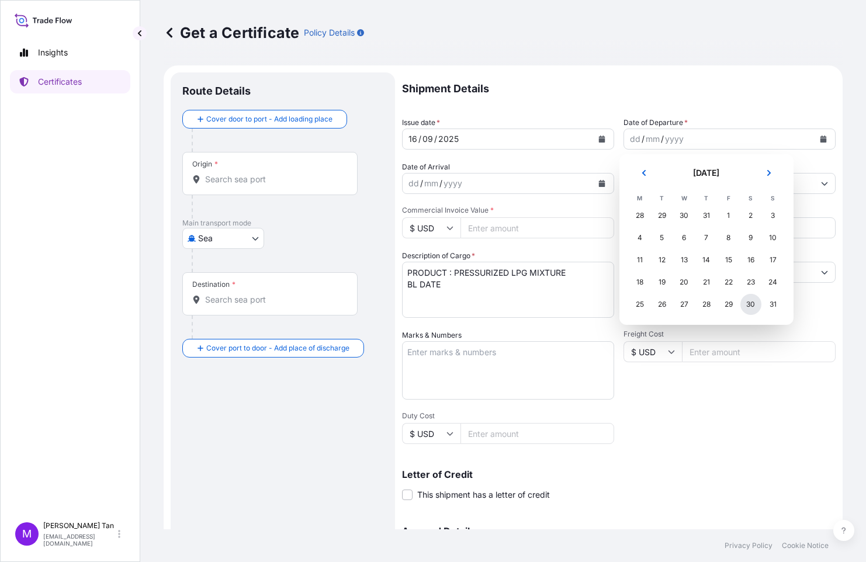
click at [749, 301] on div "30" at bounding box center [750, 304] width 21 height 21
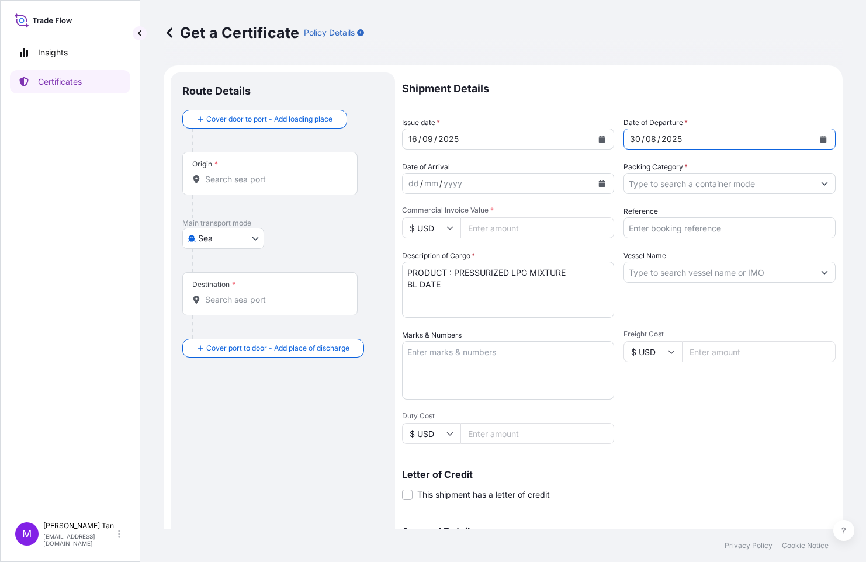
click at [601, 183] on icon "Calendar" at bounding box center [601, 183] width 7 height 7
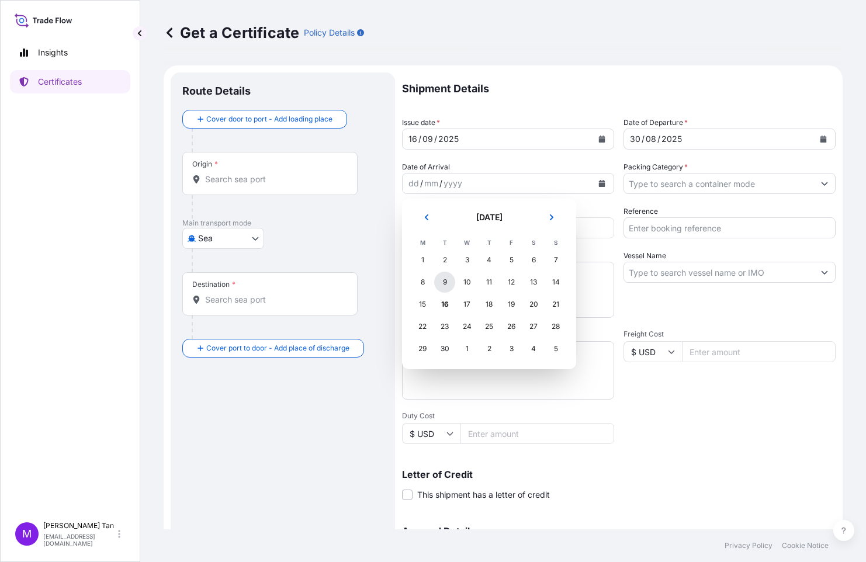
click at [445, 282] on div "9" at bounding box center [444, 282] width 21 height 21
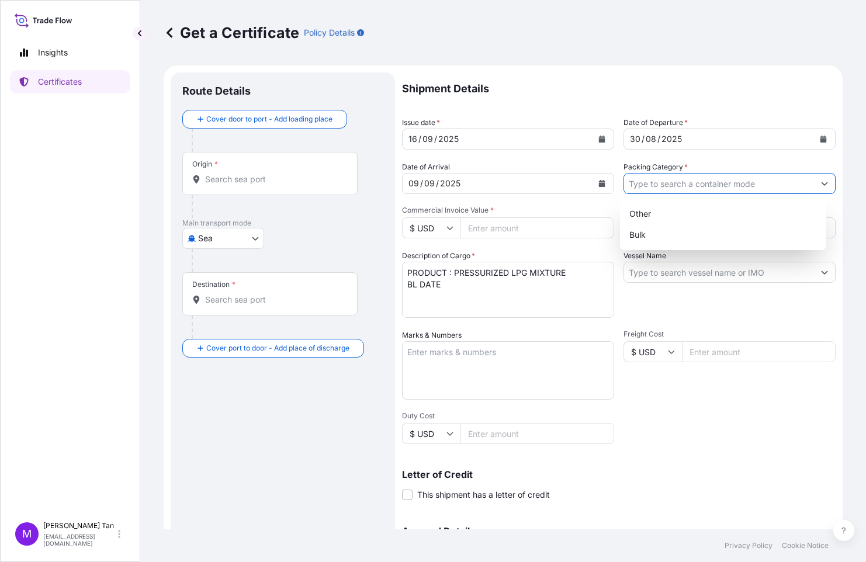
click at [814, 179] on button "Show suggestions" at bounding box center [824, 183] width 21 height 21
click at [652, 232] on div "Bulk" at bounding box center [723, 234] width 197 height 21
type input "Bulk"
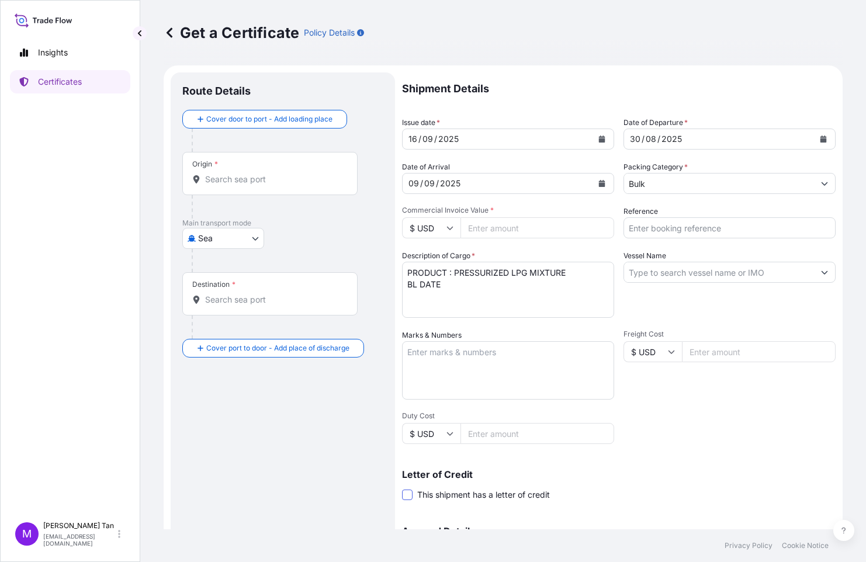
click at [405, 495] on span at bounding box center [407, 495] width 11 height 11
click at [402, 488] on input "This shipment has a letter of credit" at bounding box center [402, 488] width 0 height 0
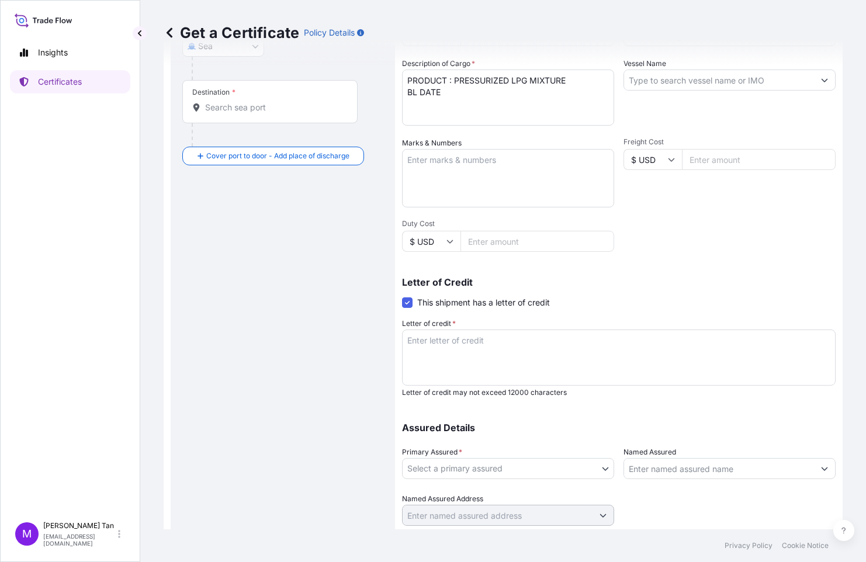
scroll to position [228, 0]
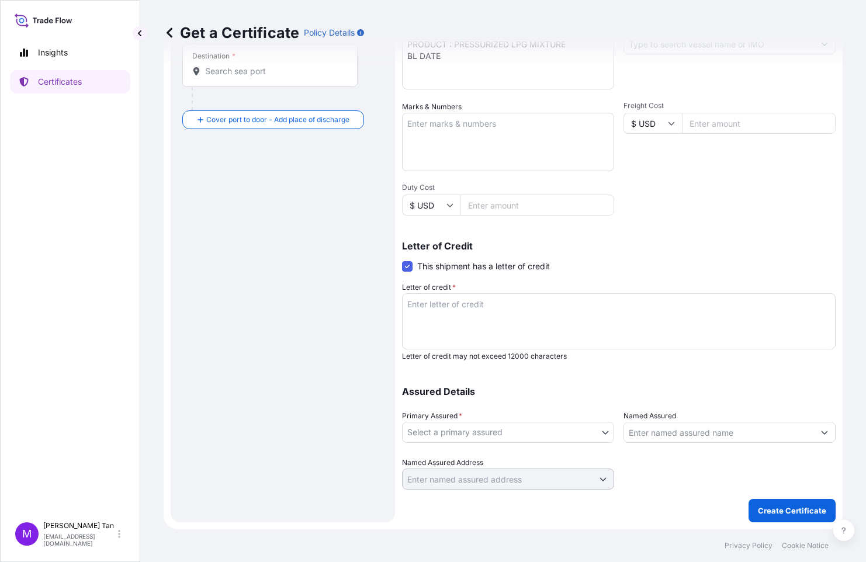
click at [511, 308] on textarea "Letter of credit *" at bounding box center [619, 321] width 434 height 56
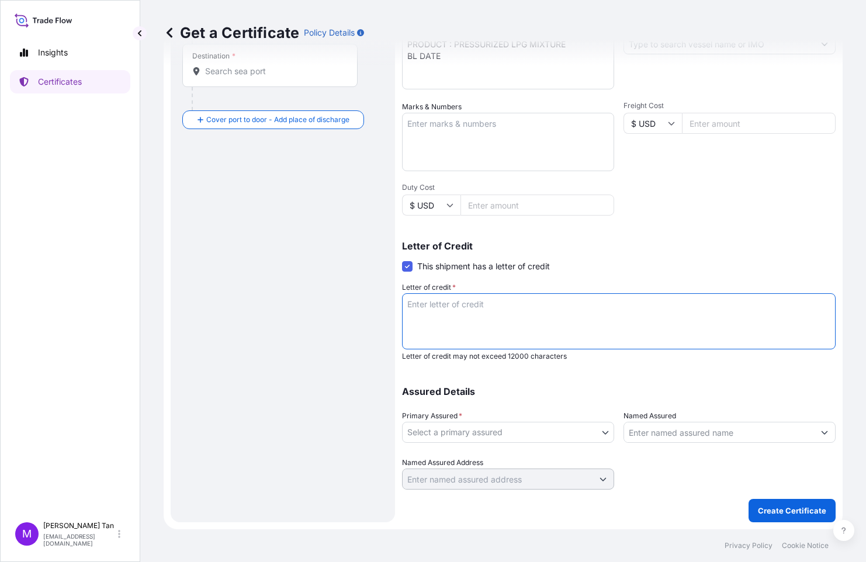
paste textarea "171102500211"
click at [548, 306] on textarea "LC REFERENCE : 171102500211" at bounding box center [619, 321] width 434 height 56
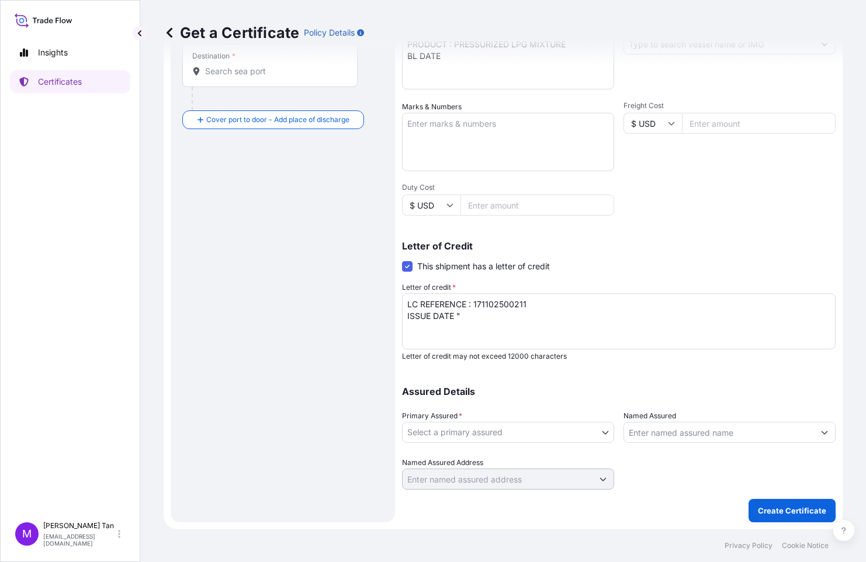
click at [478, 320] on textarea "LC REFERENCE : 171102500211 ISSUE DATE "" at bounding box center [619, 321] width 434 height 56
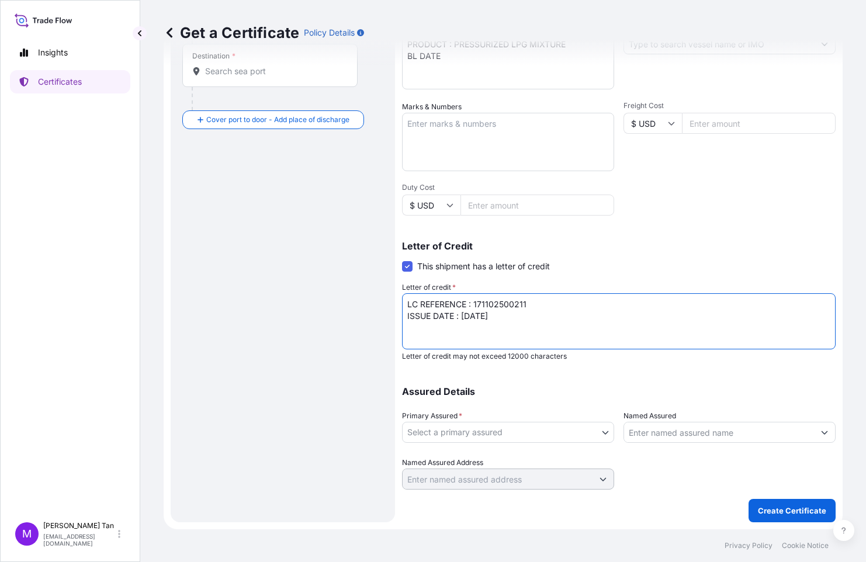
type textarea "LC REFERENCE : 171102500211 ISSUE DATE : [DATE]"
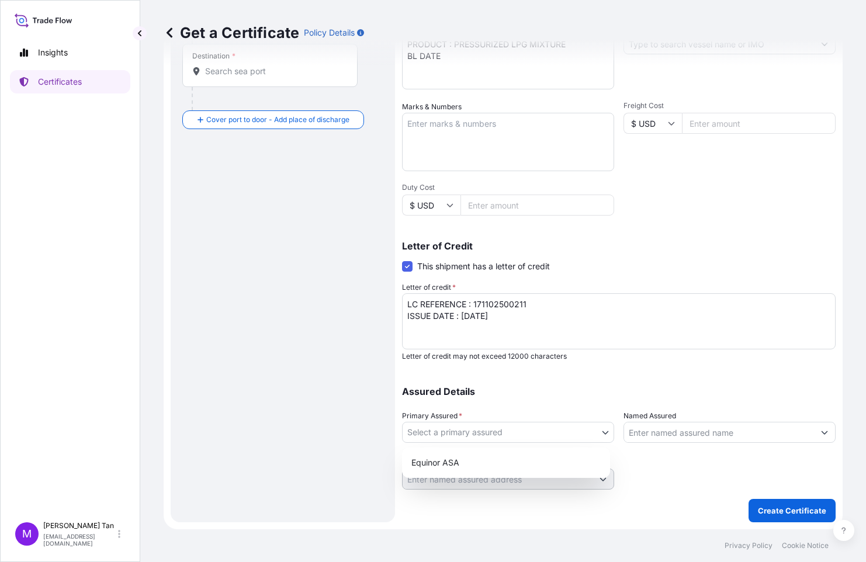
click at [602, 431] on body "Insights Certificates M [PERSON_NAME] [PERSON_NAME][EMAIL_ADDRESS][DOMAIN_NAME]…" at bounding box center [433, 281] width 866 height 562
click at [436, 464] on div "Equinor ASA" at bounding box center [506, 462] width 199 height 21
select select "31491"
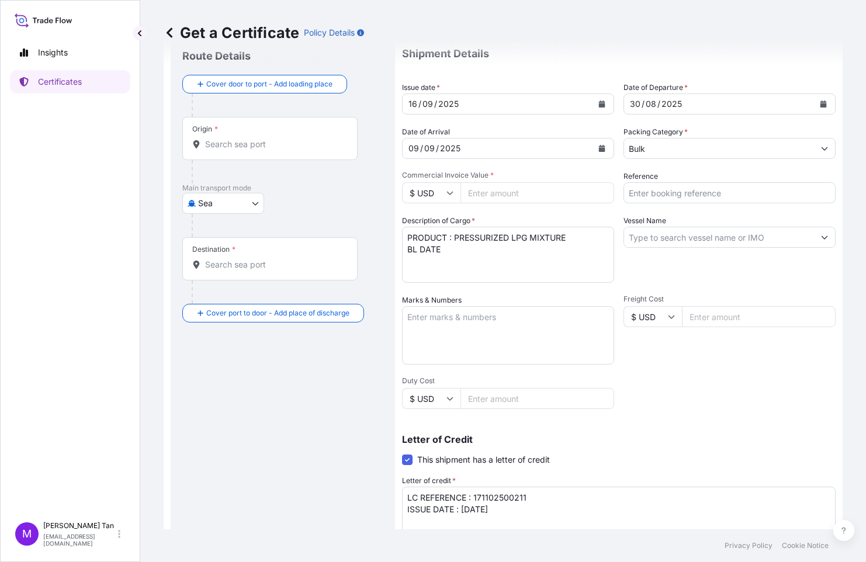
scroll to position [33, 0]
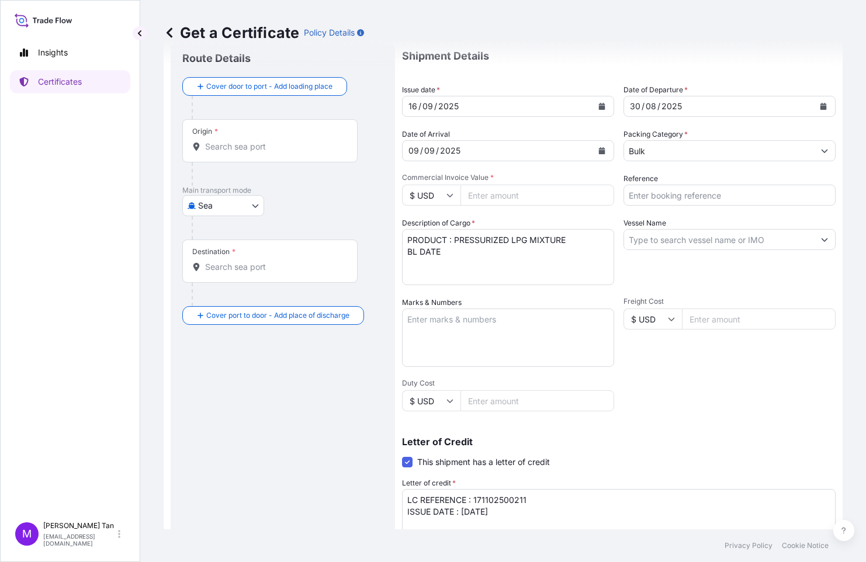
drag, startPoint x: 456, startPoint y: 252, endPoint x: 562, endPoint y: 249, distance: 105.8
click at [455, 249] on textarea "PRODUCT : PRESSURIZED LPG MIXTURE BL DATE" at bounding box center [508, 257] width 212 height 56
drag, startPoint x: 446, startPoint y: 254, endPoint x: 408, endPoint y: 200, distance: 66.0
click at [446, 254] on textarea "PRODUCT : PRESSURIZED LPG MIXTURE BL DATE" at bounding box center [508, 257] width 212 height 56
click at [464, 263] on textarea "PRODUCT : PRESSURIZED LPG MIXTURE BL DATE : [DATE] QUANTITY :" at bounding box center [508, 257] width 212 height 56
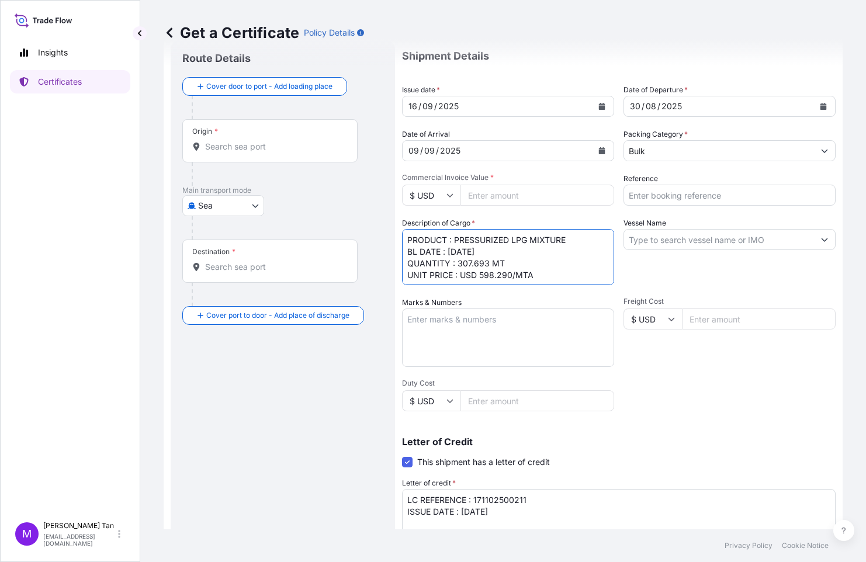
type textarea "PRODUCT : PRESSURIZED LPG MIXTURE BL DATE : [DATE] QUANTITY : 307.693 MT UNIT P…"
click at [516, 193] on input "Commercial Invoice Value *" at bounding box center [537, 195] width 154 height 21
type input "184089.64"
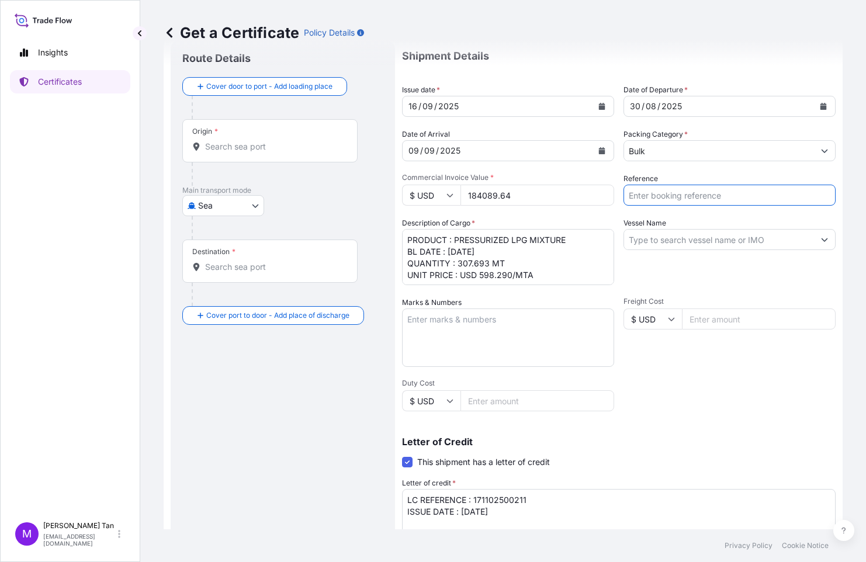
click at [675, 195] on input "Reference" at bounding box center [729, 195] width 212 height 21
drag, startPoint x: 726, startPoint y: 197, endPoint x: 738, endPoint y: 193, distance: 12.9
click at [738, 193] on input "Vessel VIS - Tela deal 15212" at bounding box center [729, 195] width 212 height 21
type input "Vessel VIS - Tela deal 15211"
click at [680, 238] on input "Vessel Name" at bounding box center [719, 239] width 190 height 21
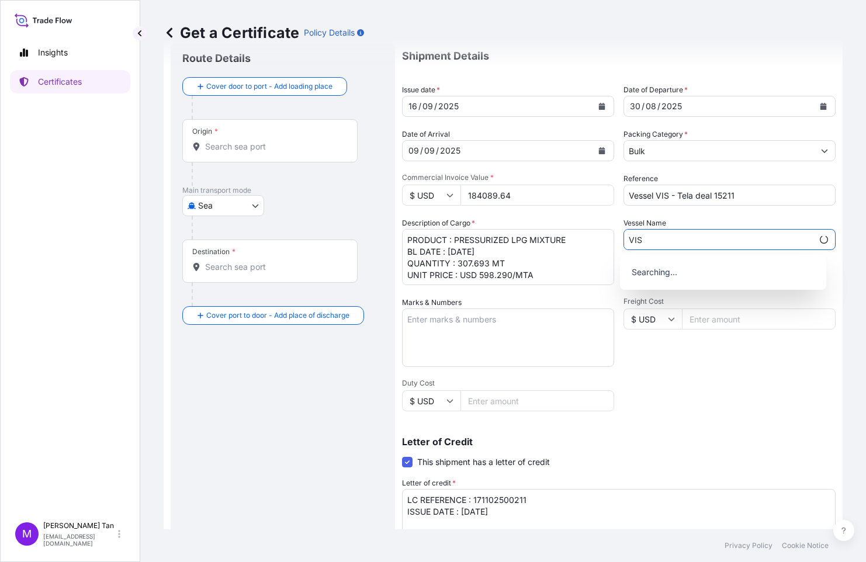
type input "VIS"
click at [706, 403] on div "Shipment Details Issue date * [DATE] Date of Departure * [DATE] Date of Arrival…" at bounding box center [619, 363] width 434 height 646
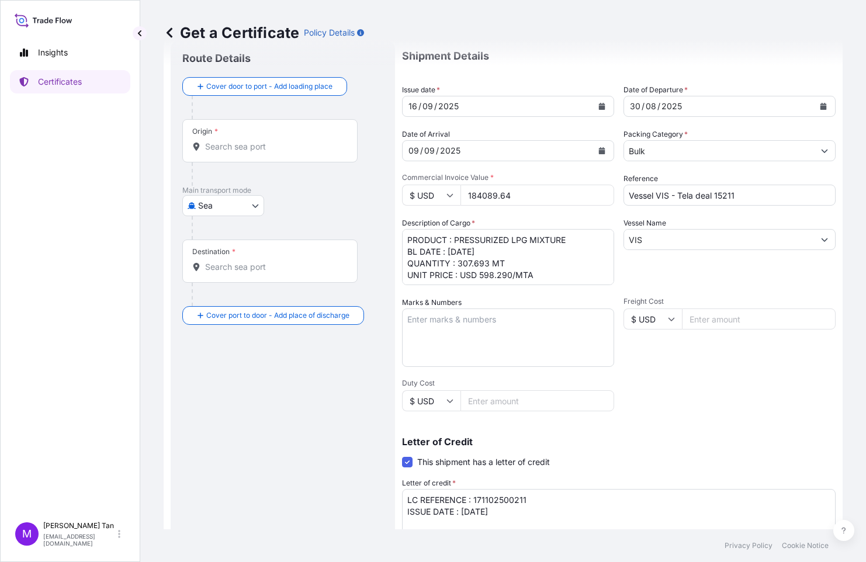
click at [265, 141] on input "Origin *" at bounding box center [274, 147] width 138 height 12
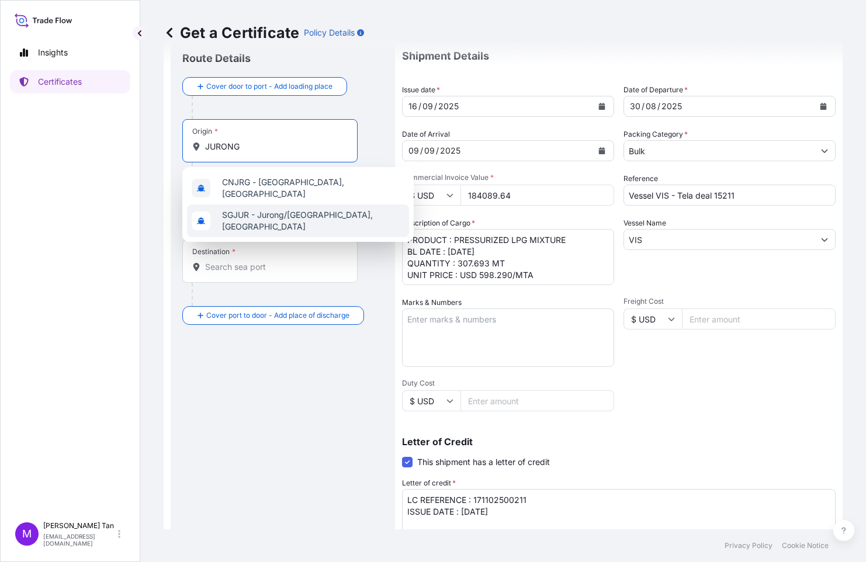
click at [282, 216] on span "SGJUR - Jurong/[GEOGRAPHIC_DATA], [GEOGRAPHIC_DATA]" at bounding box center [313, 220] width 182 height 23
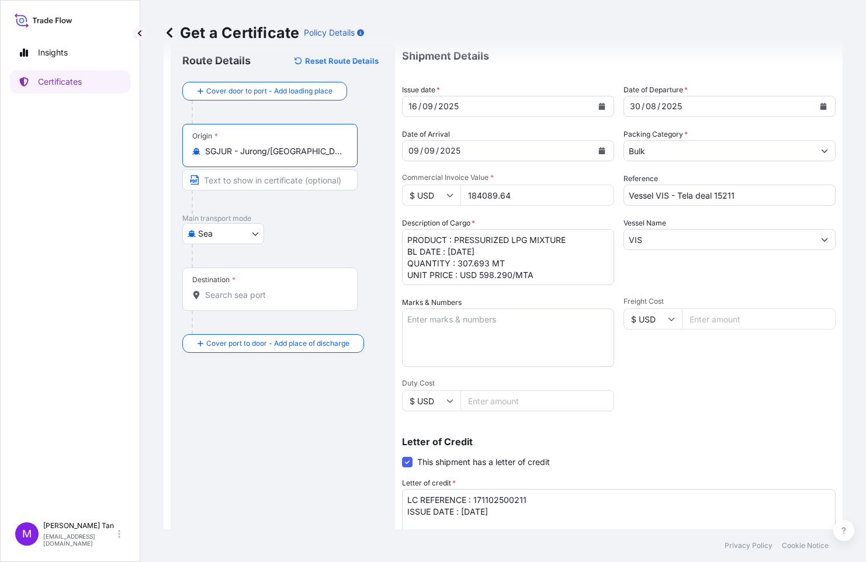
type input "SGJUR - Jurong/[GEOGRAPHIC_DATA], [GEOGRAPHIC_DATA]"
drag, startPoint x: 203, startPoint y: 151, endPoint x: 358, endPoint y: 152, distance: 154.2
click at [358, 152] on div "Origin * SGJUR - [GEOGRAPHIC_DATA]/[GEOGRAPHIC_DATA], [GEOGRAPHIC_DATA]" at bounding box center [282, 169] width 201 height 90
copy icon
click at [225, 178] on input "Text to appear on certificate" at bounding box center [269, 179] width 175 height 21
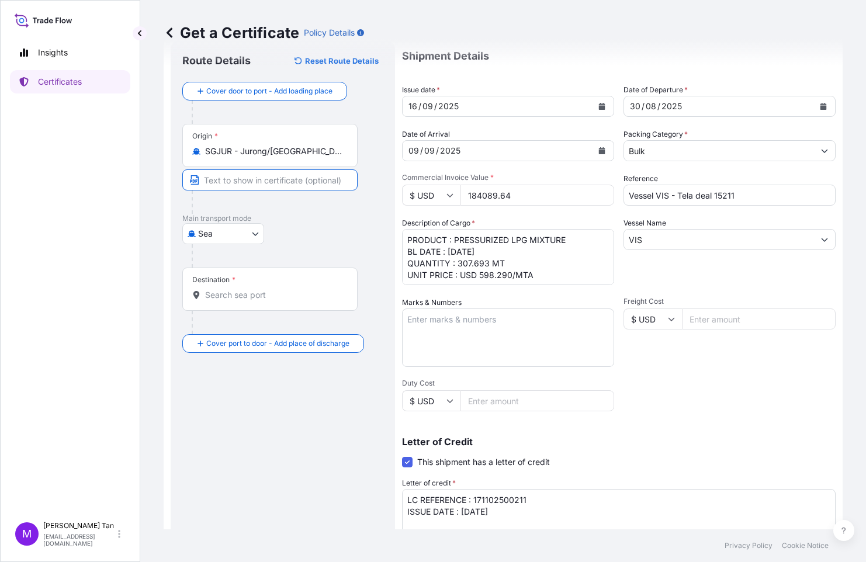
paste input "SGJUR - Jurong/[GEOGRAPHIC_DATA], [GEOGRAPHIC_DATA]"
type input "SGJUR - Jurong/[GEOGRAPHIC_DATA], [GEOGRAPHIC_DATA]"
click at [234, 281] on span "*" at bounding box center [234, 279] width 4 height 9
click at [234, 289] on input "Destination *" at bounding box center [274, 295] width 138 height 12
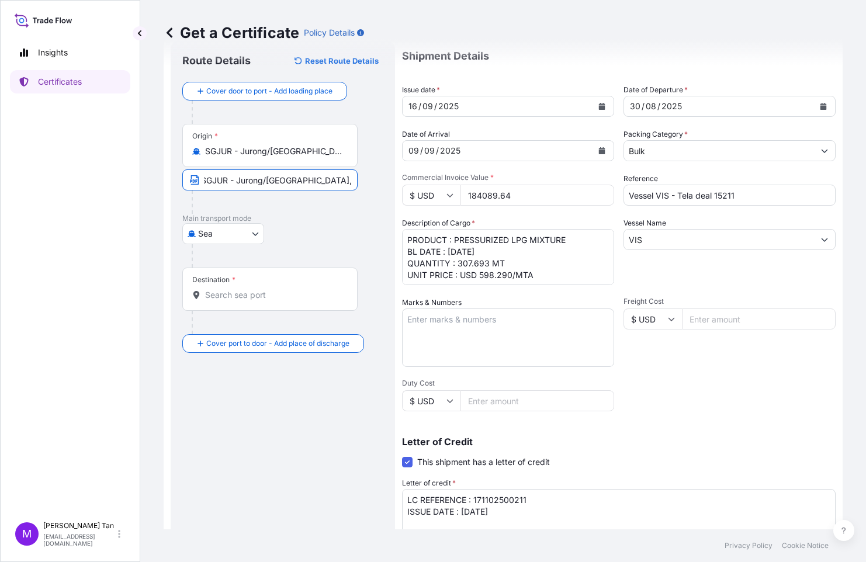
scroll to position [0, 0]
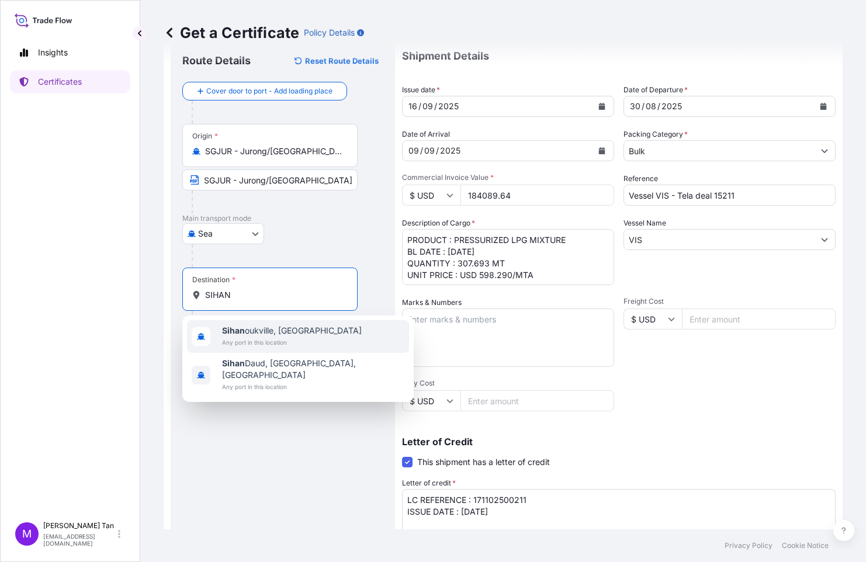
click at [269, 337] on span "Any port in this location" at bounding box center [292, 343] width 140 height 12
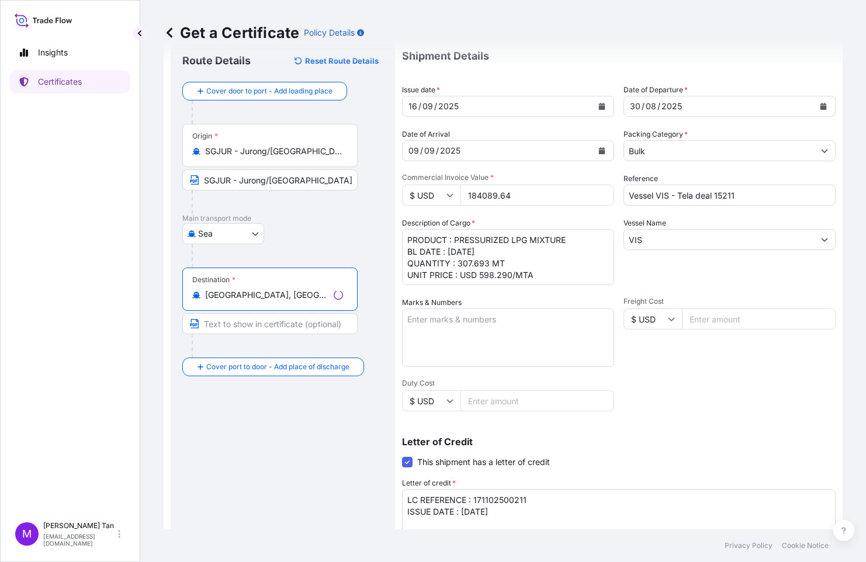
drag, startPoint x: 323, startPoint y: 297, endPoint x: 196, endPoint y: 299, distance: 127.4
click at [196, 299] on div "[GEOGRAPHIC_DATA], [GEOGRAPHIC_DATA]" at bounding box center [269, 295] width 155 height 12
type input "[GEOGRAPHIC_DATA], [GEOGRAPHIC_DATA]"
click at [230, 321] on input "Text to appear on certificate" at bounding box center [269, 323] width 175 height 21
paste input "[GEOGRAPHIC_DATA], [GEOGRAPHIC_DATA]"
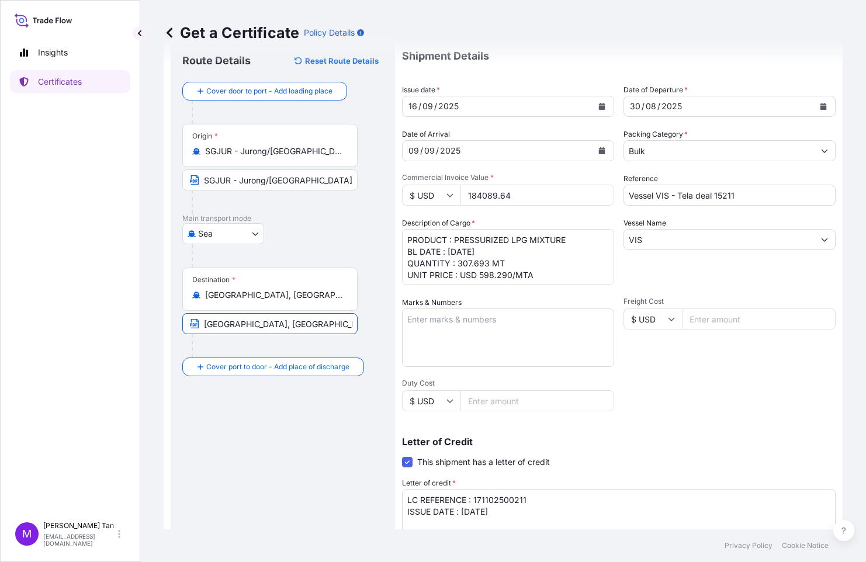
type input "[GEOGRAPHIC_DATA], [GEOGRAPHIC_DATA]"
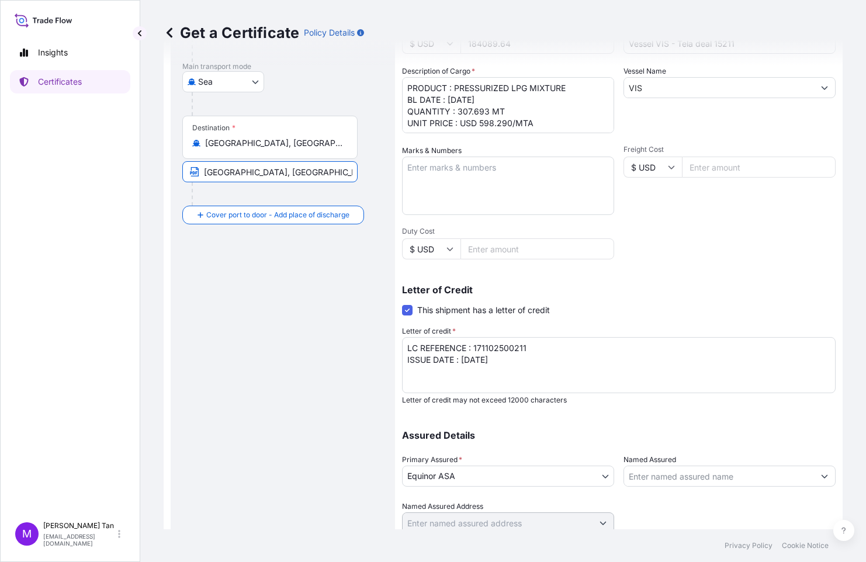
scroll to position [228, 0]
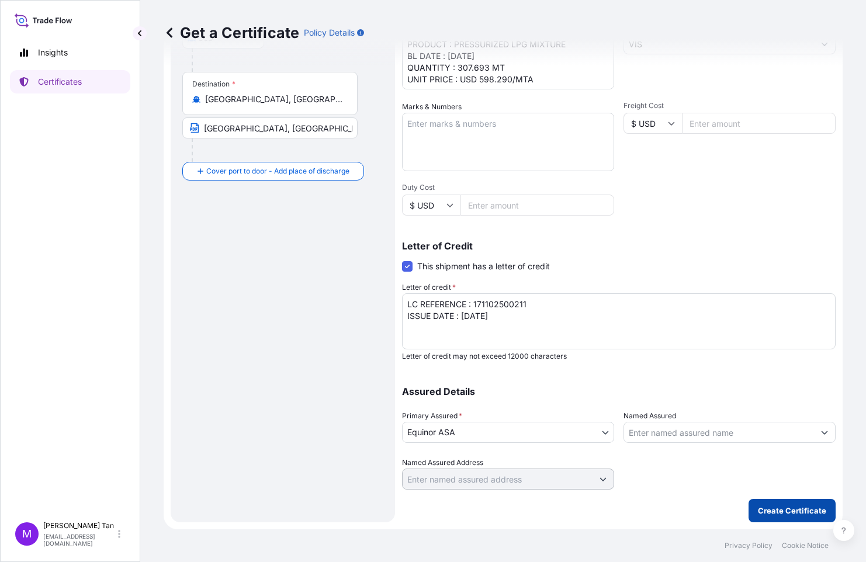
click at [793, 510] on p "Create Certificate" at bounding box center [792, 511] width 68 height 12
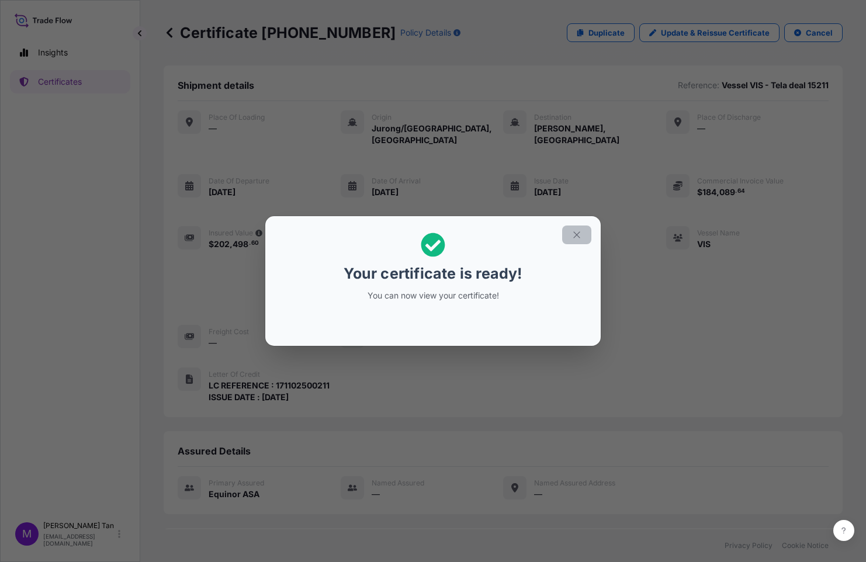
click at [578, 233] on icon "button" at bounding box center [576, 235] width 11 height 11
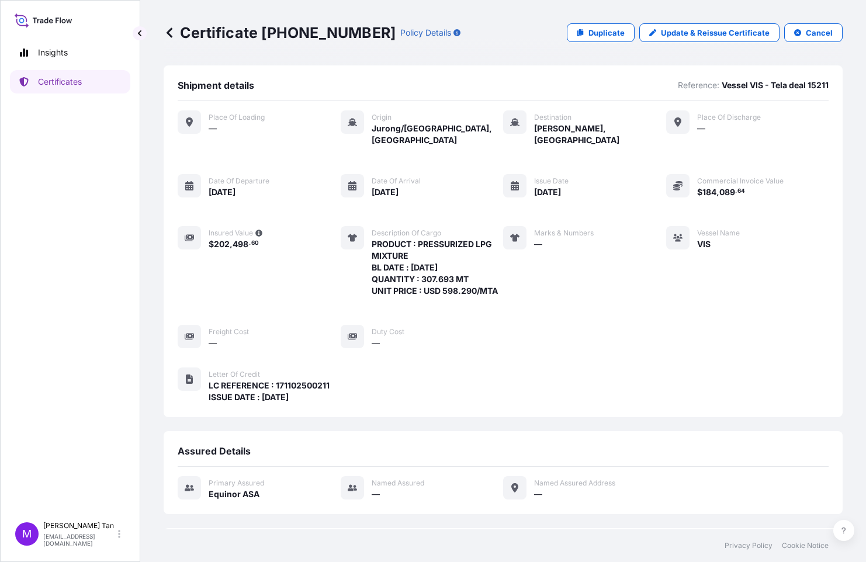
scroll to position [96, 0]
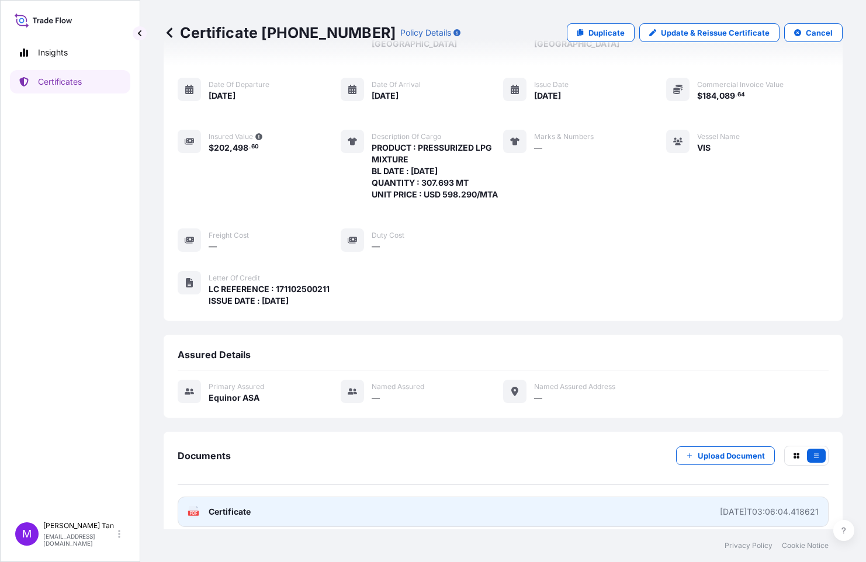
click at [216, 506] on span "Certificate" at bounding box center [230, 512] width 42 height 12
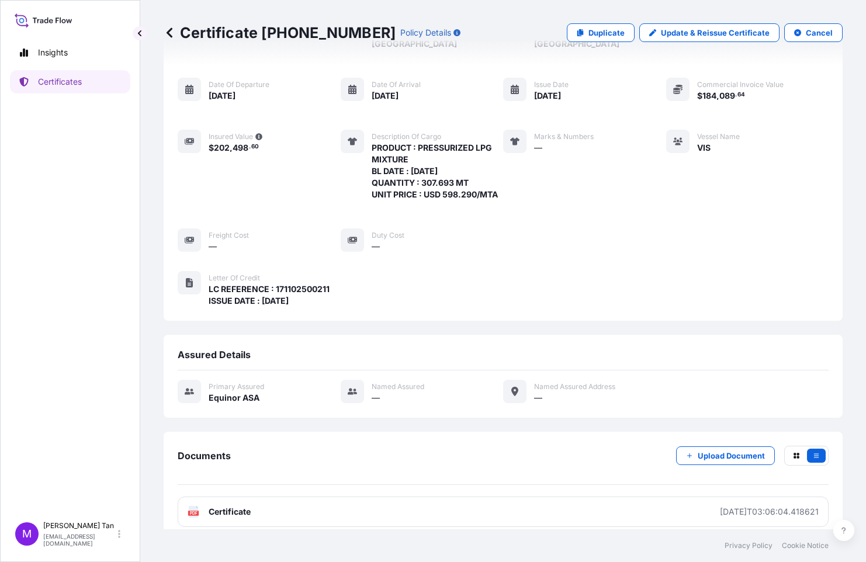
click at [170, 31] on icon at bounding box center [170, 32] width 6 height 10
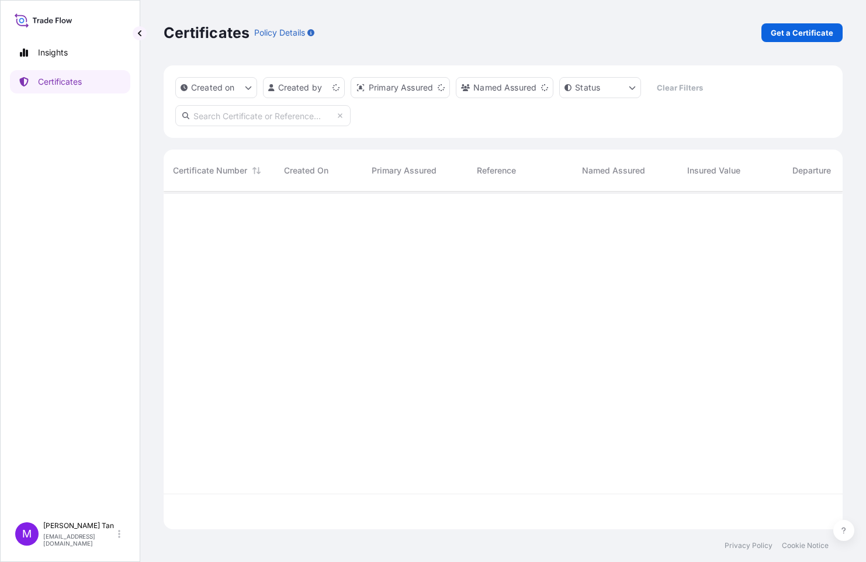
scroll to position [335, 670]
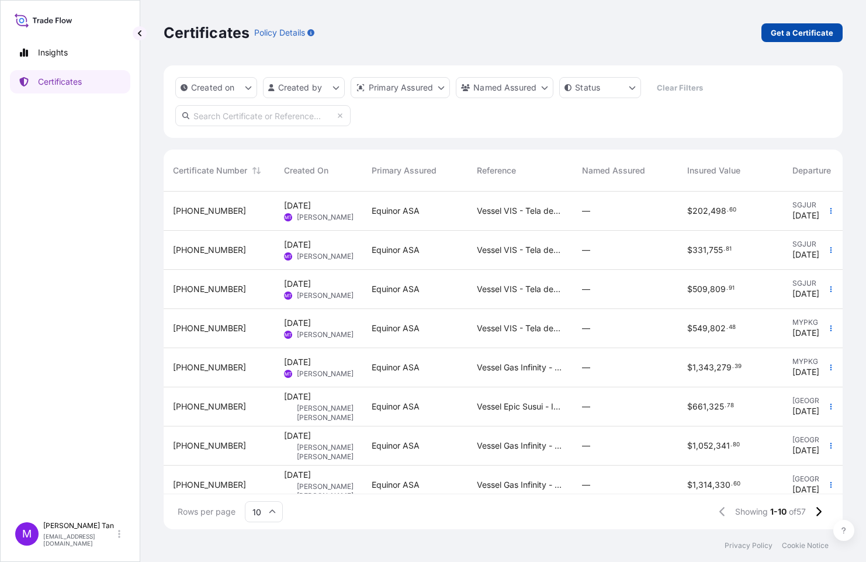
click at [809, 29] on p "Get a Certificate" at bounding box center [802, 33] width 63 height 12
select select "Sea"
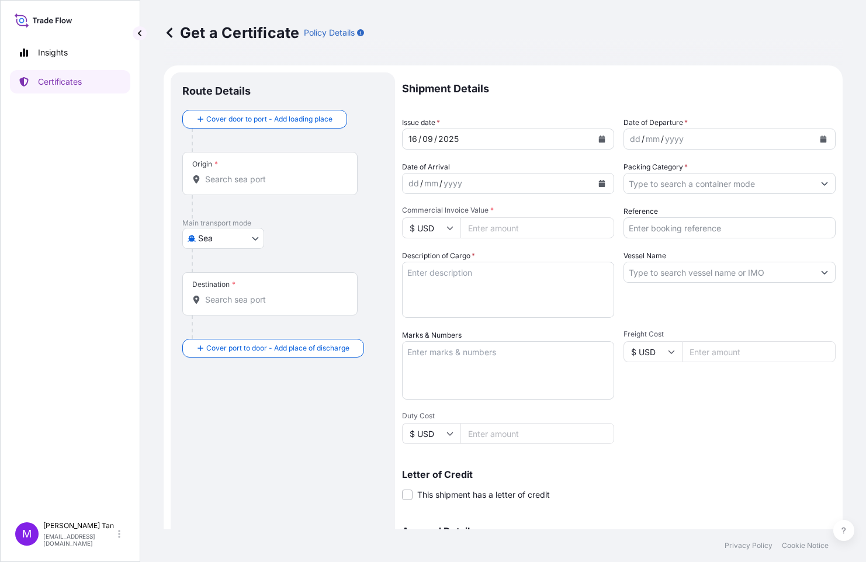
drag, startPoint x: 233, startPoint y: 176, endPoint x: 162, endPoint y: 181, distance: 70.8
click at [228, 172] on div "Origin *" at bounding box center [269, 173] width 175 height 43
click at [228, 174] on input "Origin *" at bounding box center [274, 180] width 138 height 12
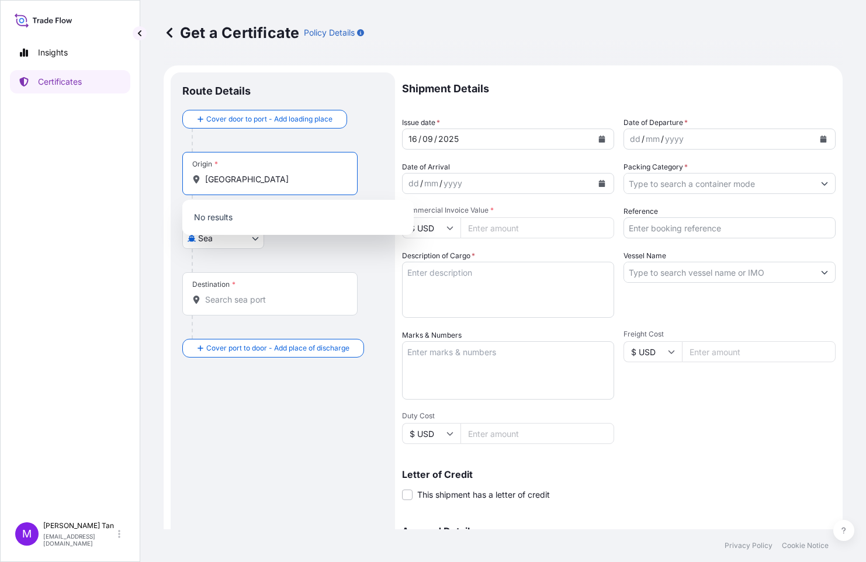
click at [285, 181] on input "[GEOGRAPHIC_DATA]" at bounding box center [274, 180] width 138 height 12
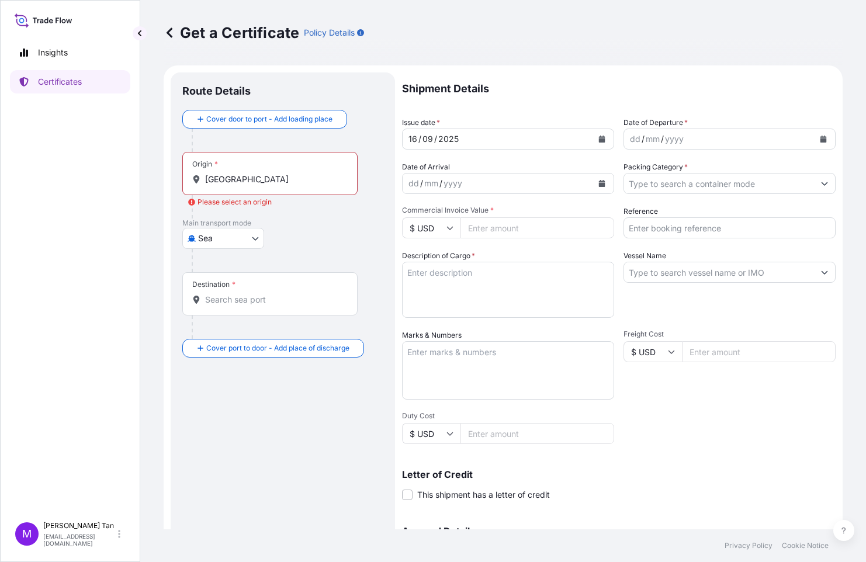
drag, startPoint x: 298, startPoint y: 188, endPoint x: 155, endPoint y: 174, distance: 143.8
click at [155, 174] on div "Get a Certificate Policy Details Route Details Cover door to port - Add loading…" at bounding box center [503, 264] width 726 height 529
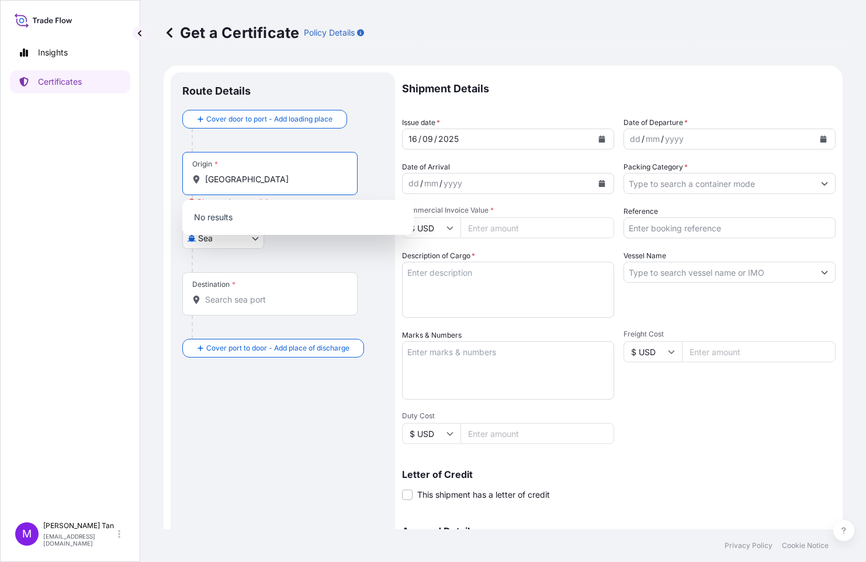
click at [288, 178] on input "[GEOGRAPHIC_DATA]" at bounding box center [274, 180] width 138 height 12
drag, startPoint x: 303, startPoint y: 182, endPoint x: 190, endPoint y: 151, distance: 116.9
click at [193, 181] on div "[GEOGRAPHIC_DATA]" at bounding box center [269, 180] width 155 height 12
type input "J"
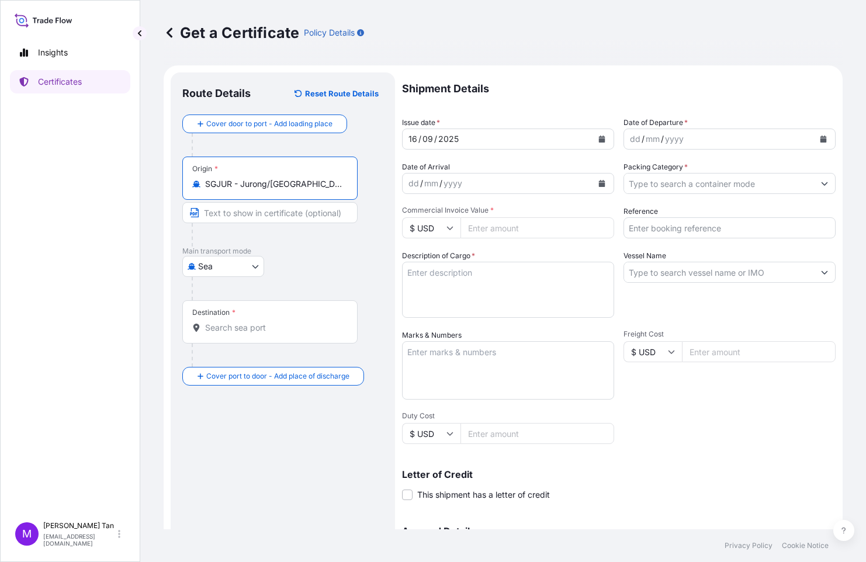
scroll to position [0, 11]
drag, startPoint x: 206, startPoint y: 182, endPoint x: 387, endPoint y: 191, distance: 181.9
click at [387, 191] on div "Route Details Reset Route Details Cover door to port - Add loading place Place …" at bounding box center [283, 367] width 224 height 590
type input "SGJUR - Jurong/[GEOGRAPHIC_DATA], [GEOGRAPHIC_DATA]"
click at [297, 210] on input "Text to appear on certificate" at bounding box center [269, 212] width 175 height 21
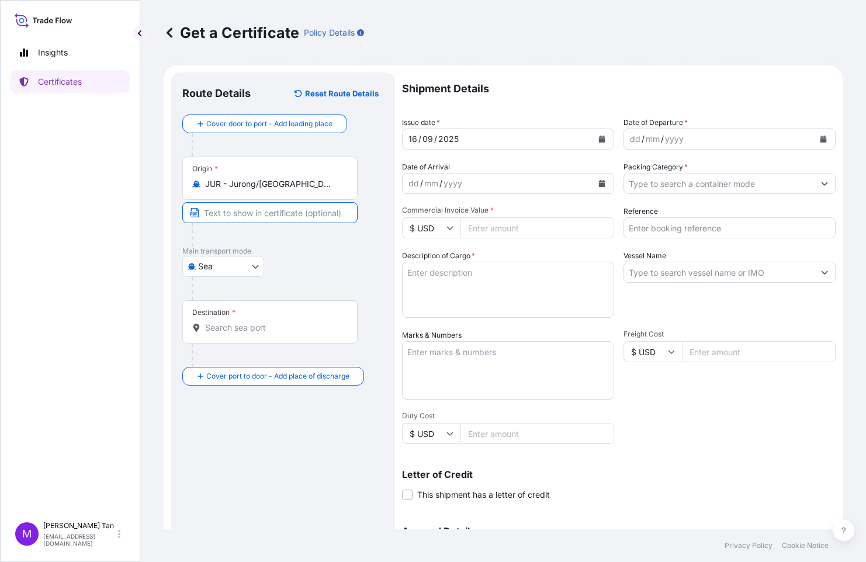
scroll to position [0, 0]
paste input "SGJUR - Jurong/[GEOGRAPHIC_DATA], [GEOGRAPHIC_DATA]"
type input "SGJUR - Jurong/[GEOGRAPHIC_DATA], [GEOGRAPHIC_DATA]"
drag, startPoint x: 240, startPoint y: 316, endPoint x: 265, endPoint y: 322, distance: 25.8
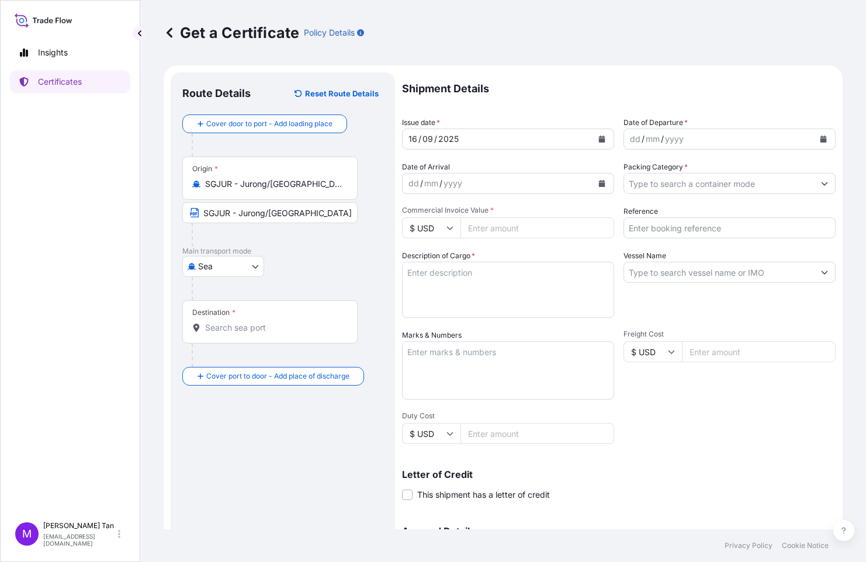
click at [240, 315] on div "Destination *" at bounding box center [269, 321] width 175 height 43
click at [240, 322] on input "Destination *" at bounding box center [274, 328] width 138 height 12
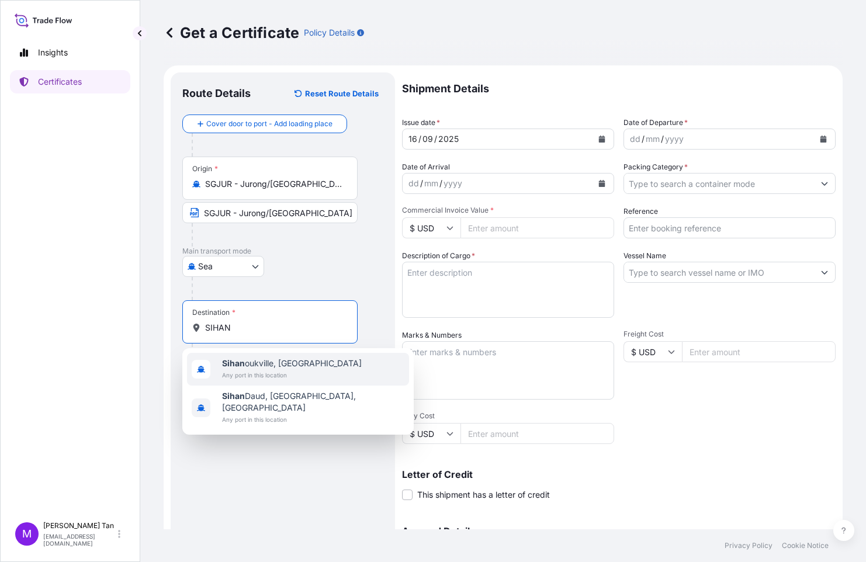
click at [254, 366] on span "Sihan oukville, [GEOGRAPHIC_DATA]" at bounding box center [292, 364] width 140 height 12
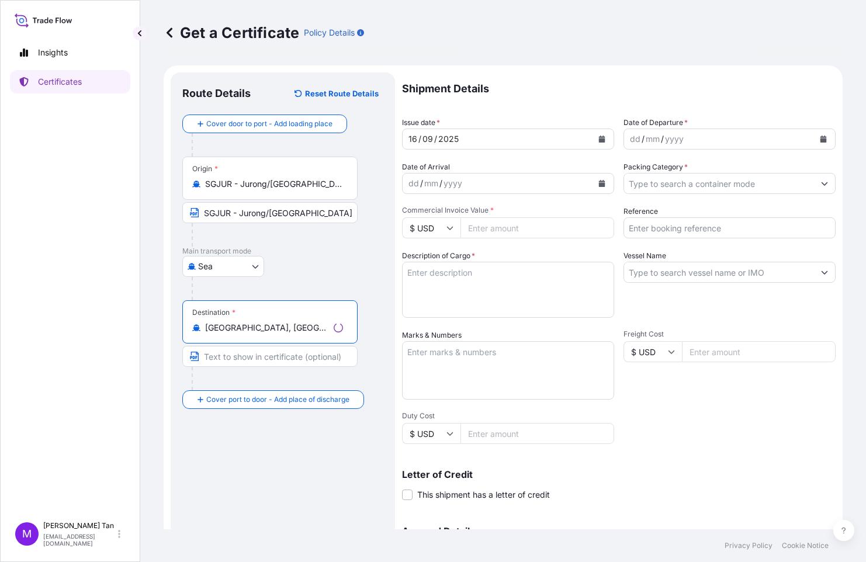
drag, startPoint x: 309, startPoint y: 327, endPoint x: 176, endPoint y: 328, distance: 132.6
click at [176, 328] on div "Route Details Reset Route Details Cover door to port - Add loading place Place …" at bounding box center [283, 367] width 224 height 590
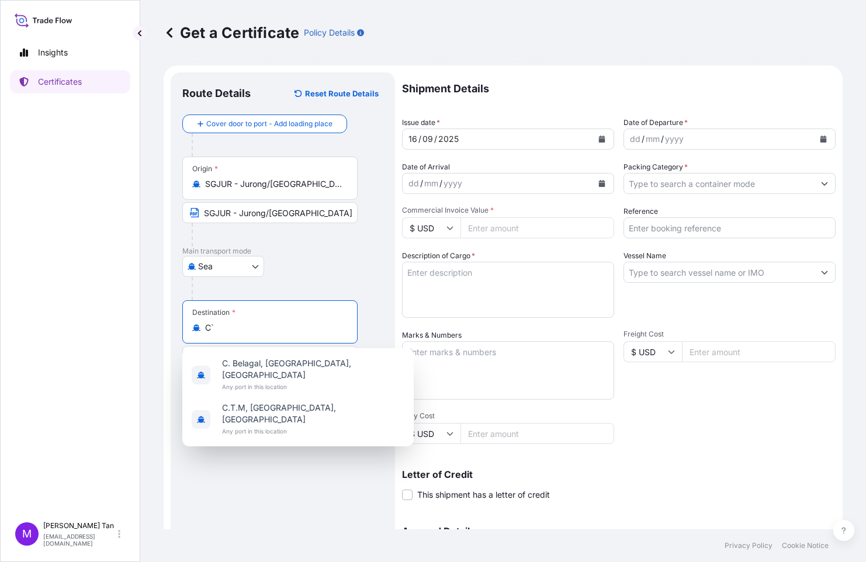
type input "C"
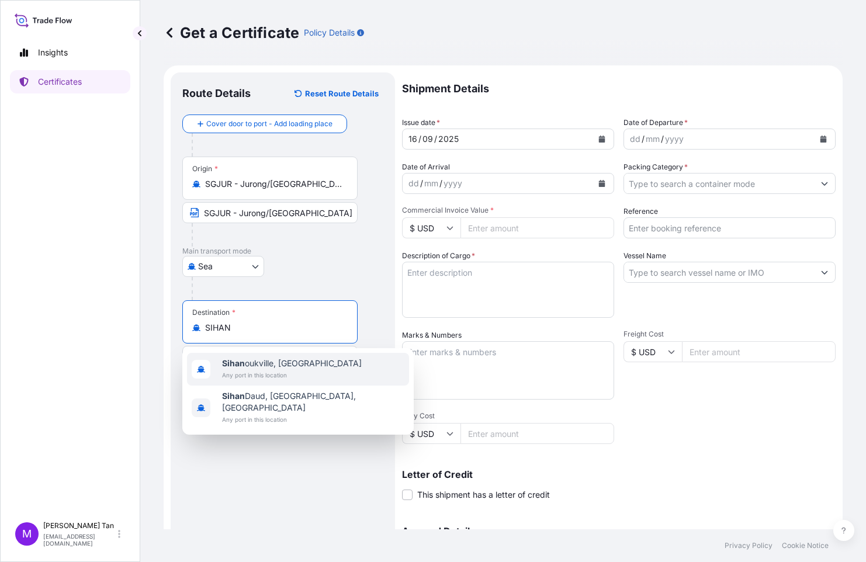
click at [286, 365] on span "Sihan oukville, [GEOGRAPHIC_DATA]" at bounding box center [292, 364] width 140 height 12
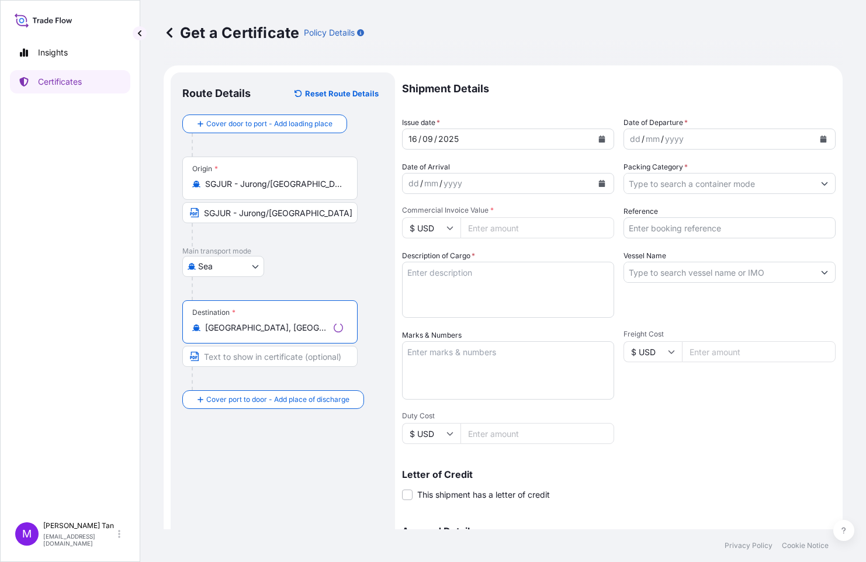
drag, startPoint x: 311, startPoint y: 328, endPoint x: 202, endPoint y: 330, distance: 109.9
click at [202, 330] on div "[GEOGRAPHIC_DATA], [GEOGRAPHIC_DATA]" at bounding box center [269, 328] width 155 height 12
type input "[GEOGRAPHIC_DATA], [GEOGRAPHIC_DATA]"
click at [268, 359] on input "Text to appear on certificate" at bounding box center [269, 356] width 175 height 21
paste input "[GEOGRAPHIC_DATA], [GEOGRAPHIC_DATA]"
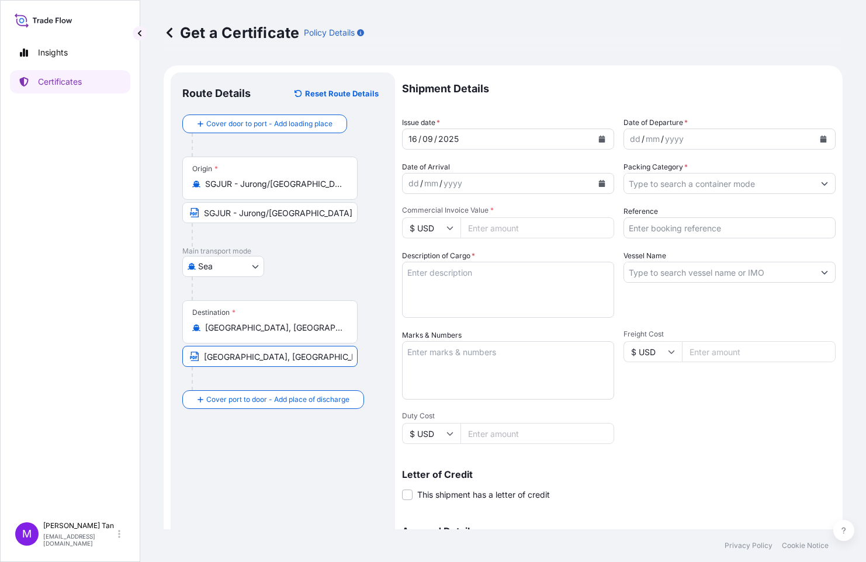
type input "[GEOGRAPHIC_DATA], [GEOGRAPHIC_DATA]"
drag, startPoint x: 347, startPoint y: 476, endPoint x: 321, endPoint y: 441, distance: 43.8
click at [346, 476] on div "Route Details Reset Route Details Cover door to port - Add loading place Place …" at bounding box center [282, 367] width 201 height 566
click at [820, 137] on icon "Calendar" at bounding box center [823, 139] width 6 height 7
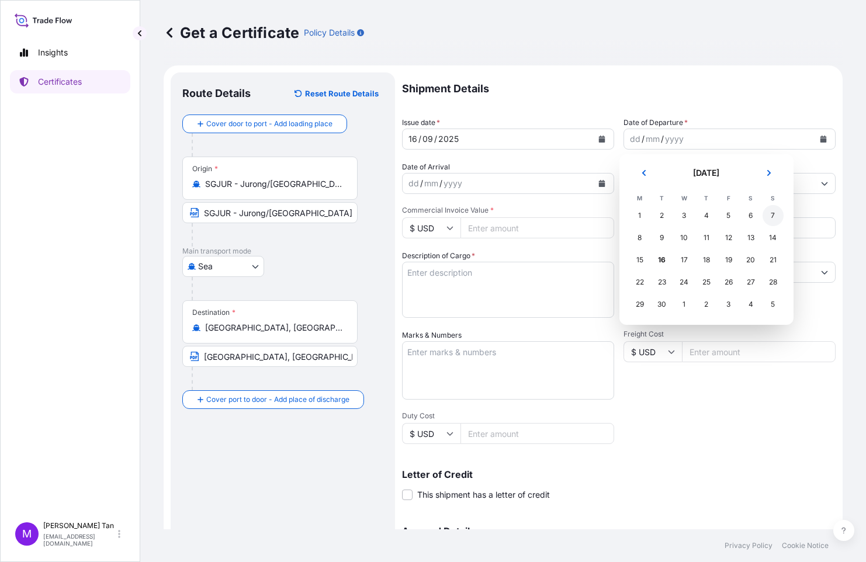
click at [776, 217] on div "7" at bounding box center [772, 215] width 21 height 21
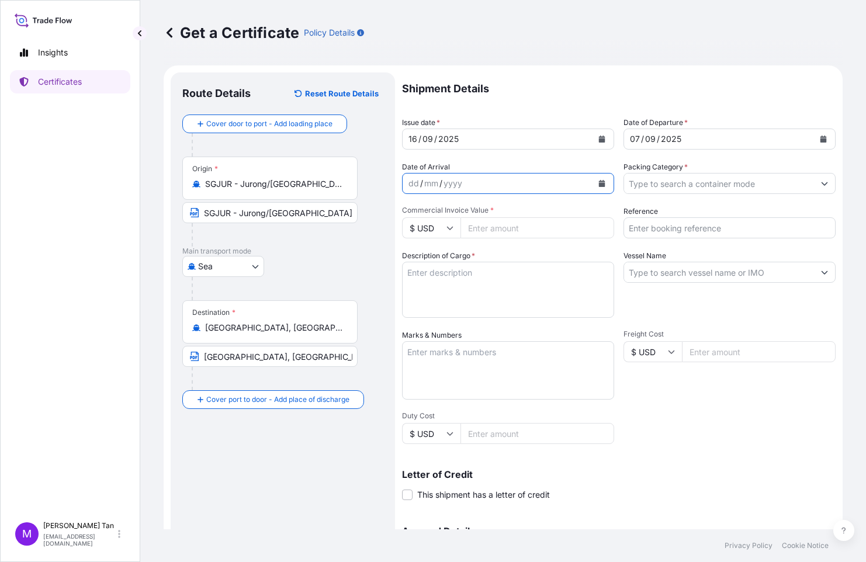
click at [599, 183] on icon "Calendar" at bounding box center [602, 183] width 6 height 7
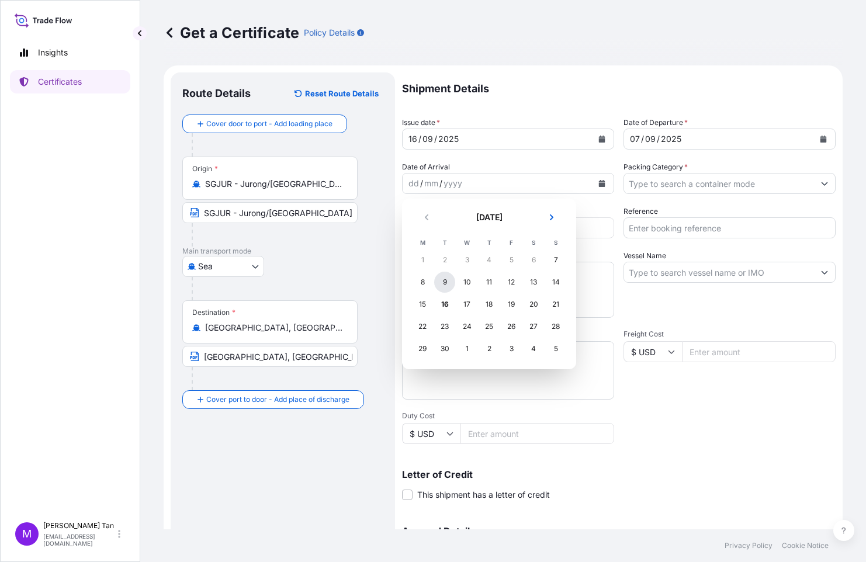
click at [444, 280] on div "9" at bounding box center [444, 282] width 21 height 21
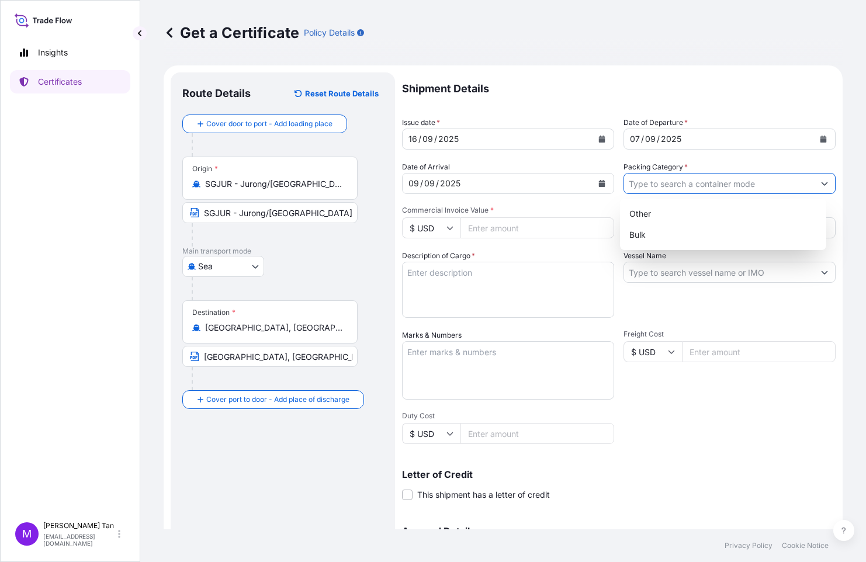
click at [722, 184] on input "Packing Category *" at bounding box center [719, 183] width 190 height 21
click at [651, 233] on div "Bulk" at bounding box center [723, 234] width 197 height 21
type input "Bulk"
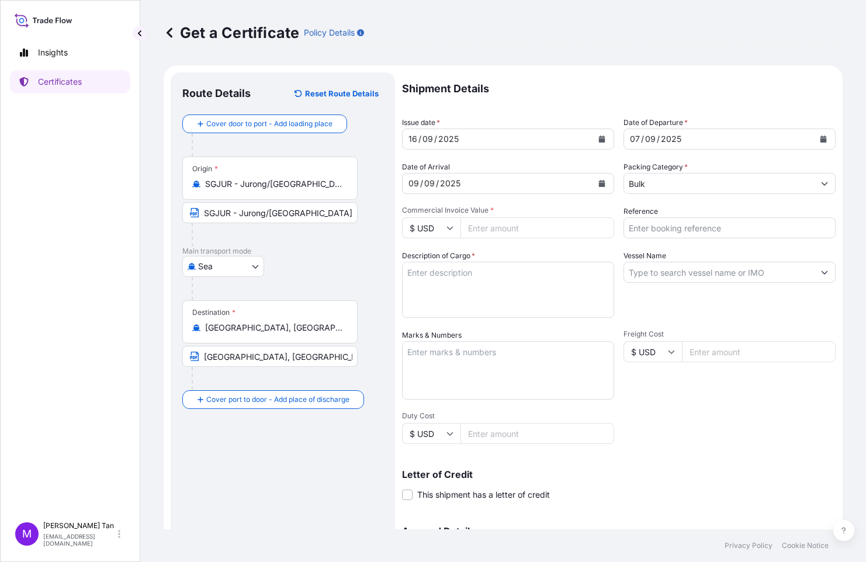
drag, startPoint x: 408, startPoint y: 493, endPoint x: 421, endPoint y: 490, distance: 13.2
click at [408, 493] on span at bounding box center [407, 495] width 11 height 11
click at [402, 488] on input "This shipment has a letter of credit" at bounding box center [402, 488] width 0 height 0
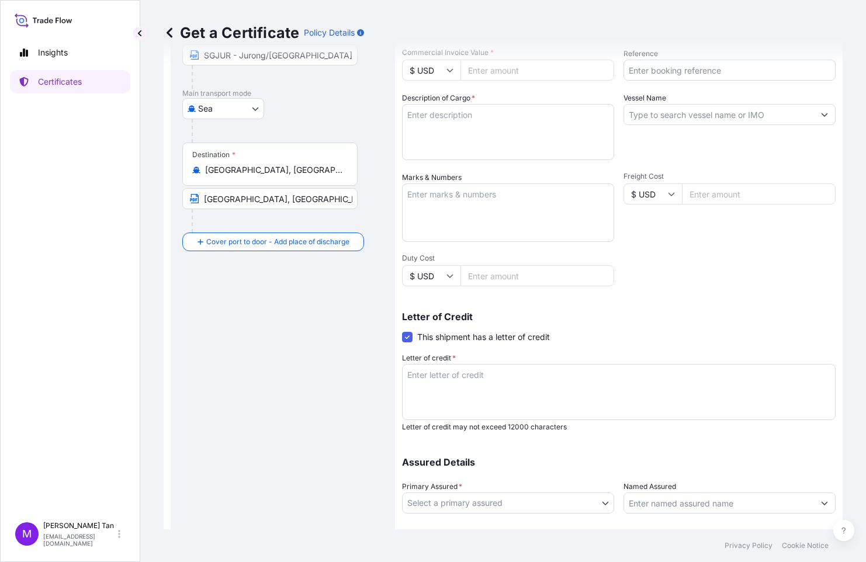
scroll to position [170, 0]
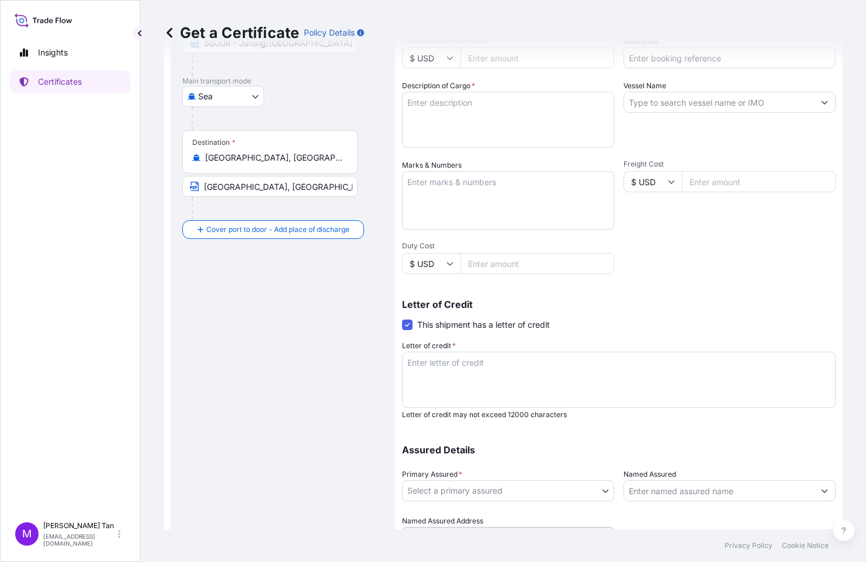
click at [453, 362] on textarea "Letter of credit *" at bounding box center [619, 380] width 434 height 56
click at [481, 359] on textarea "LC REFERENCE :" at bounding box center [619, 380] width 434 height 56
paste textarea "171102500211"
type textarea "LC REFERENCE : 171102500211 DATE OF ISSUE : [DATE]"
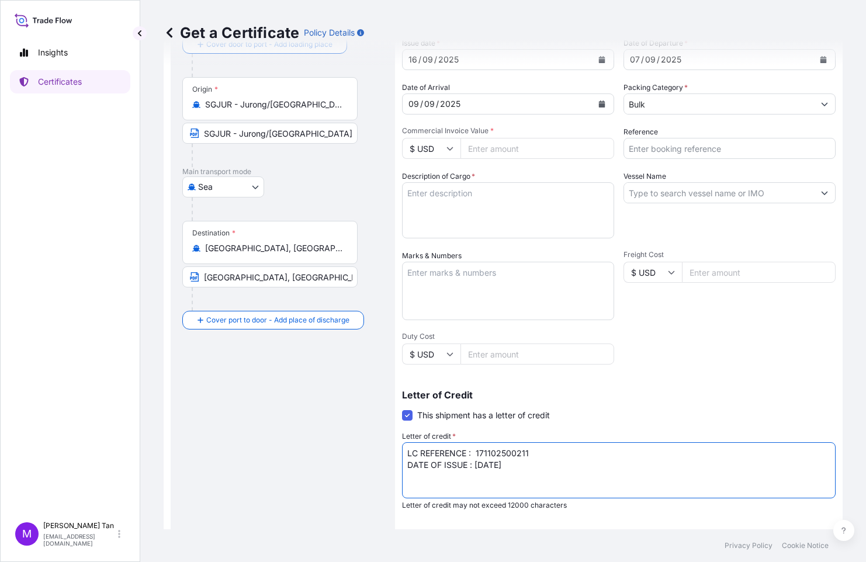
scroll to position [35, 0]
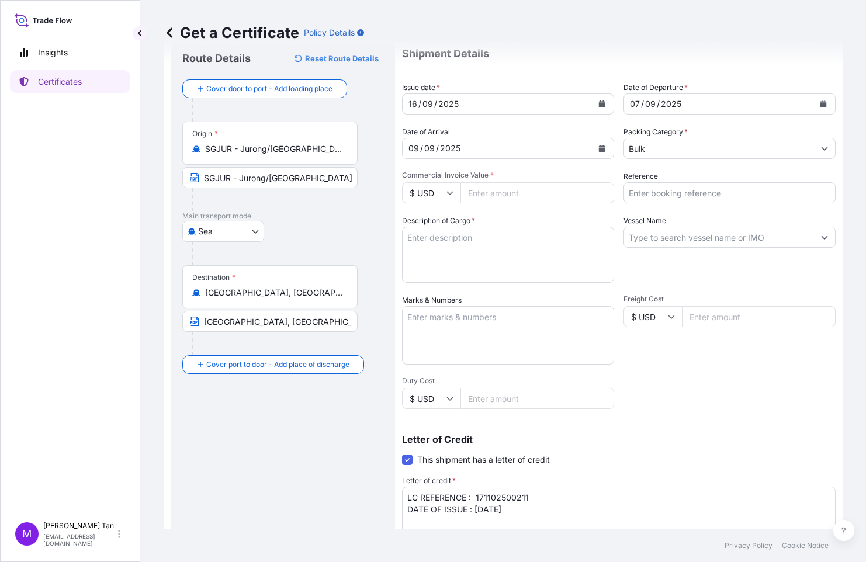
click at [470, 238] on textarea "Description of Cargo *" at bounding box center [508, 255] width 212 height 56
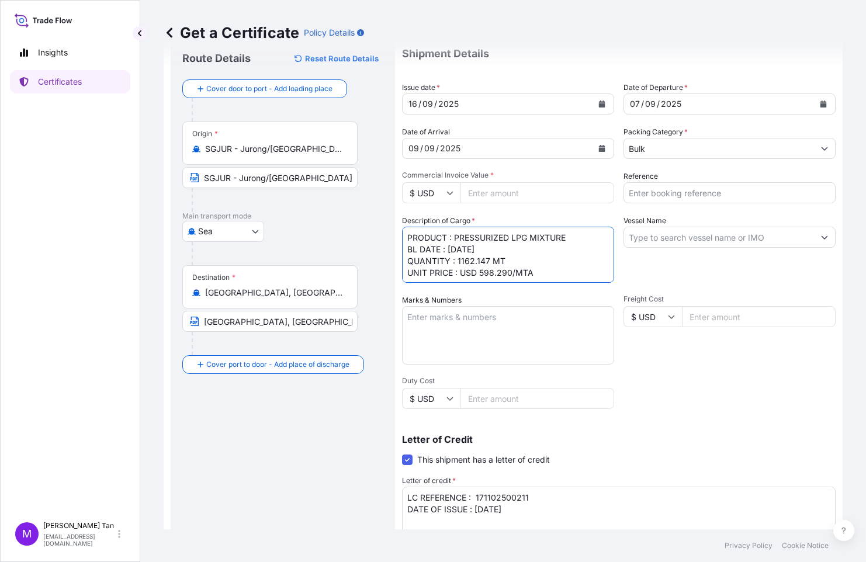
type textarea "PRODUCT : PRESSURIZED LPG MIXTURE BL DATE : [DATE] QUANTITY : 1162.147 MT UNIT …"
click at [720, 192] on input "Reference" at bounding box center [729, 192] width 212 height 21
type input "Vessel VIS - Tela deal 15212"
type input "301596.19"
drag, startPoint x: 714, startPoint y: 193, endPoint x: 732, endPoint y: 147, distance: 49.6
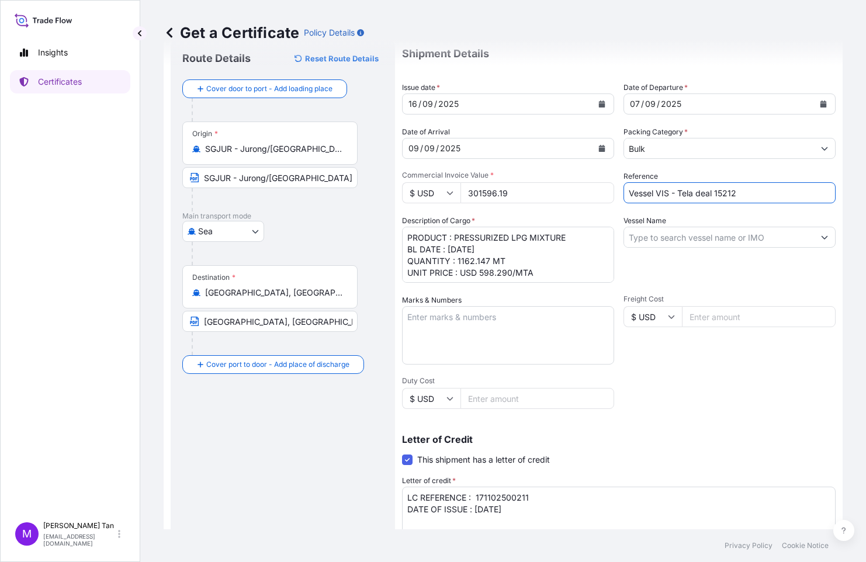
click at [744, 174] on div "Reference Vessel VIS - Tela deal 15212" at bounding box center [729, 187] width 212 height 33
type input "Vessel VIS - Tela deal 14273"
click at [738, 239] on input "Vessel Name" at bounding box center [719, 237] width 190 height 21
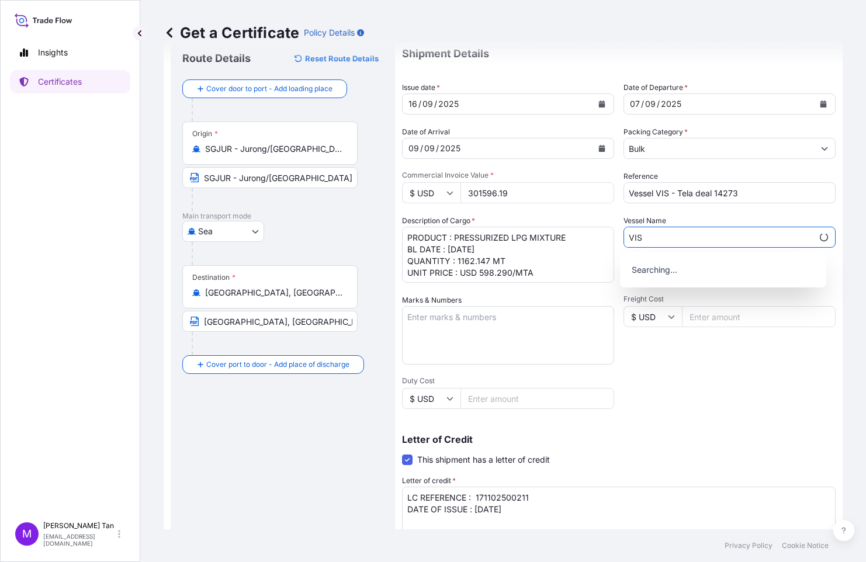
type input "VIS"
click at [661, 367] on div "Shipment Details Issue date * [DATE] Date of Departure * [DATE] Date of Arrival…" at bounding box center [619, 360] width 434 height 646
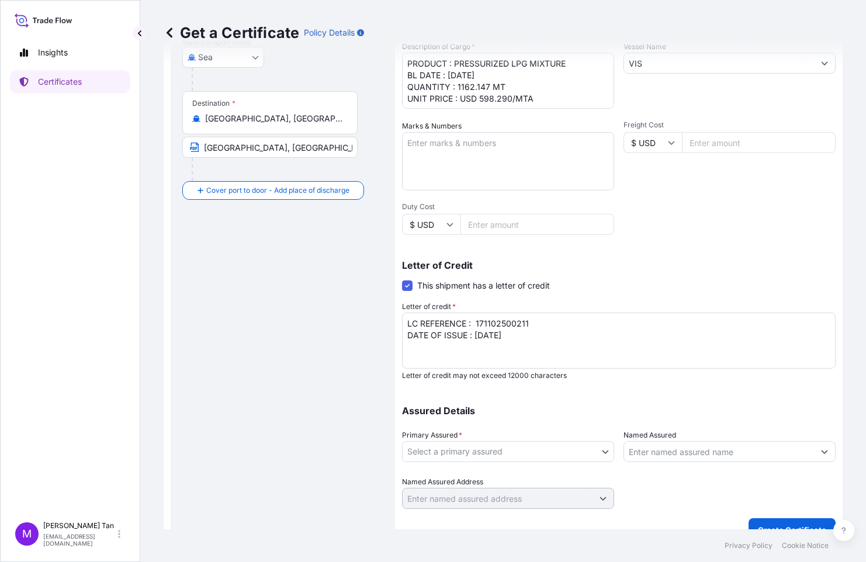
scroll to position [228, 0]
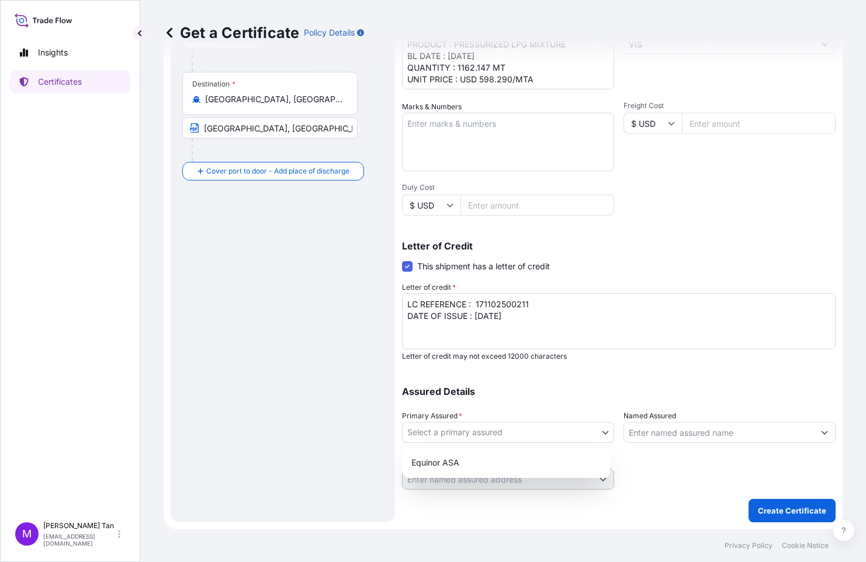
click at [598, 432] on body "Insights Certificates M [PERSON_NAME] [PERSON_NAME][EMAIL_ADDRESS][DOMAIN_NAME]…" at bounding box center [433, 281] width 866 height 562
click at [445, 468] on div "Equinor ASA" at bounding box center [506, 462] width 199 height 21
select select "31491"
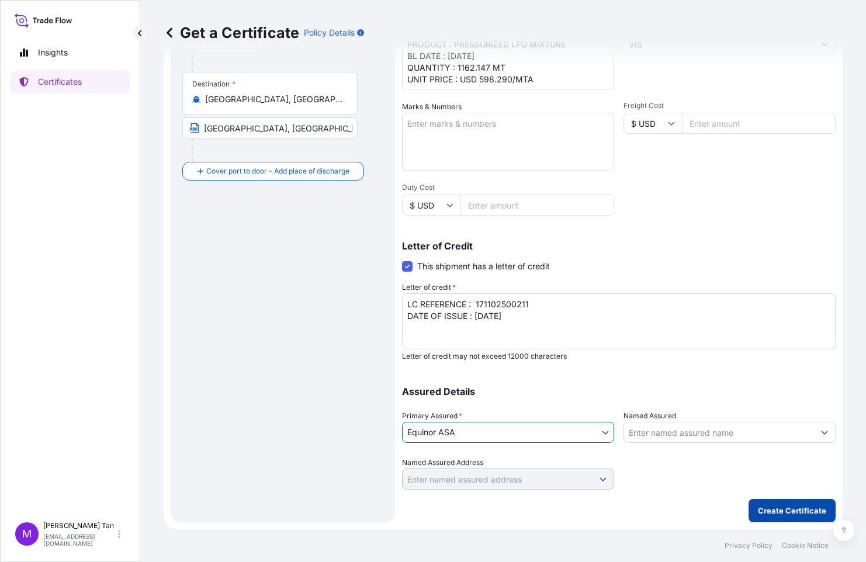
click at [791, 509] on p "Create Certificate" at bounding box center [792, 511] width 68 height 12
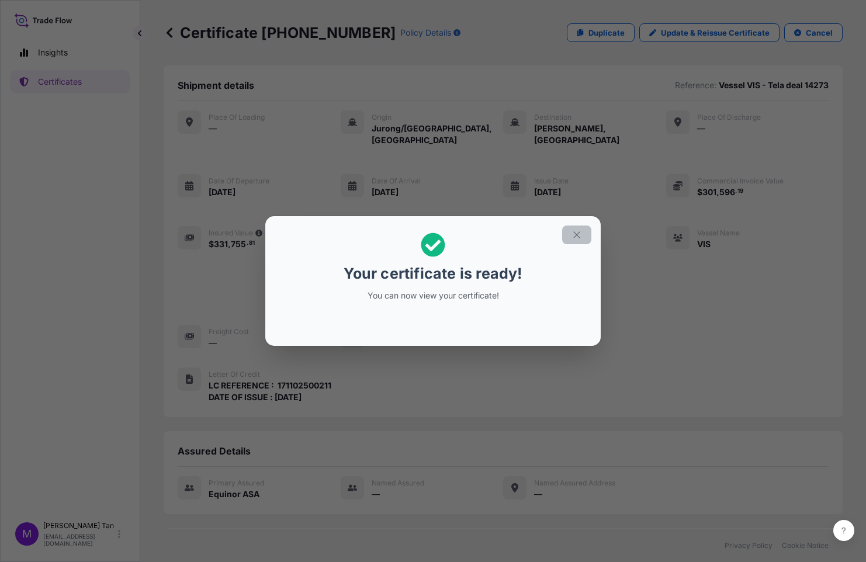
click at [579, 234] on icon "button" at bounding box center [576, 235] width 11 height 11
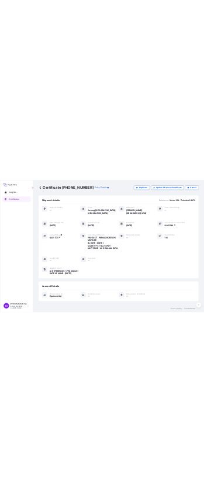
scroll to position [96, 0]
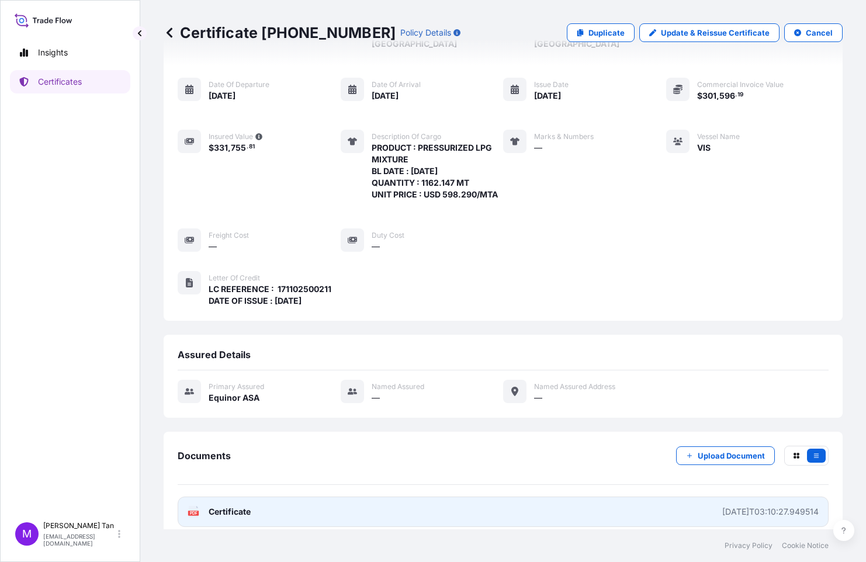
click at [228, 506] on span "Certificate" at bounding box center [230, 512] width 42 height 12
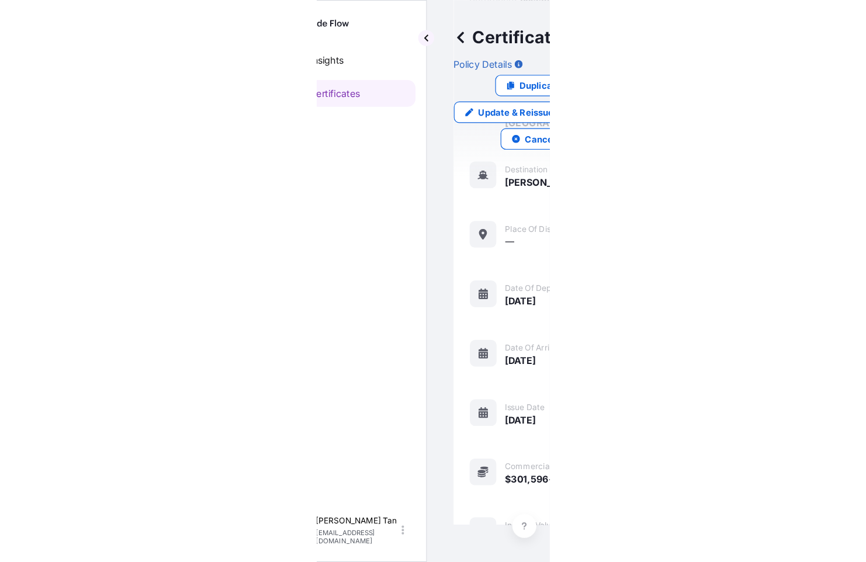
scroll to position [85, 0]
